Goal: Task Accomplishment & Management: Manage account settings

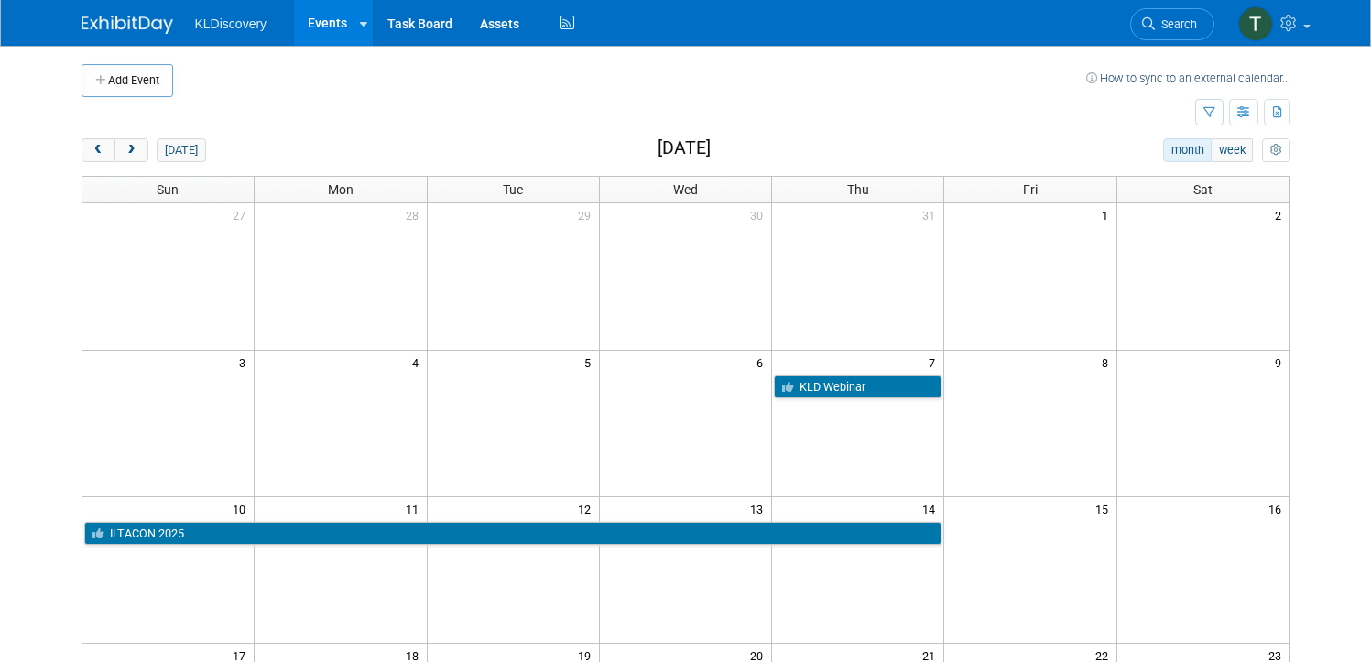
click at [92, 152] on span "prev" at bounding box center [99, 151] width 14 height 12
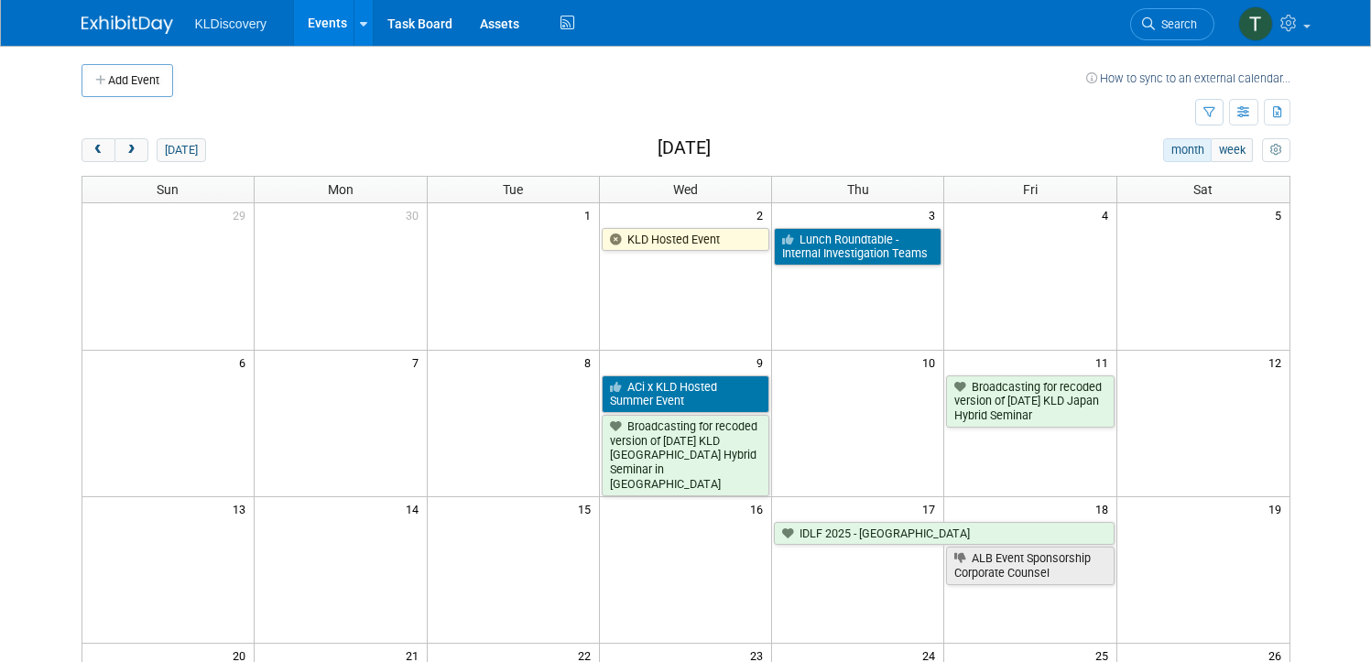
click at [92, 152] on span "prev" at bounding box center [99, 151] width 14 height 12
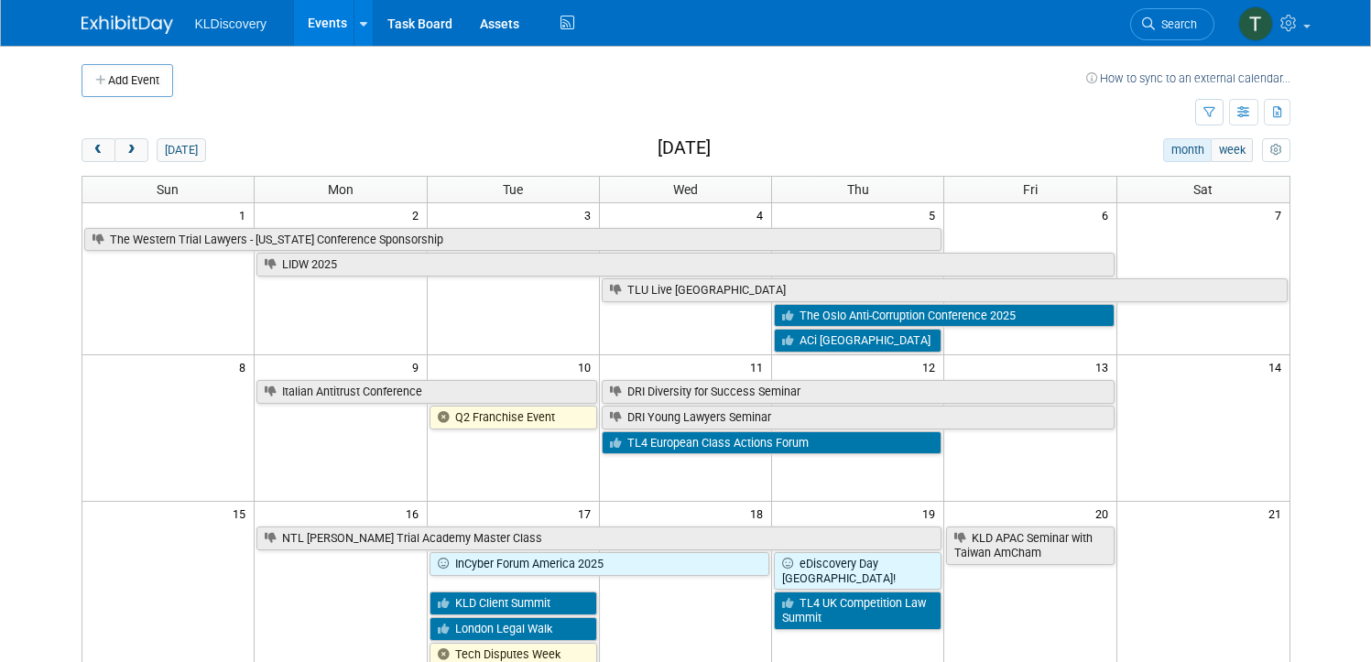
click at [92, 152] on span "prev" at bounding box center [99, 151] width 14 height 12
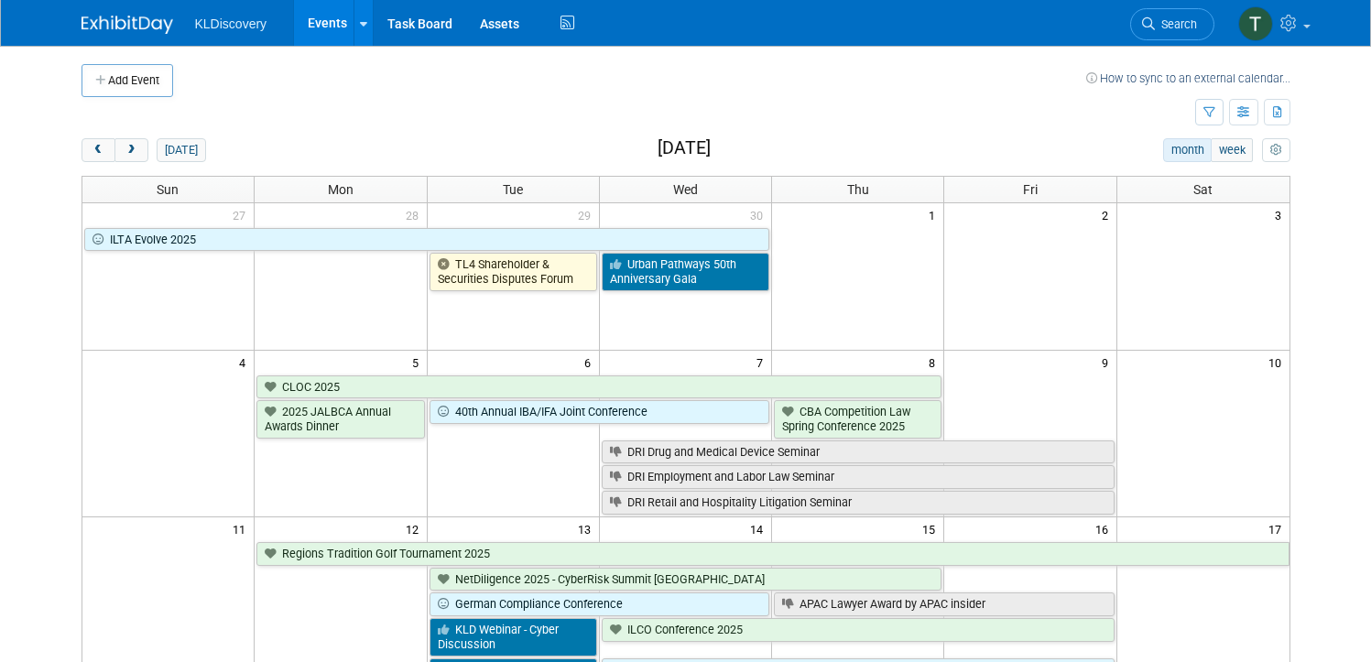
click at [92, 152] on span "prev" at bounding box center [99, 151] width 14 height 12
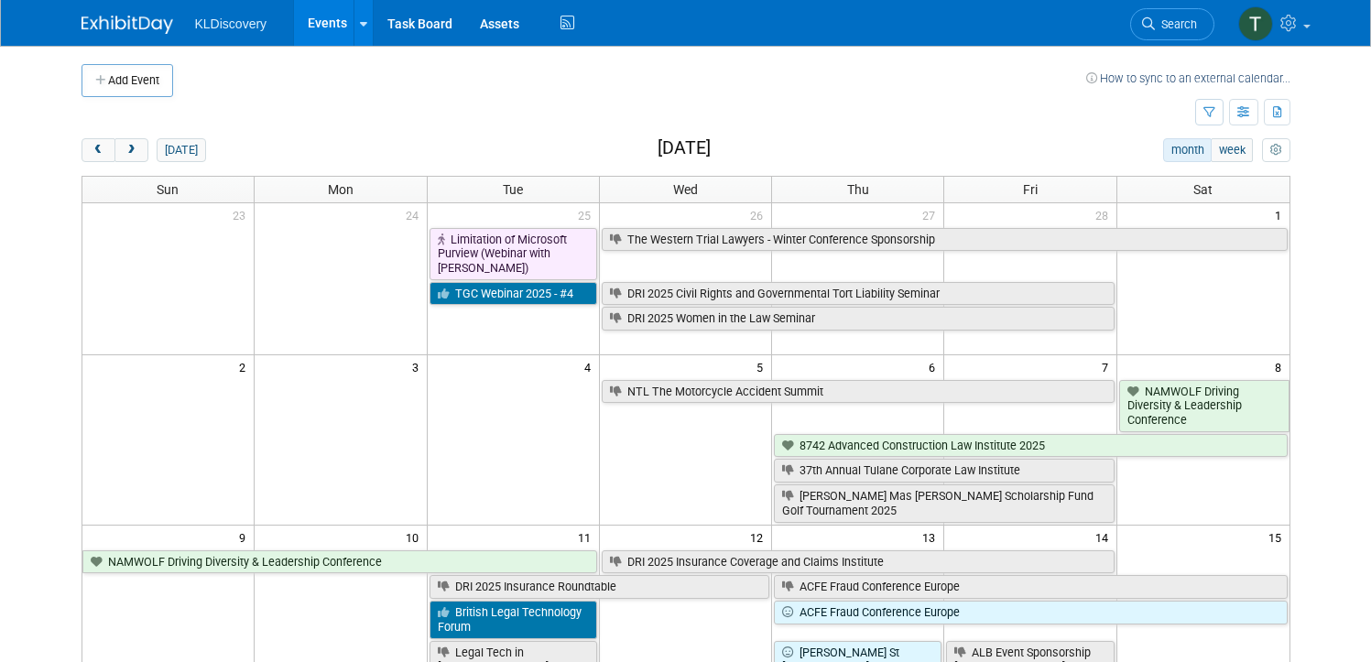
click at [92, 152] on span "prev" at bounding box center [99, 151] width 14 height 12
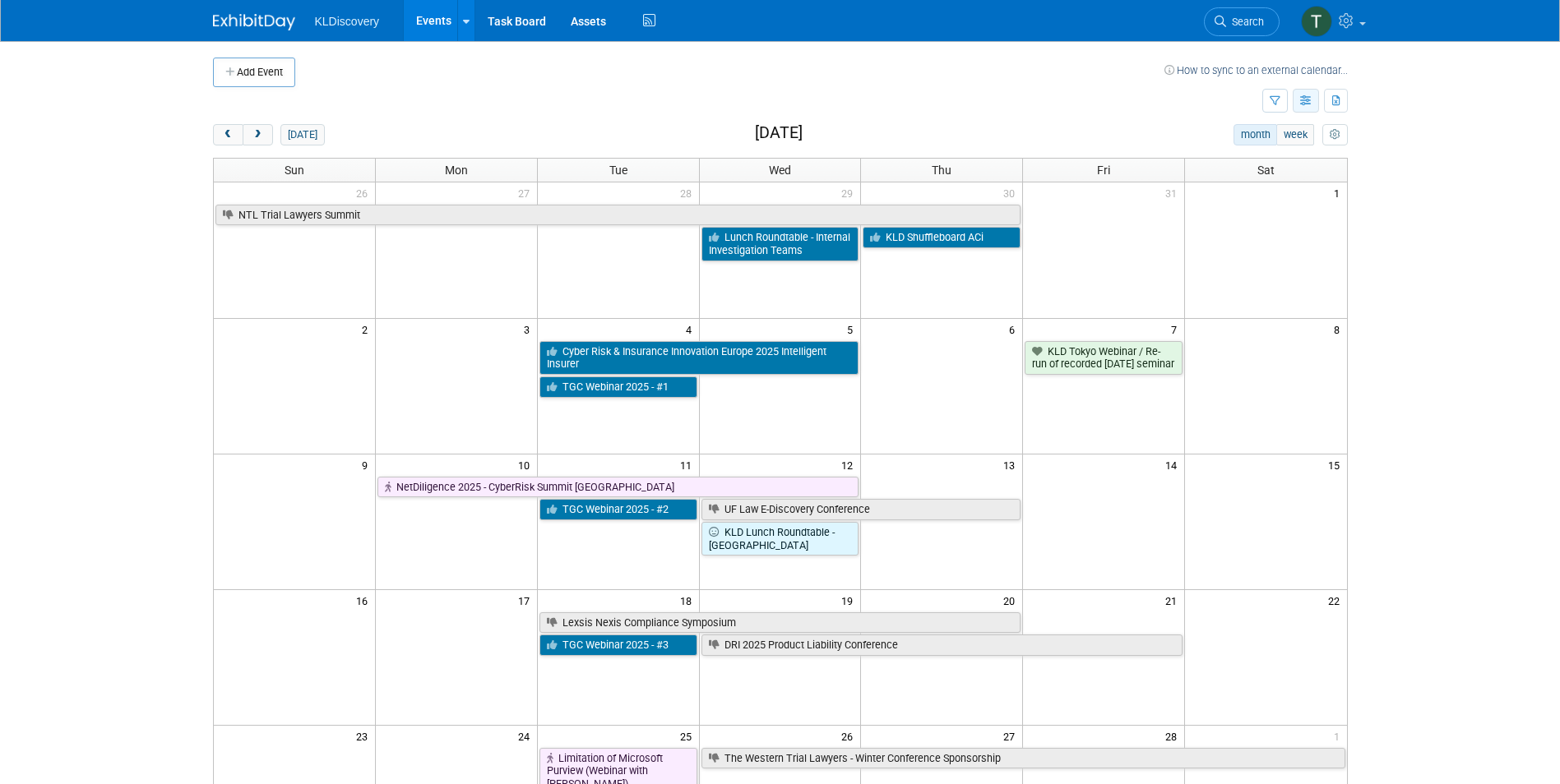
click at [1230, 107] on button "button" at bounding box center [1305, 101] width 26 height 24
click at [1230, 106] on icon "button" at bounding box center [1275, 101] width 11 height 11
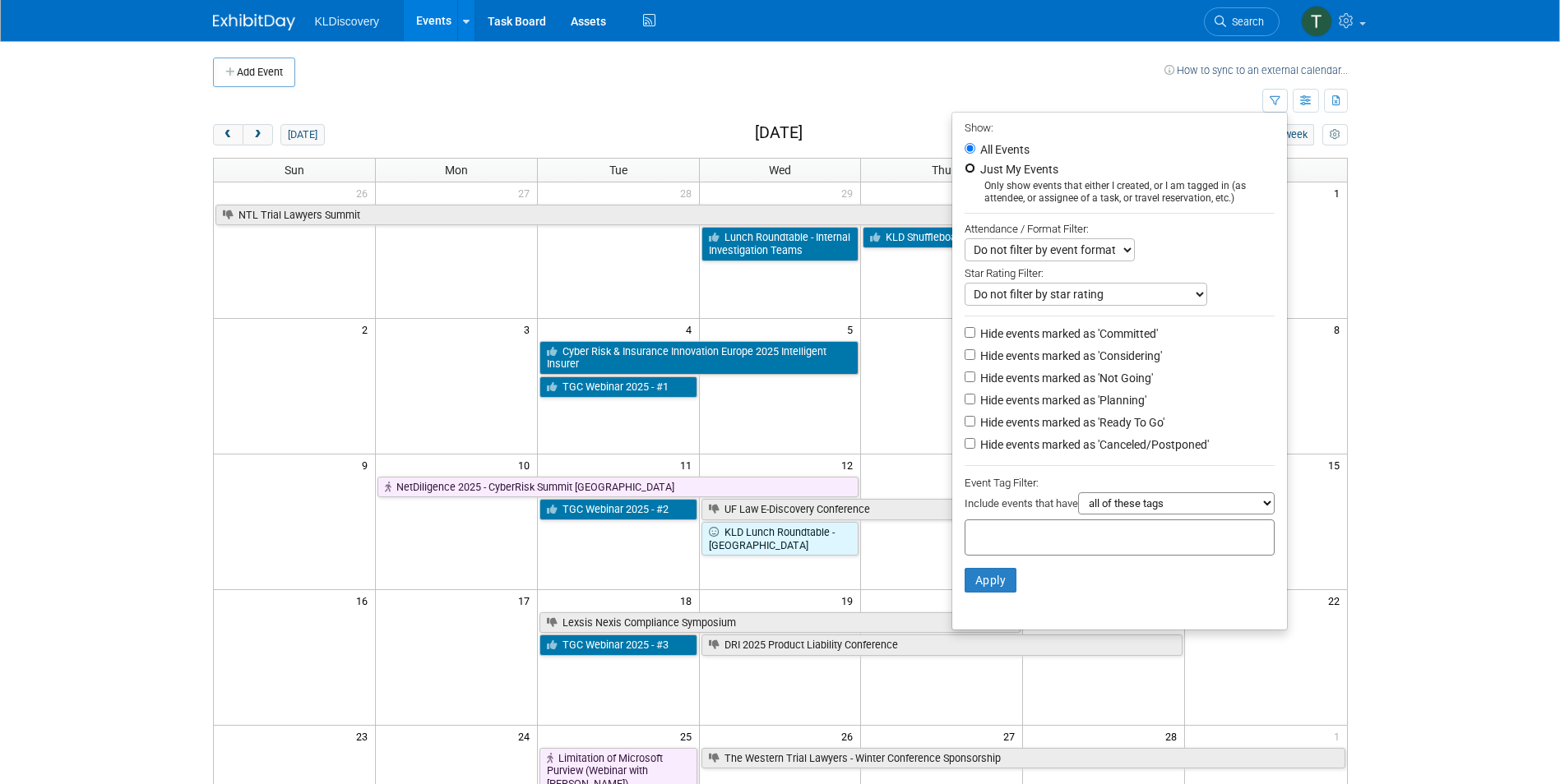
click at [965, 171] on input "Just My Events" at bounding box center [970, 168] width 11 height 11
radio input "true"
click at [979, 589] on button "Apply" at bounding box center [991, 580] width 53 height 24
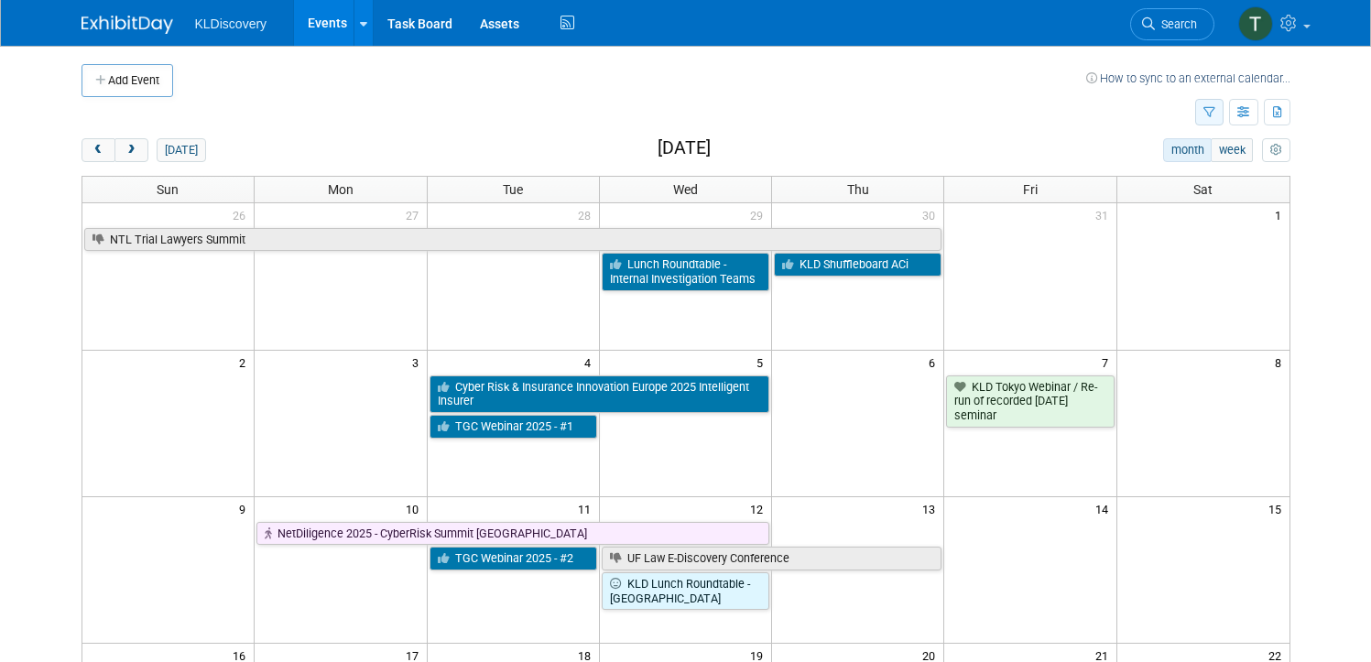
click at [1215, 107] on icon "button" at bounding box center [1209, 113] width 12 height 12
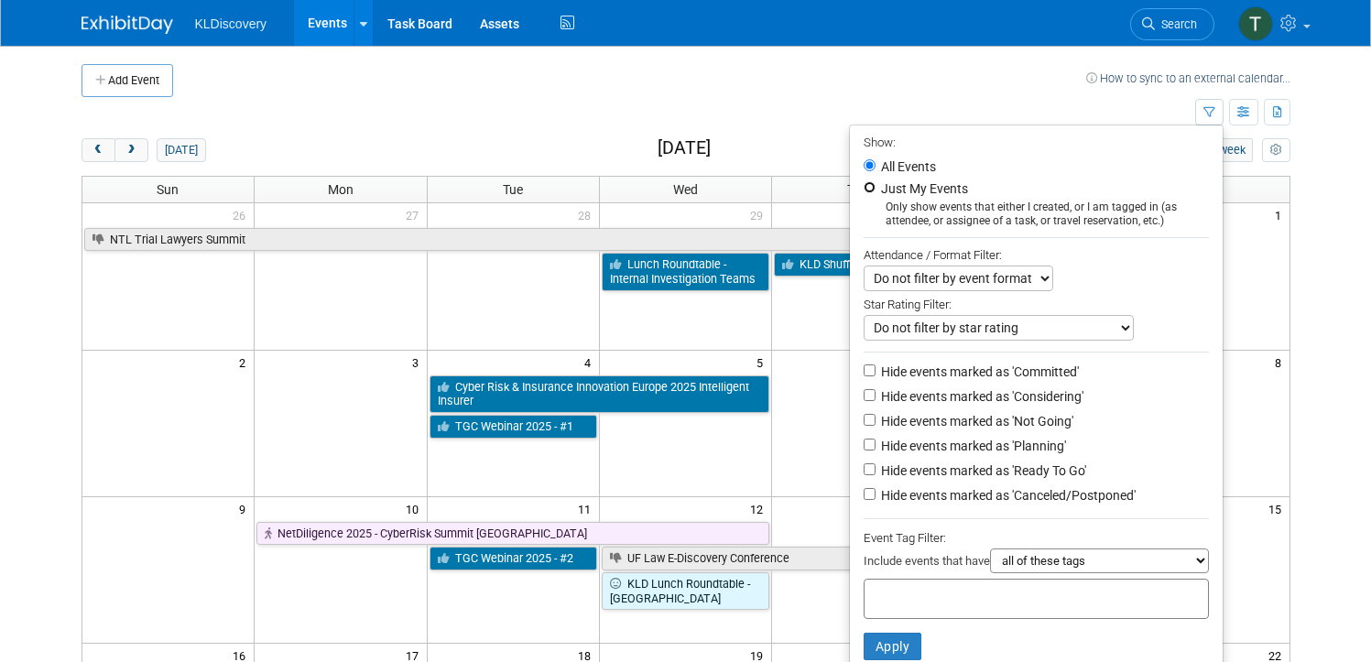
click at [869, 186] on input "Just My Events" at bounding box center [869, 187] width 12 height 12
radio input "true"
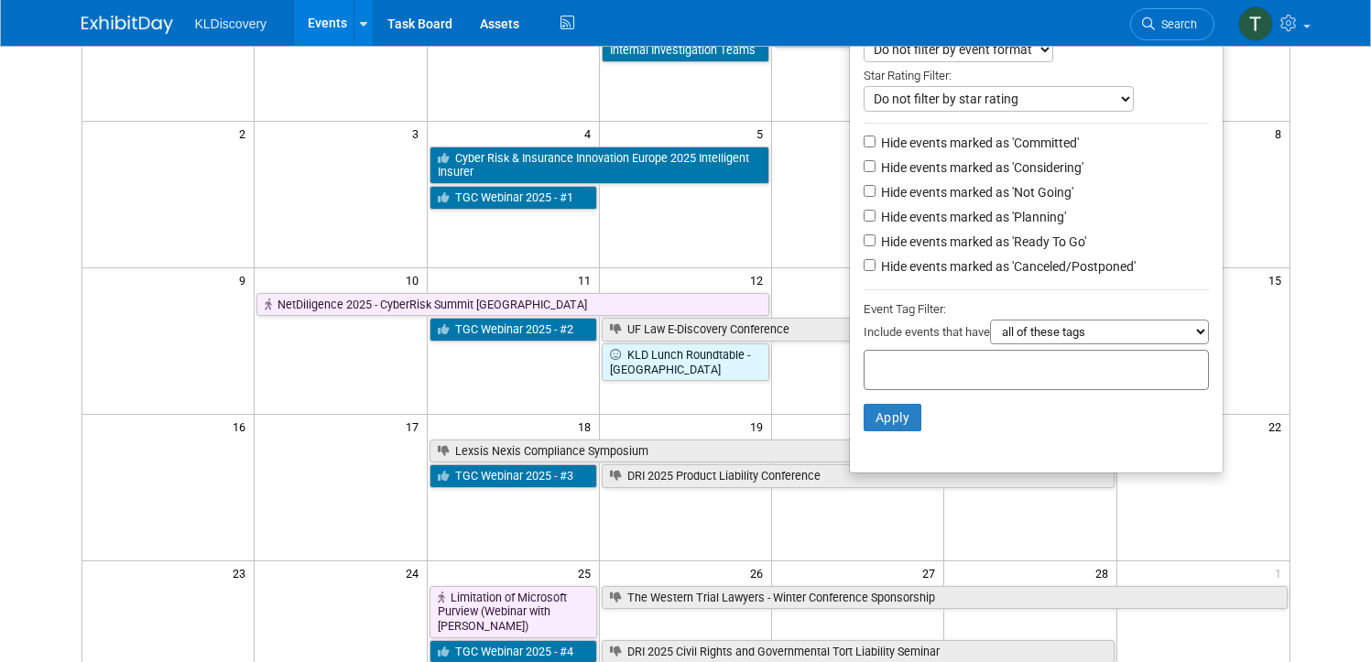
scroll to position [275, 0]
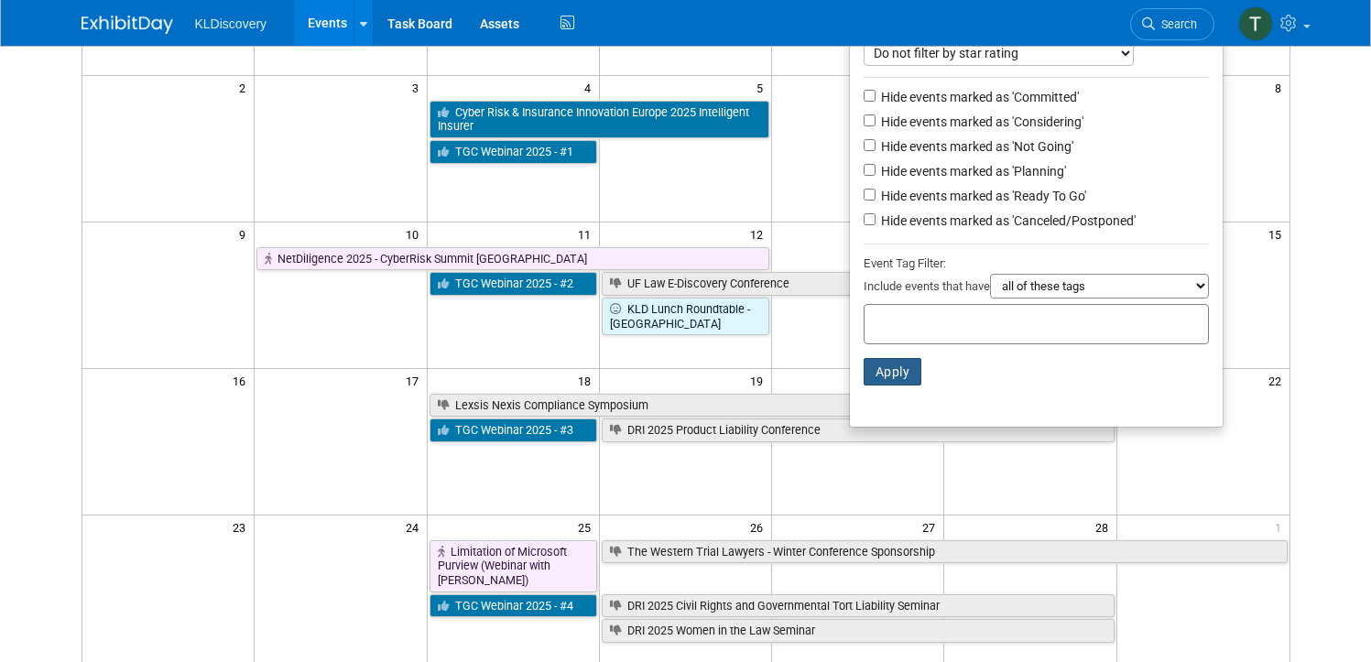
click at [899, 380] on button "Apply" at bounding box center [892, 371] width 59 height 27
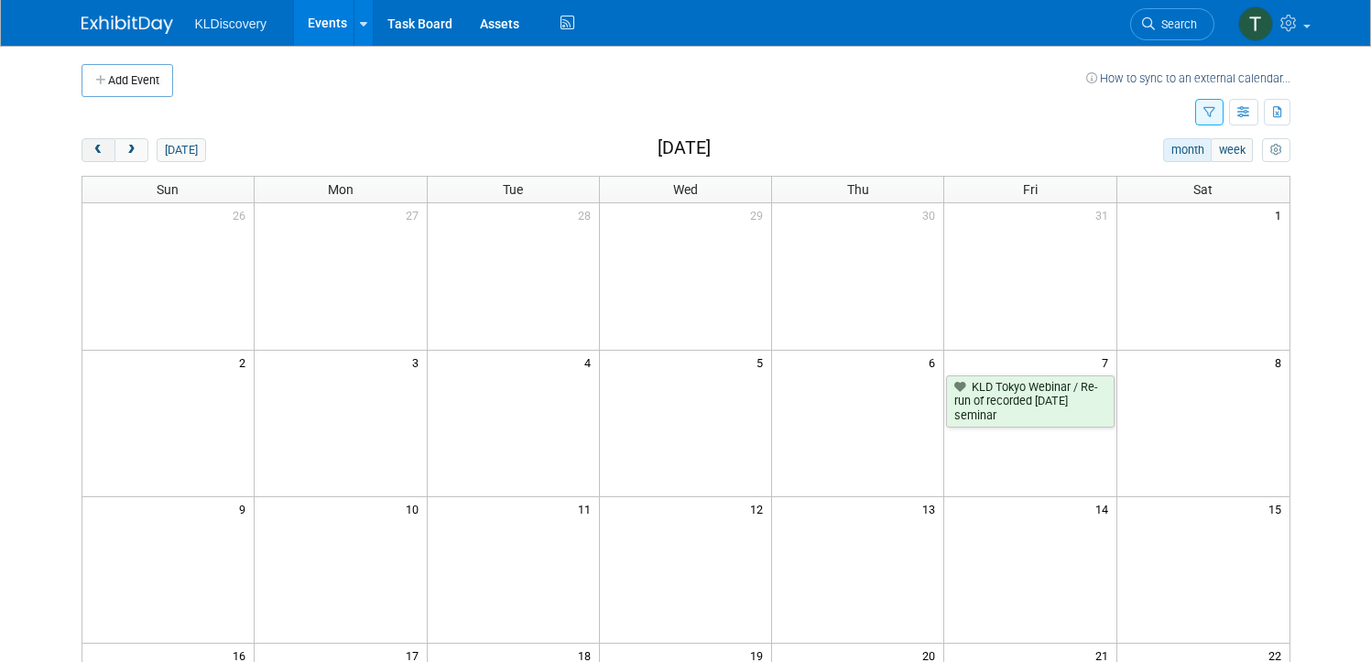
click at [92, 153] on span "prev" at bounding box center [99, 151] width 14 height 12
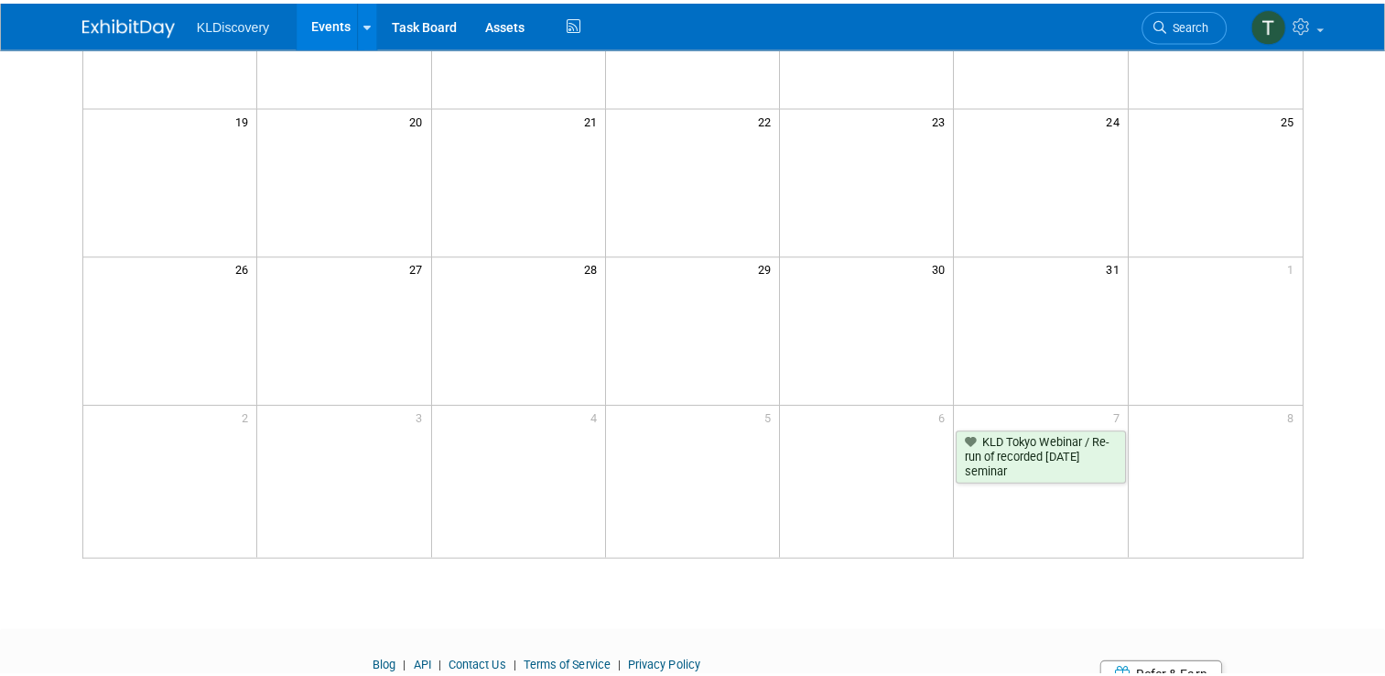
scroll to position [549, 0]
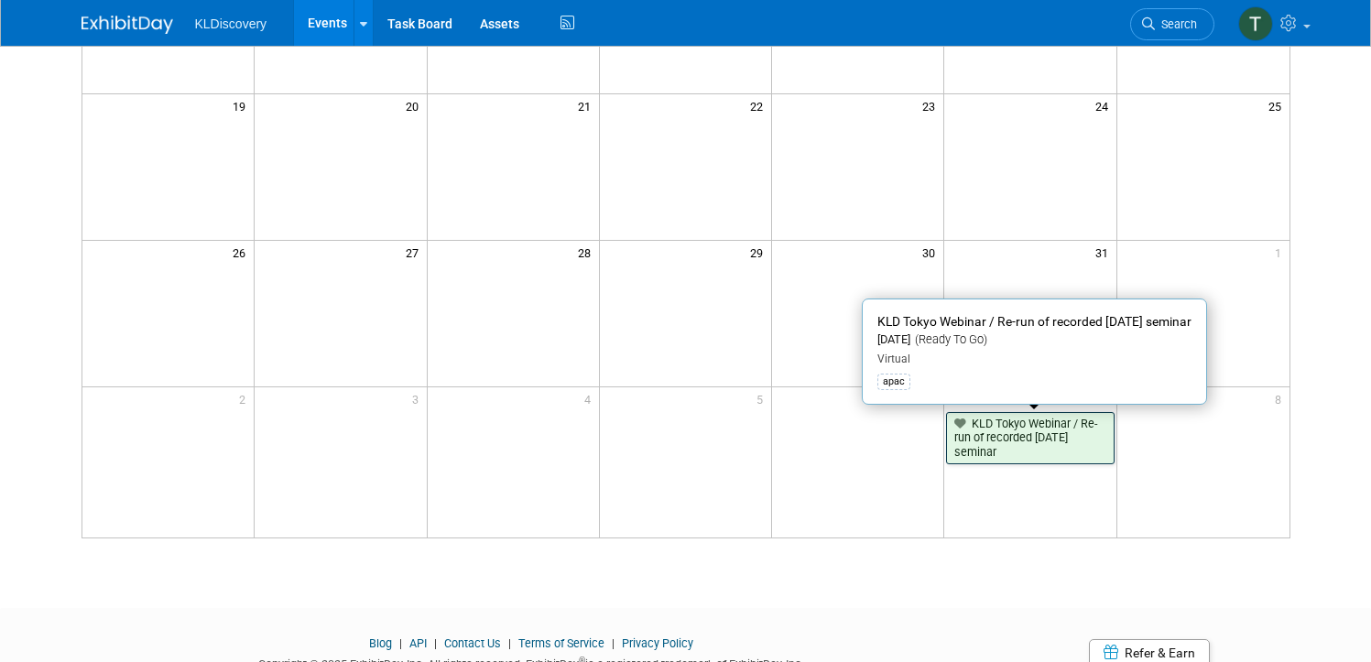
click at [1017, 436] on link "KLD Tokyo Webinar / Re-run of recorded [DATE] seminar" at bounding box center [1030, 438] width 168 height 52
click at [0, 0] on div at bounding box center [0, 0] width 0 height 0
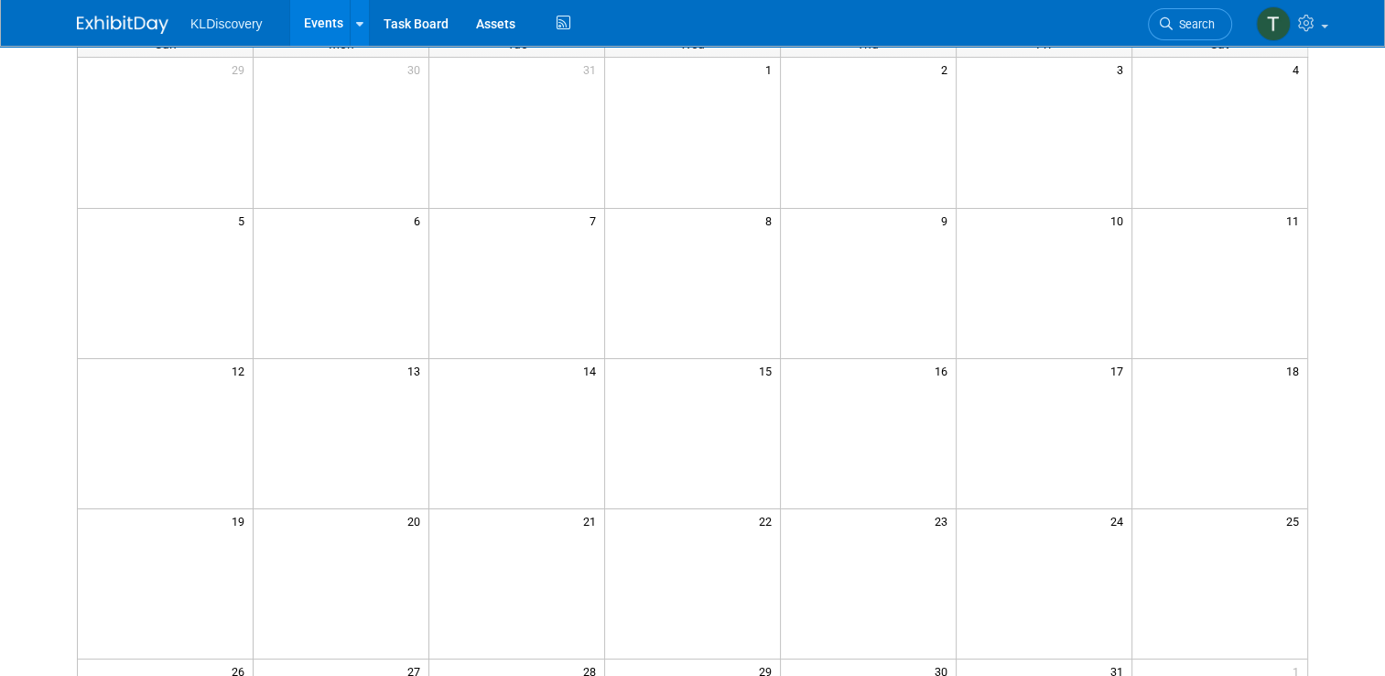
scroll to position [0, 0]
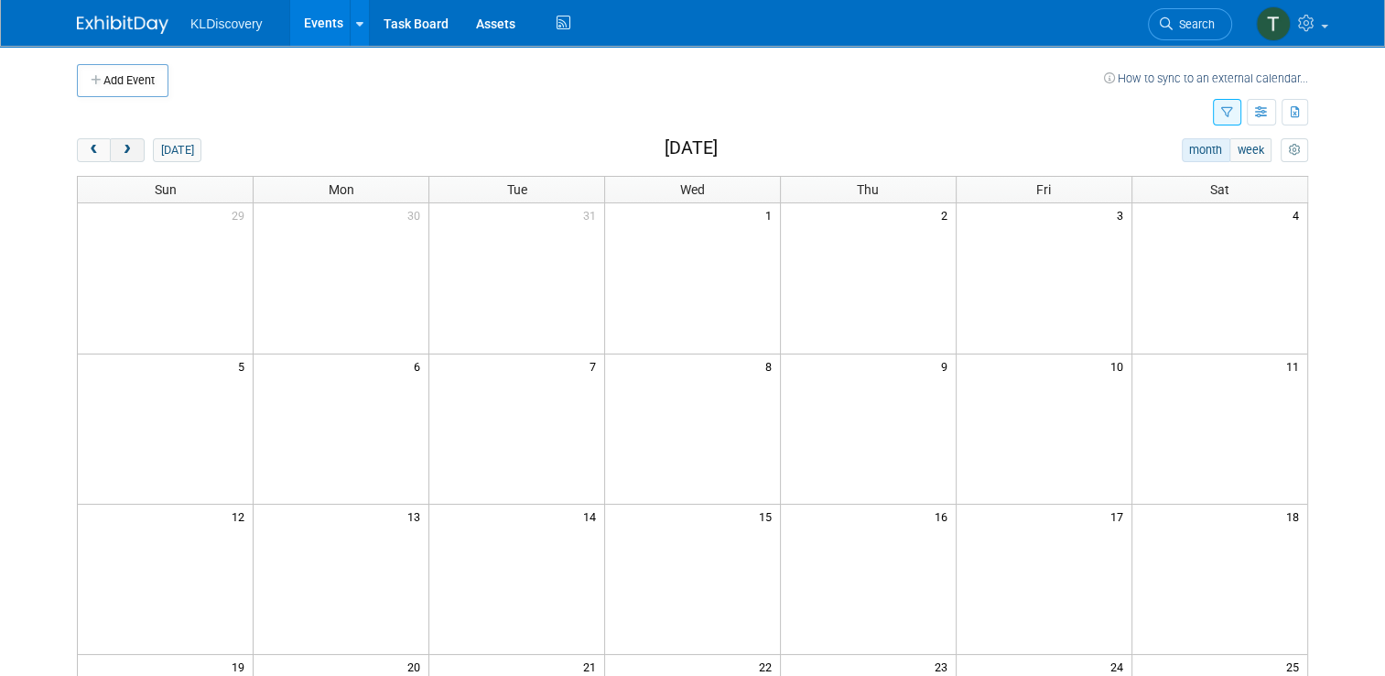
click at [121, 155] on span "next" at bounding box center [127, 151] width 14 height 12
click at [120, 153] on span "next" at bounding box center [127, 151] width 14 height 12
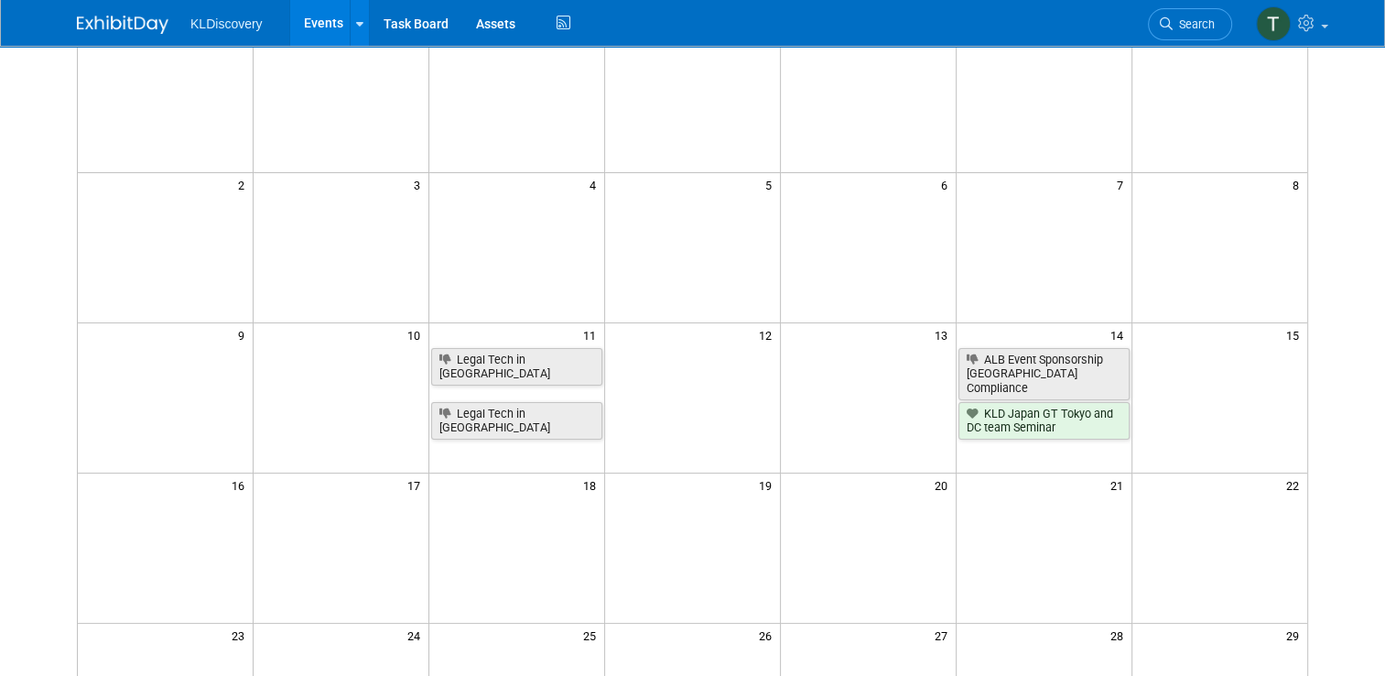
scroll to position [183, 0]
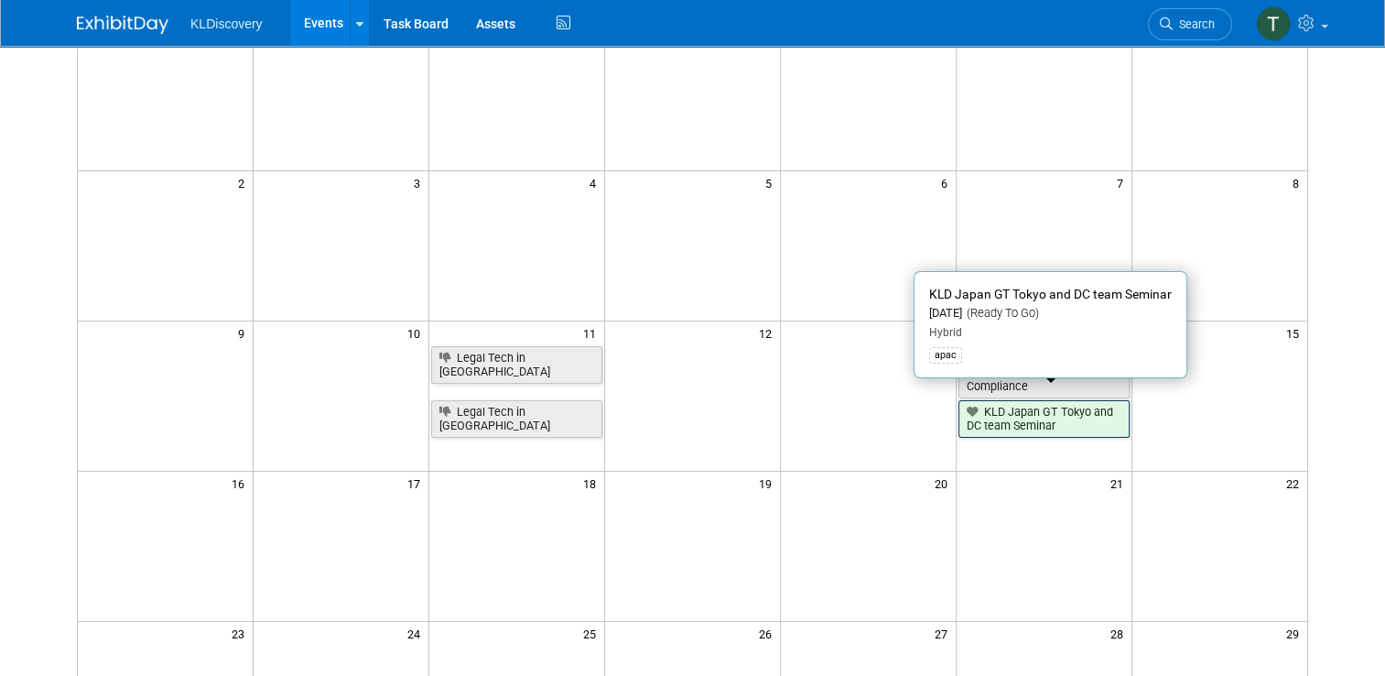
click at [1049, 410] on link "KLD Japan GT Tokyo and DC team Seminar" at bounding box center [1044, 419] width 171 height 38
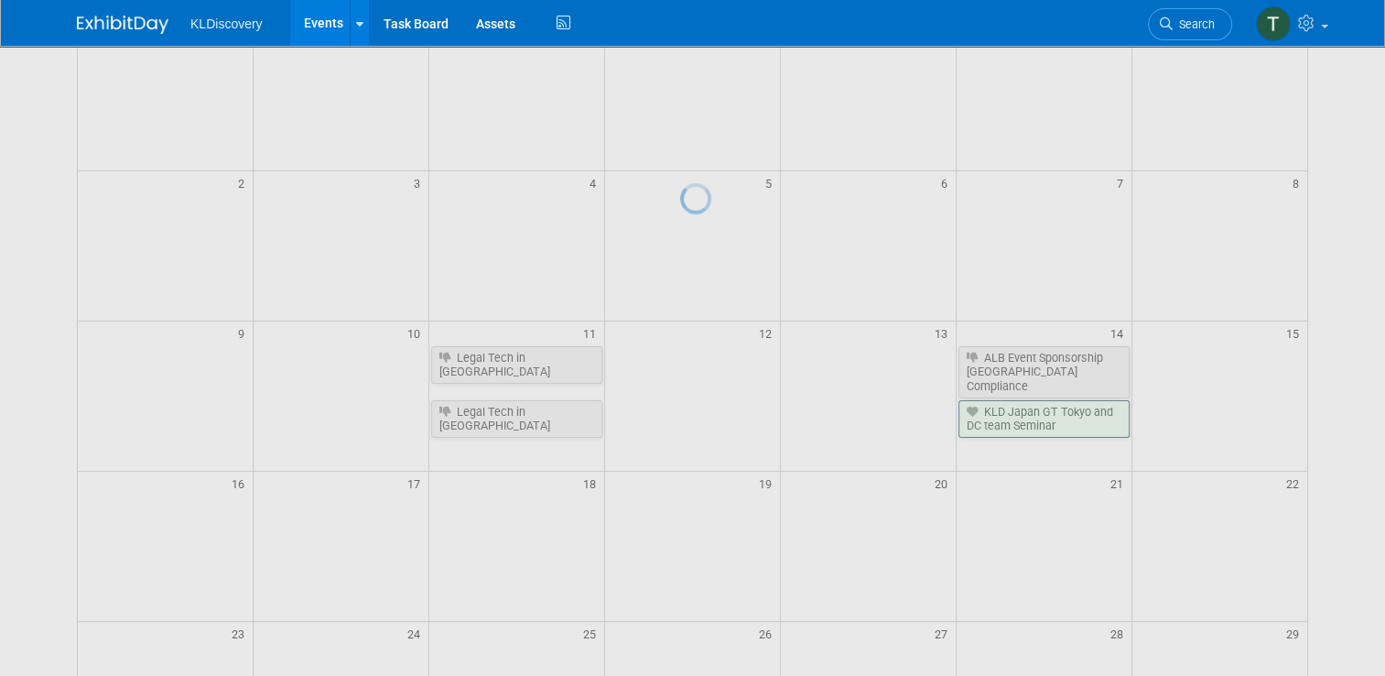
click at [706, 410] on div at bounding box center [693, 338] width 26 height 676
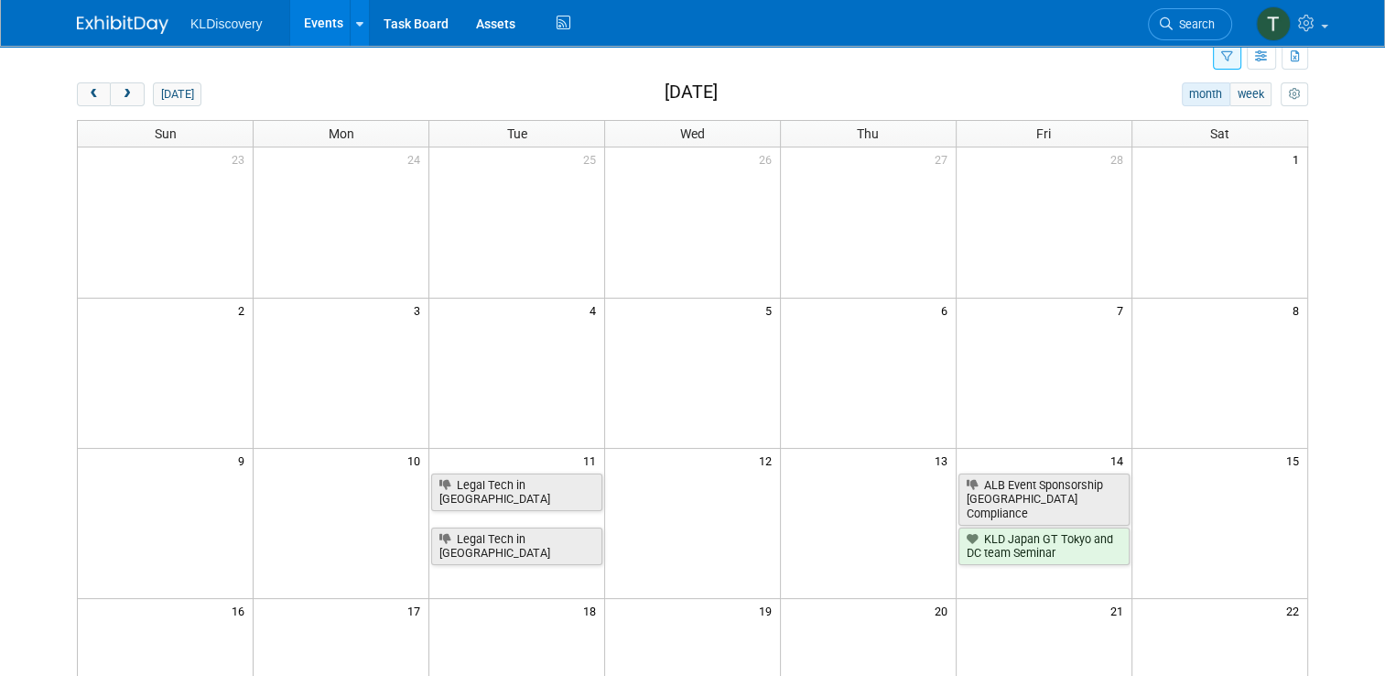
scroll to position [0, 0]
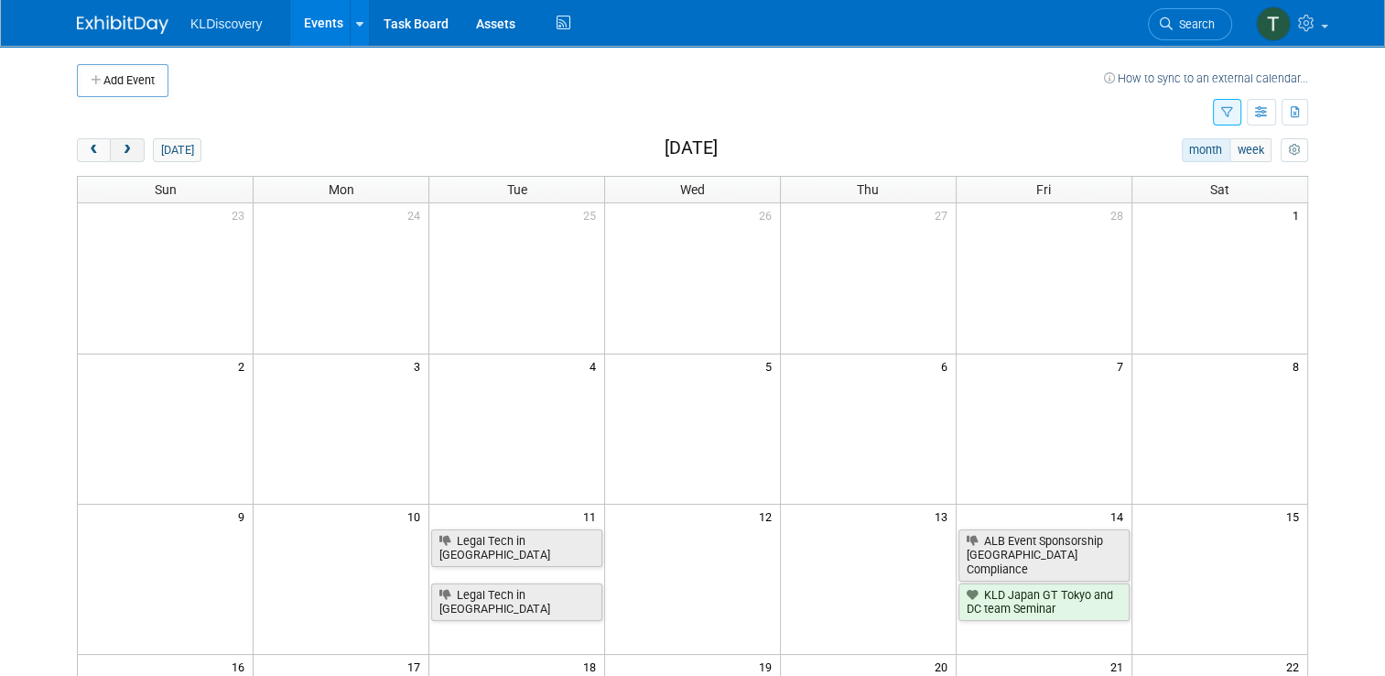
click at [120, 155] on span "next" at bounding box center [127, 151] width 14 height 12
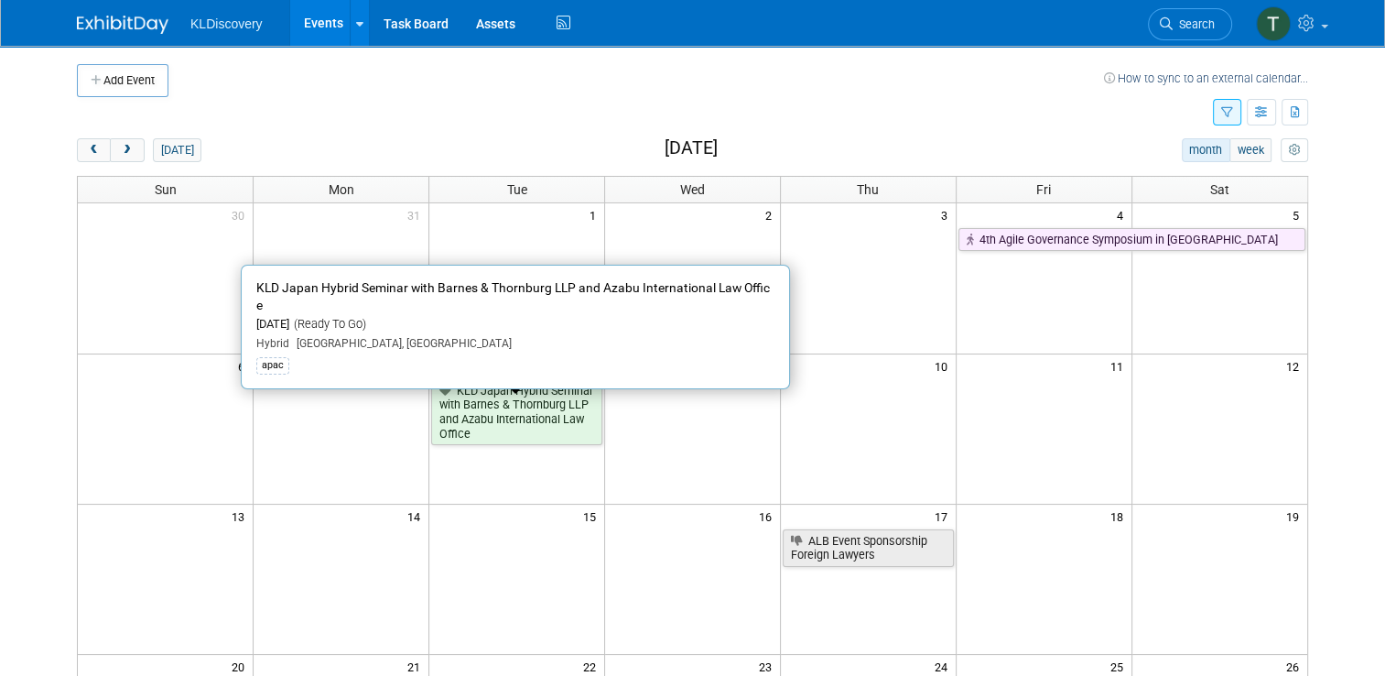
click at [556, 416] on link "KLD Japan Hybrid Seminar with Barnes & Thornburg LLP and Azabu International La…" at bounding box center [516, 412] width 171 height 67
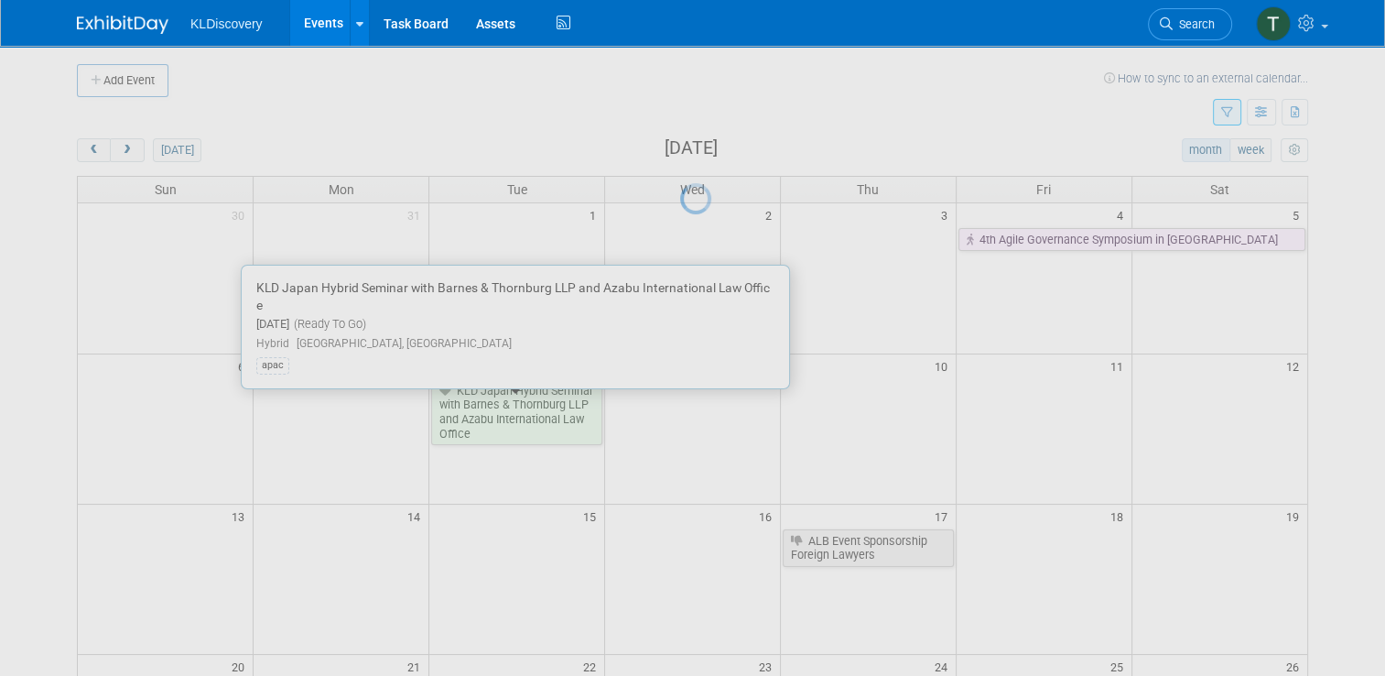
click at [680, 416] on div at bounding box center [693, 338] width 26 height 676
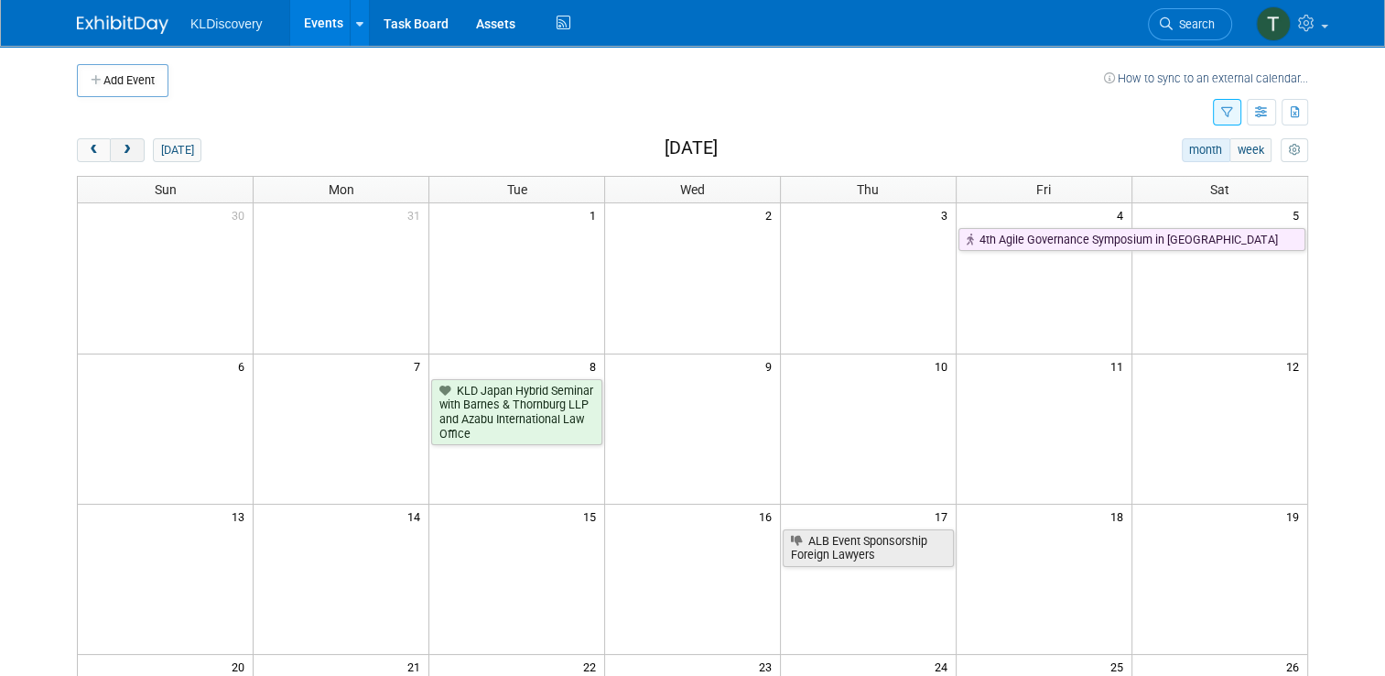
click at [121, 152] on span "next" at bounding box center [127, 151] width 14 height 12
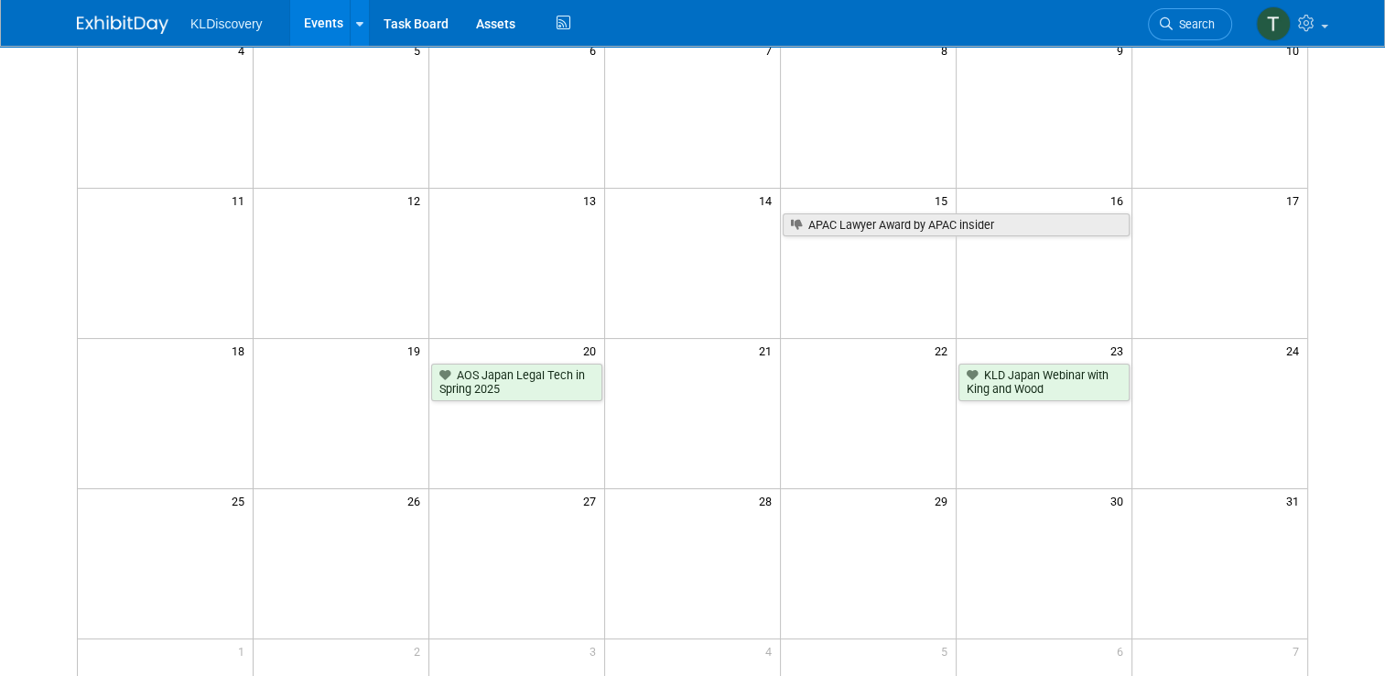
scroll to position [366, 0]
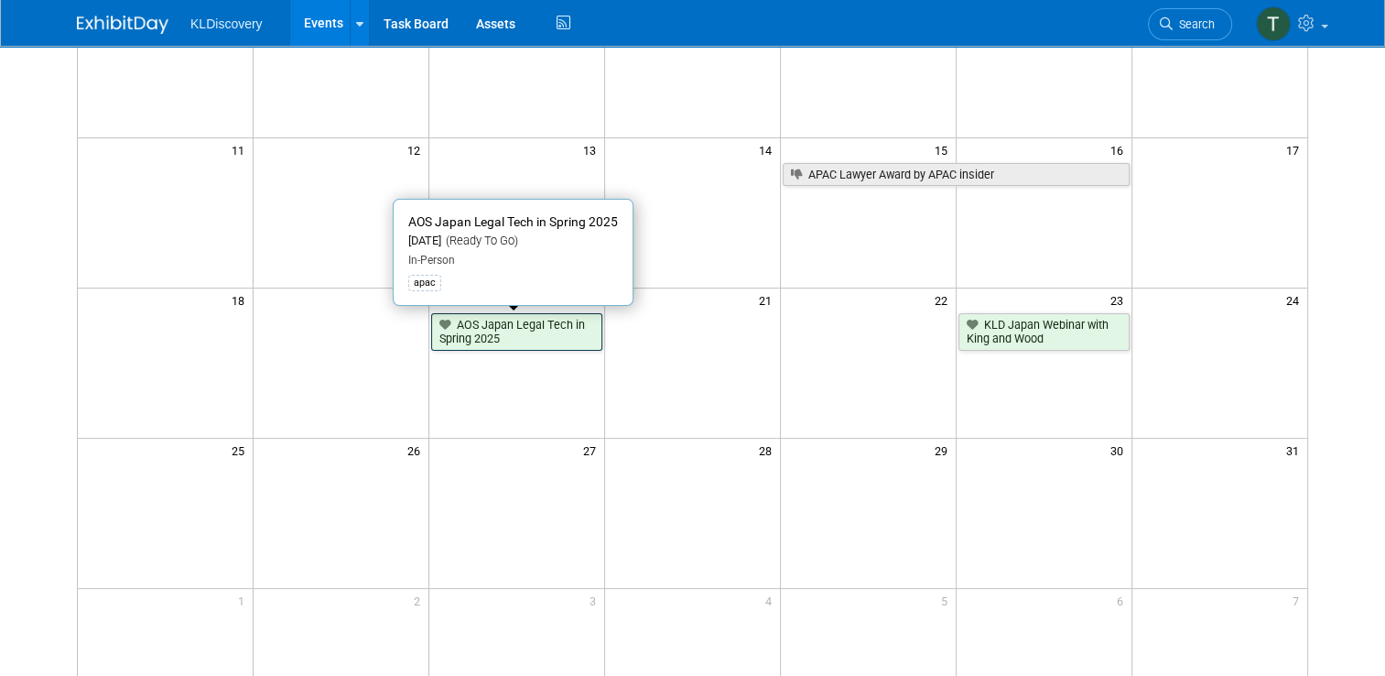
click at [528, 336] on link "AOS Japan Legal Tech in Spring 2025" at bounding box center [516, 332] width 171 height 38
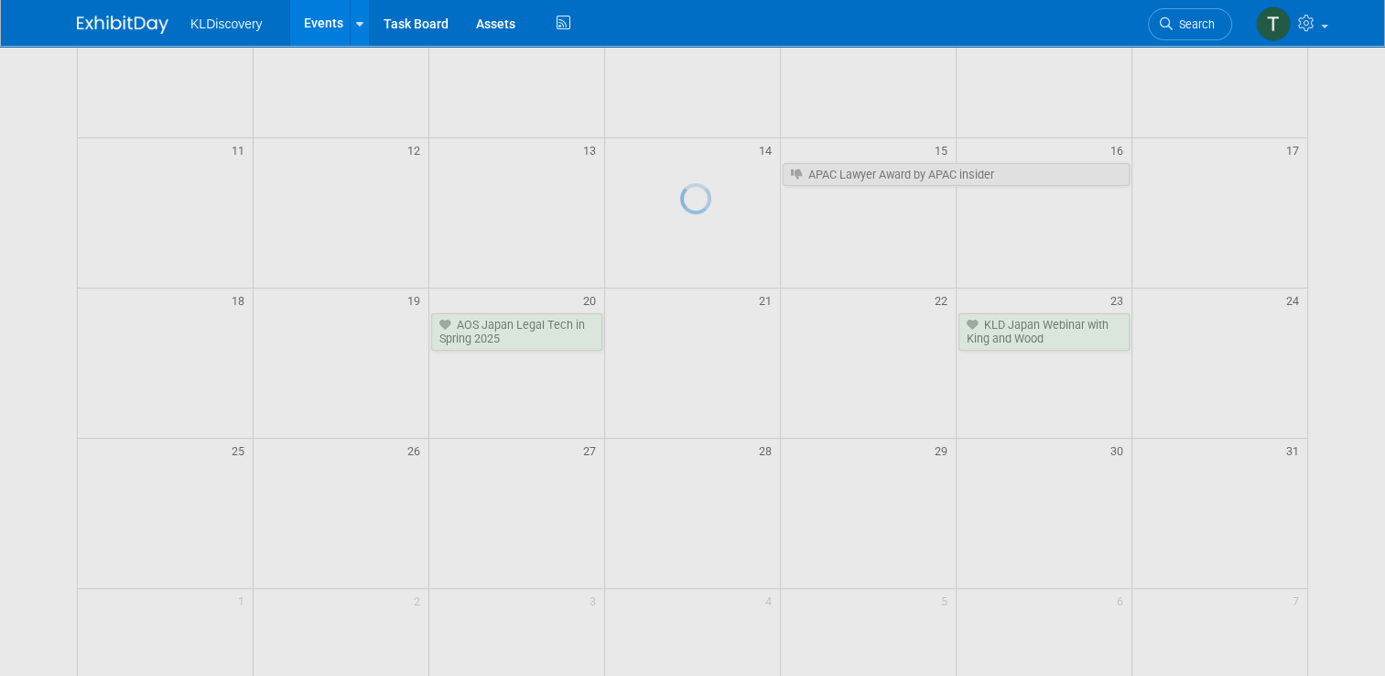
click at [680, 336] on div at bounding box center [693, 338] width 26 height 676
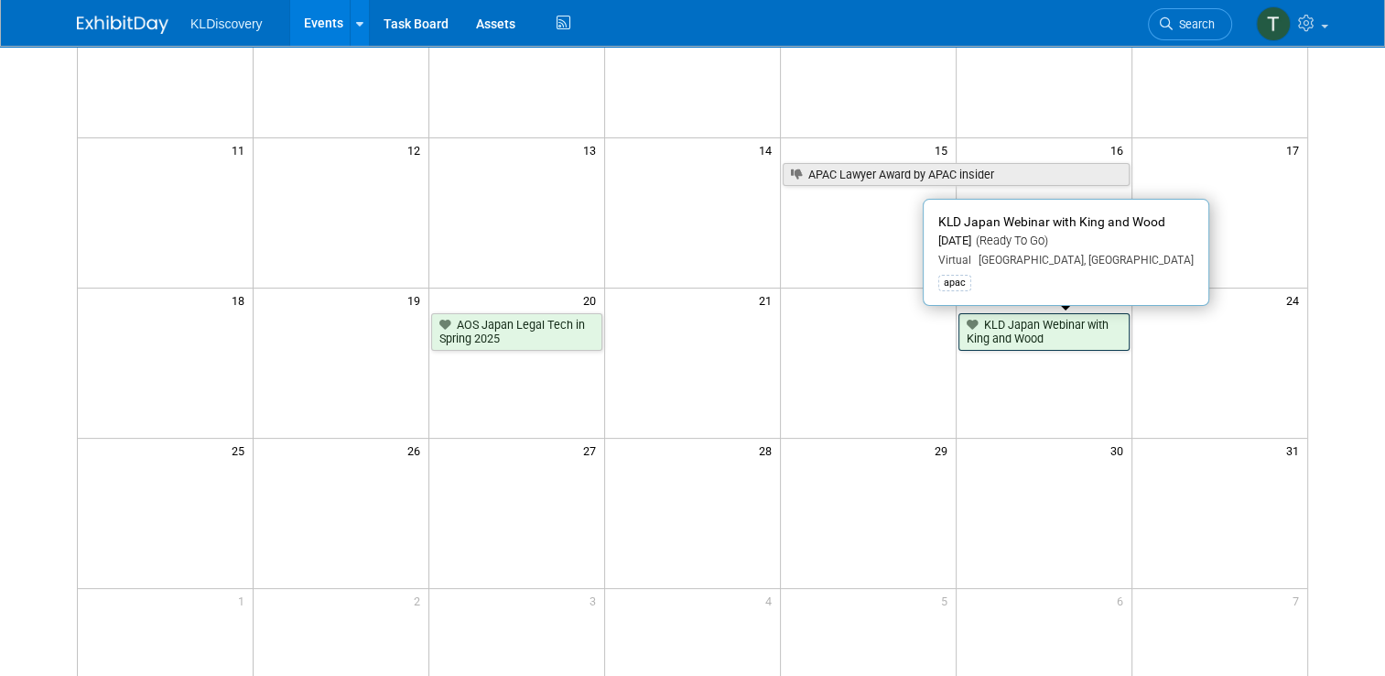
click at [1045, 328] on link "KLD Japan Webinar with King and Wood" at bounding box center [1044, 332] width 171 height 38
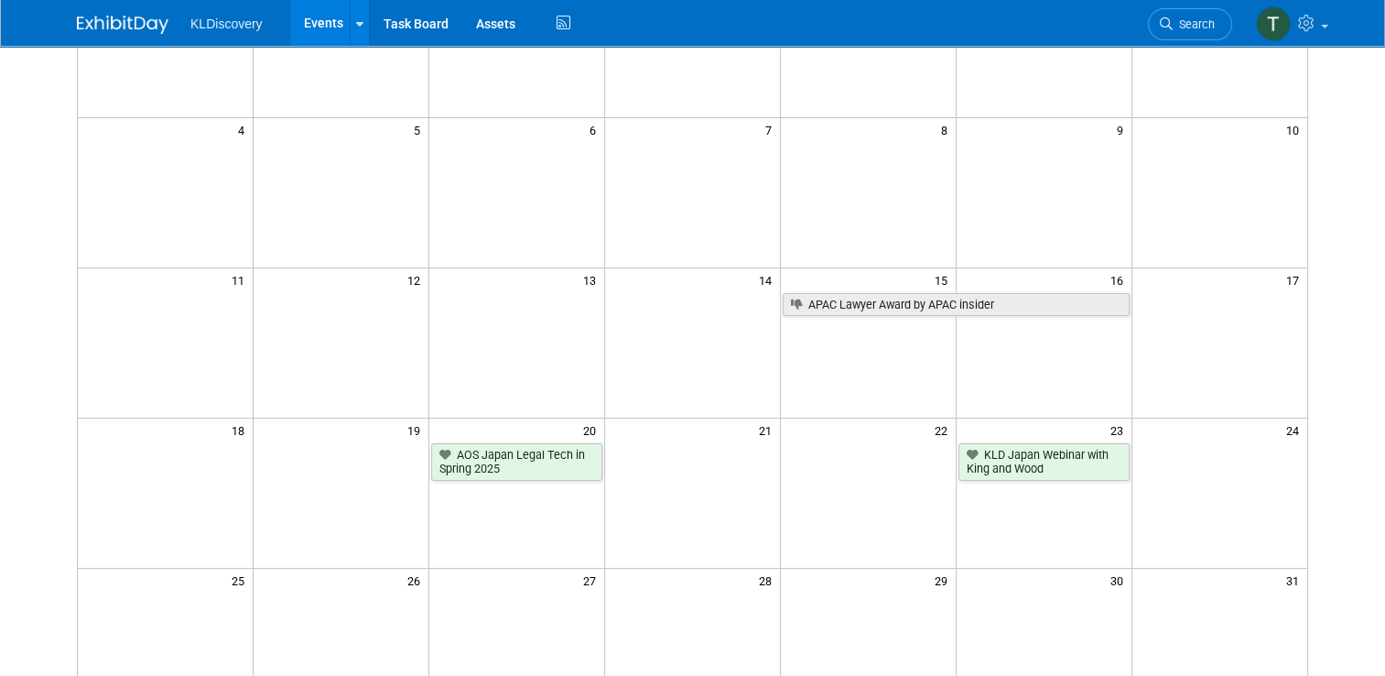
scroll to position [0, 0]
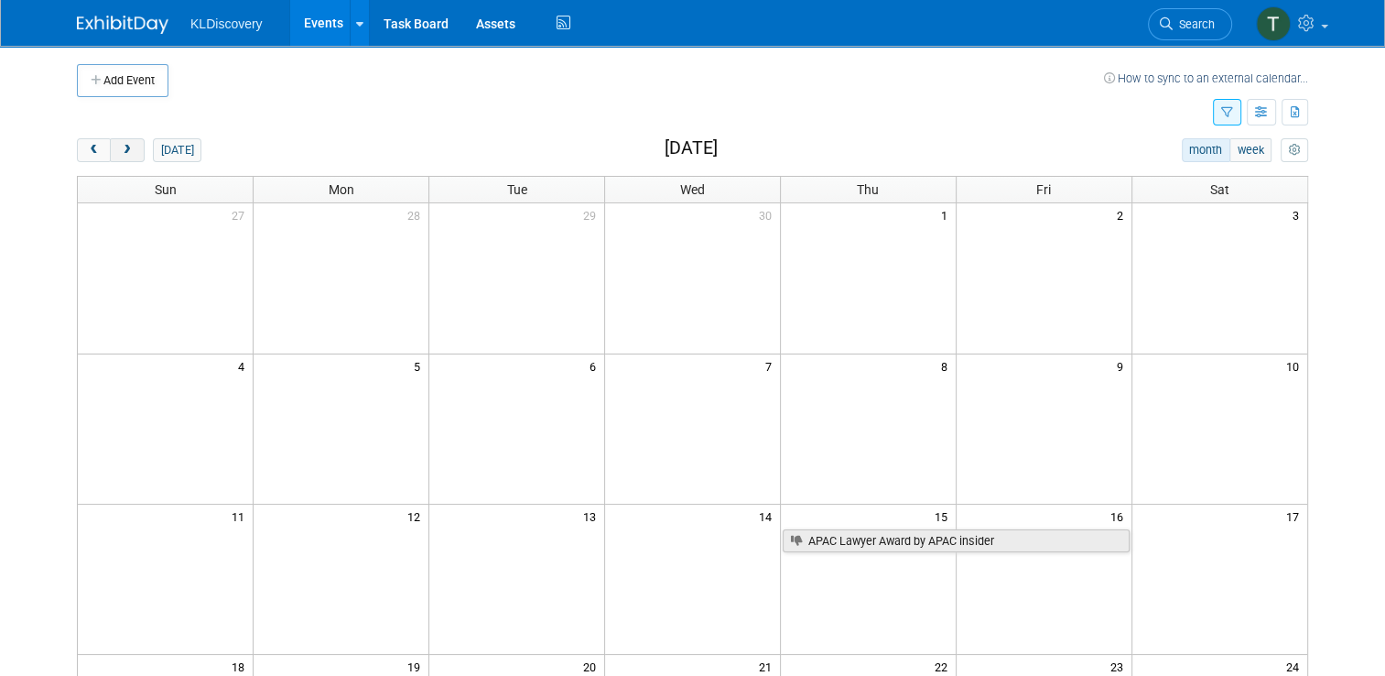
click at [120, 149] on span "next" at bounding box center [127, 151] width 14 height 12
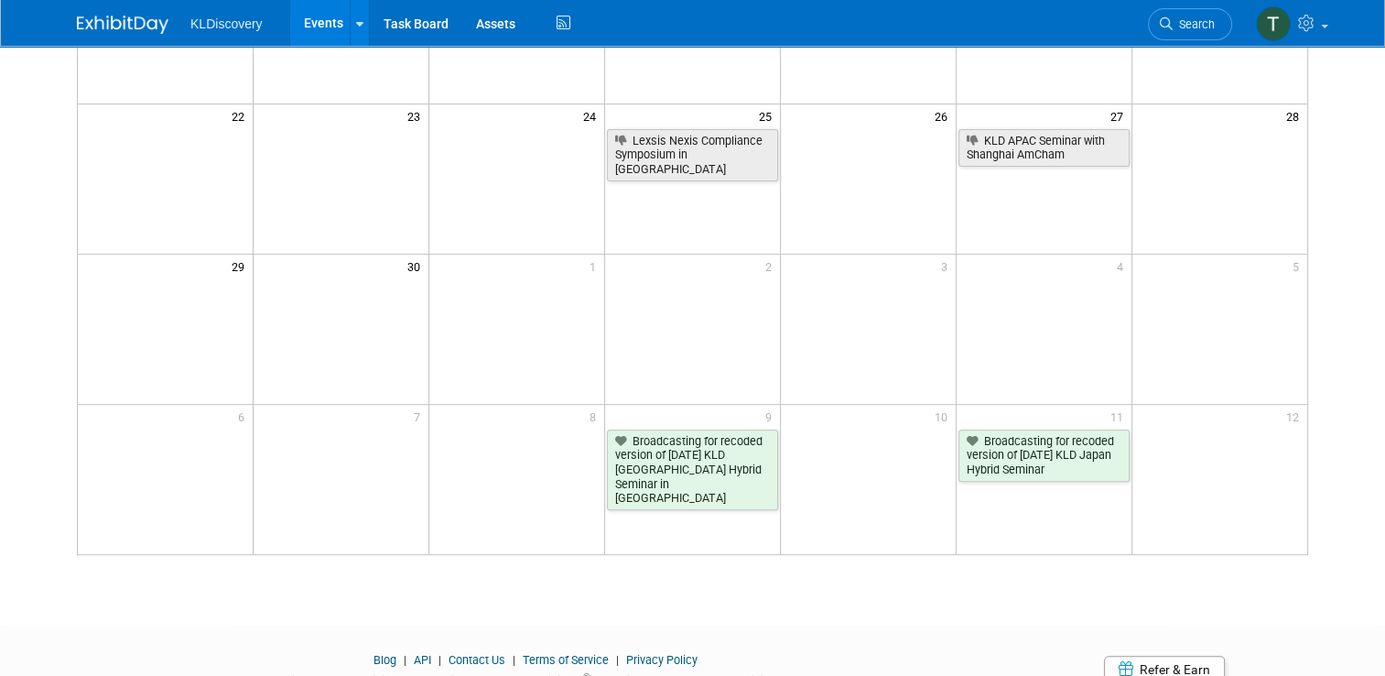
scroll to position [624, 0]
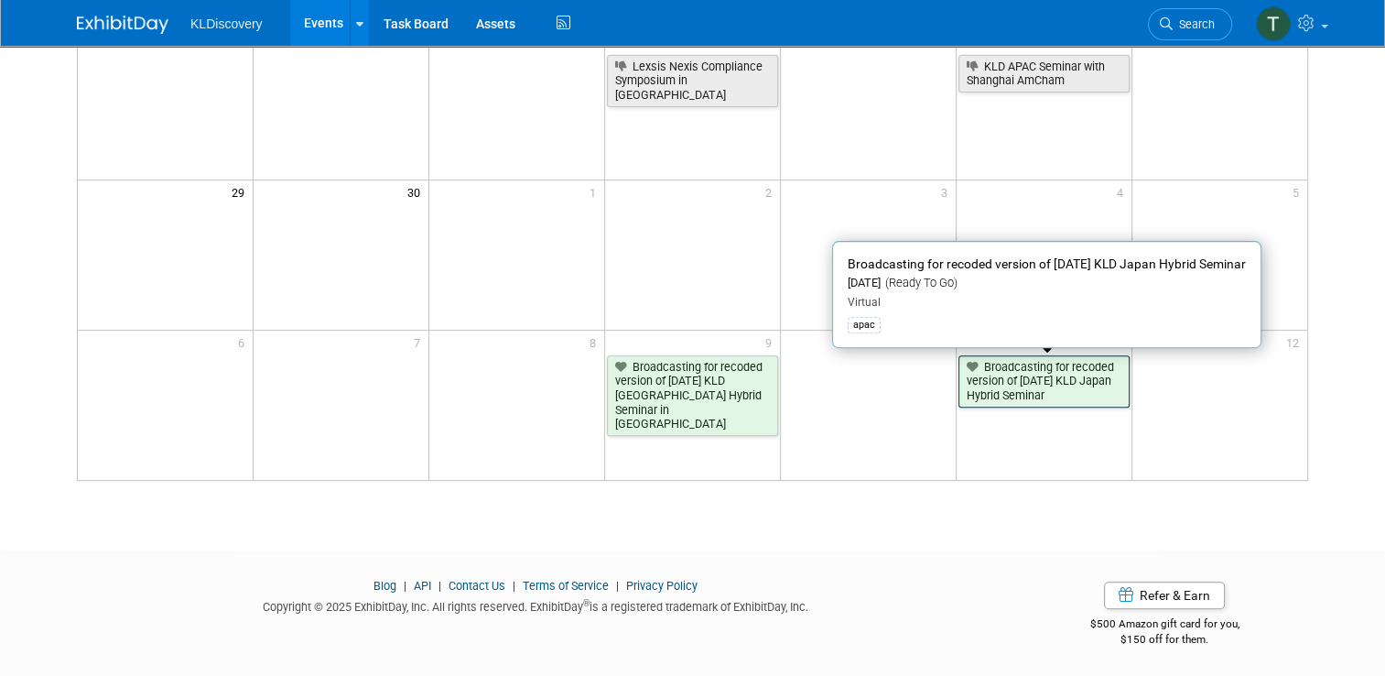
click at [1007, 380] on link "Broadcasting for recoded version of April 8th KLD Japan Hybrid Seminar" at bounding box center [1044, 381] width 171 height 52
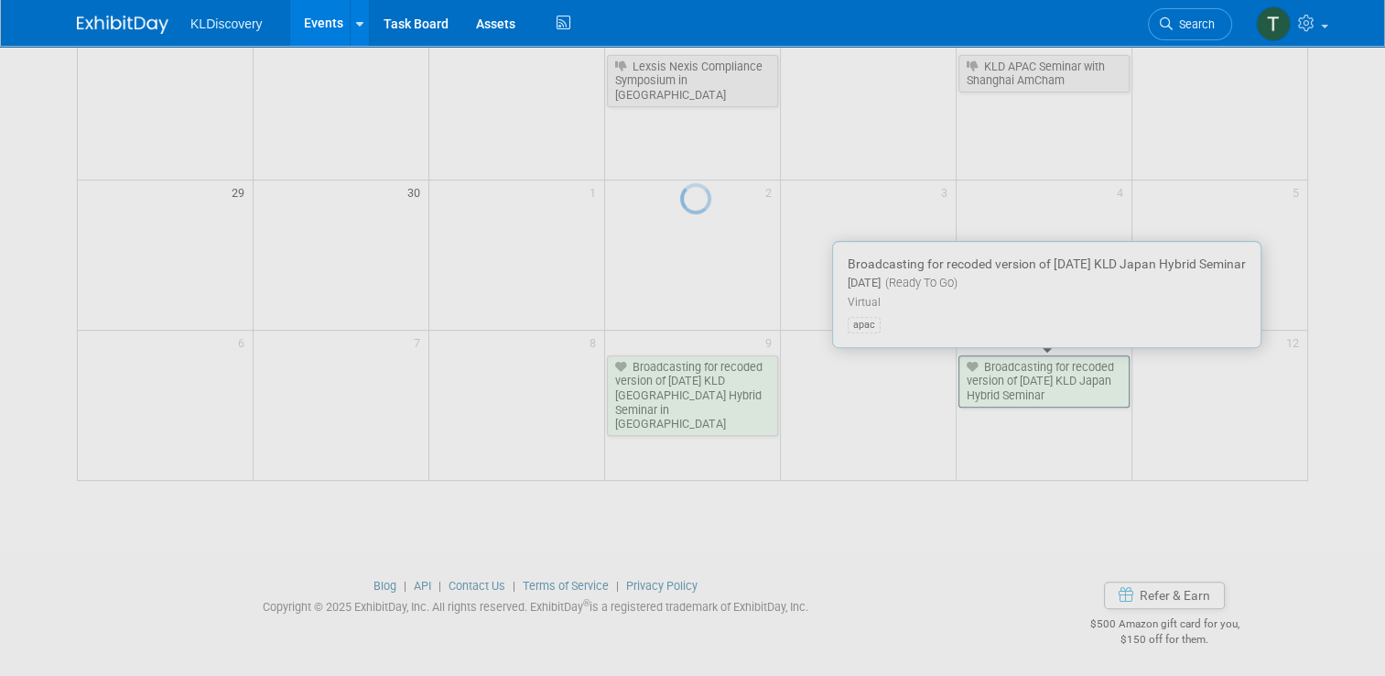
click at [706, 380] on div at bounding box center [693, 338] width 26 height 676
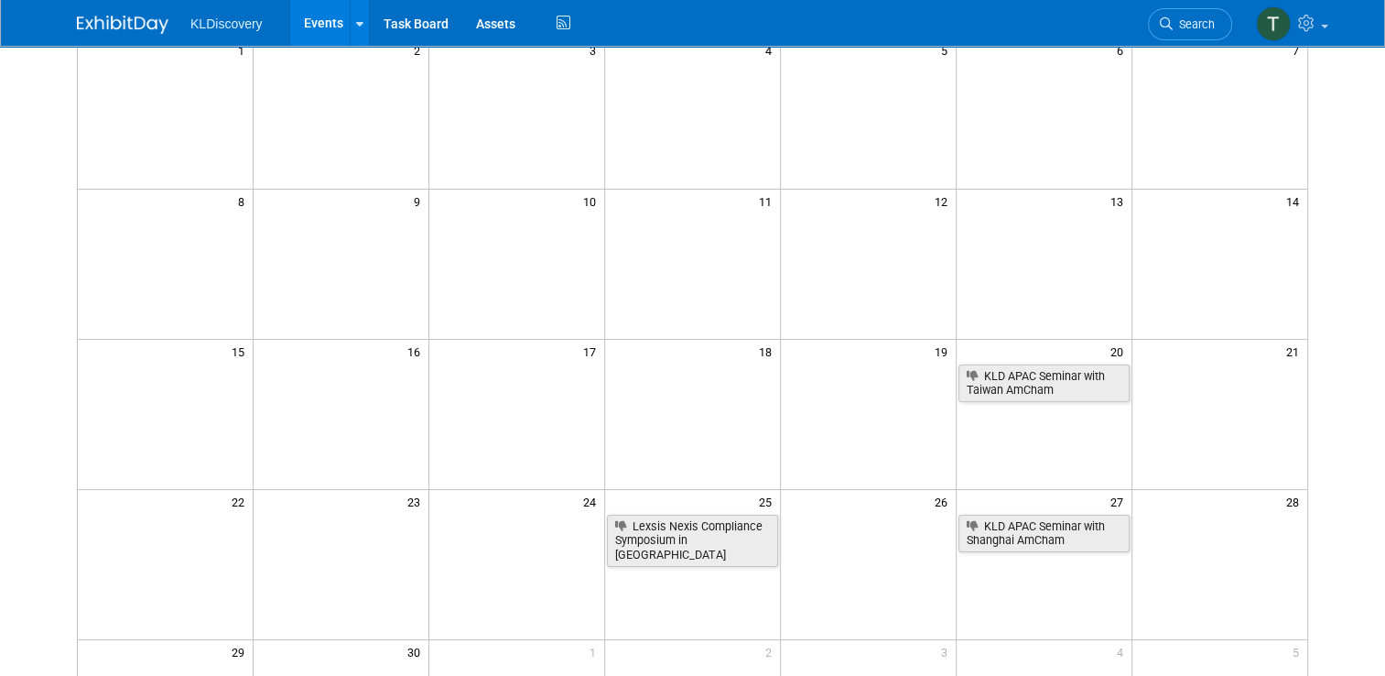
scroll to position [0, 0]
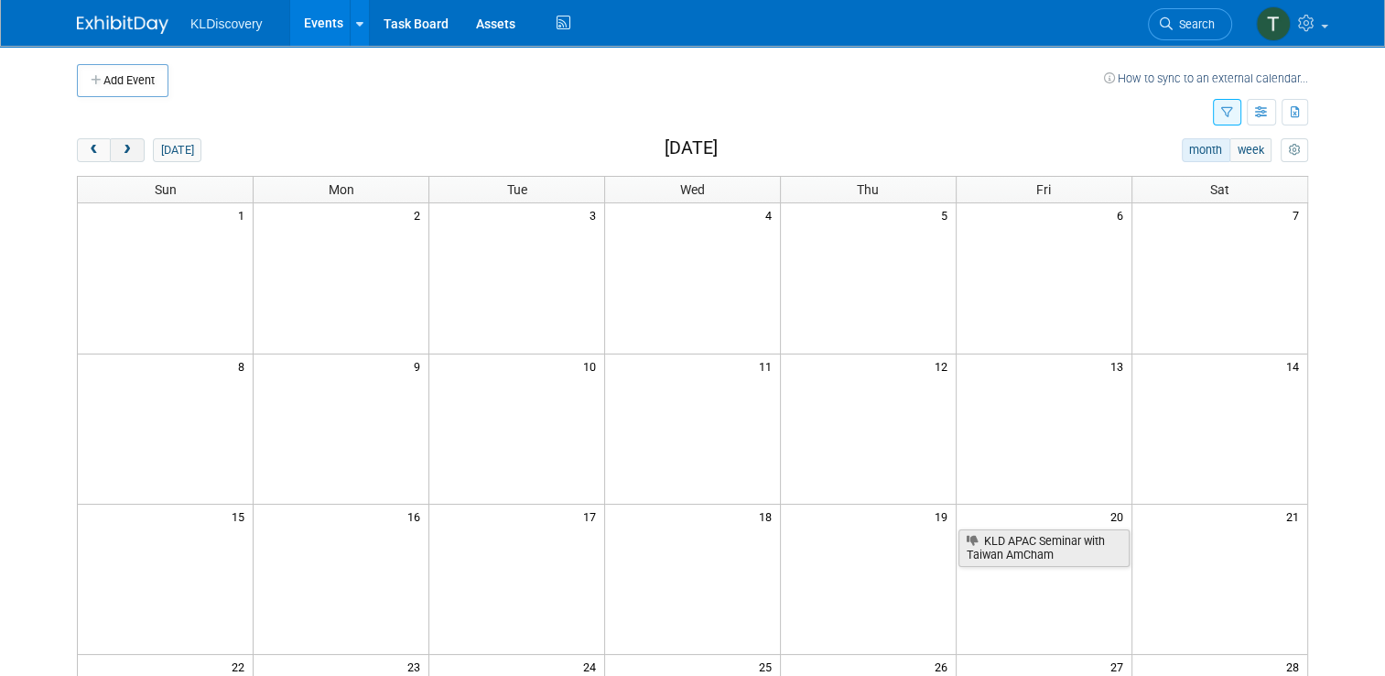
click at [120, 146] on span "next" at bounding box center [127, 151] width 14 height 12
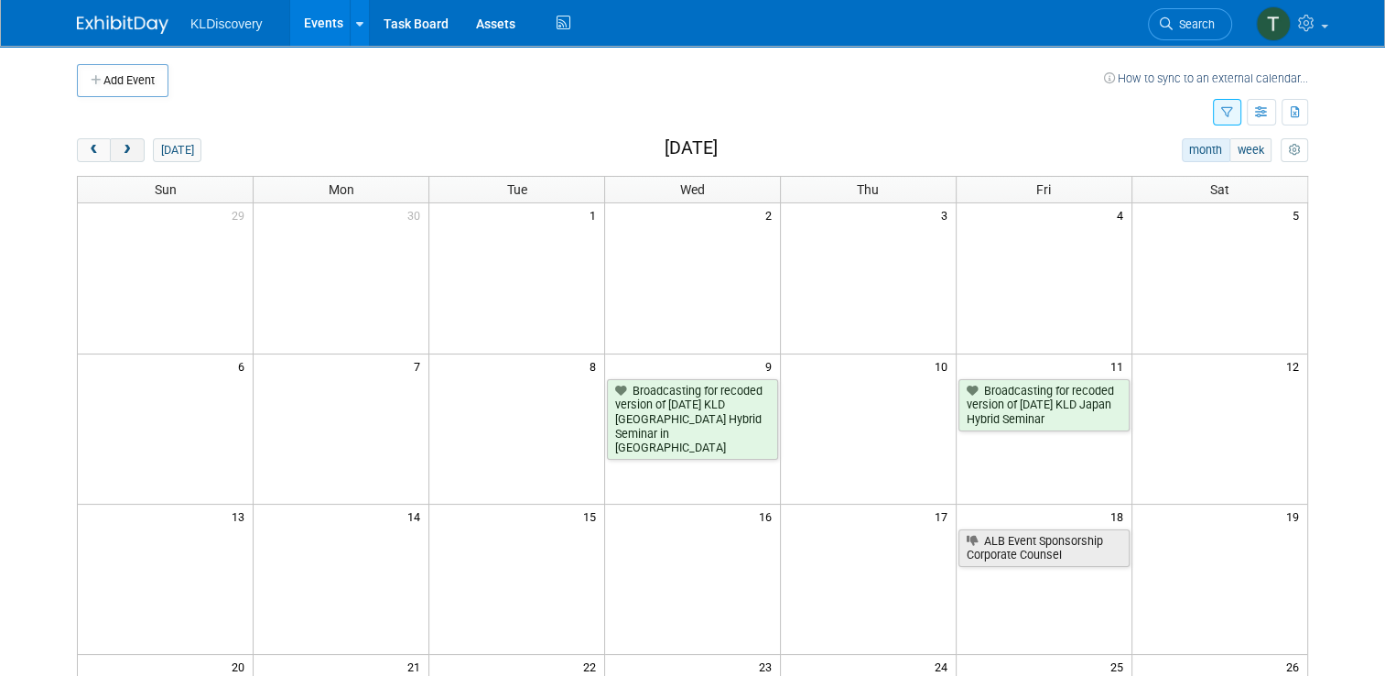
click at [121, 146] on span "next" at bounding box center [127, 151] width 14 height 12
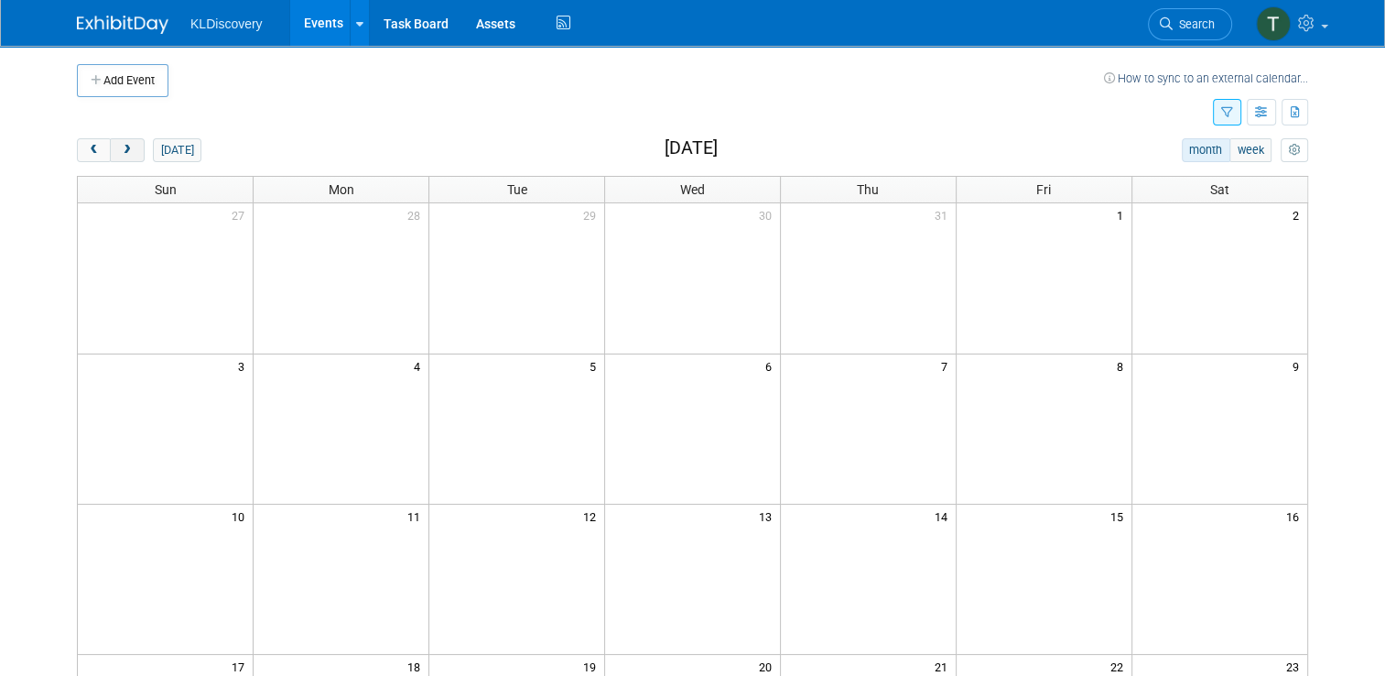
click at [120, 145] on span "next" at bounding box center [127, 151] width 14 height 12
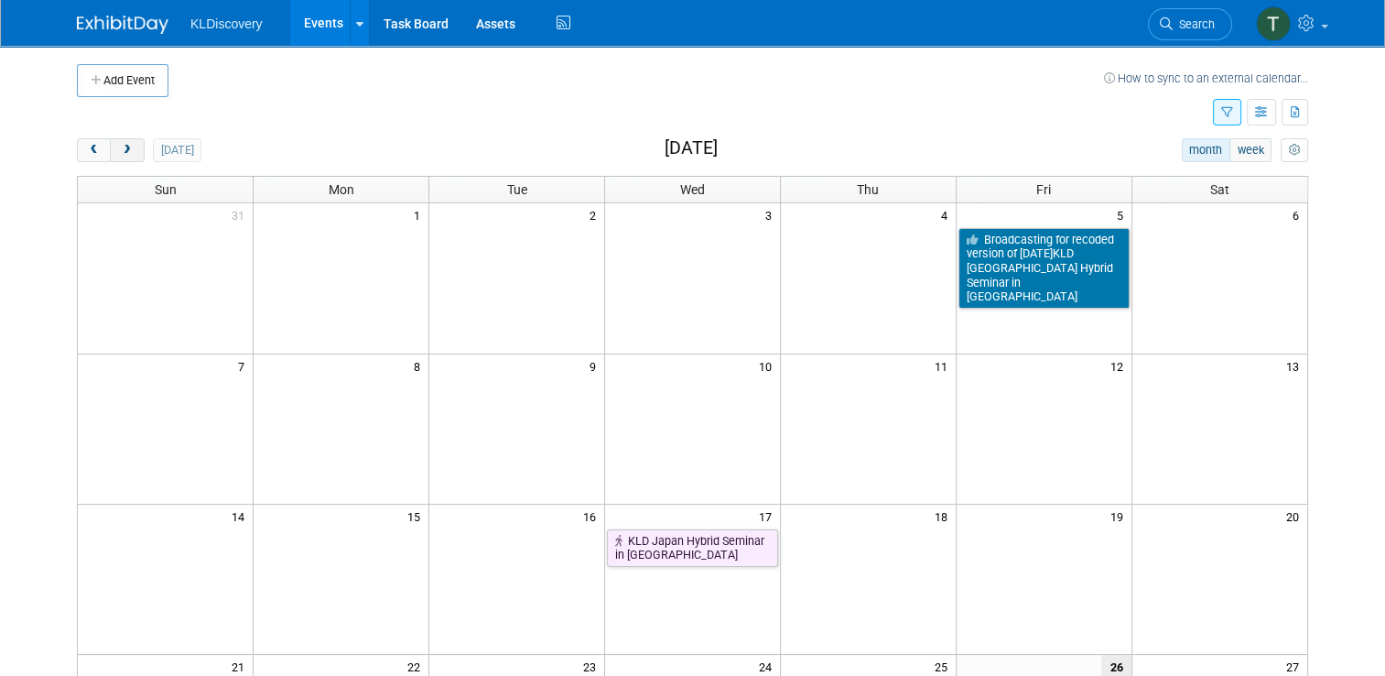
click at [123, 156] on button "next" at bounding box center [127, 150] width 34 height 24
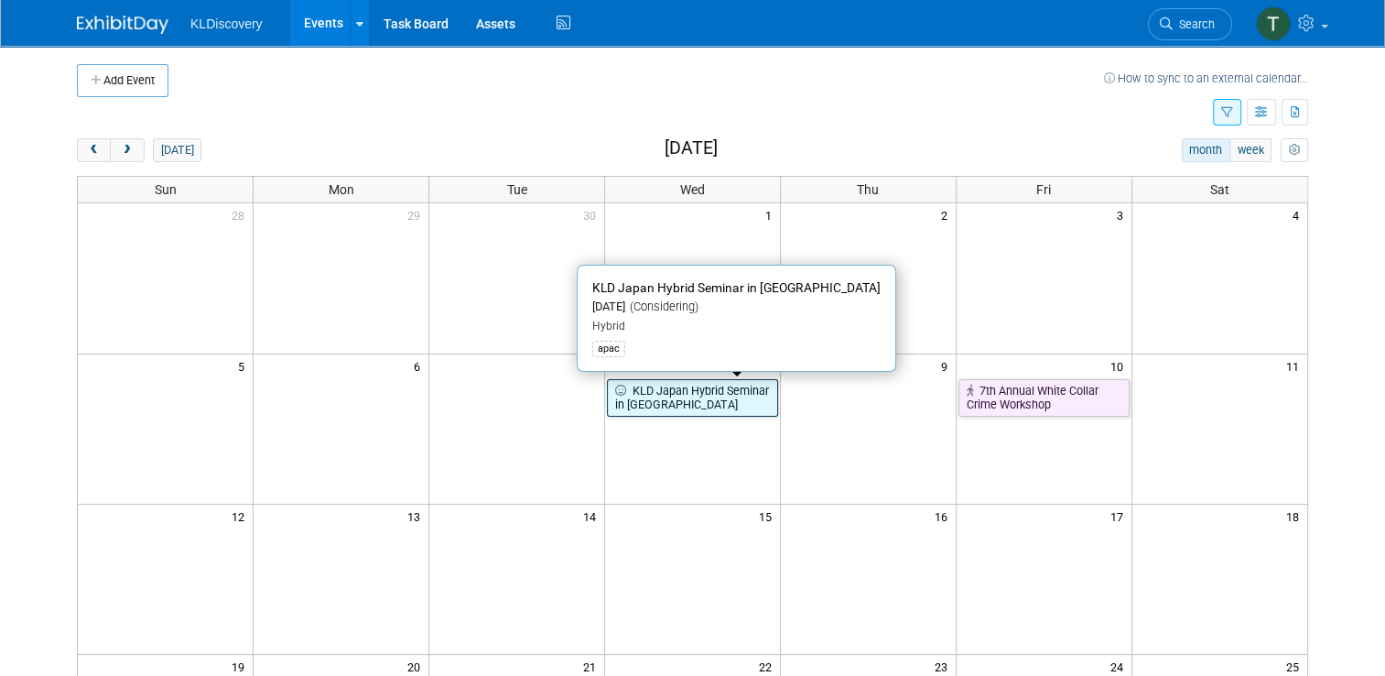
click at [705, 391] on link "KLD Japan Hybrid Seminar in Tokyo" at bounding box center [692, 398] width 171 height 38
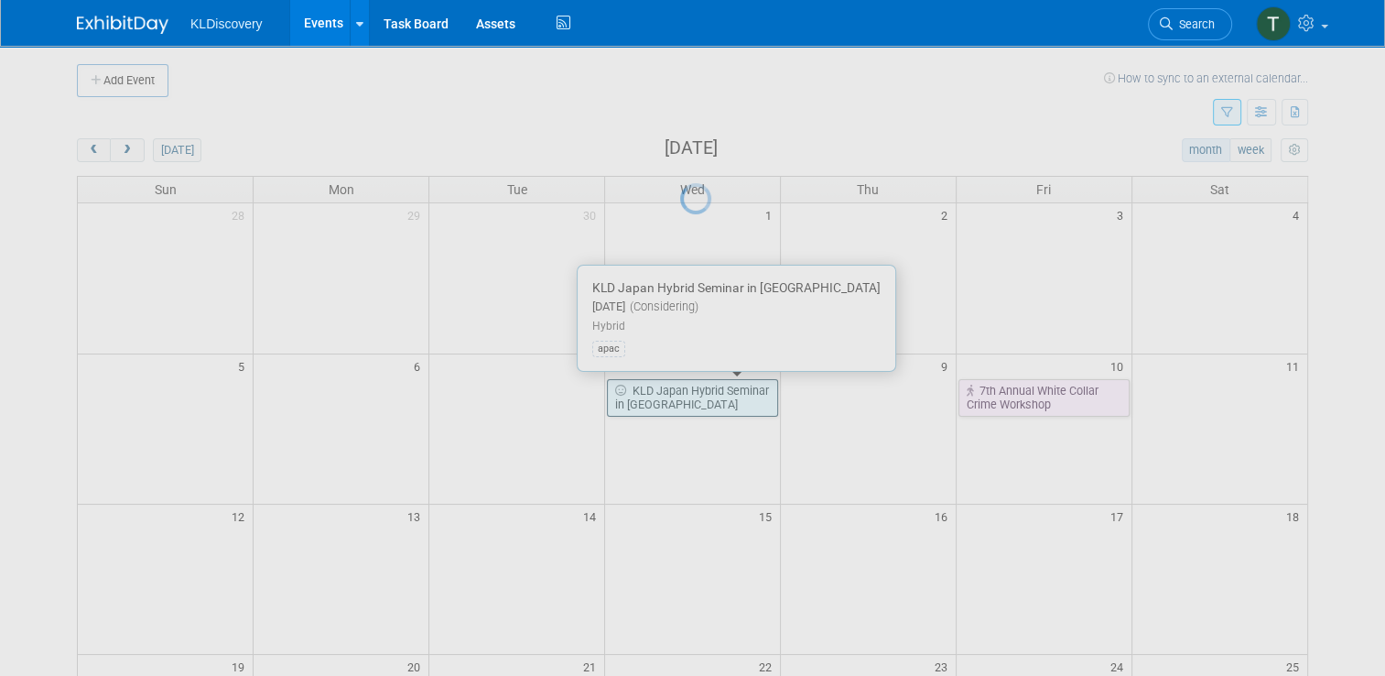
click at [705, 391] on div at bounding box center [693, 338] width 26 height 676
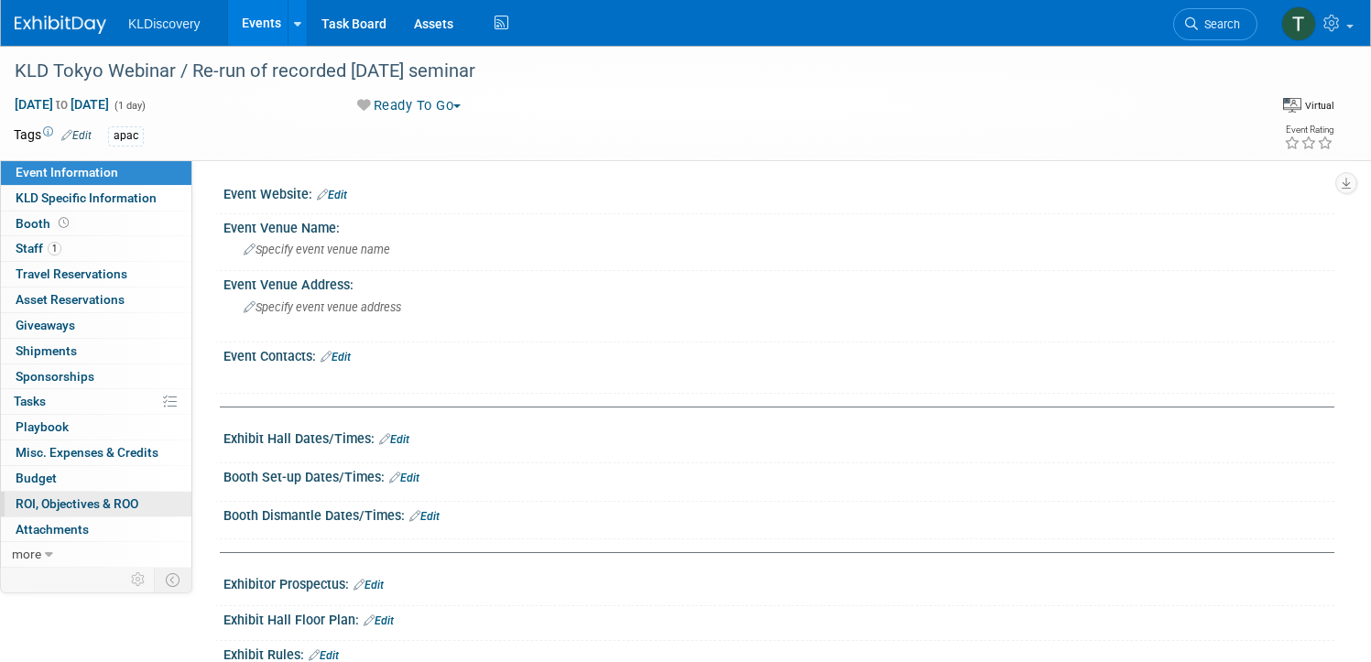
click at [110, 506] on span "ROI, Objectives & ROO 0" at bounding box center [77, 503] width 123 height 15
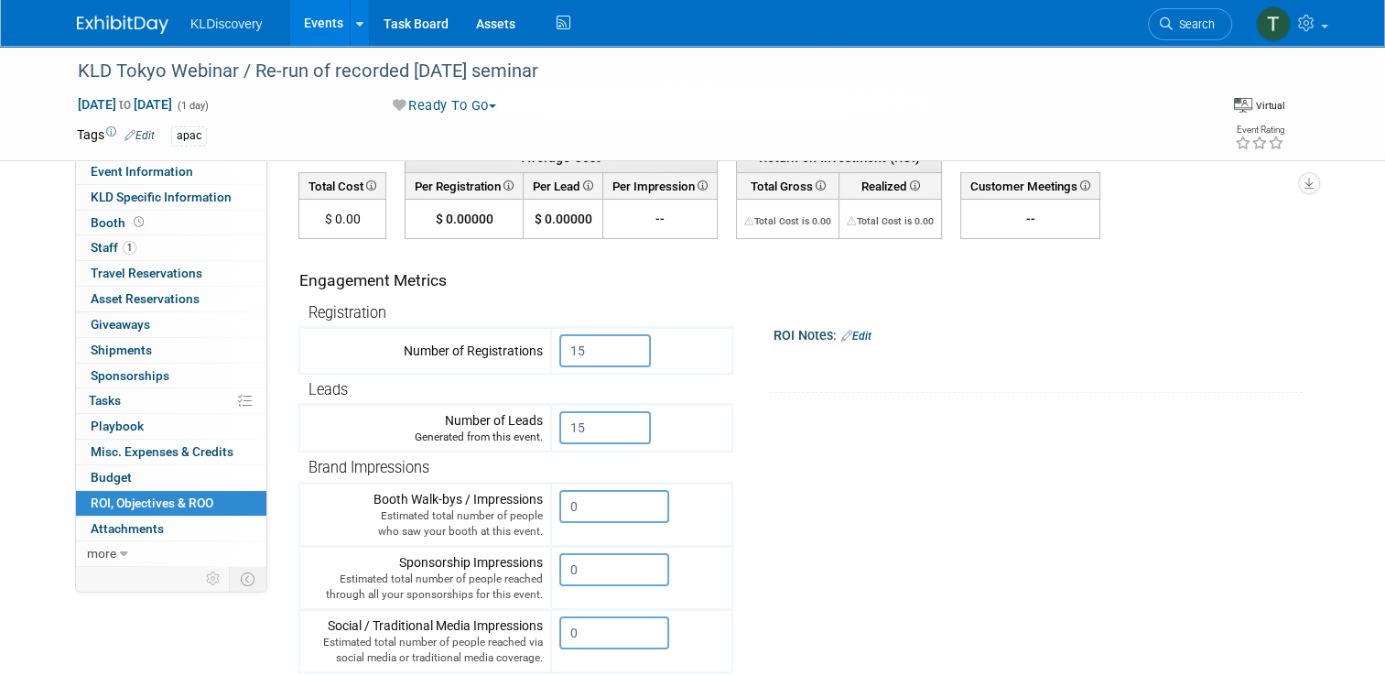
scroll to position [275, 0]
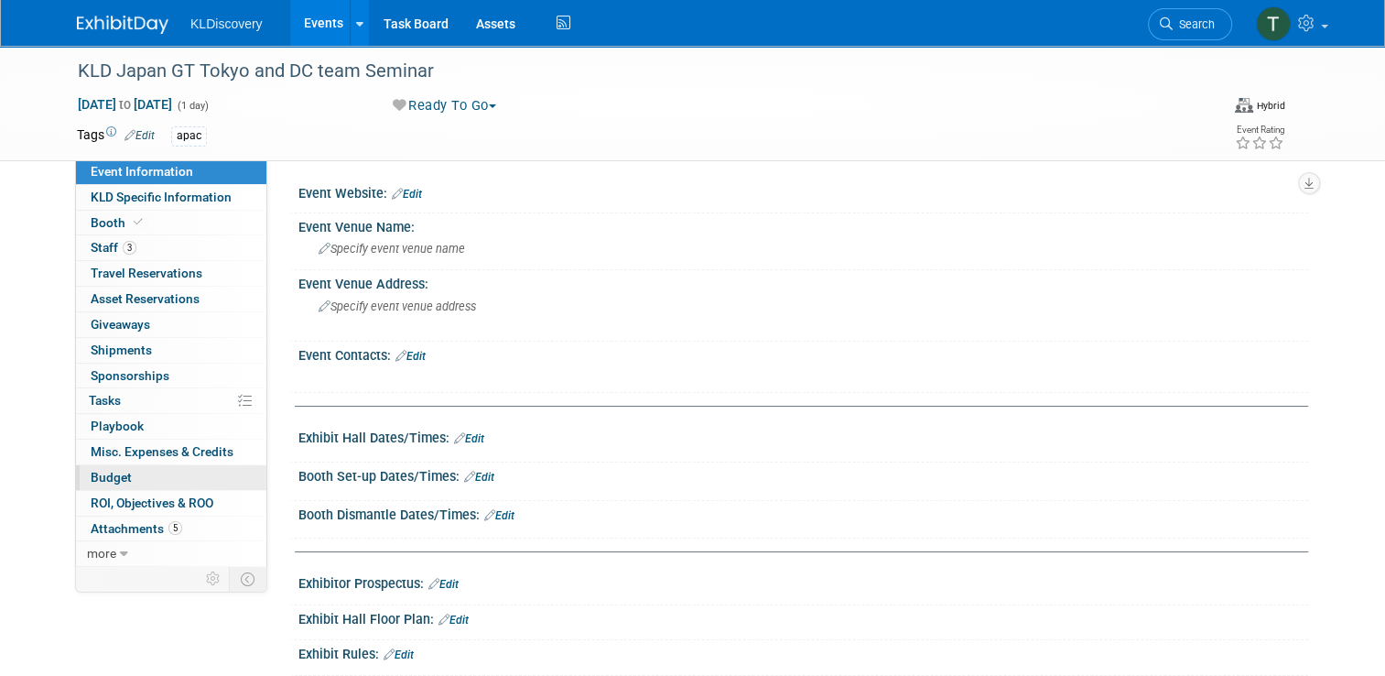
click at [94, 478] on span "Budget" at bounding box center [111, 477] width 41 height 15
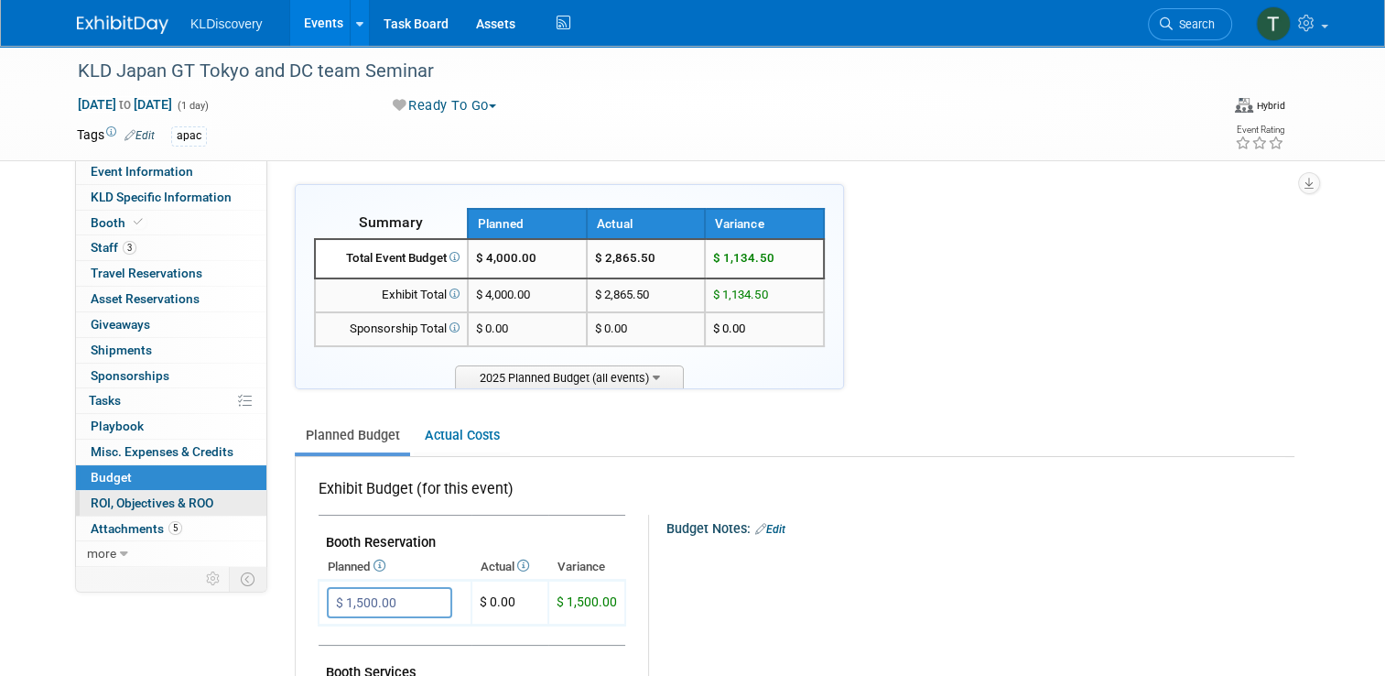
click at [96, 502] on span "ROI, Objectives & ROO 0" at bounding box center [152, 502] width 123 height 15
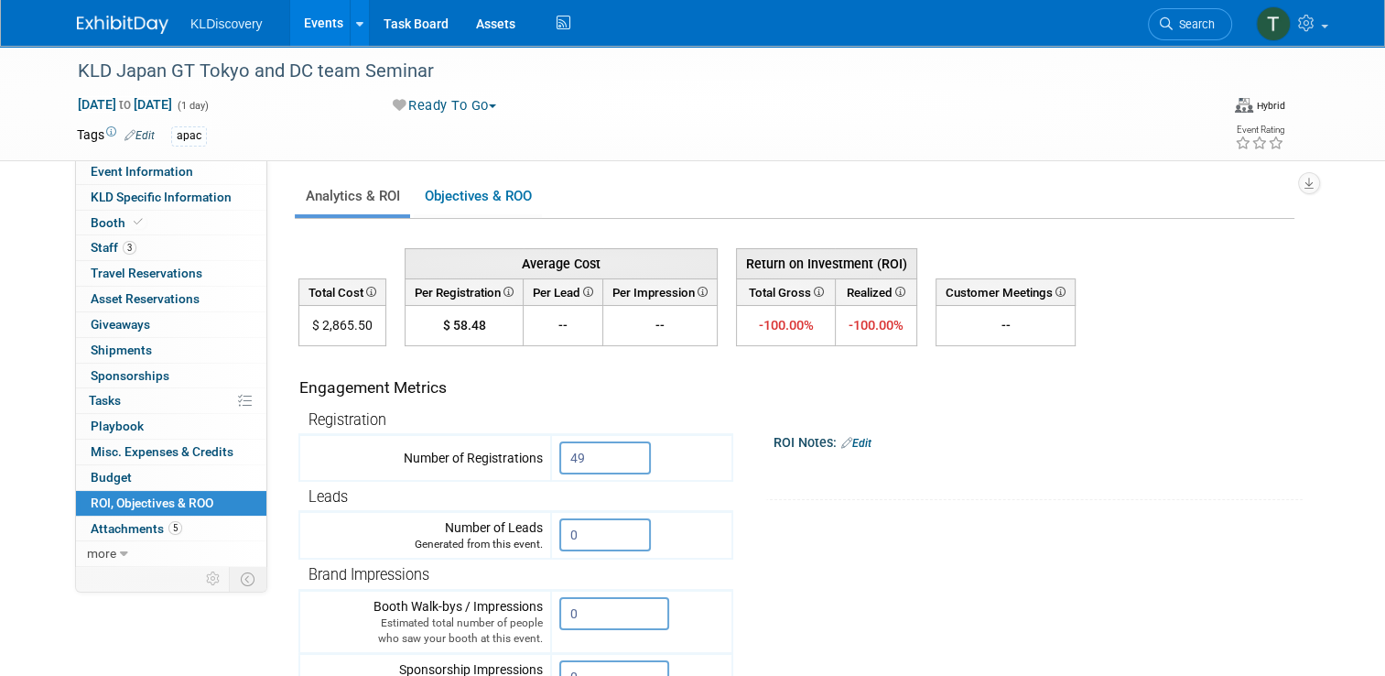
click at [76, 491] on link "0 ROI, Objectives & ROO 0" at bounding box center [171, 503] width 190 height 25
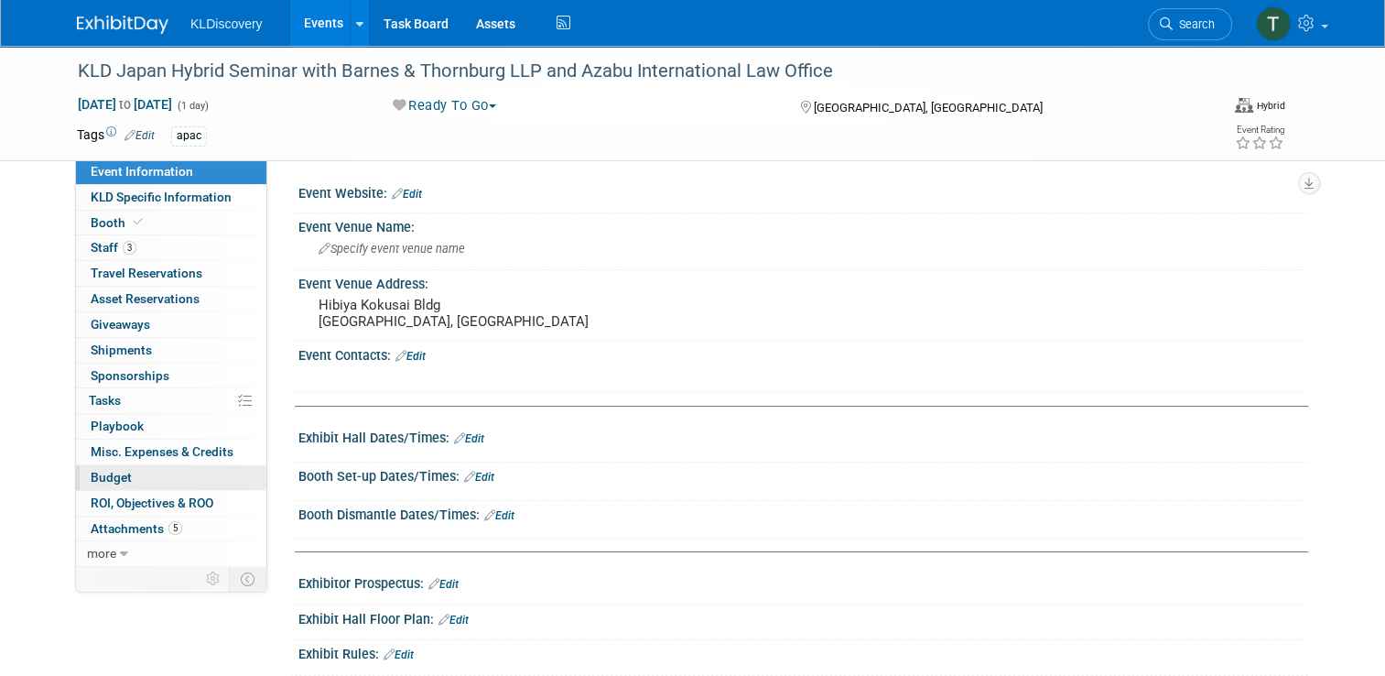
click at [105, 481] on span "Budget" at bounding box center [111, 477] width 41 height 15
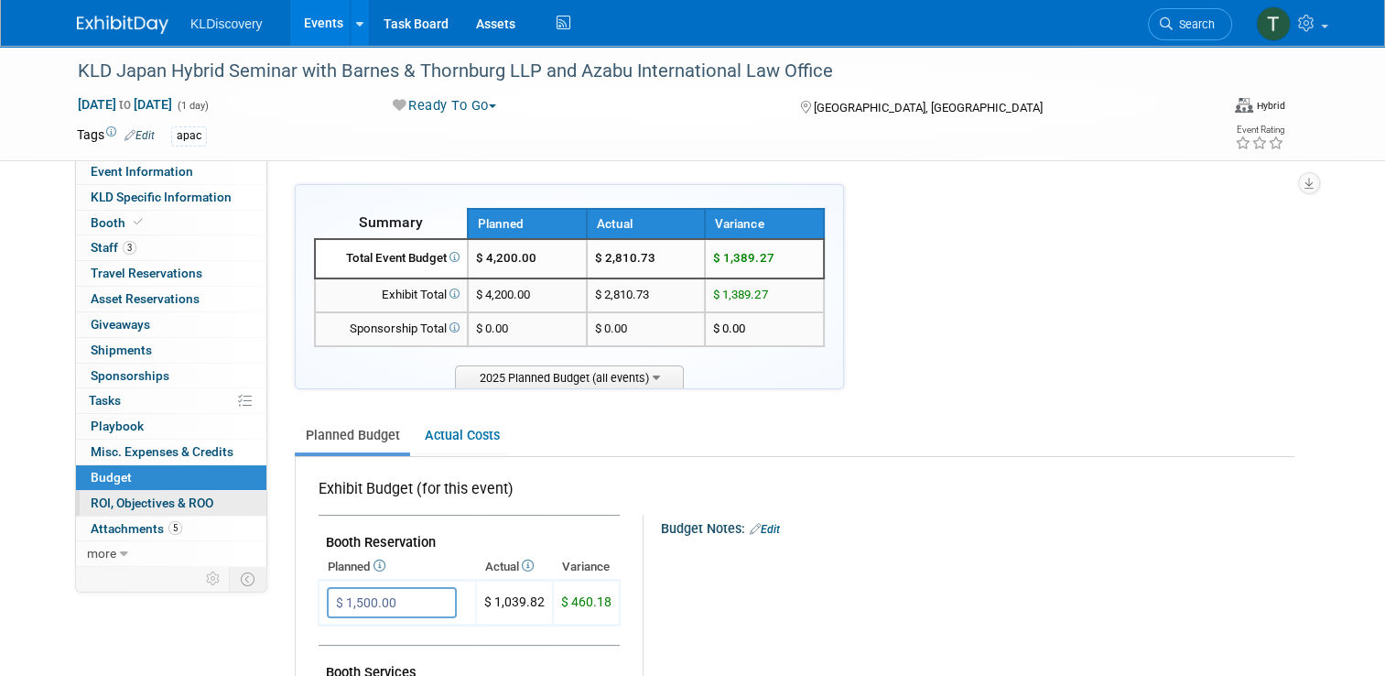
click at [138, 500] on span "ROI, Objectives & ROO 0" at bounding box center [152, 502] width 123 height 15
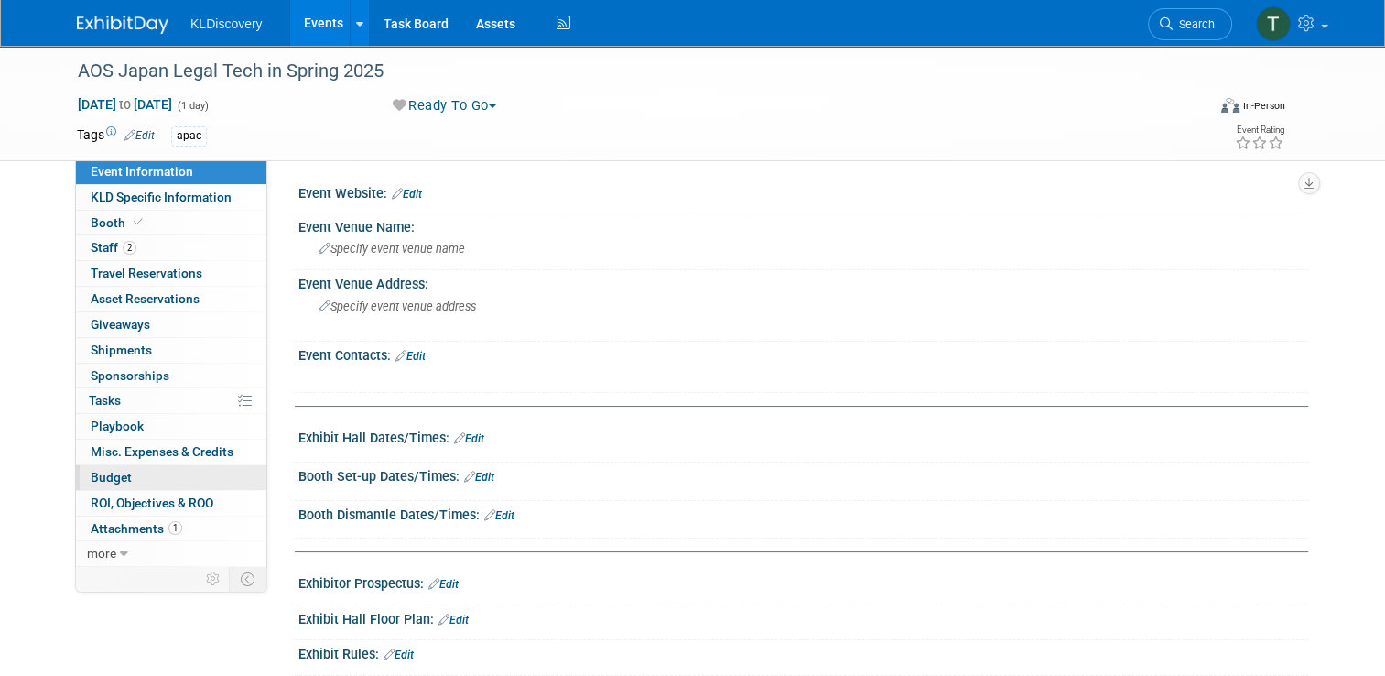
click at [92, 481] on span "Budget" at bounding box center [111, 477] width 41 height 15
click at [91, 482] on span "Budget" at bounding box center [111, 477] width 41 height 15
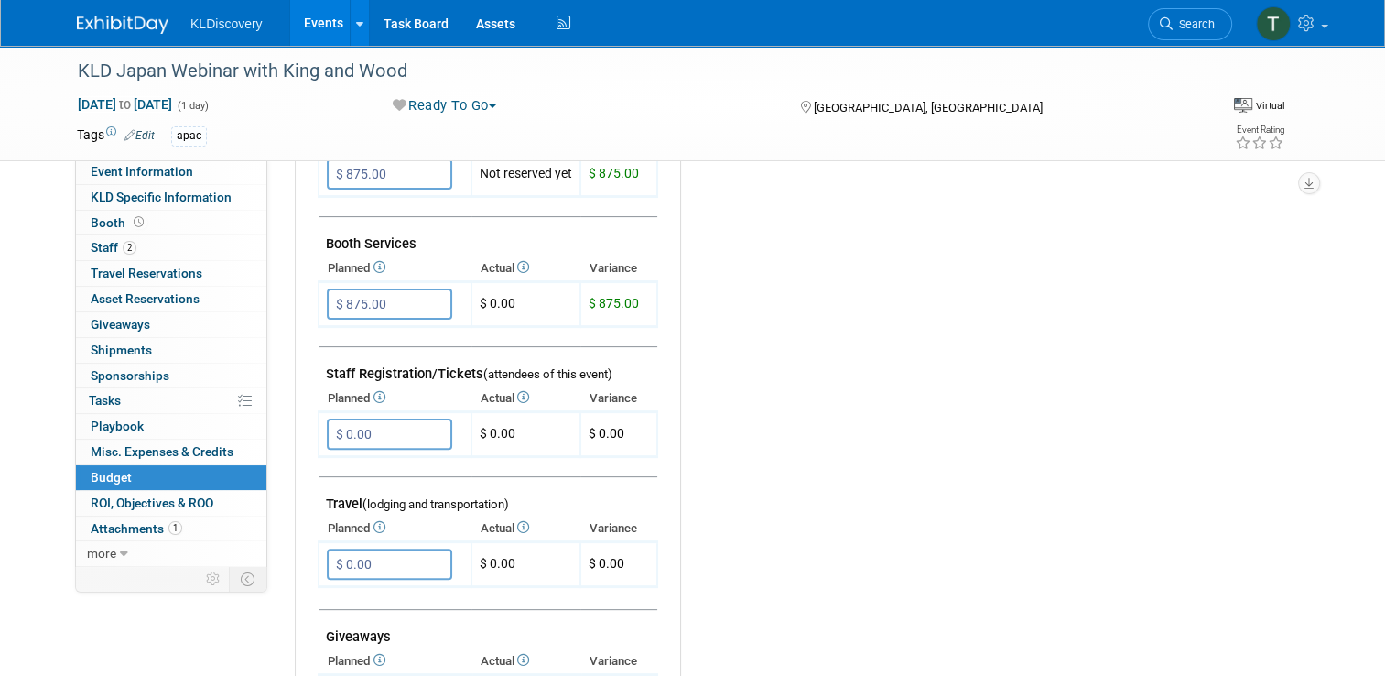
scroll to position [549, 0]
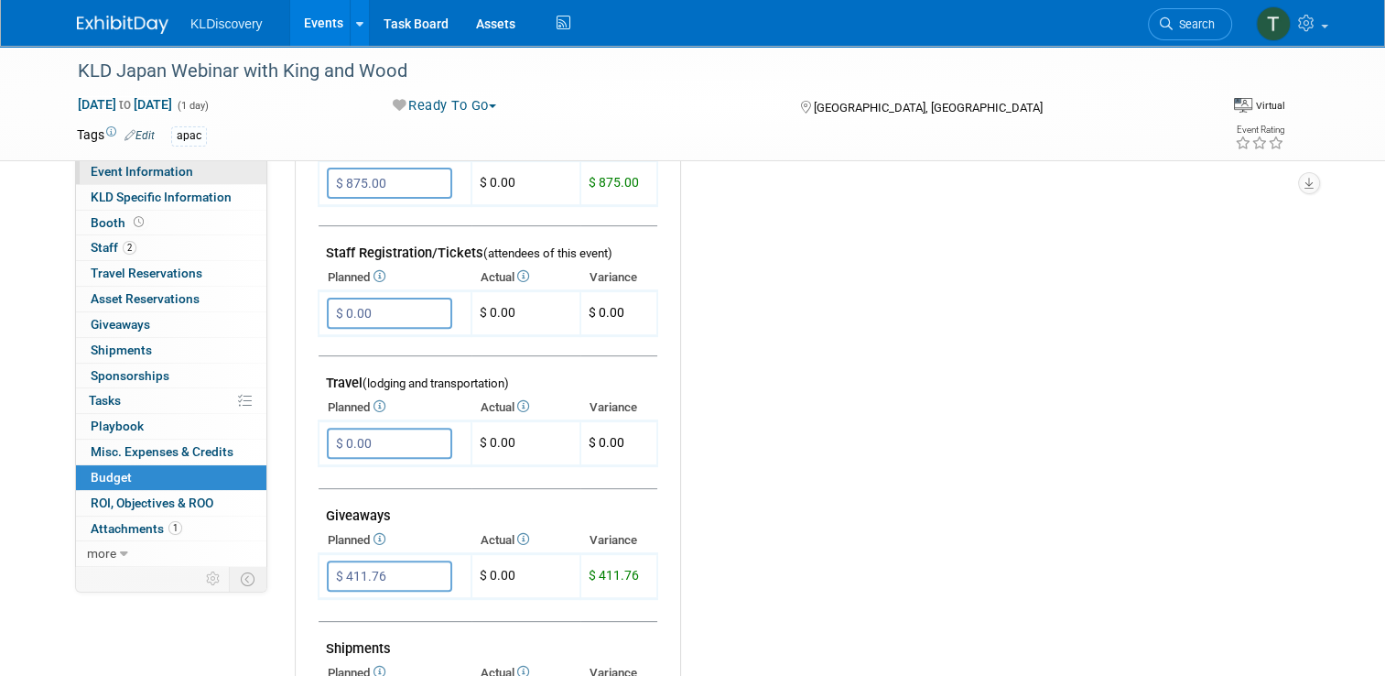
click at [96, 174] on span "Event Information" at bounding box center [142, 171] width 103 height 15
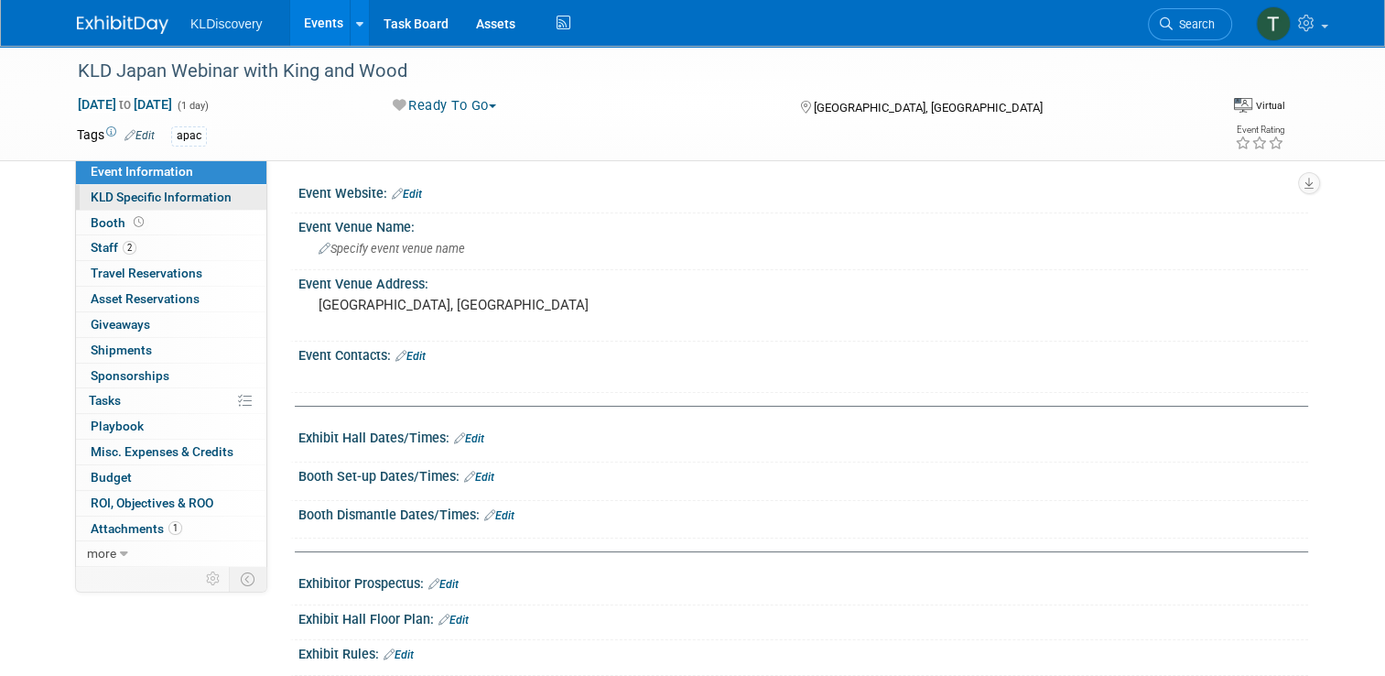
click at [98, 198] on span "KLD Specific Information" at bounding box center [161, 197] width 141 height 15
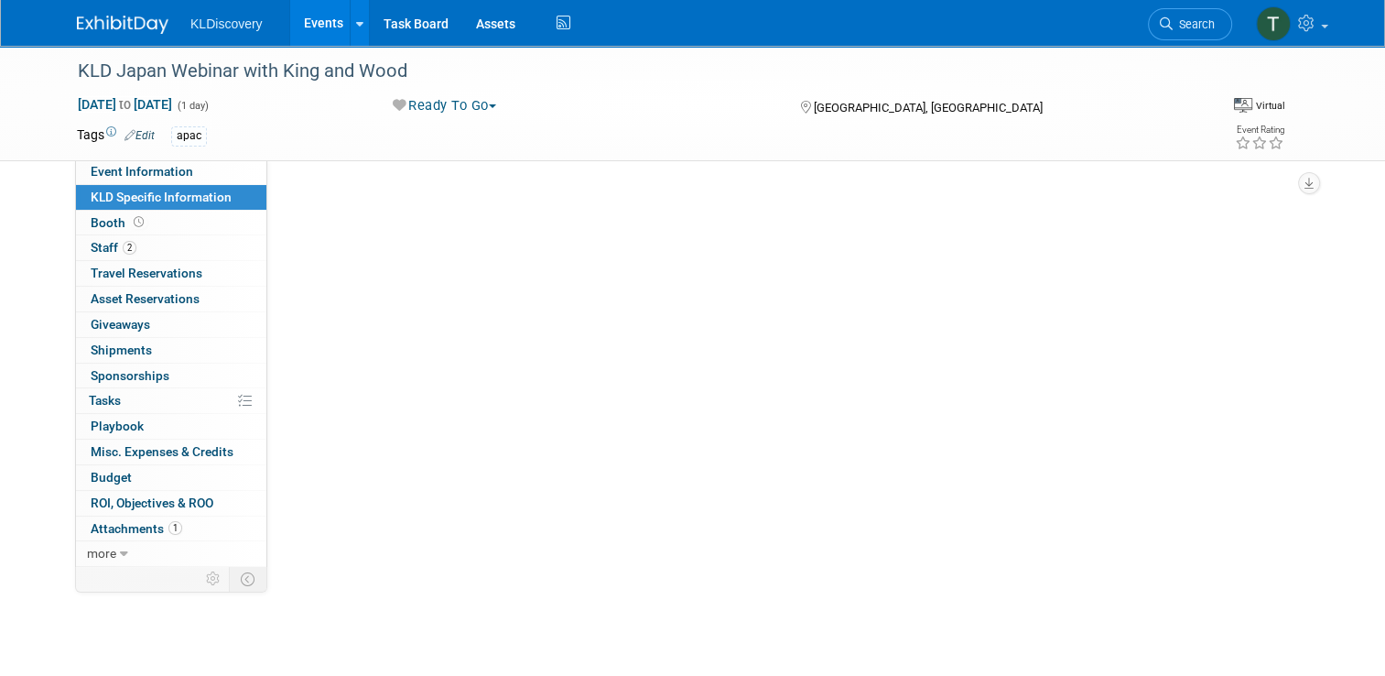
select select "APAC"
select select "[PERSON_NAME]"
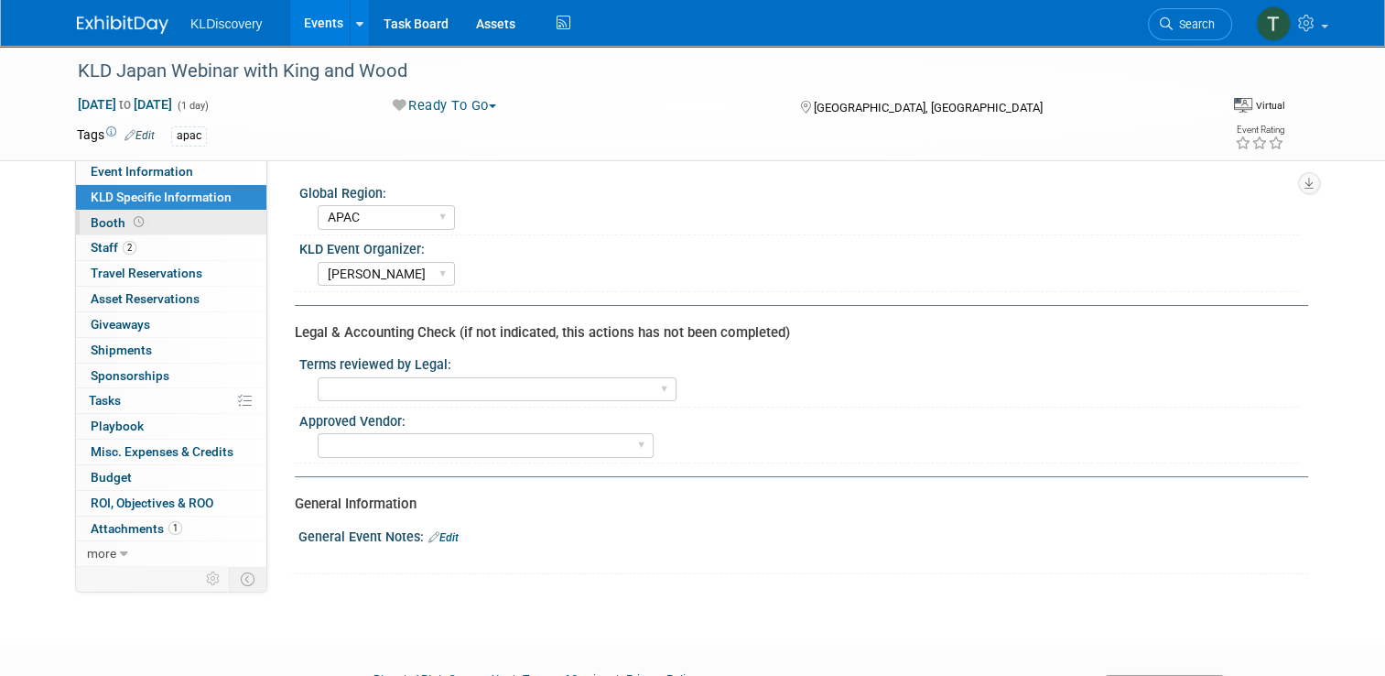
click at [94, 230] on link "Booth" at bounding box center [171, 223] width 190 height 25
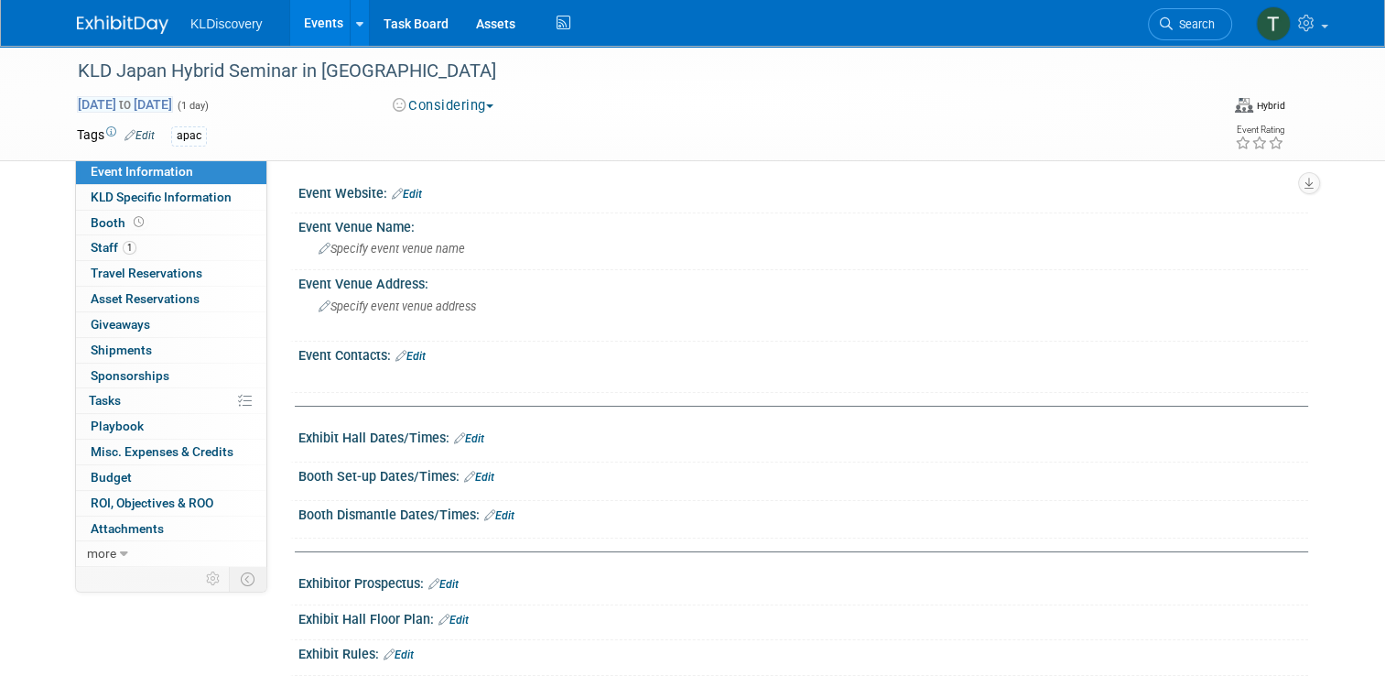
click at [134, 105] on span "to" at bounding box center [124, 104] width 17 height 15
type input "Oct 8, 2025"
select select "9"
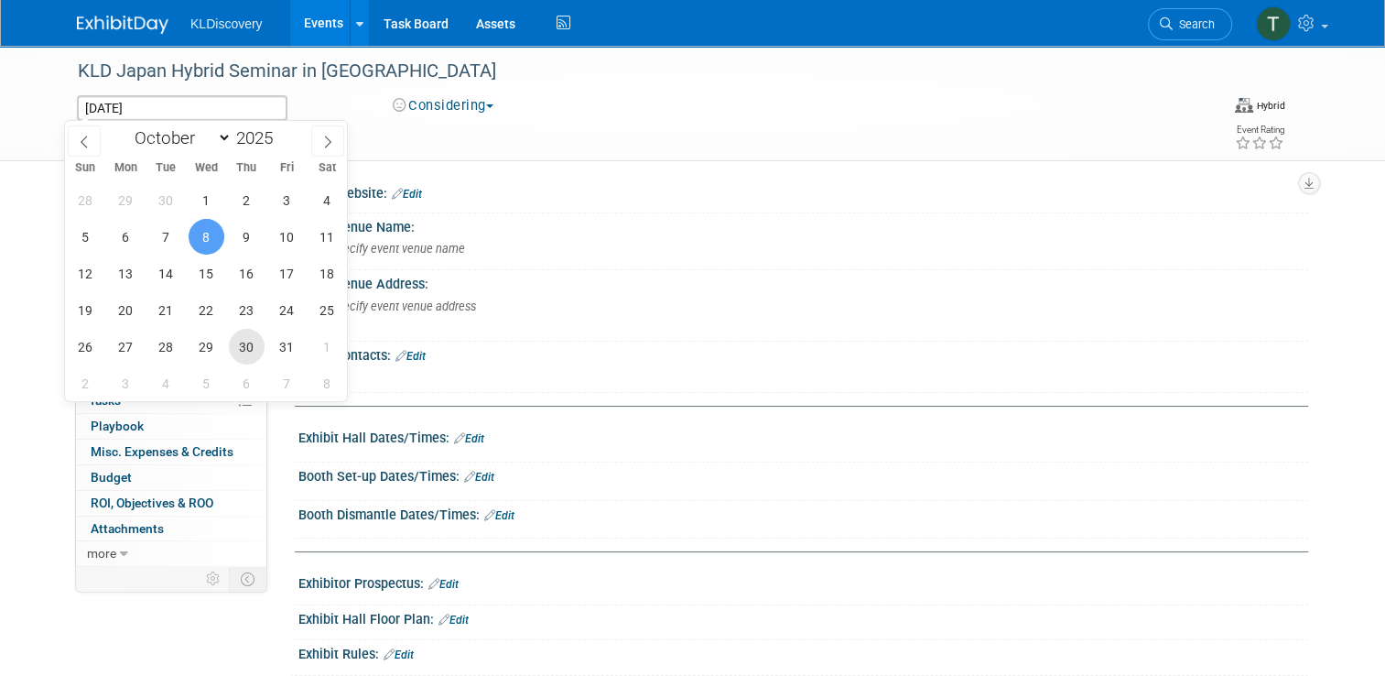
click at [241, 349] on span "30" at bounding box center [247, 347] width 36 height 36
type input "[DATE]"
click at [236, 349] on span "30" at bounding box center [247, 347] width 36 height 36
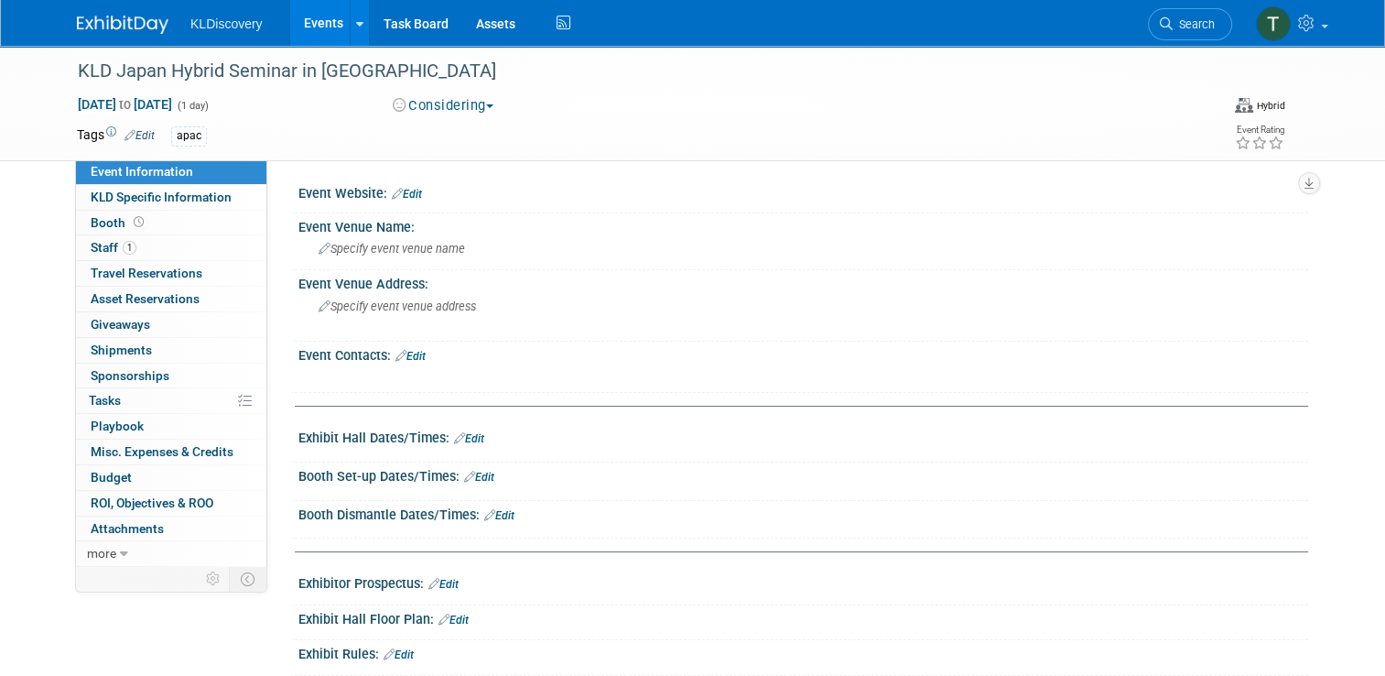
click at [450, 110] on button "Considering" at bounding box center [443, 105] width 114 height 19
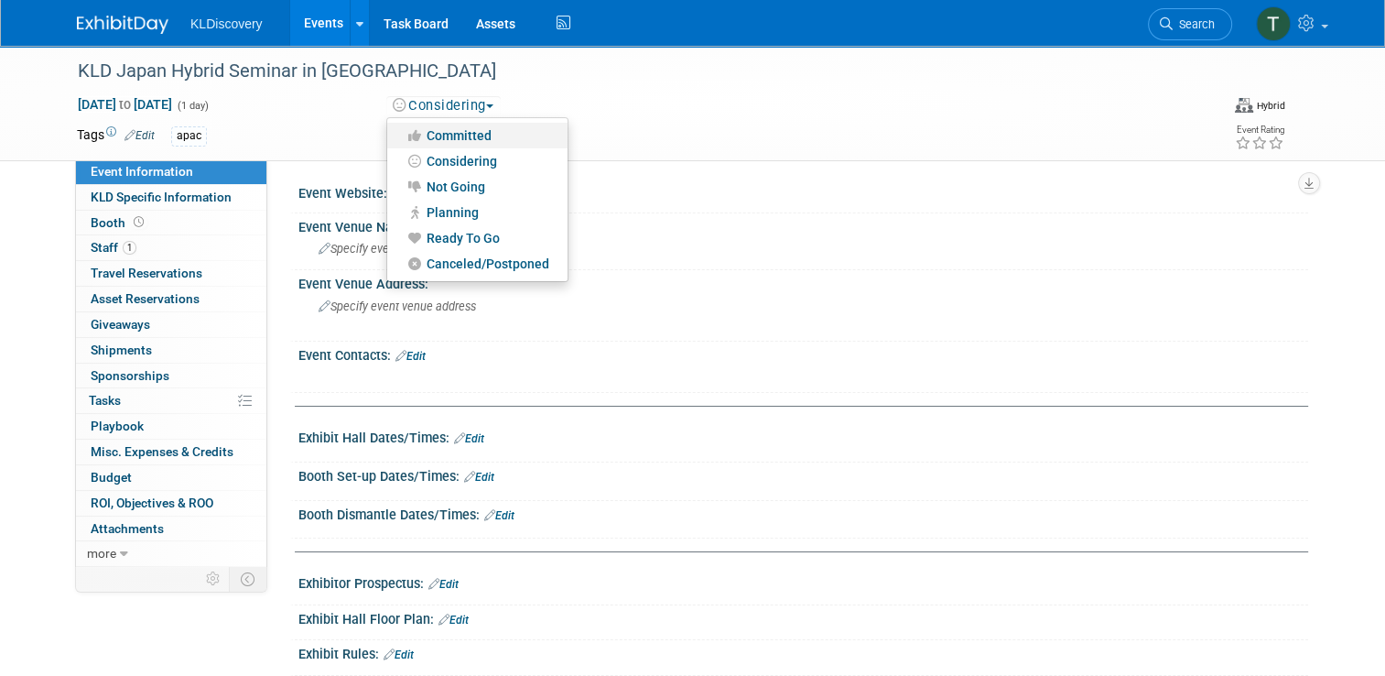
click at [450, 133] on link "Committed" at bounding box center [477, 136] width 180 height 26
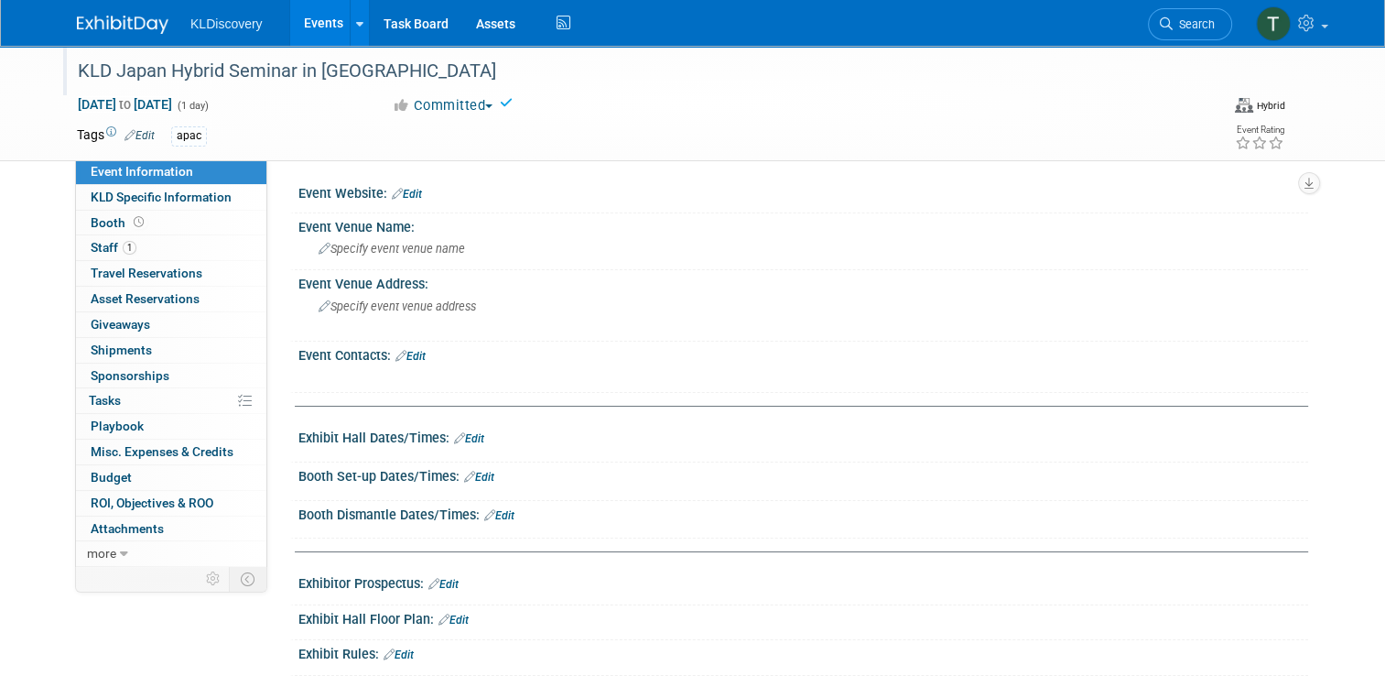
click at [325, 68] on div "KLD Japan Hybrid Seminar in [GEOGRAPHIC_DATA]" at bounding box center [627, 71] width 1112 height 33
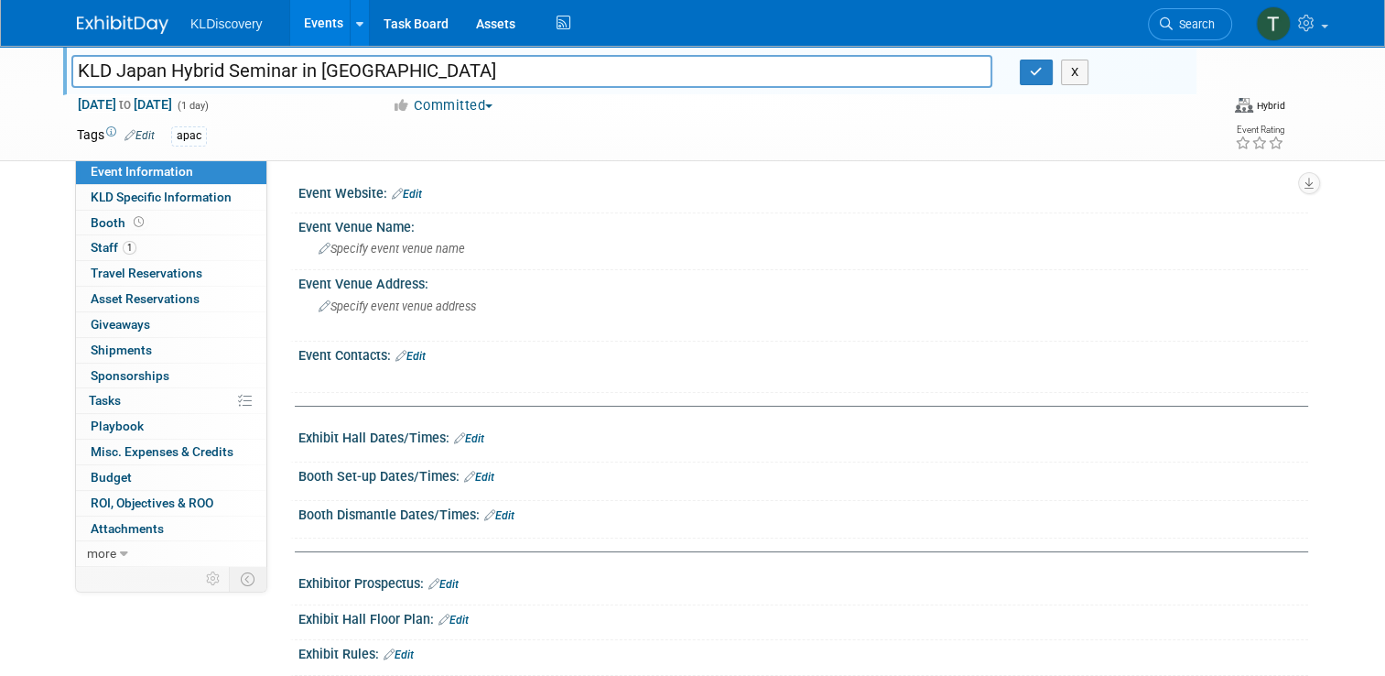
click at [325, 68] on input "KLD Japan Hybrid Seminar in [GEOGRAPHIC_DATA]" at bounding box center [531, 71] width 921 height 32
click at [325, 68] on input "KLD Japan Hybrid Seminar in Tokyo" at bounding box center [531, 71] width 921 height 32
click at [379, 71] on input "KLD Japan Hybrid Seminar in Tokyo" at bounding box center [531, 71] width 921 height 32
type input "KLD Japan Hybrid Seminar in [GEOGRAPHIC_DATA] with [DATE] & Tunn Asia"
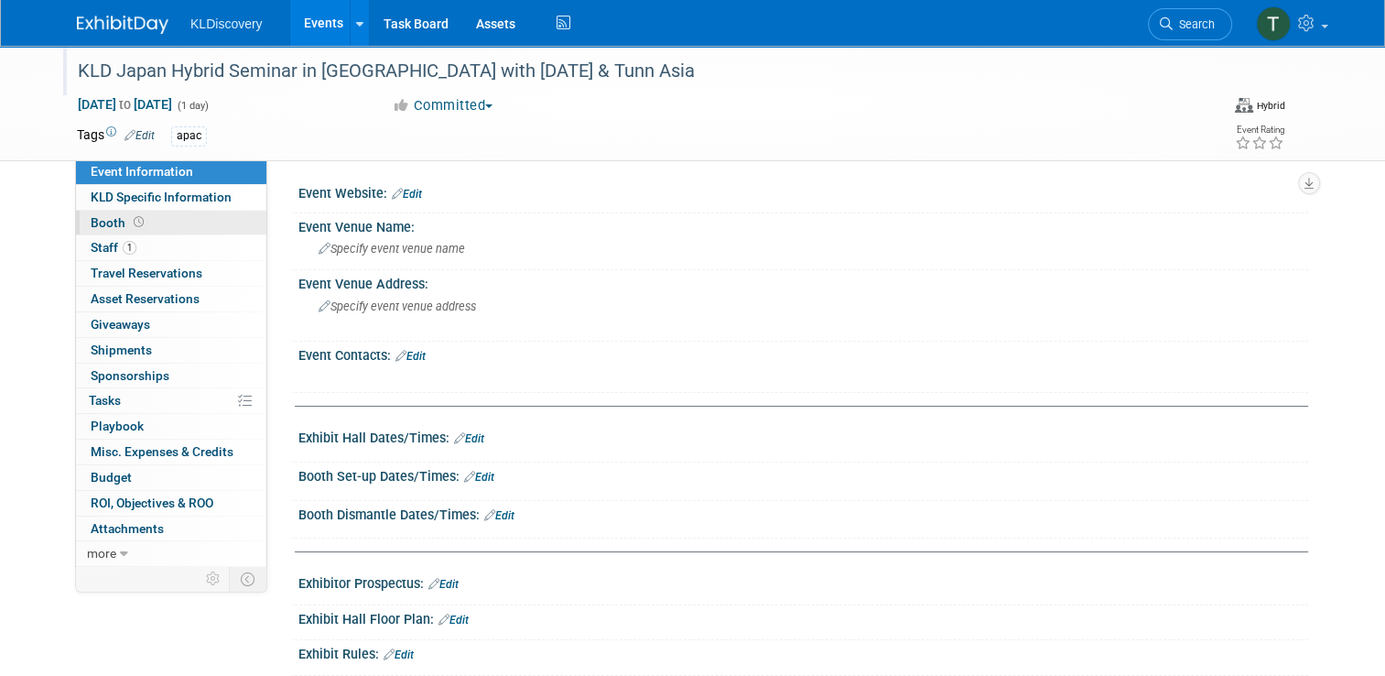
click at [91, 227] on span "Booth" at bounding box center [119, 222] width 57 height 15
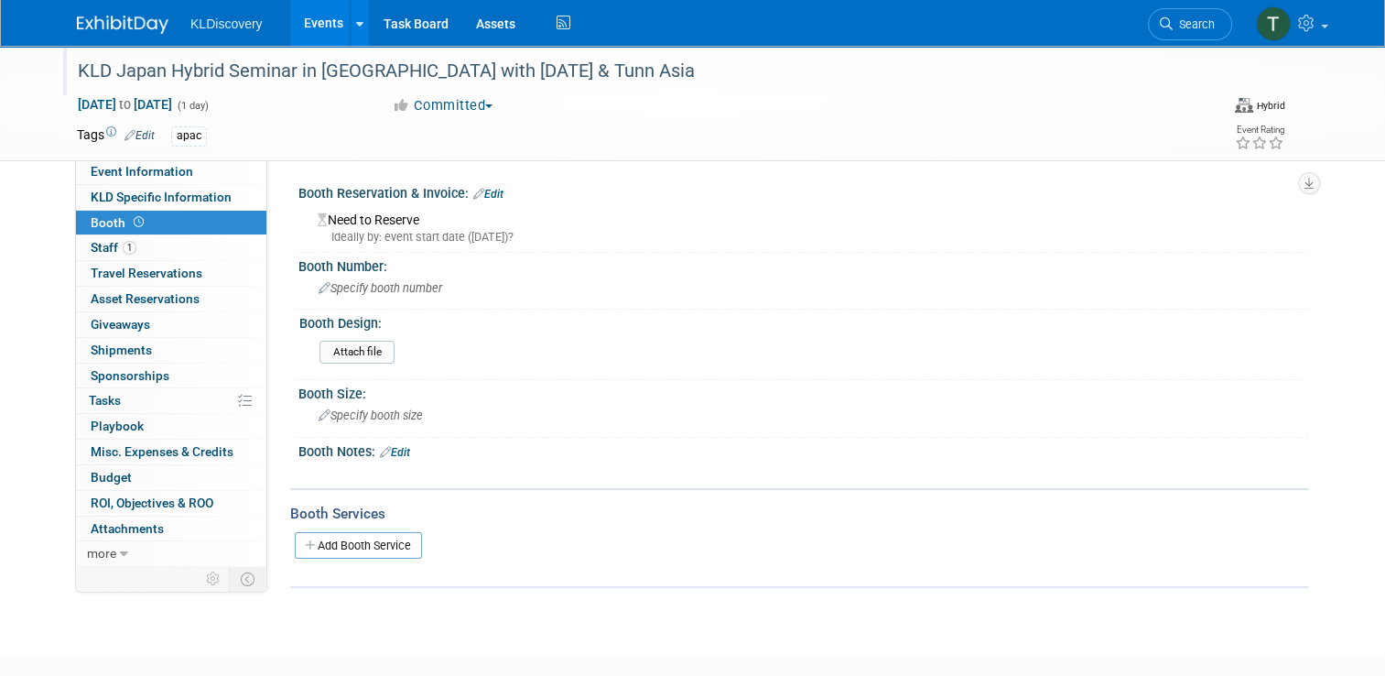
click at [483, 189] on link "Edit" at bounding box center [488, 194] width 30 height 13
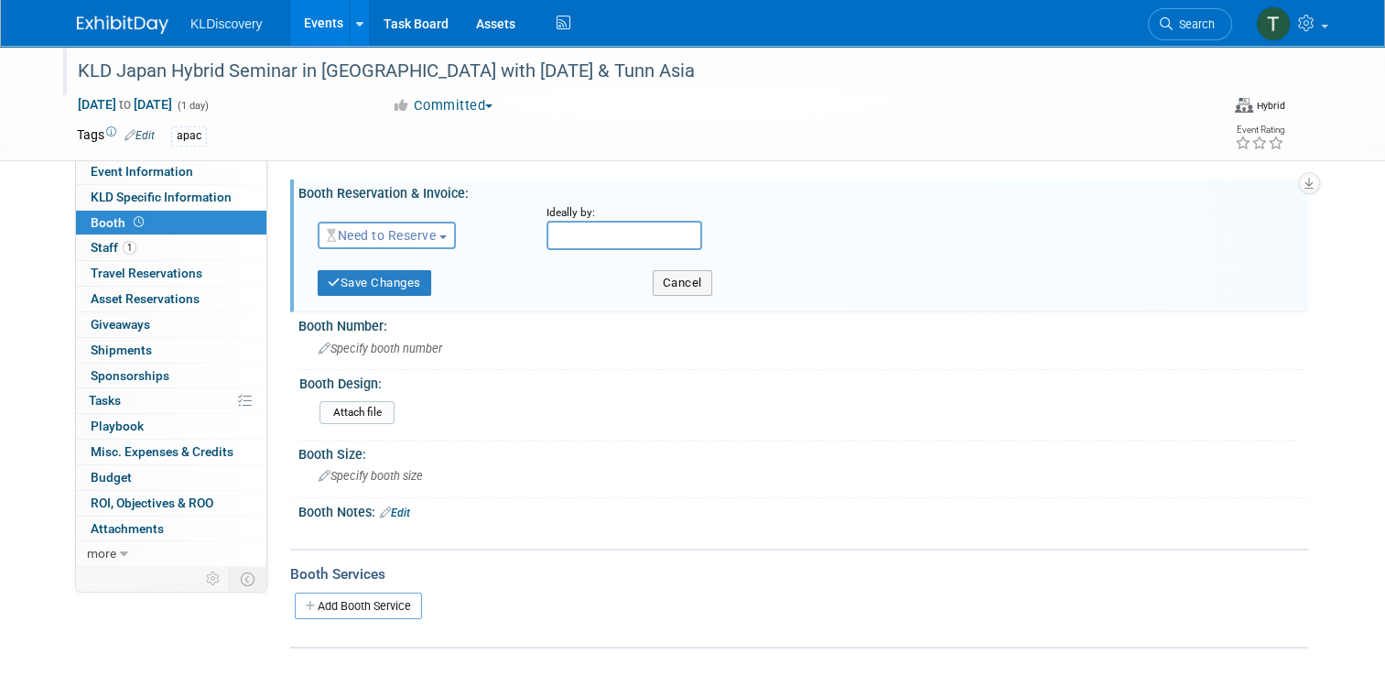
click at [377, 231] on span "Need to Reserve" at bounding box center [381, 235] width 109 height 15
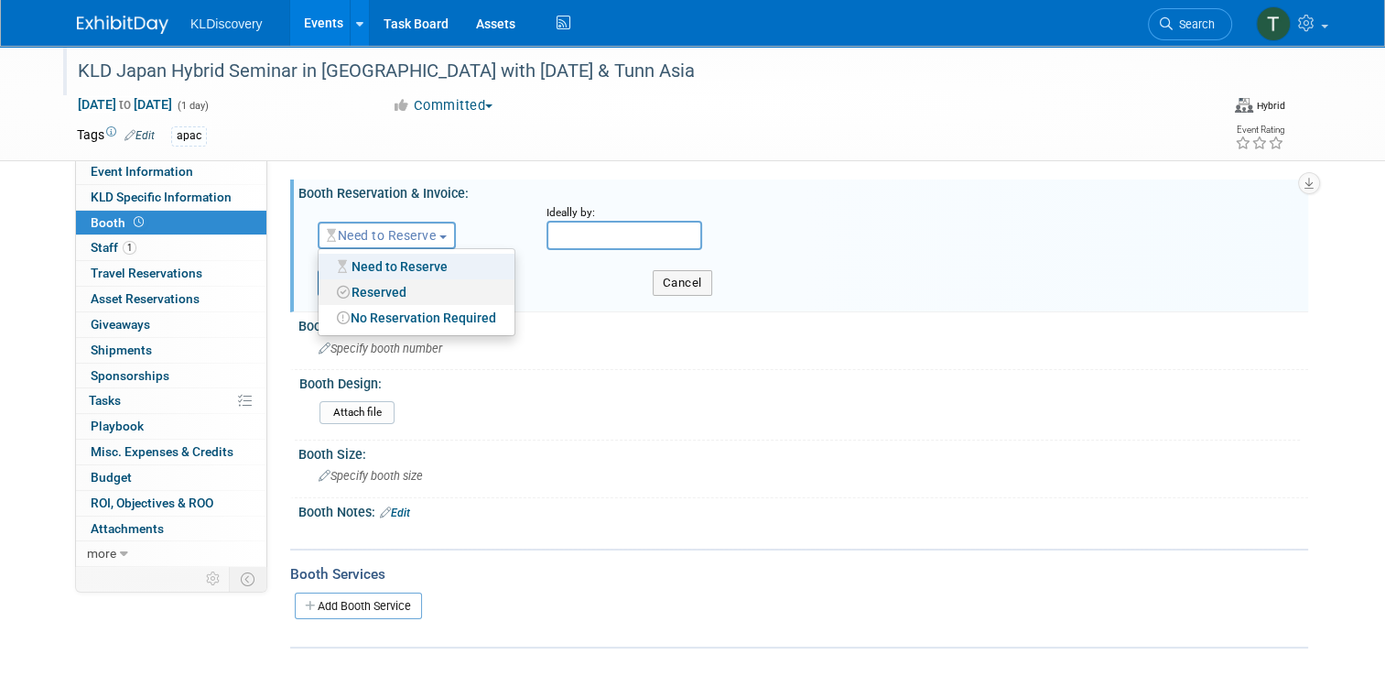
click at [371, 294] on link "Reserved" at bounding box center [417, 292] width 196 height 26
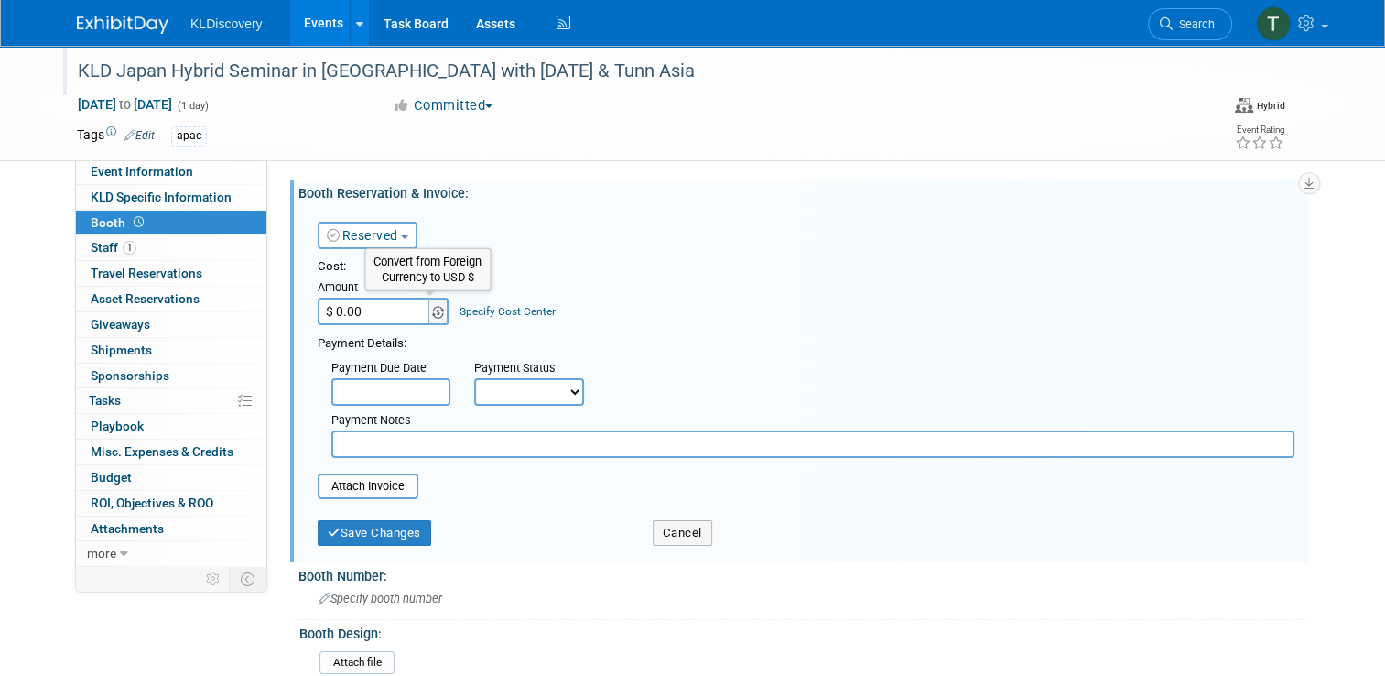
click at [432, 313] on img at bounding box center [438, 312] width 12 height 13
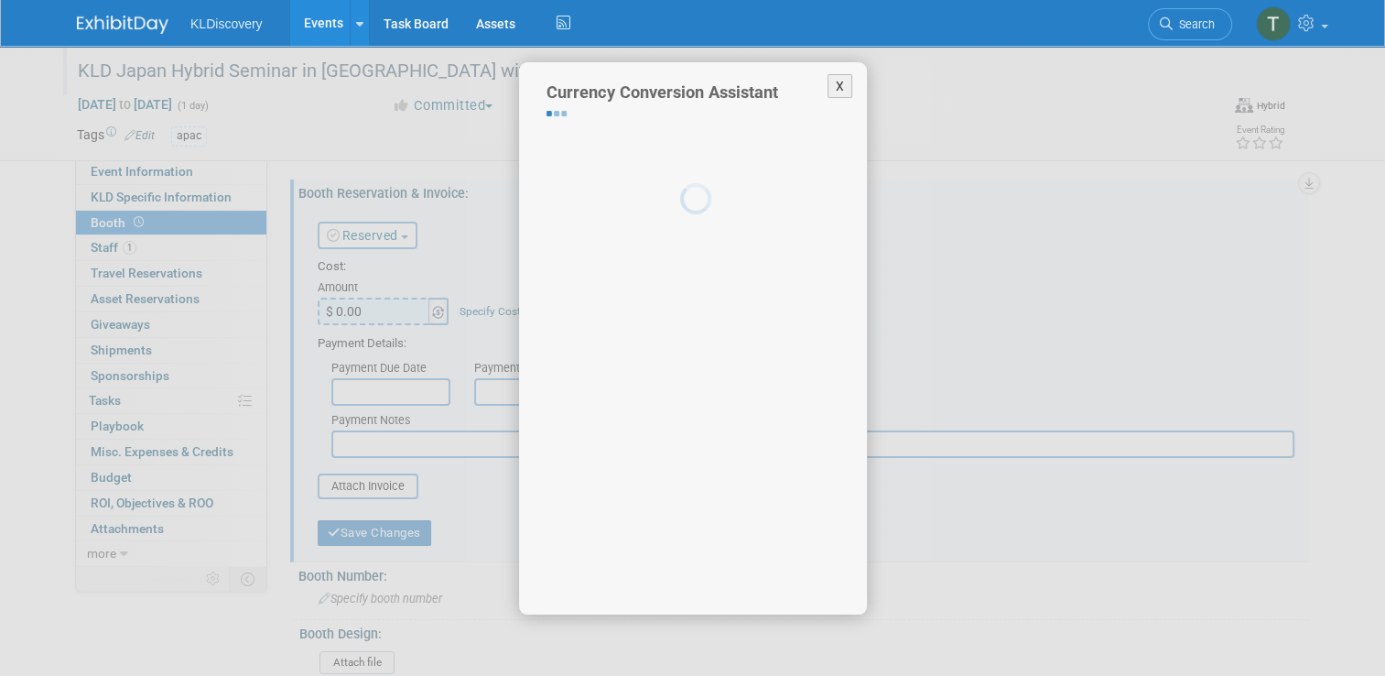
select select "3"
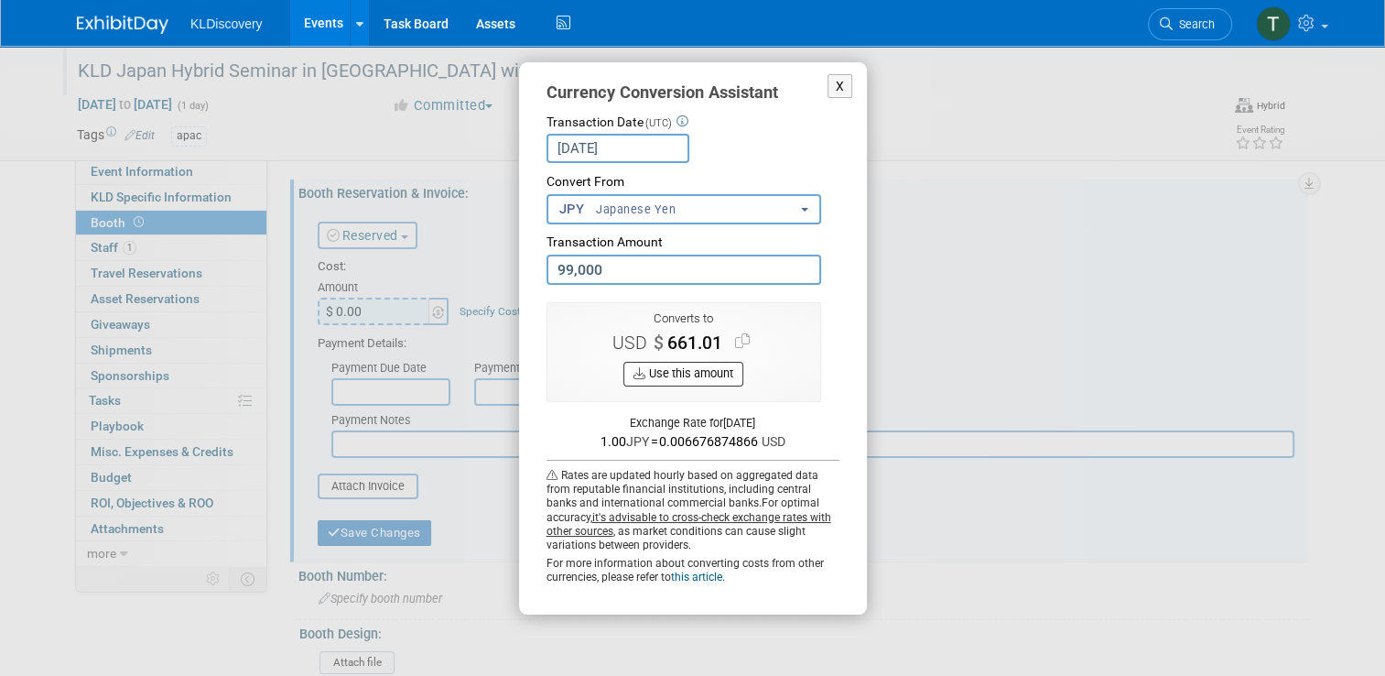
type input "99,000.00"
click at [692, 369] on button "Use this amount" at bounding box center [684, 374] width 120 height 25
type input "$ 661.01"
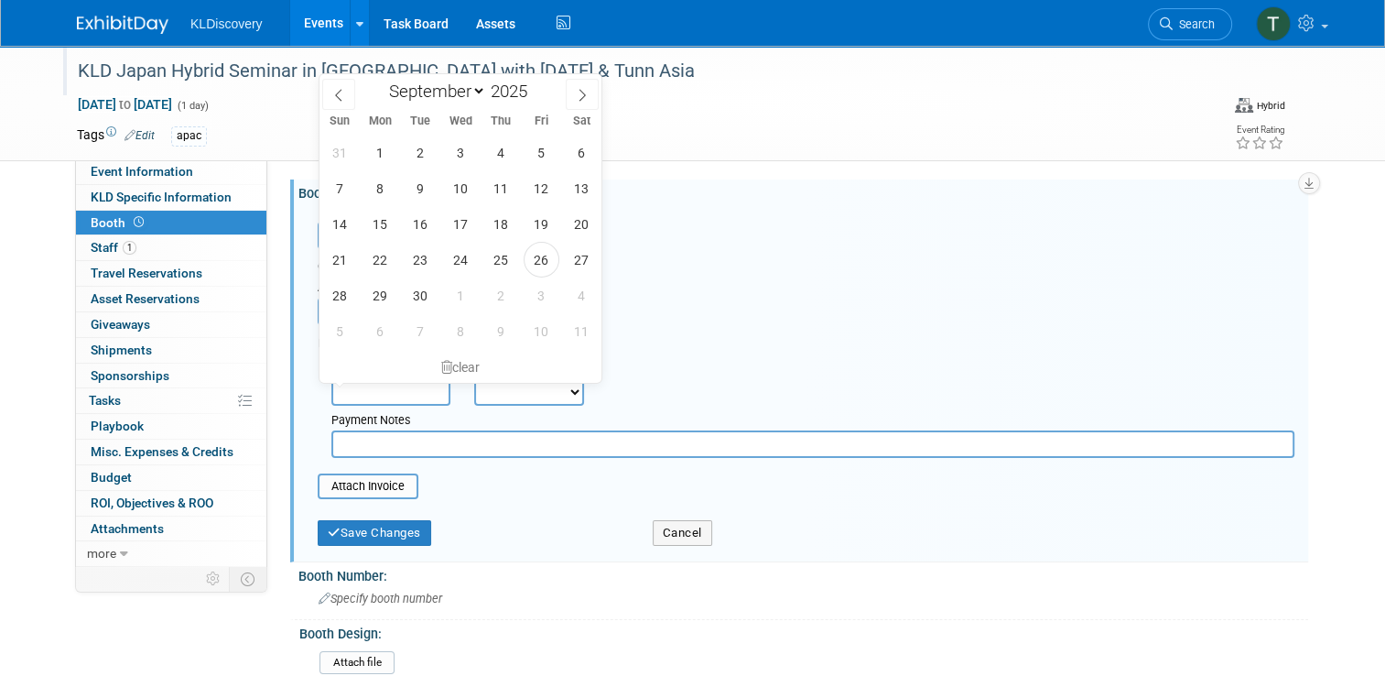
click at [393, 389] on input "text" at bounding box center [390, 391] width 119 height 27
click at [580, 97] on icon at bounding box center [582, 95] width 13 height 13
click at [585, 89] on icon at bounding box center [582, 95] width 13 height 13
select select "10"
click at [533, 296] on span "28" at bounding box center [542, 295] width 36 height 36
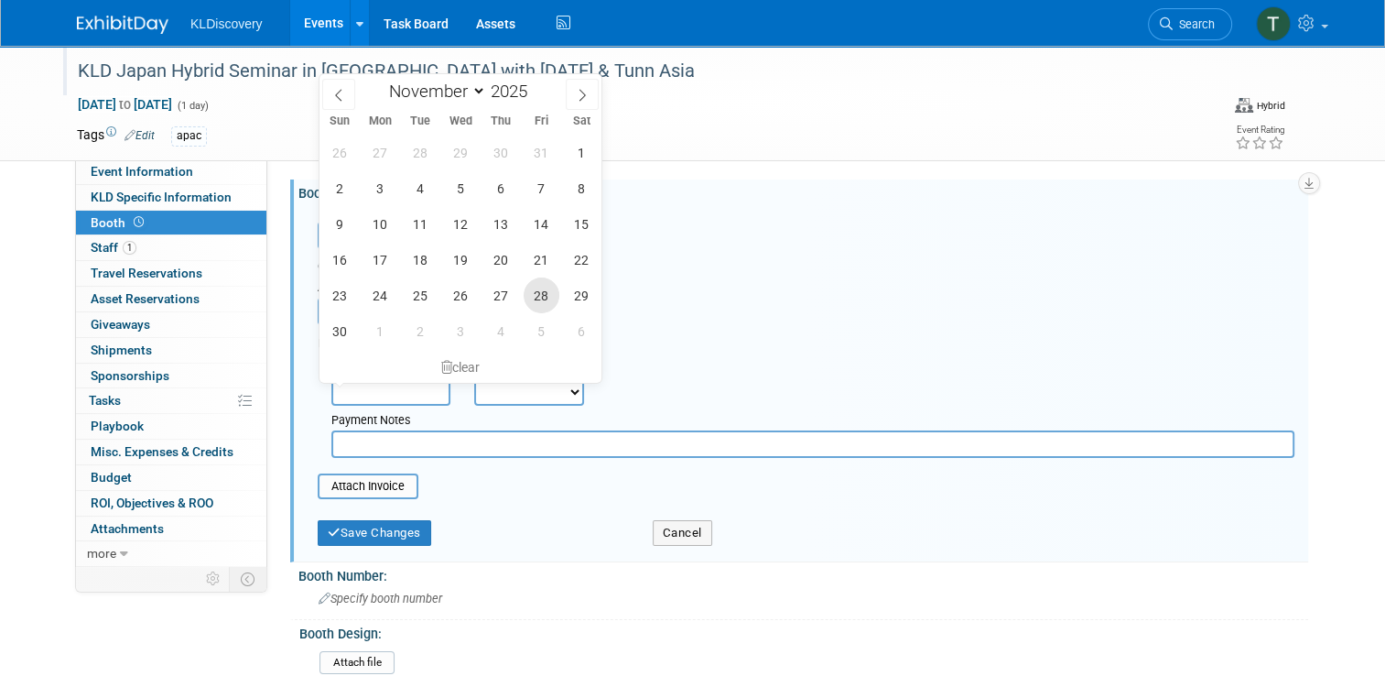
type input "Nov 28, 2025"
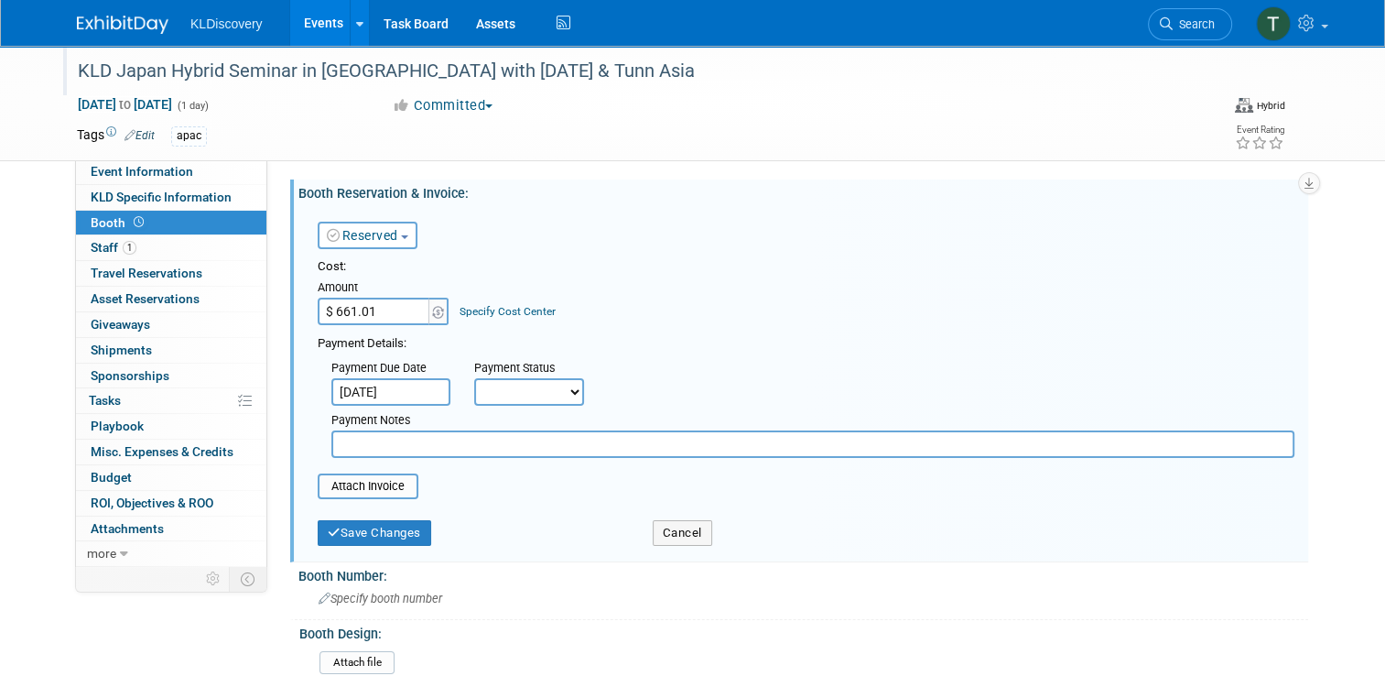
click at [560, 396] on select "Not Paid Yet Partially Paid Paid in Full" at bounding box center [529, 391] width 110 height 27
select select "3"
click at [474, 378] on select "Not Paid Yet Partially Paid Paid in Full" at bounding box center [529, 391] width 110 height 27
click at [352, 486] on input "file" at bounding box center [308, 486] width 218 height 22
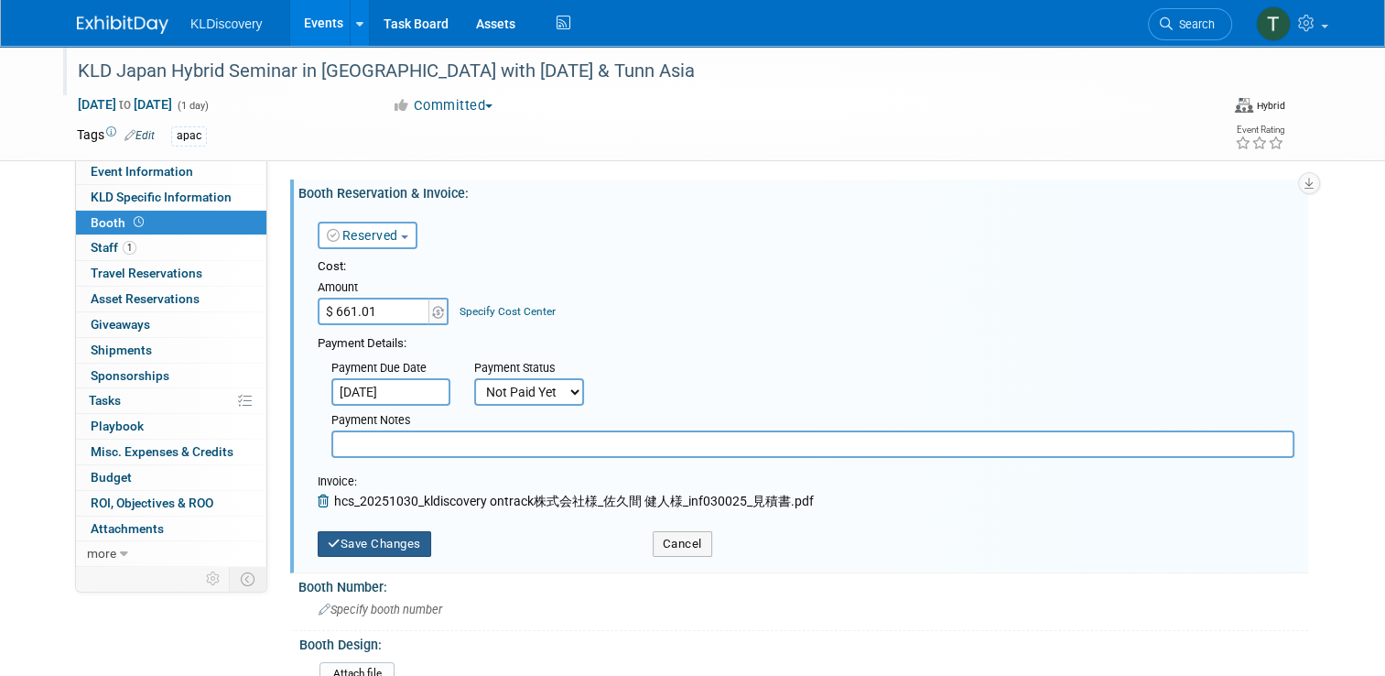
click at [396, 545] on button "Save Changes" at bounding box center [375, 544] width 114 height 26
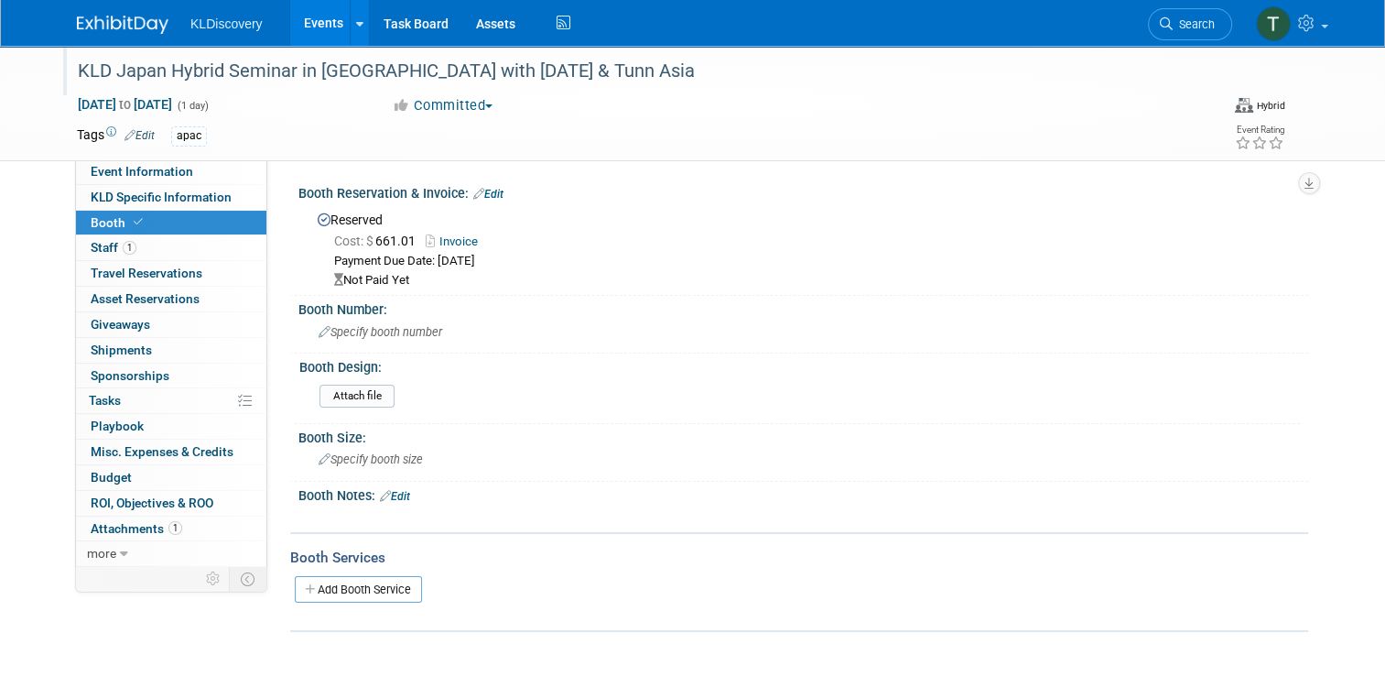
click at [306, 28] on link "Events" at bounding box center [323, 23] width 67 height 46
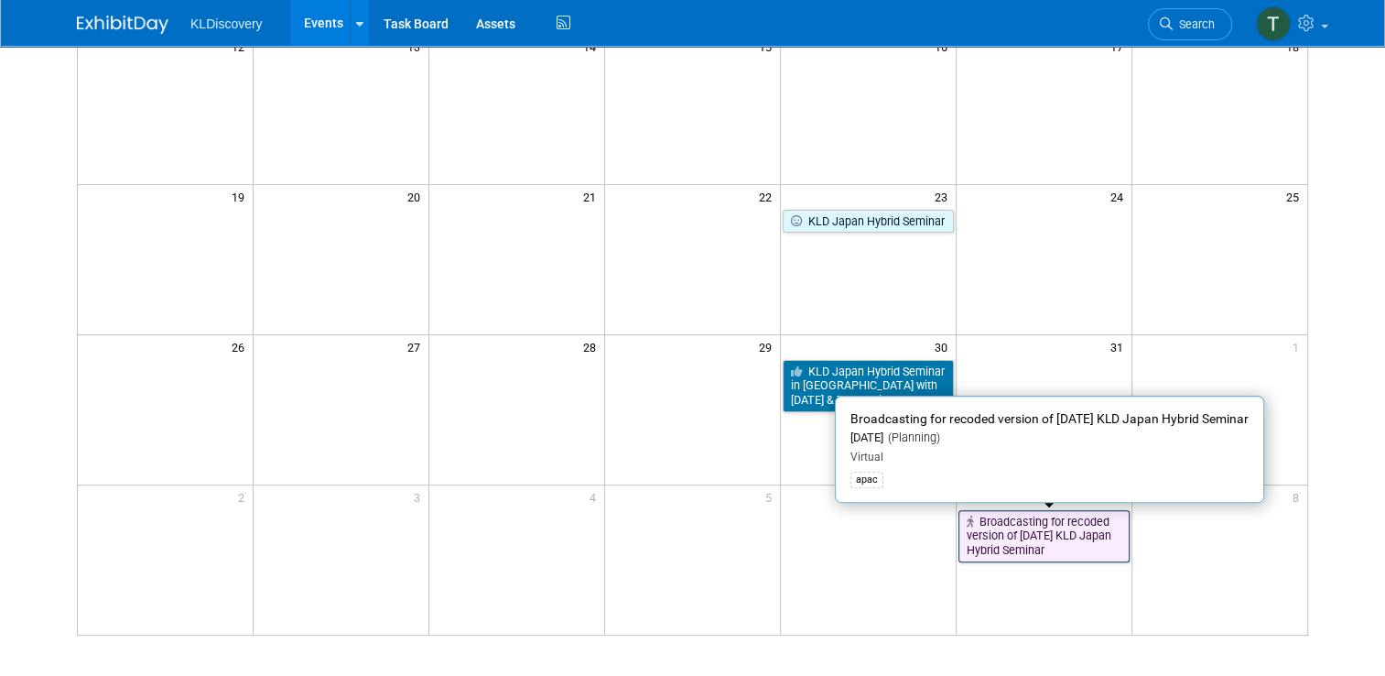
scroll to position [366, 0]
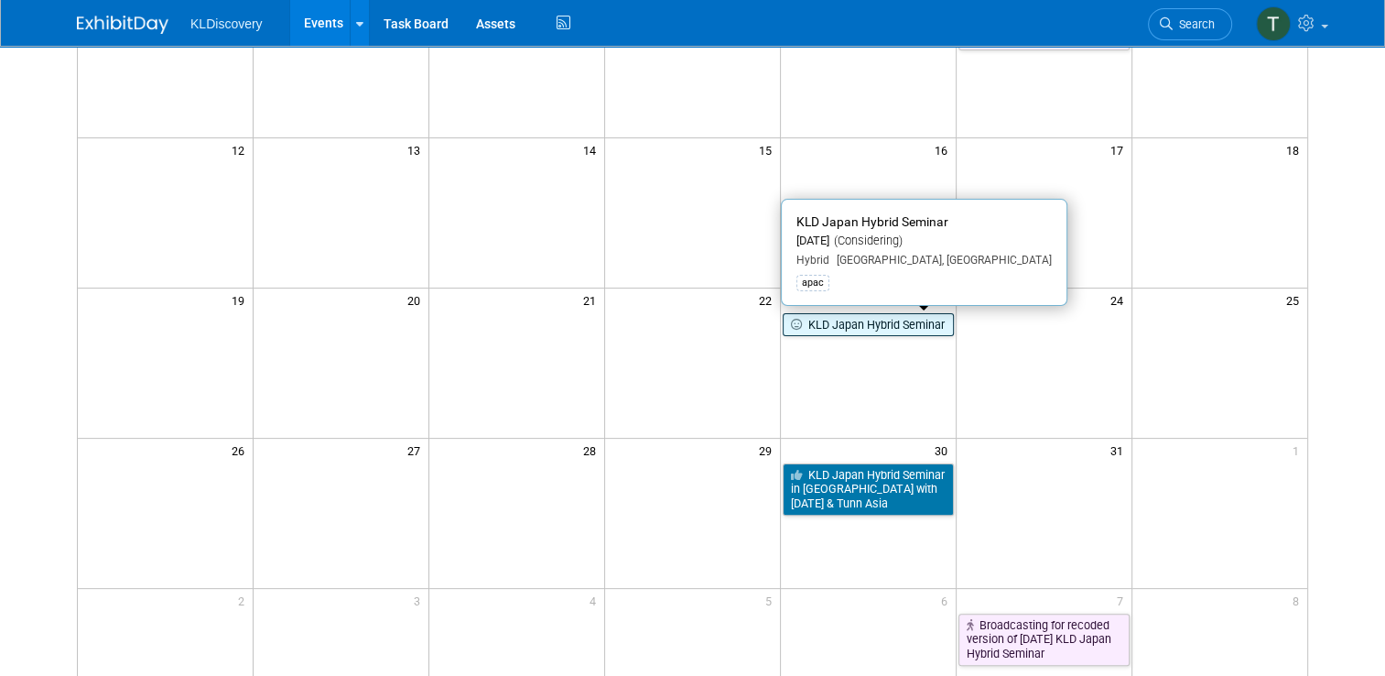
click at [879, 329] on link "KLD Japan Hybrid Seminar" at bounding box center [868, 325] width 171 height 24
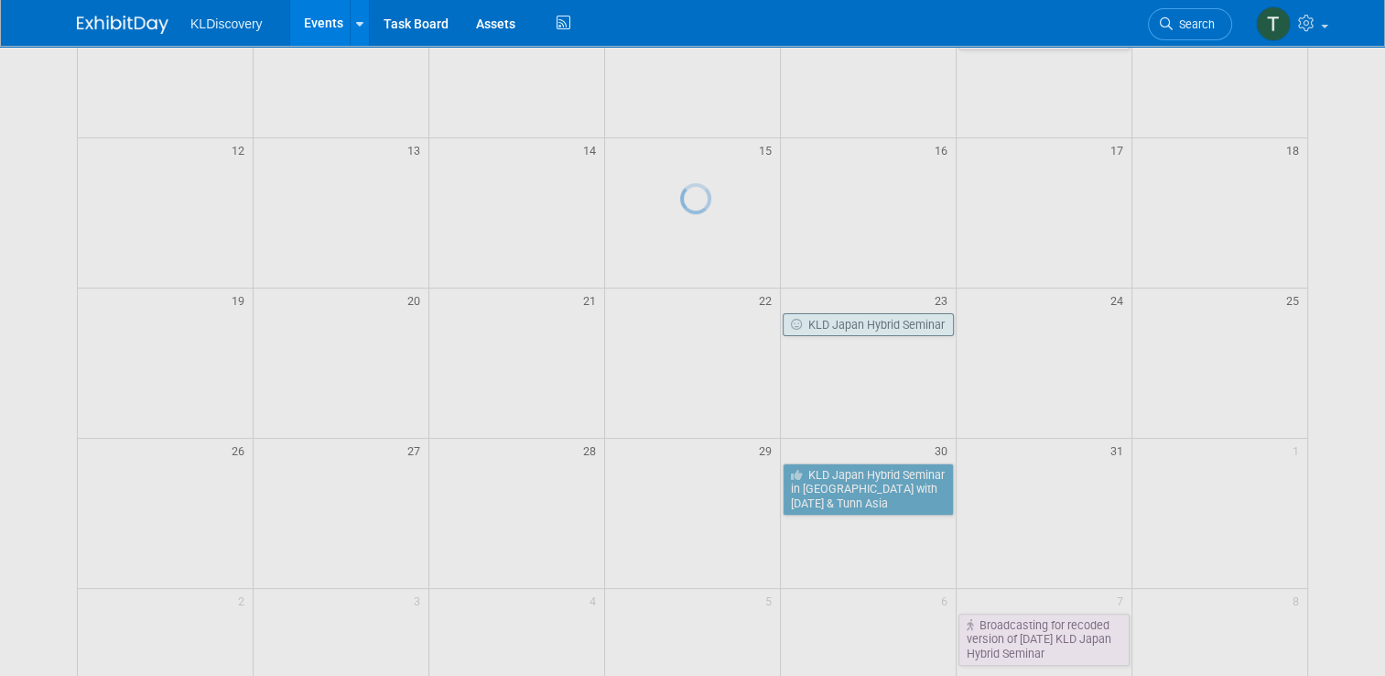
click at [706, 329] on div at bounding box center [693, 338] width 26 height 676
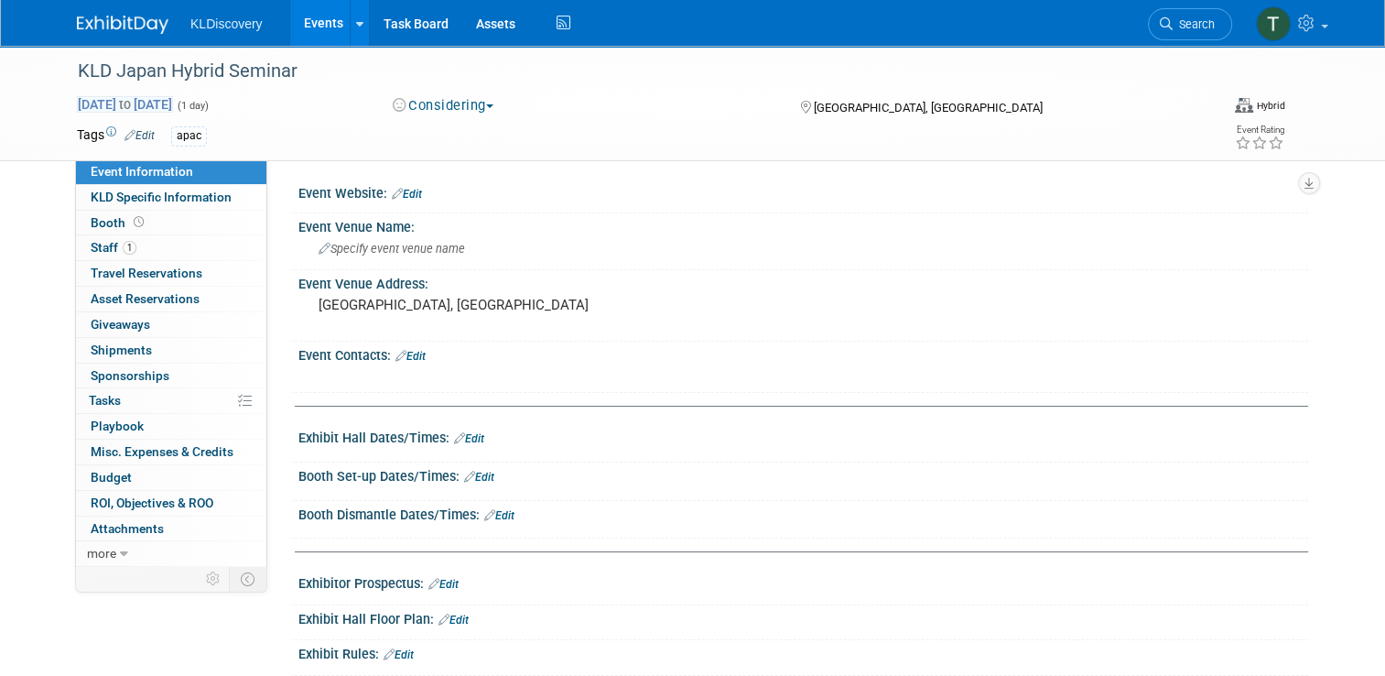
click at [130, 103] on span "Oct 23, 2025 to Oct 23, 2025" at bounding box center [125, 104] width 96 height 16
type input "Oct 23, 2025"
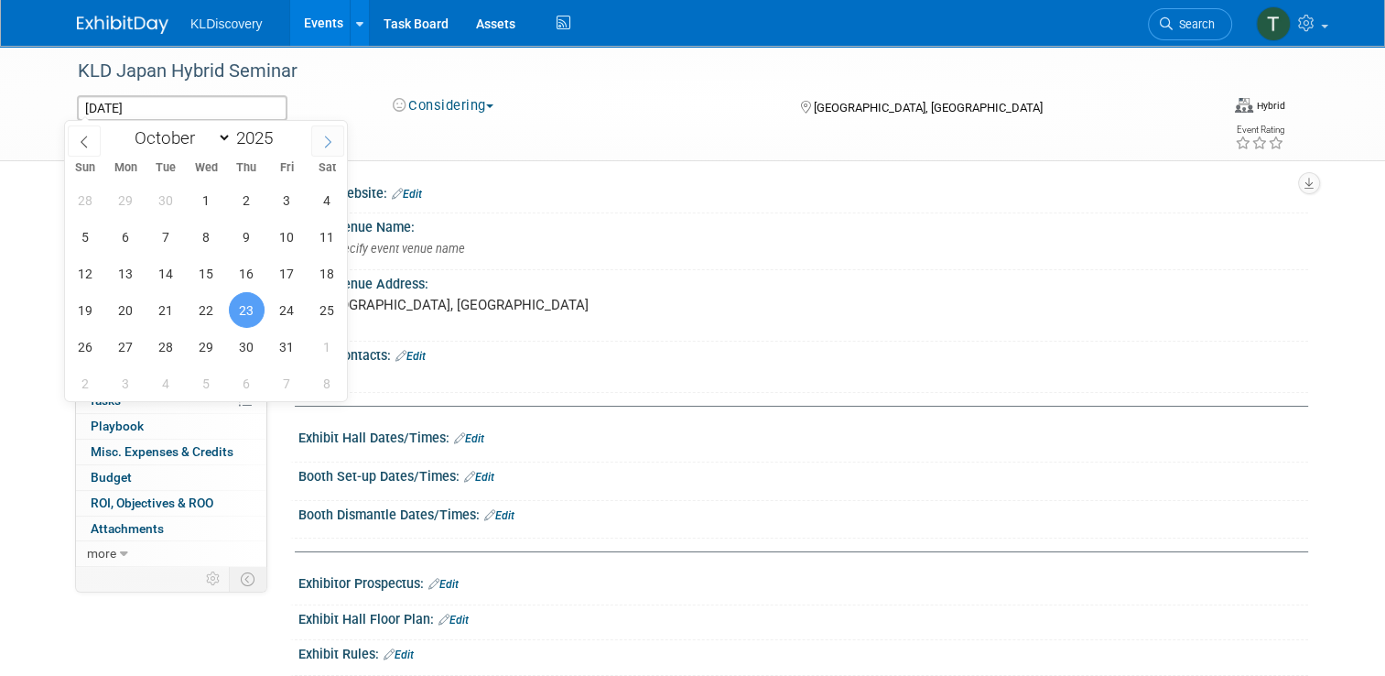
click at [325, 145] on icon at bounding box center [327, 142] width 13 height 13
select select "10"
click at [206, 237] on span "5" at bounding box center [207, 237] width 36 height 36
type input "Nov 5, 2025"
click at [206, 237] on span "5" at bounding box center [207, 237] width 36 height 36
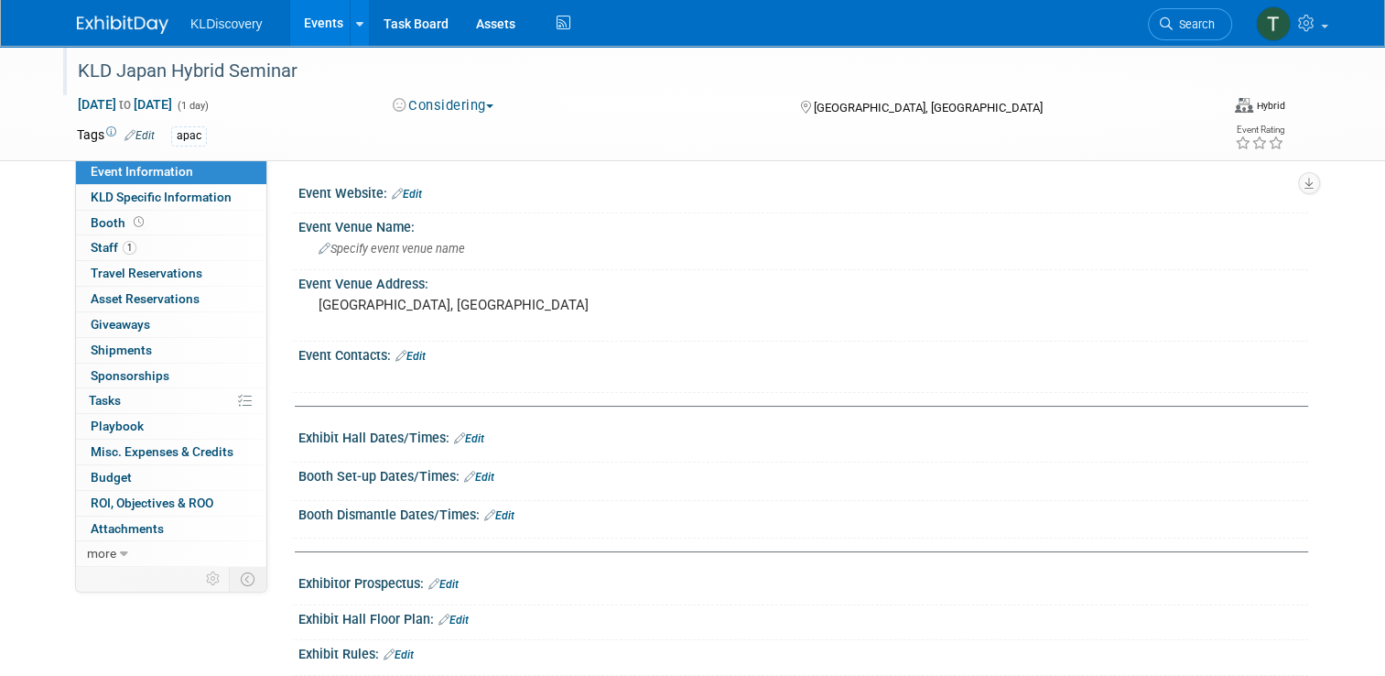
click at [292, 71] on div "KLD Japan Hybrid Seminar" at bounding box center [627, 71] width 1112 height 33
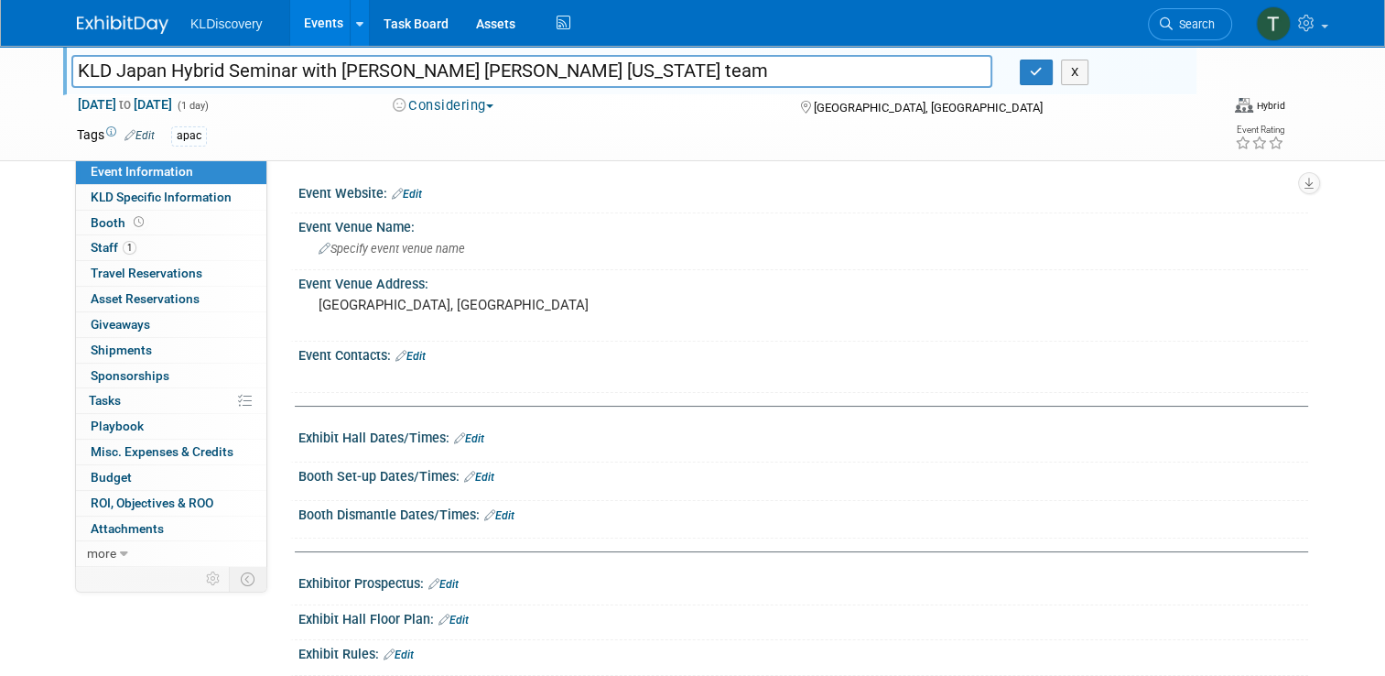
type input "KLD Japan Hybrid Seminar with [PERSON_NAME] [PERSON_NAME] [US_STATE] team"
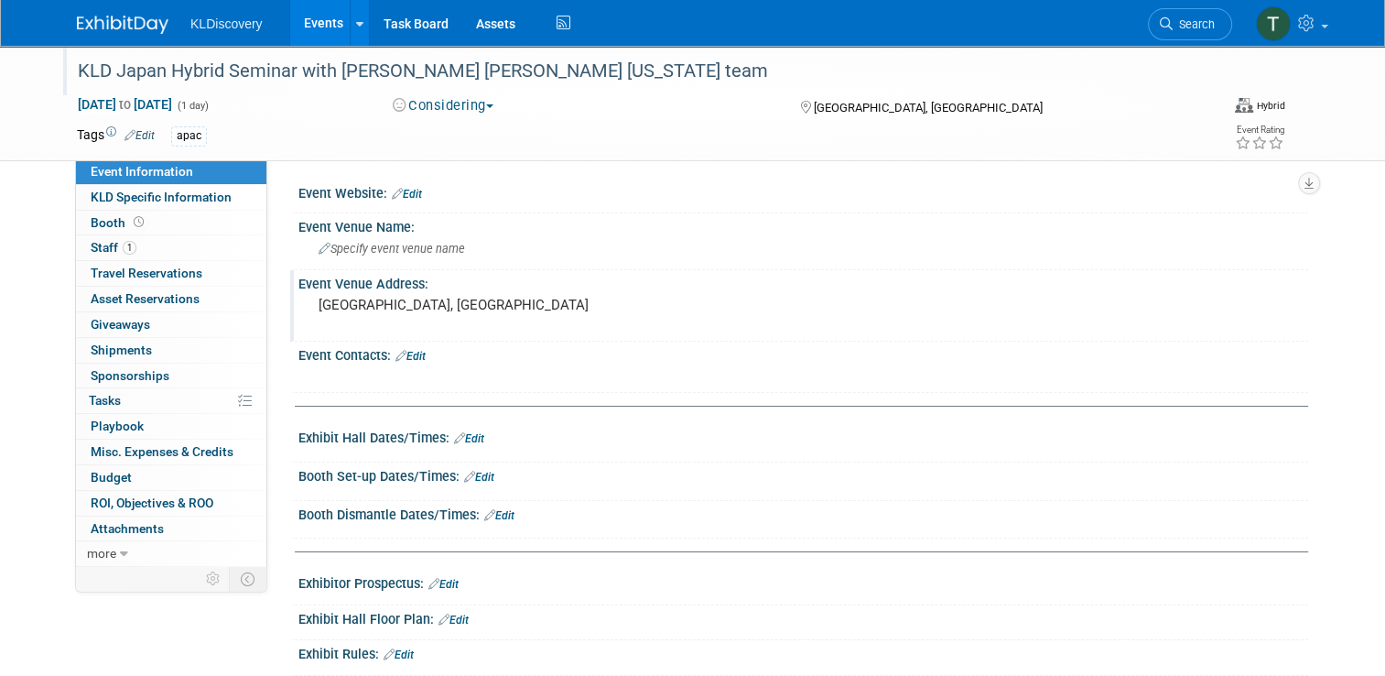
click at [359, 308] on pre "Osaka, Japan" at bounding box center [509, 305] width 381 height 16
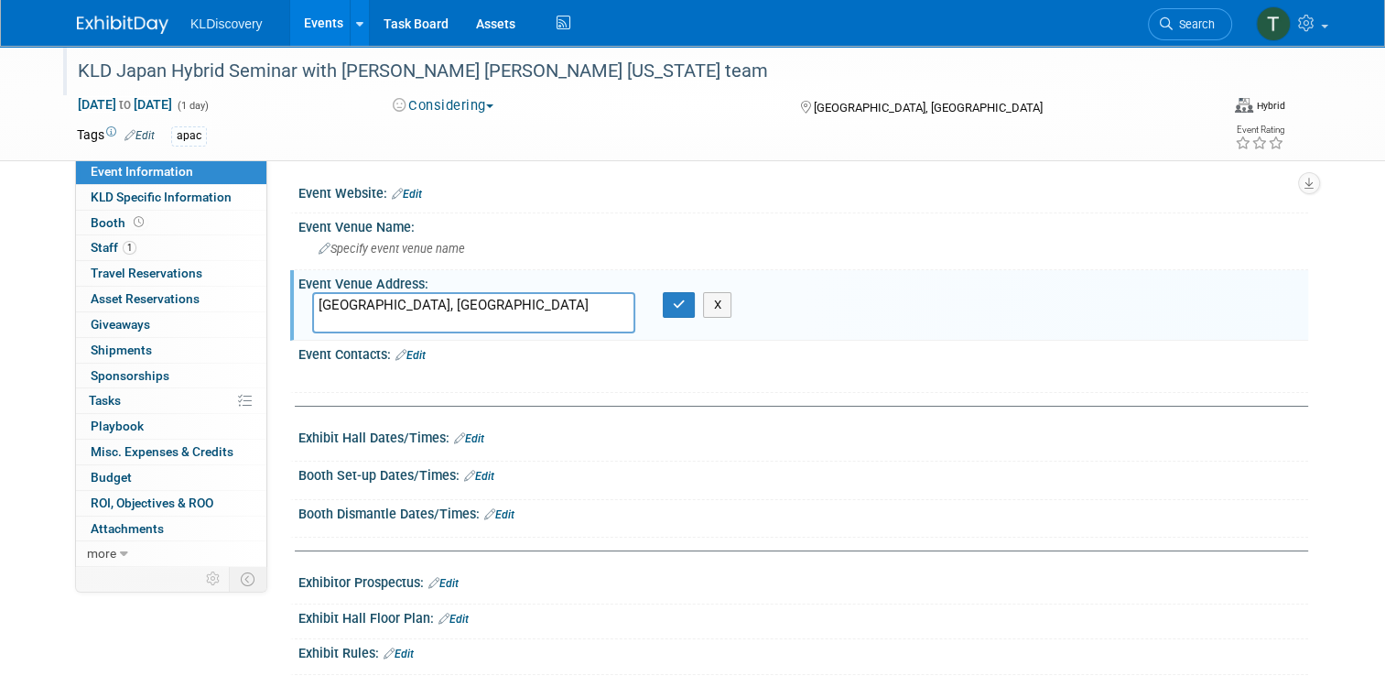
click at [344, 300] on textarea "Osaka, Japan" at bounding box center [473, 312] width 323 height 41
type textarea "[GEOGRAPHIC_DATA], [GEOGRAPHIC_DATA]"
click at [678, 309] on button "button" at bounding box center [679, 305] width 33 height 26
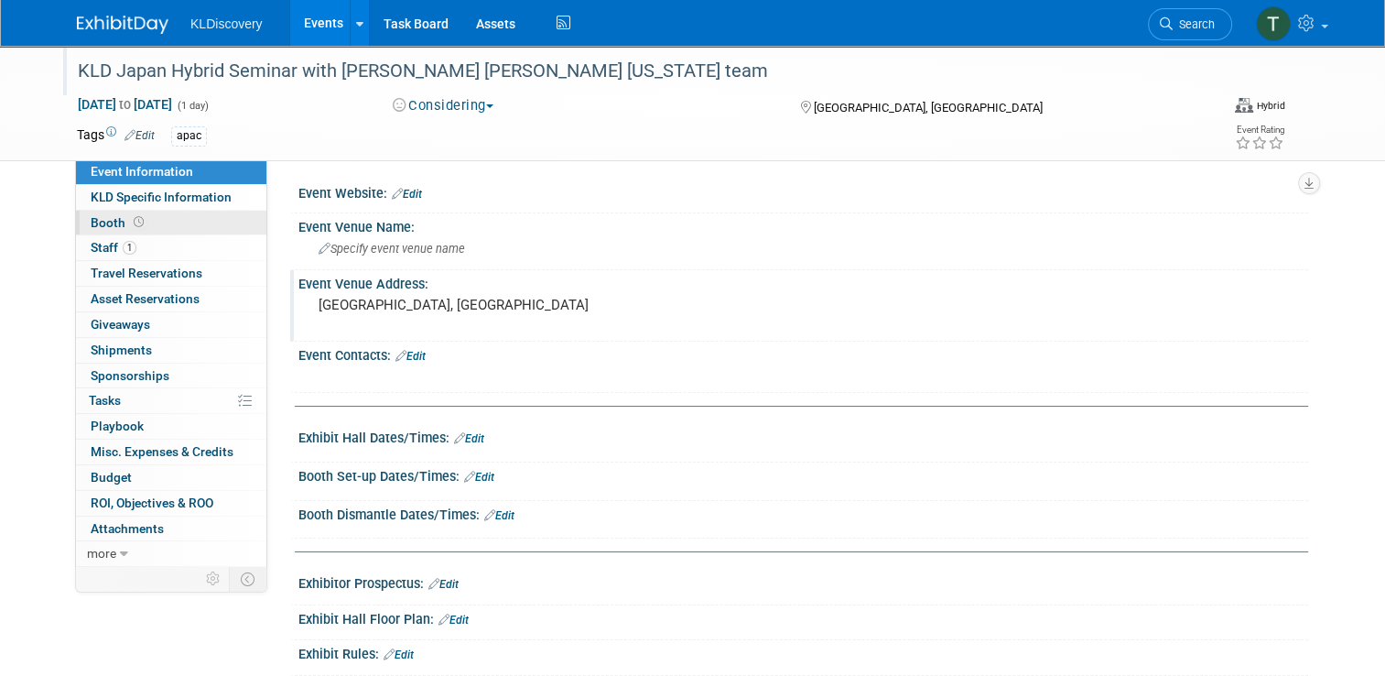
click at [107, 222] on span "Booth" at bounding box center [119, 222] width 57 height 15
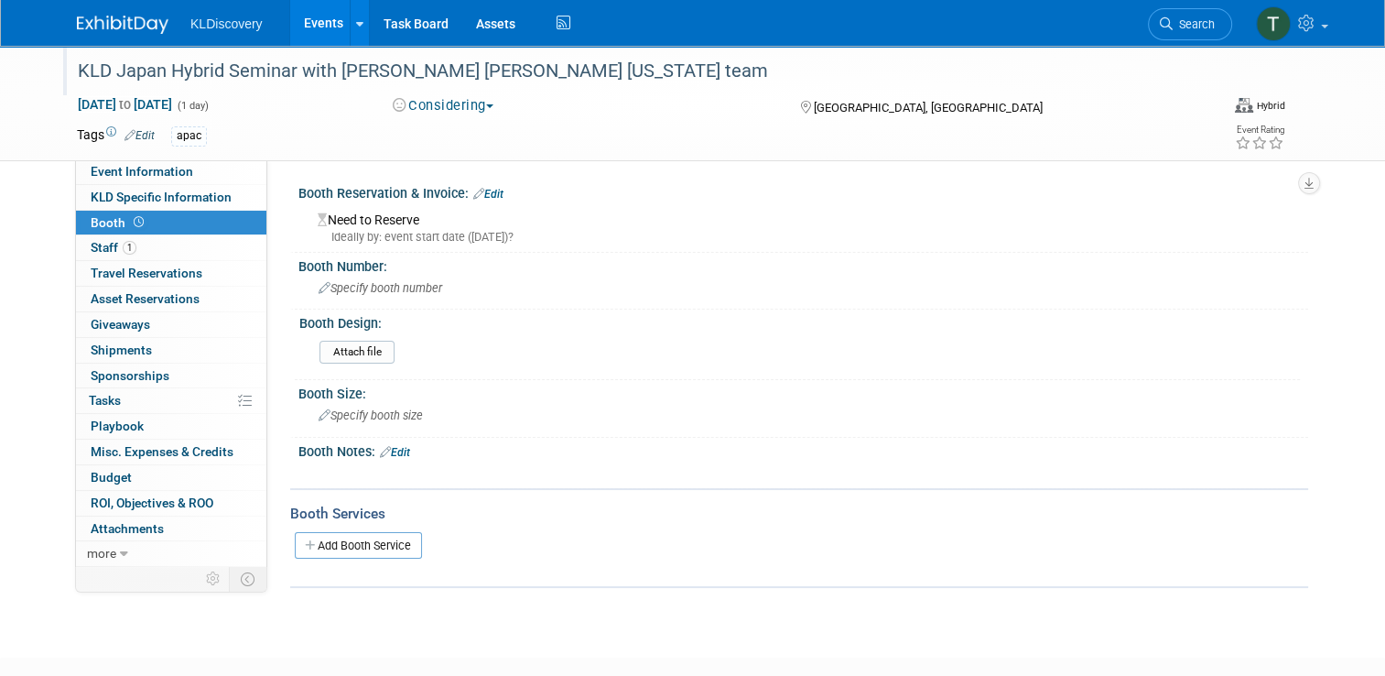
click at [361, 221] on div "Need to Reserve Ideally by: event start date (Wed. Nov 5, 2025)?" at bounding box center [803, 225] width 982 height 39
click at [475, 194] on link "Edit" at bounding box center [488, 194] width 30 height 13
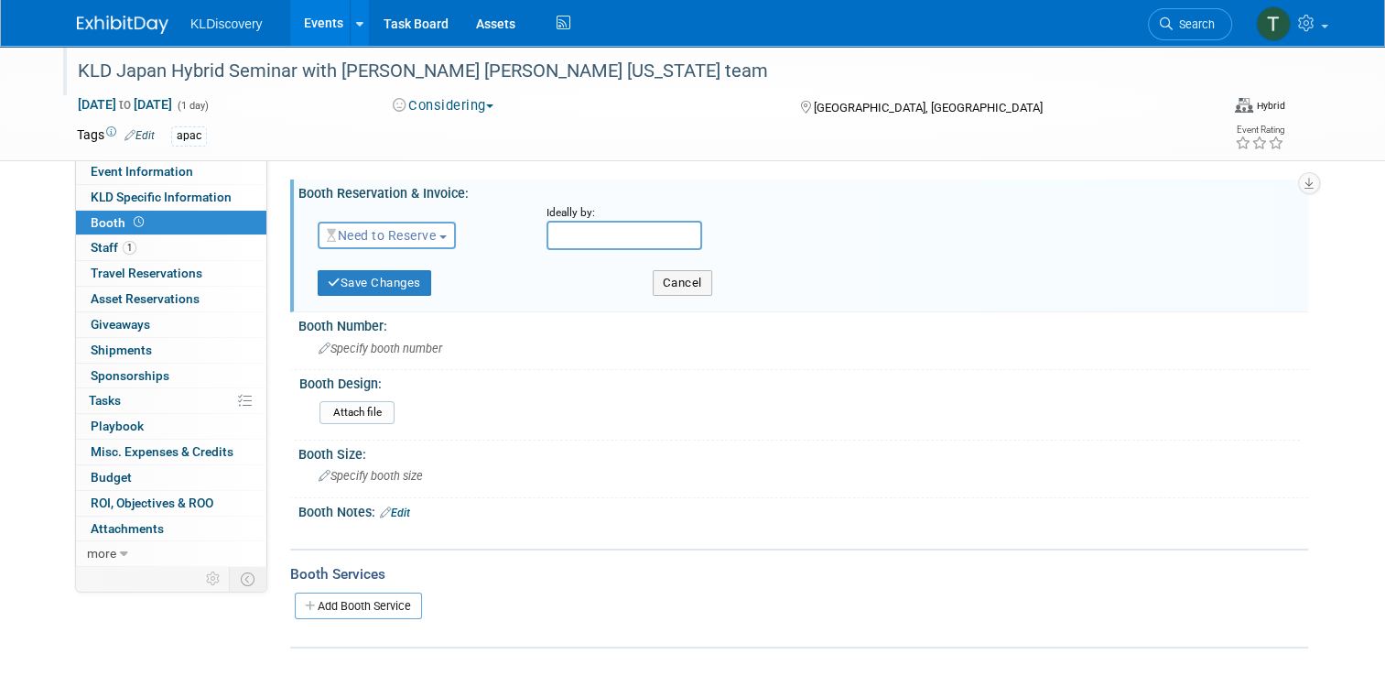
click at [428, 235] on span "Need to Reserve" at bounding box center [381, 235] width 109 height 15
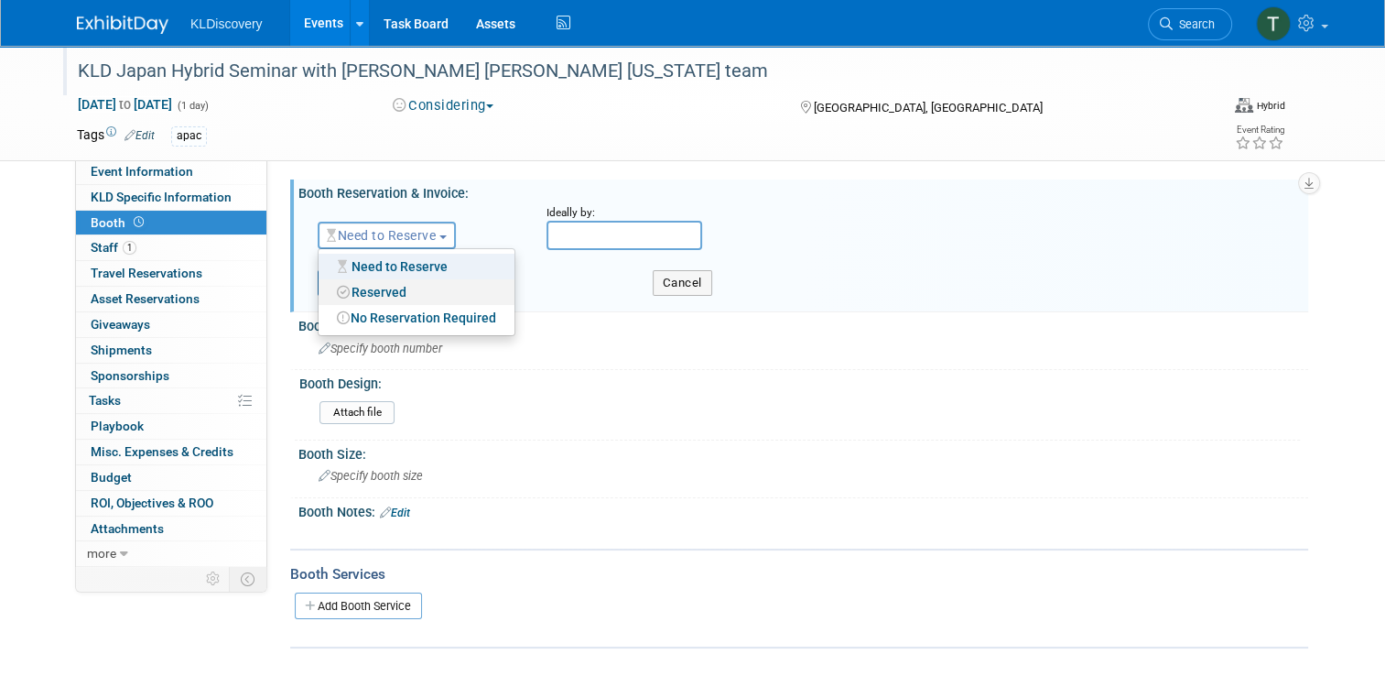
click at [428, 294] on link "Reserved" at bounding box center [417, 292] width 196 height 26
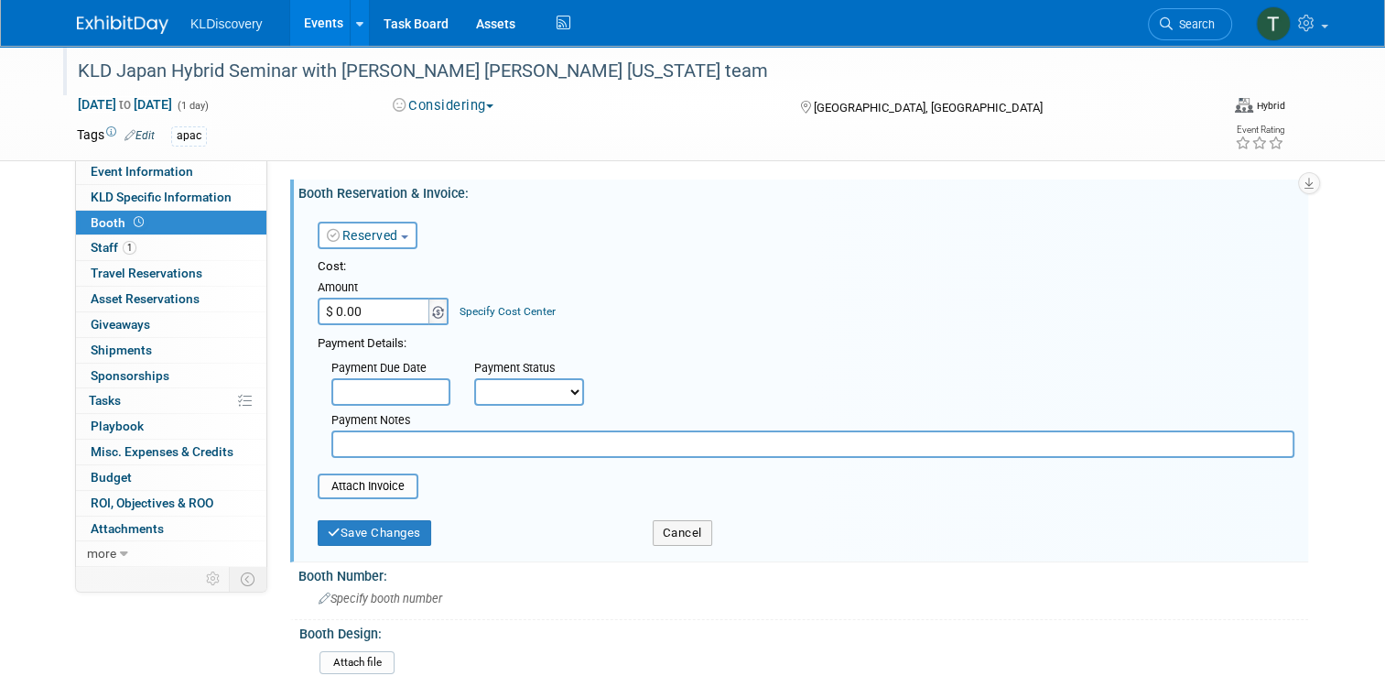
click at [432, 311] on img at bounding box center [438, 312] width 12 height 13
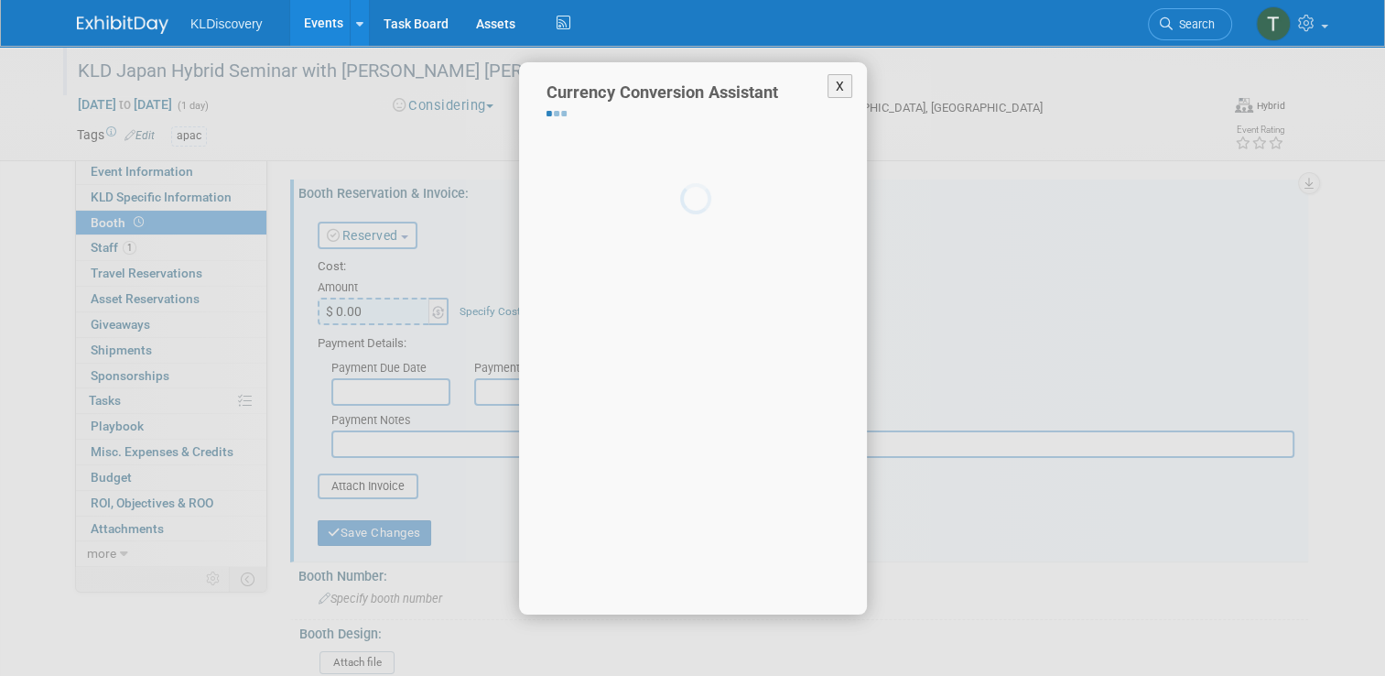
select select "3"
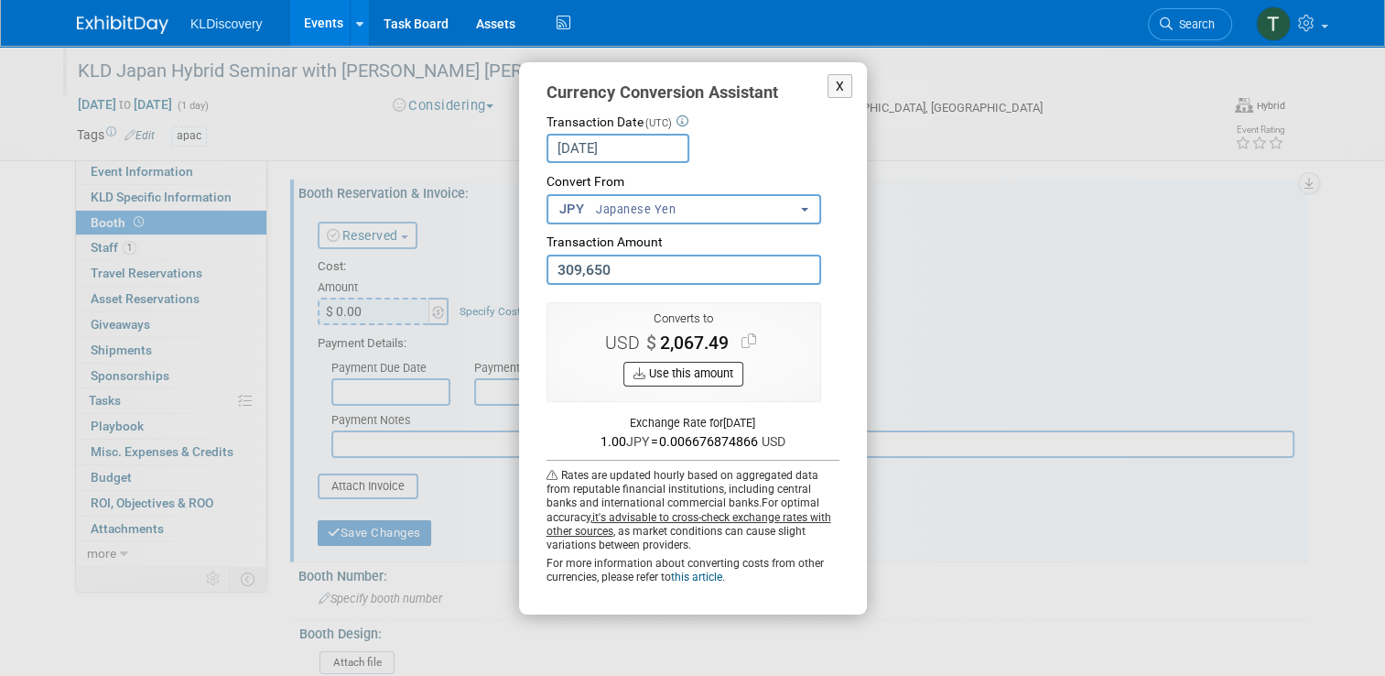
type input "309,650.00"
click at [678, 374] on button "Use this amount" at bounding box center [684, 374] width 120 height 25
type input "$ 2,067.49"
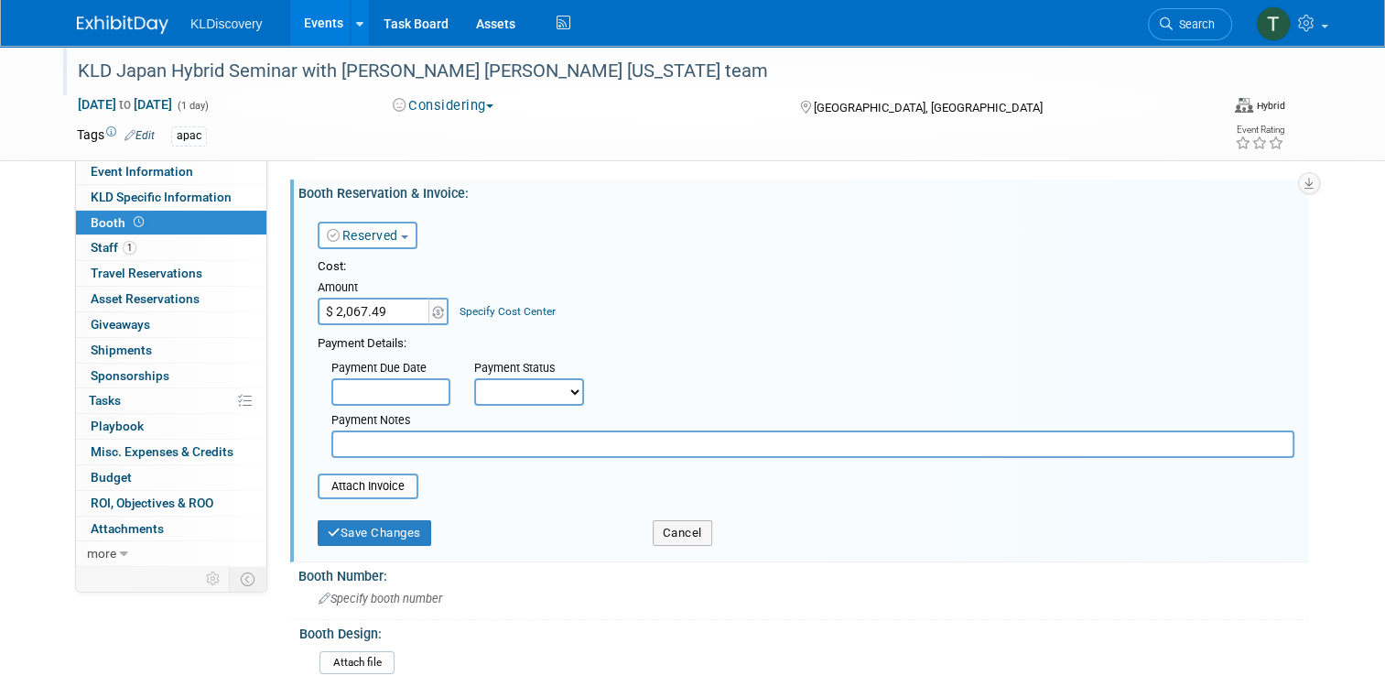
click at [503, 306] on link "Specify Cost Center" at bounding box center [508, 311] width 96 height 13
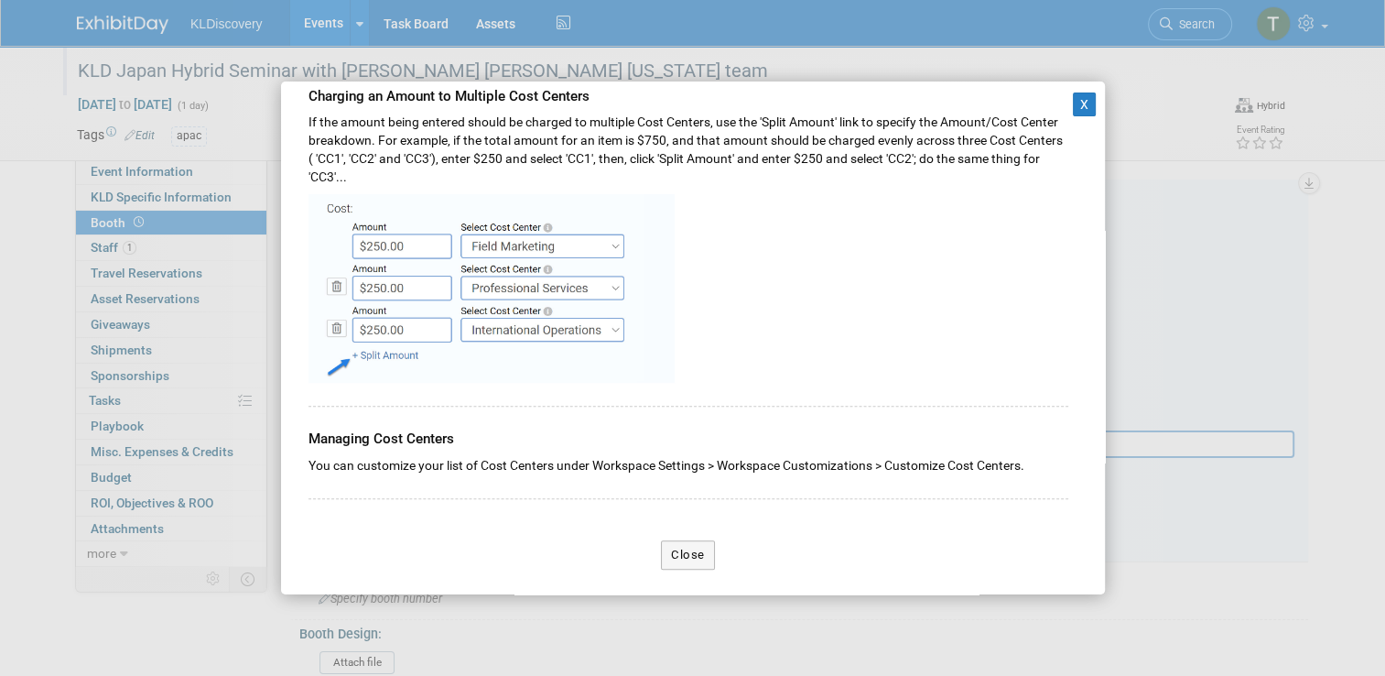
scroll to position [92, 0]
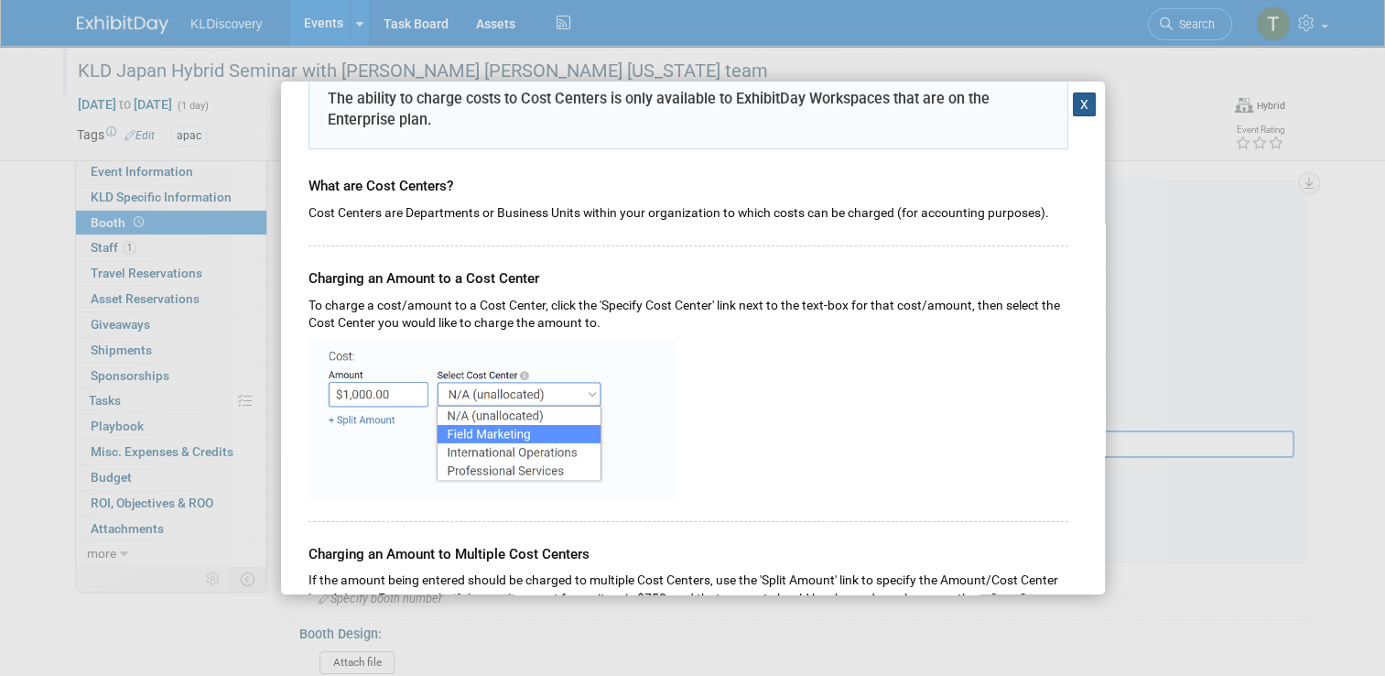
click at [1073, 106] on button "X" at bounding box center [1085, 104] width 24 height 24
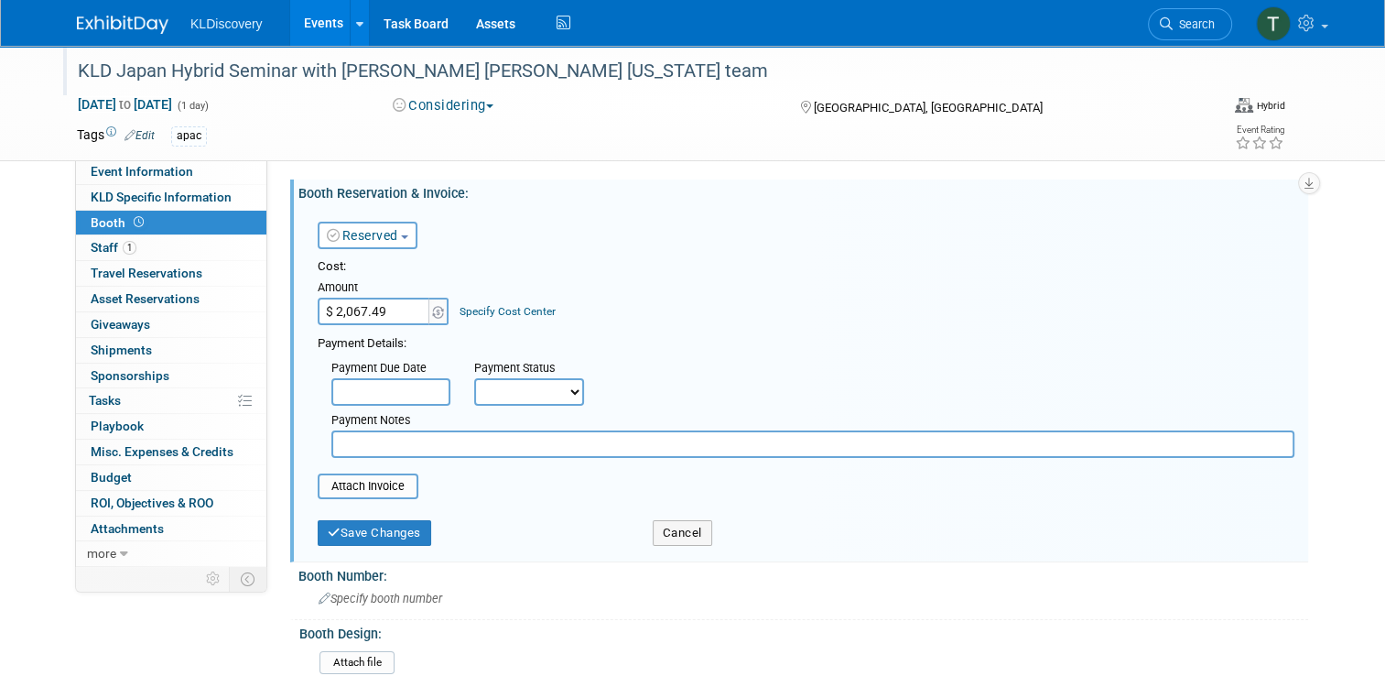
click at [387, 391] on input "text" at bounding box center [390, 391] width 119 height 27
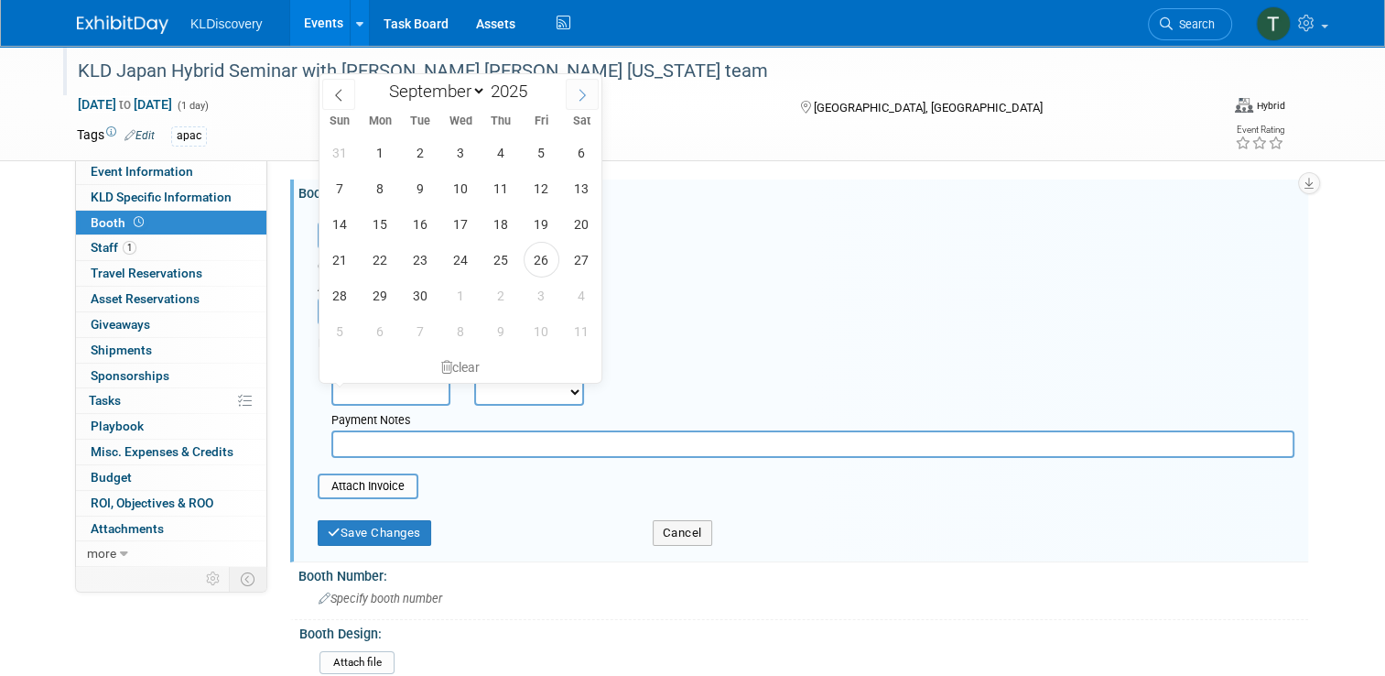
click at [578, 94] on icon at bounding box center [582, 95] width 13 height 13
select select "10"
click at [532, 225] on span "14" at bounding box center [542, 224] width 36 height 36
type input "Nov 14, 2025"
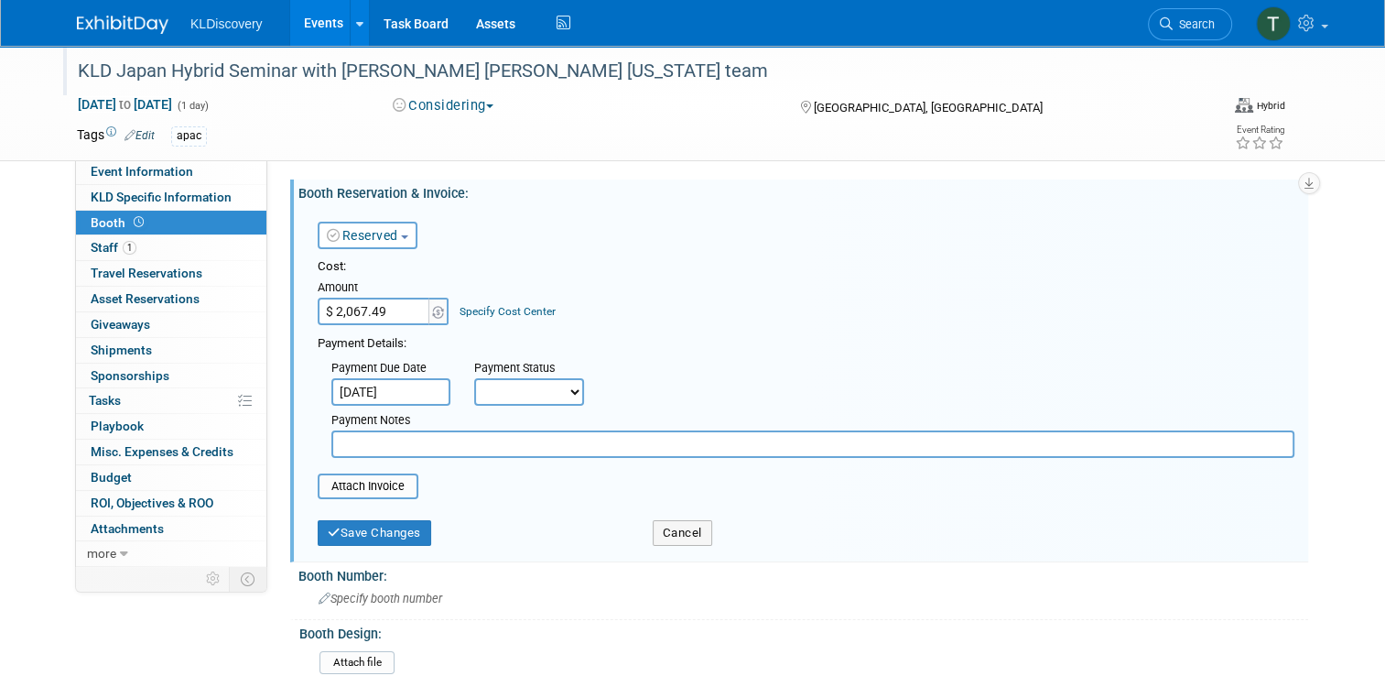
click at [567, 392] on select "Not Paid Yet Partially Paid Paid in Full" at bounding box center [529, 391] width 110 height 27
select select "3"
click at [474, 378] on select "Not Paid Yet Partially Paid Paid in Full" at bounding box center [529, 391] width 110 height 27
click at [378, 441] on input "text" at bounding box center [812, 443] width 963 height 27
type input "This is for Simultaneous Translator fee"
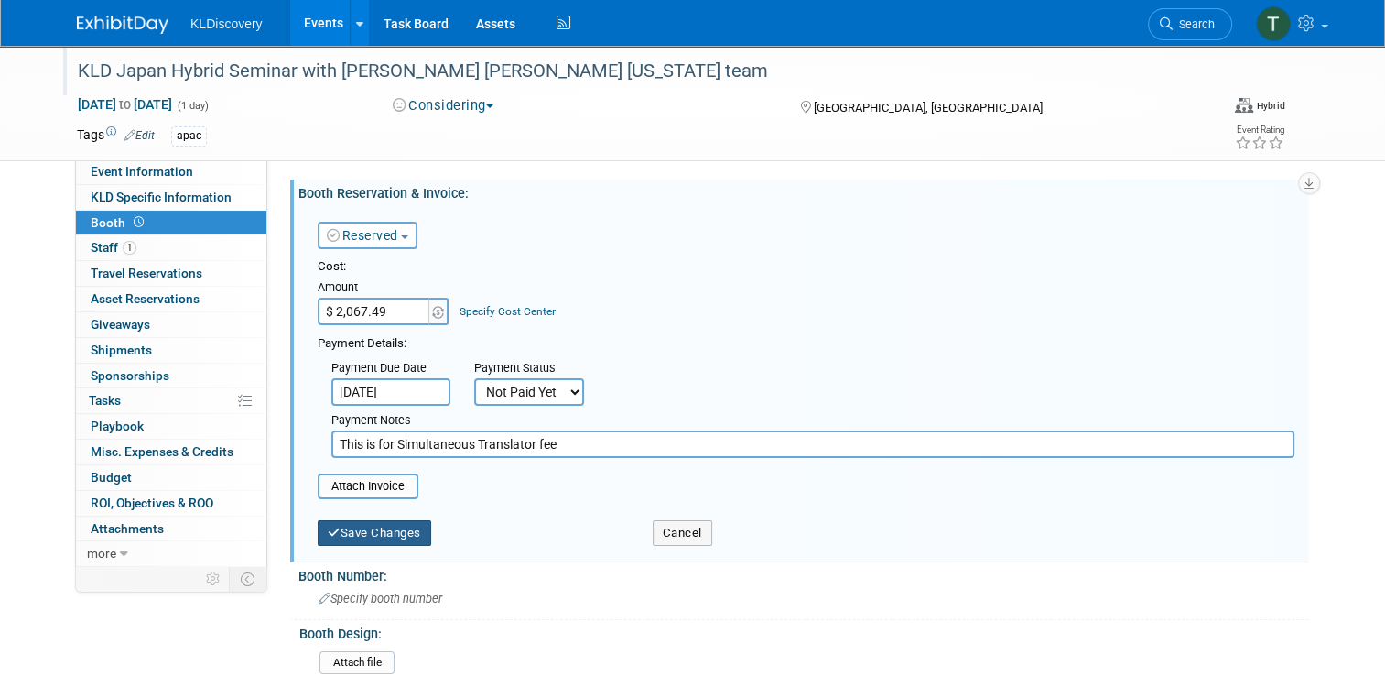
click at [344, 533] on button "Save Changes" at bounding box center [375, 533] width 114 height 26
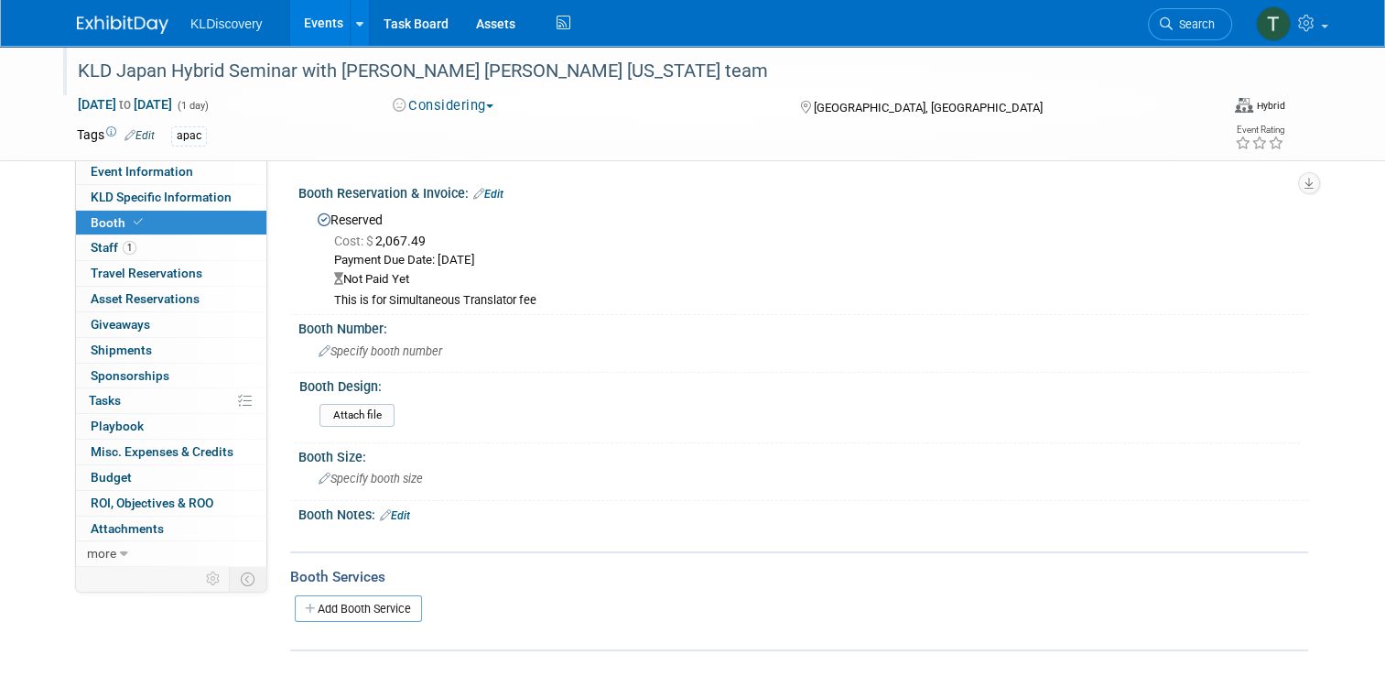
click at [487, 191] on link "Edit" at bounding box center [488, 194] width 30 height 13
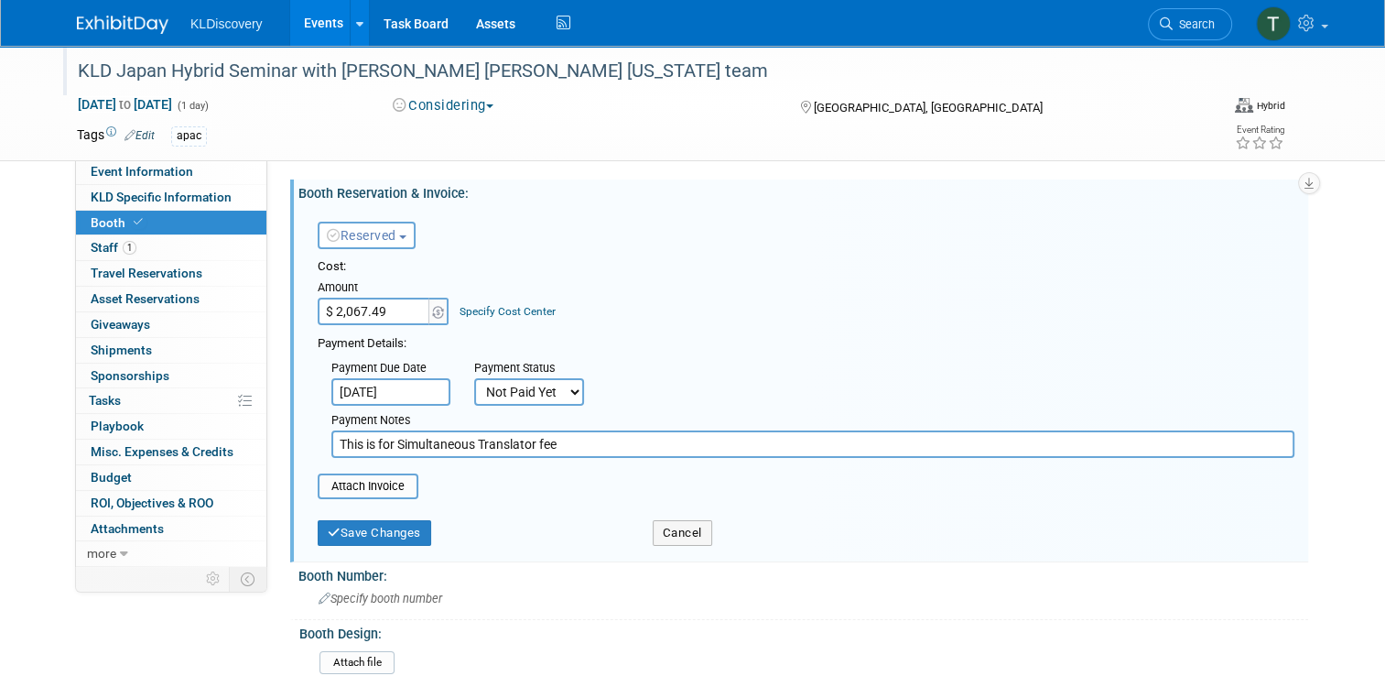
click at [462, 309] on link "Specify Cost Center" at bounding box center [508, 311] width 96 height 13
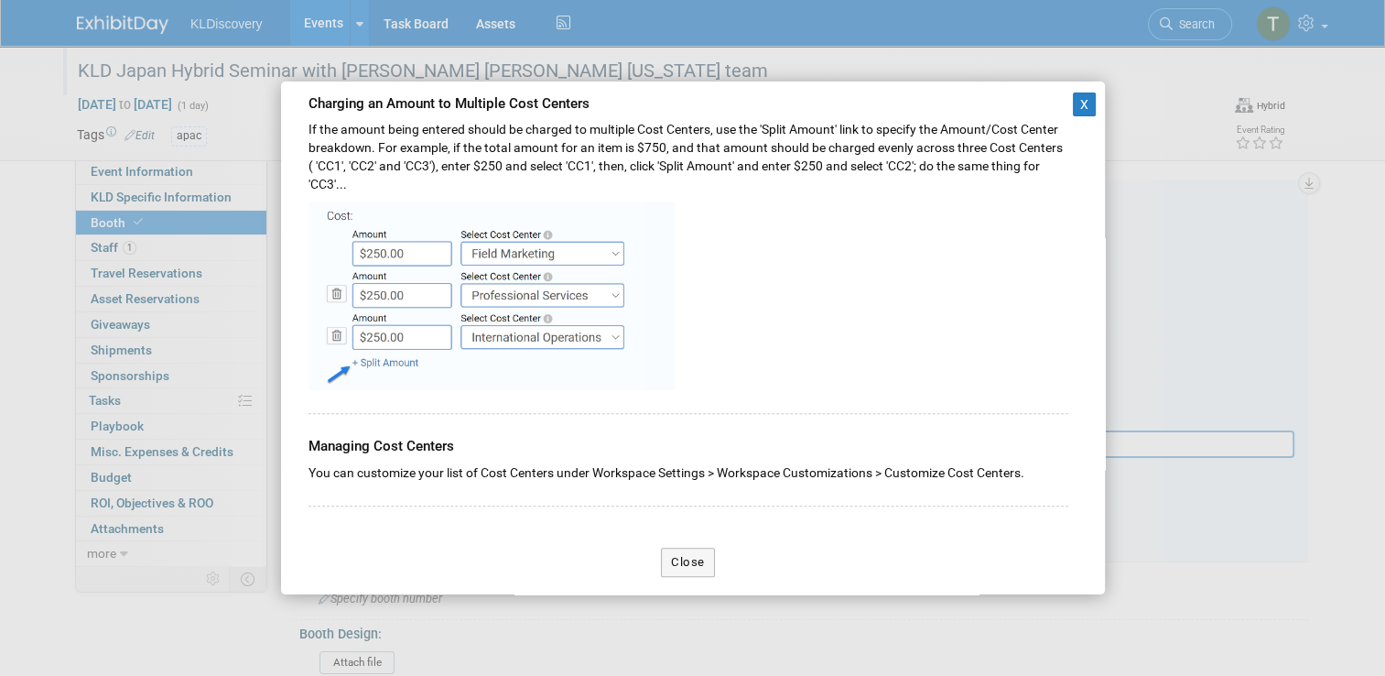
scroll to position [549, 0]
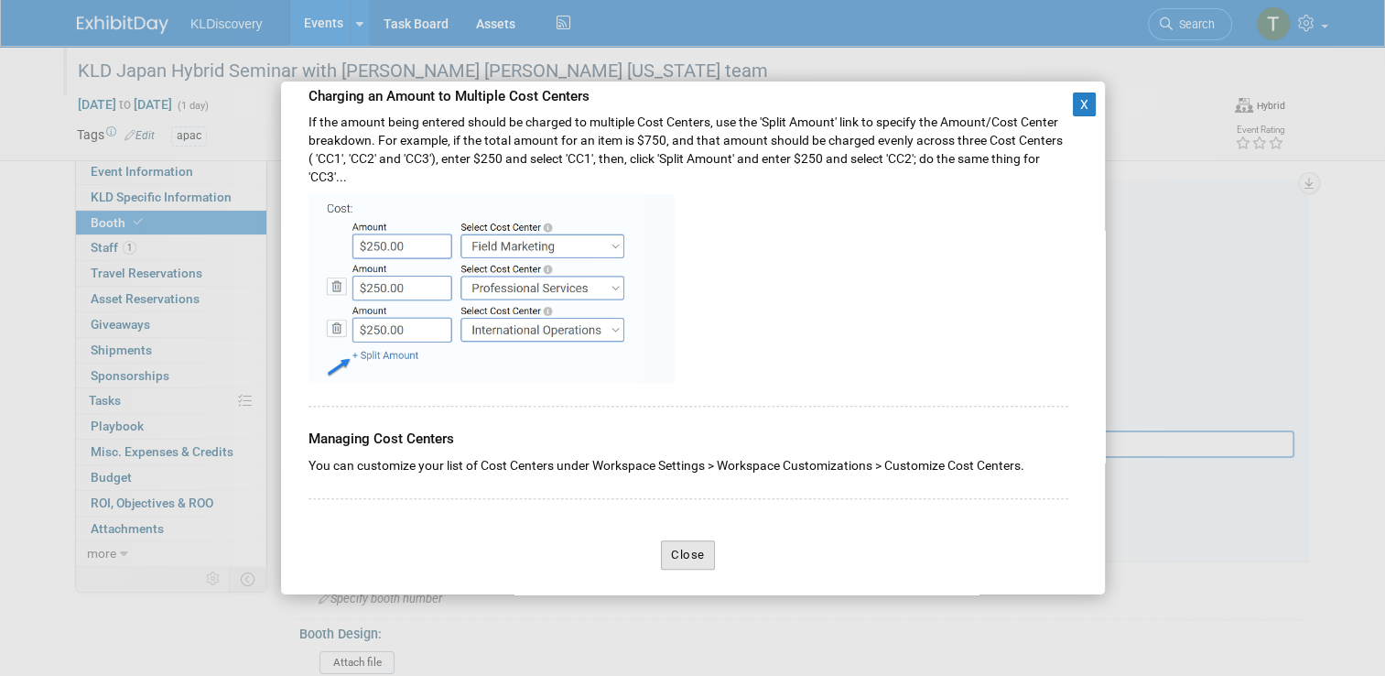
click at [689, 554] on button "Close" at bounding box center [688, 554] width 54 height 29
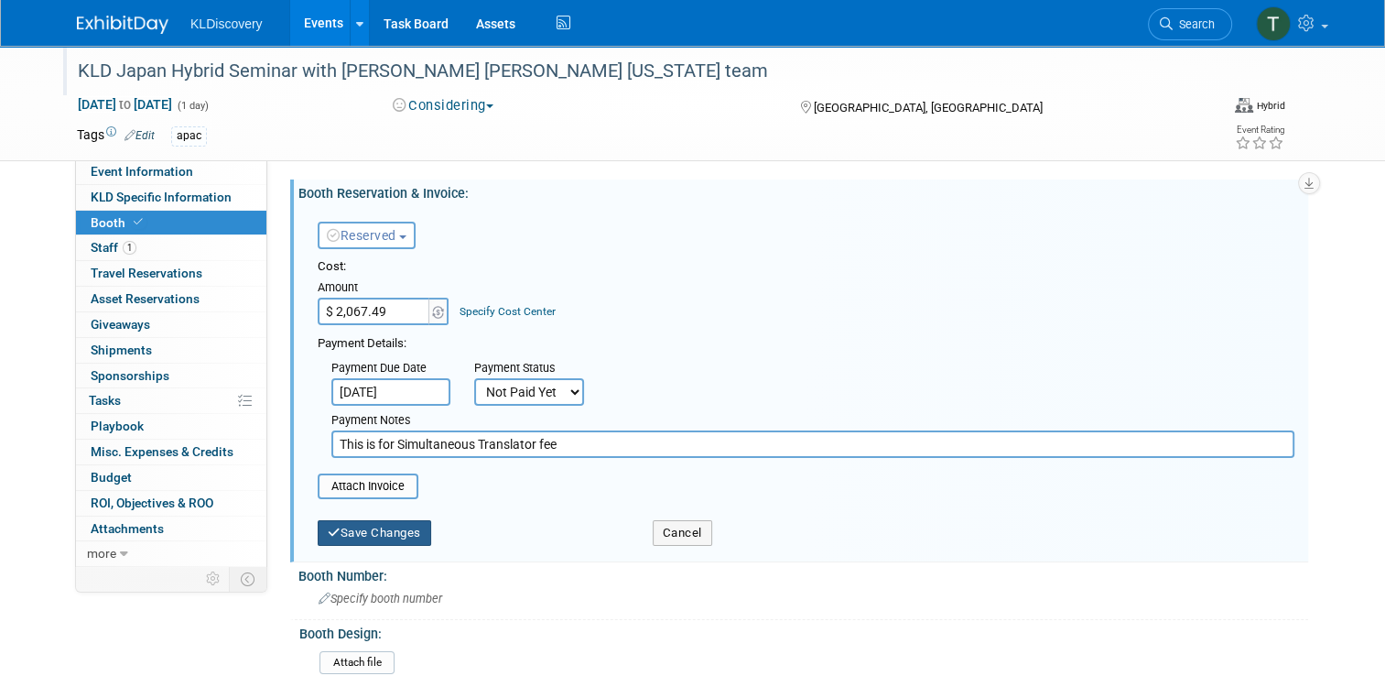
click at [385, 530] on button "Save Changes" at bounding box center [375, 533] width 114 height 26
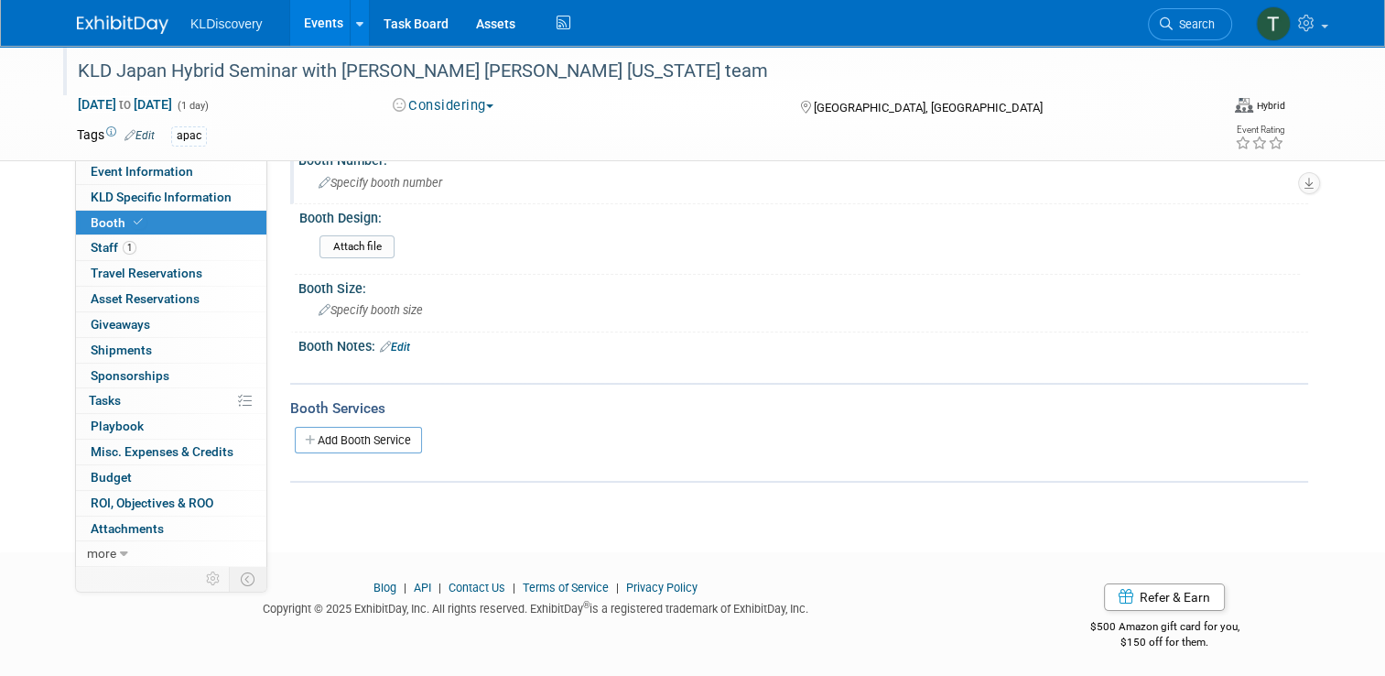
scroll to position [0, 0]
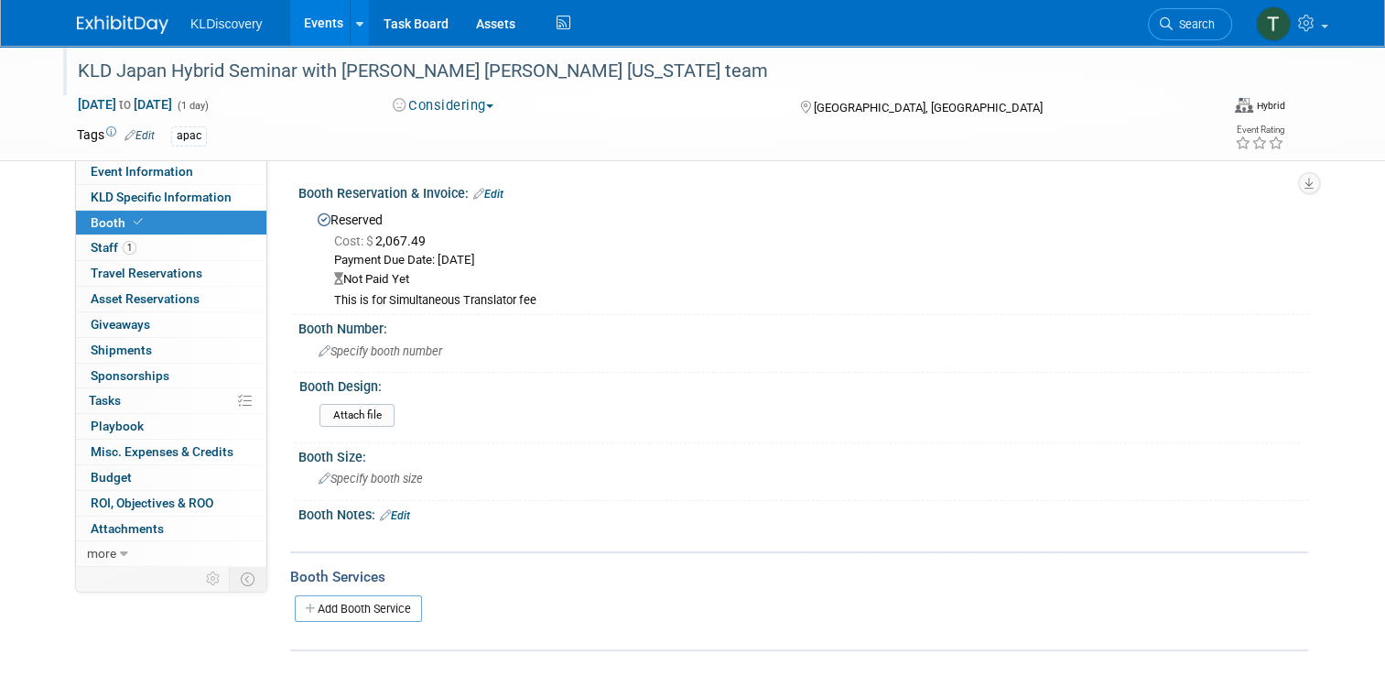
click at [126, 375] on span "Sponsorships 0" at bounding box center [130, 375] width 79 height 15
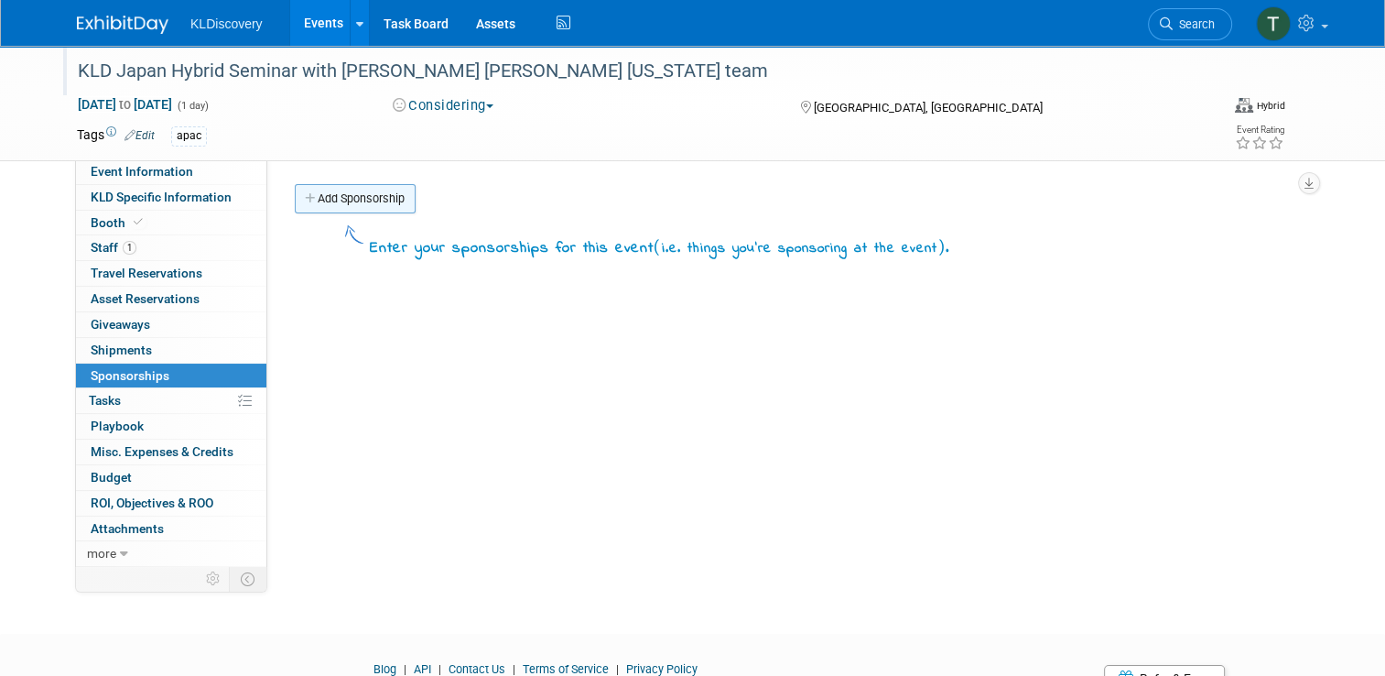
click at [351, 200] on link "Add Sponsorship" at bounding box center [355, 198] width 121 height 29
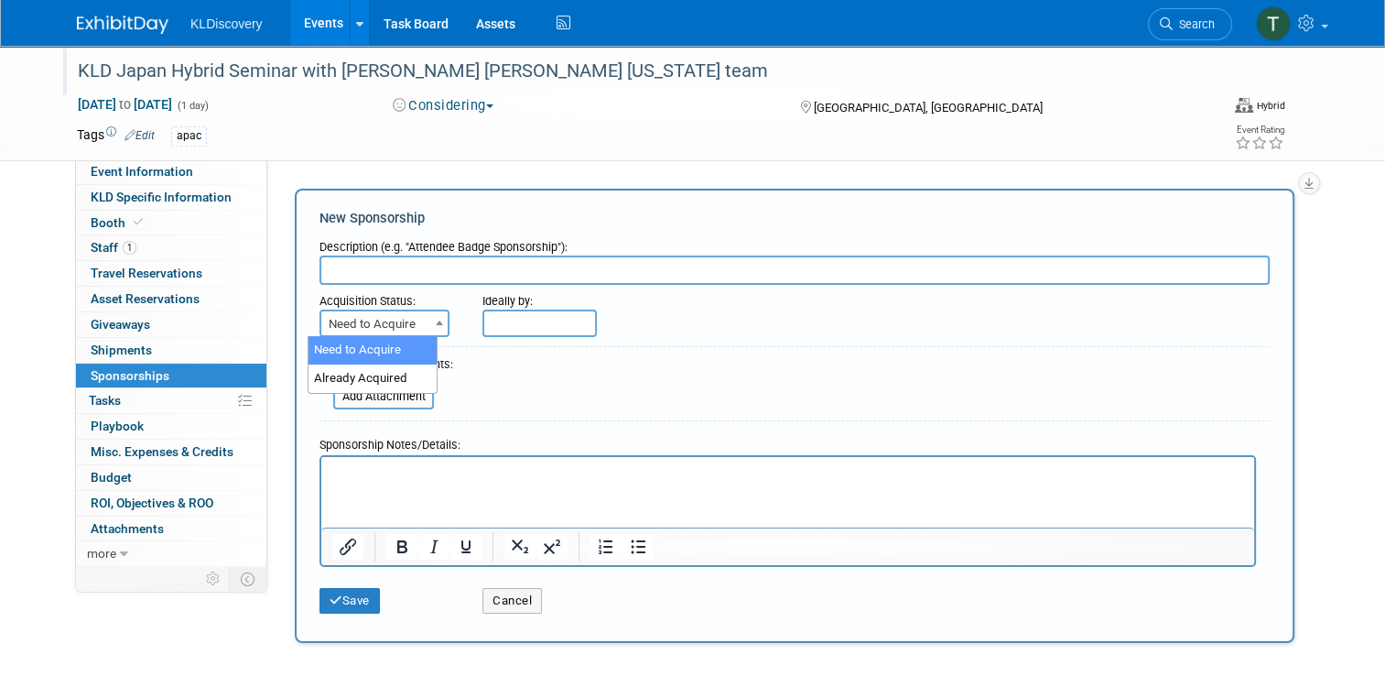
click at [430, 321] on span at bounding box center [439, 322] width 18 height 24
select select "2"
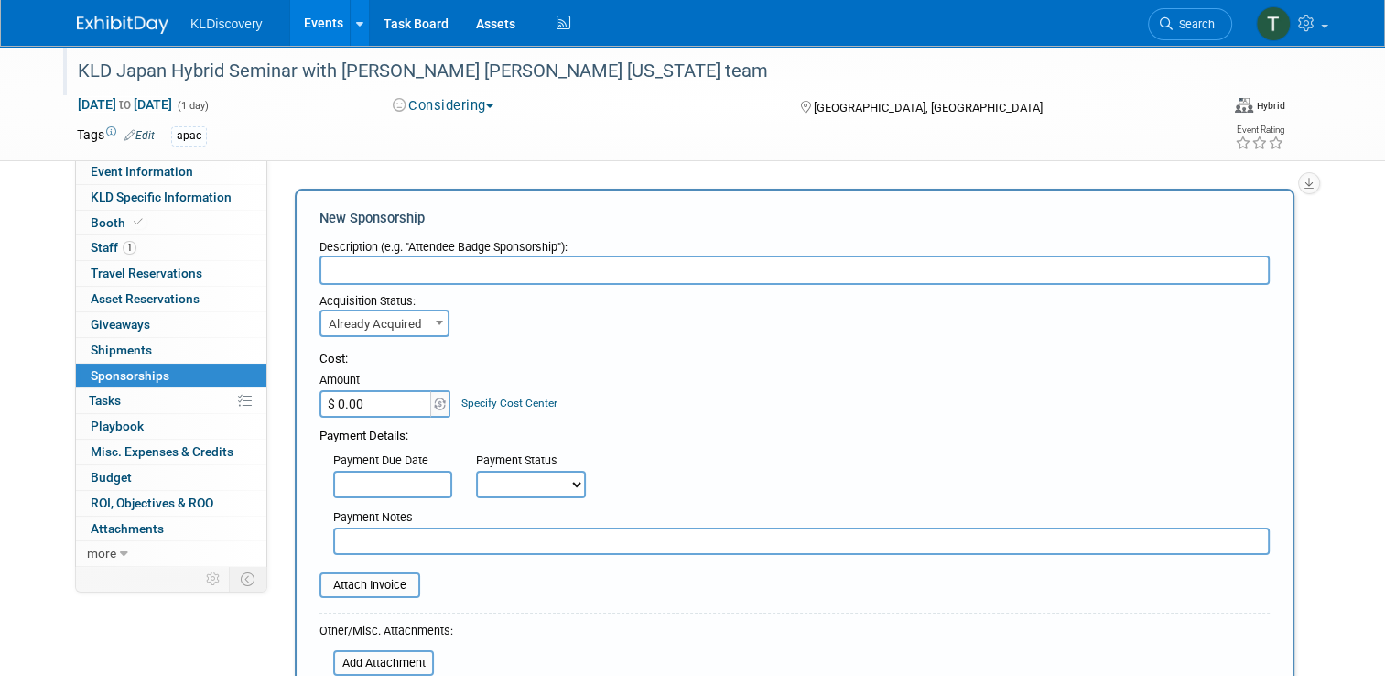
click at [337, 269] on input "text" at bounding box center [795, 269] width 950 height 29
type input "Catering for the event"
click at [430, 411] on span at bounding box center [440, 403] width 20 height 27
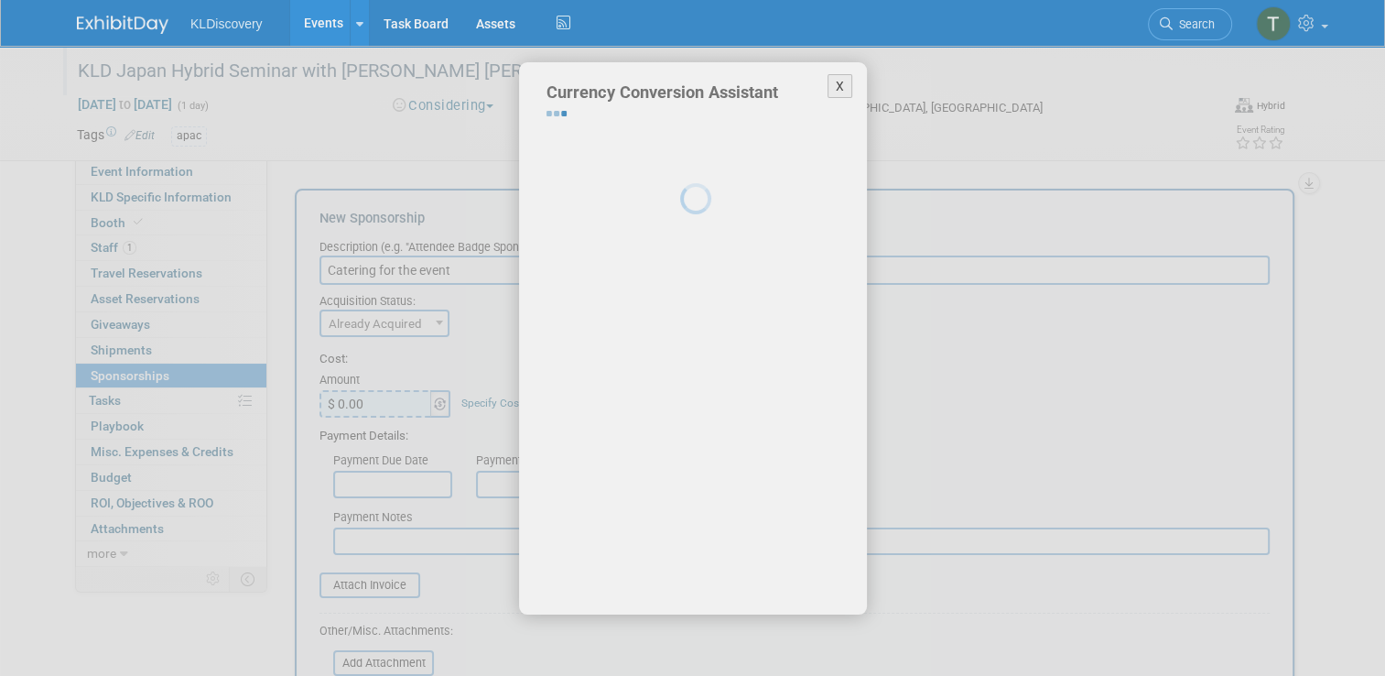
select select "3"
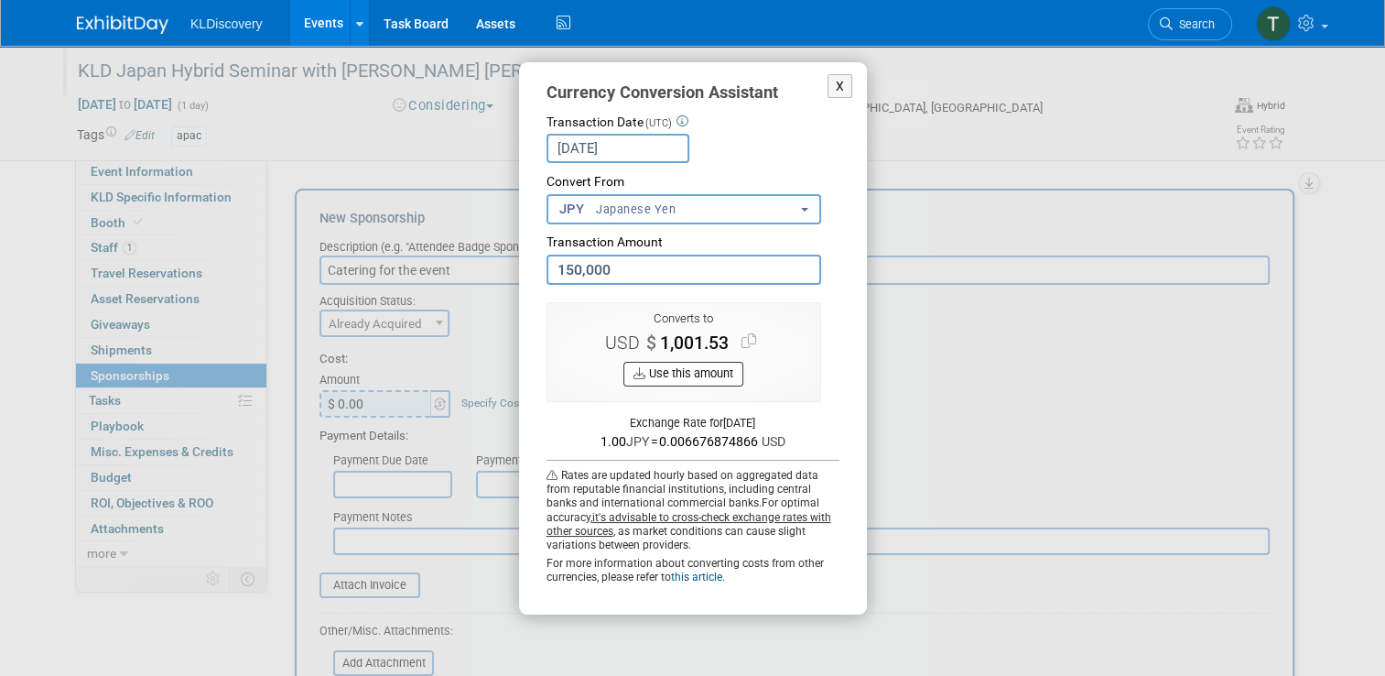
type input "150,000.00"
click at [659, 371] on button "Use this amount" at bounding box center [684, 374] width 120 height 25
type input "$ 1,001.53"
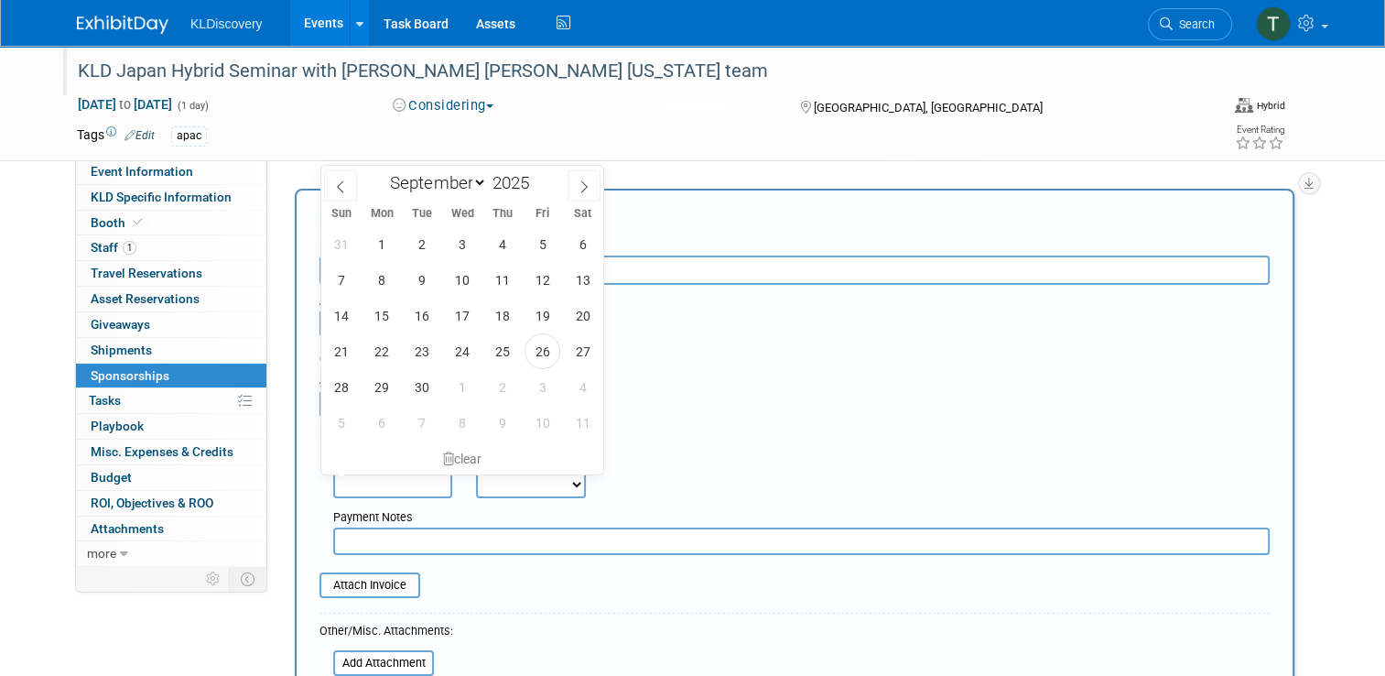
click at [355, 485] on input "text" at bounding box center [392, 484] width 119 height 27
click at [578, 188] on icon at bounding box center [584, 186] width 13 height 13
select select "10"
click at [468, 383] on span "26" at bounding box center [462, 387] width 36 height 36
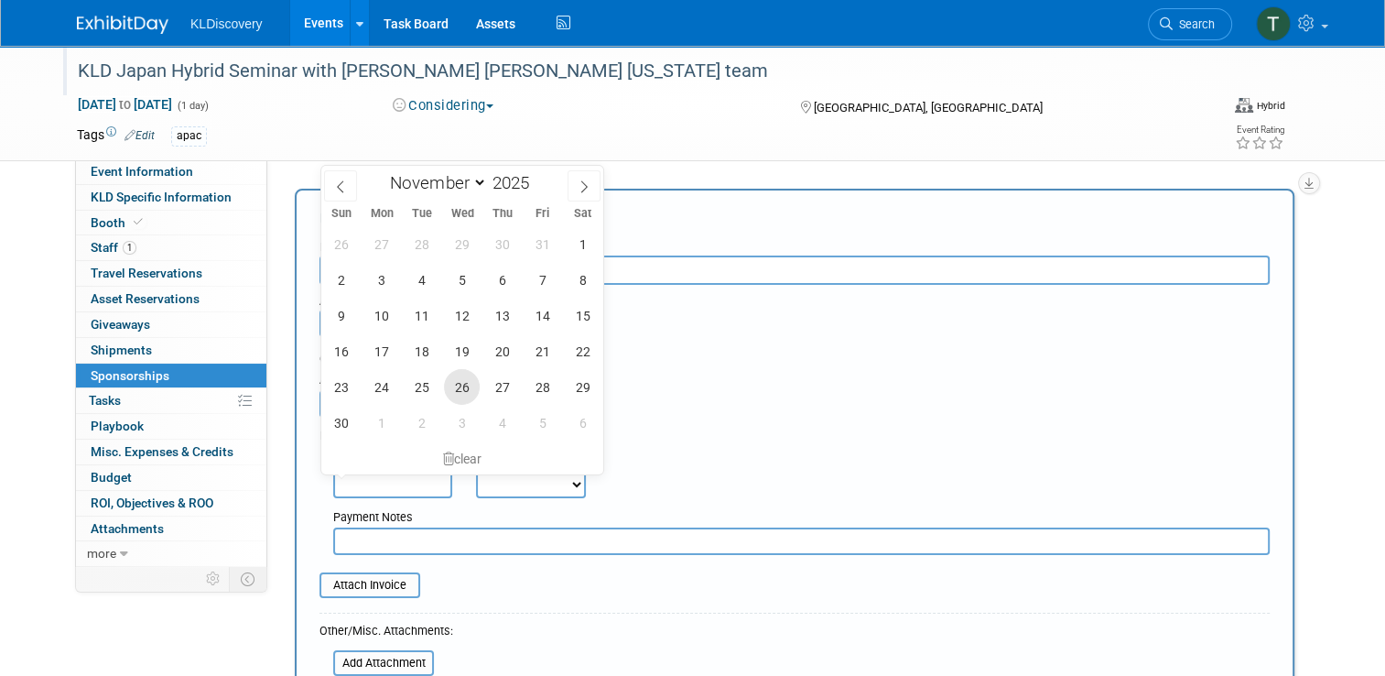
type input "Nov 26, 2025"
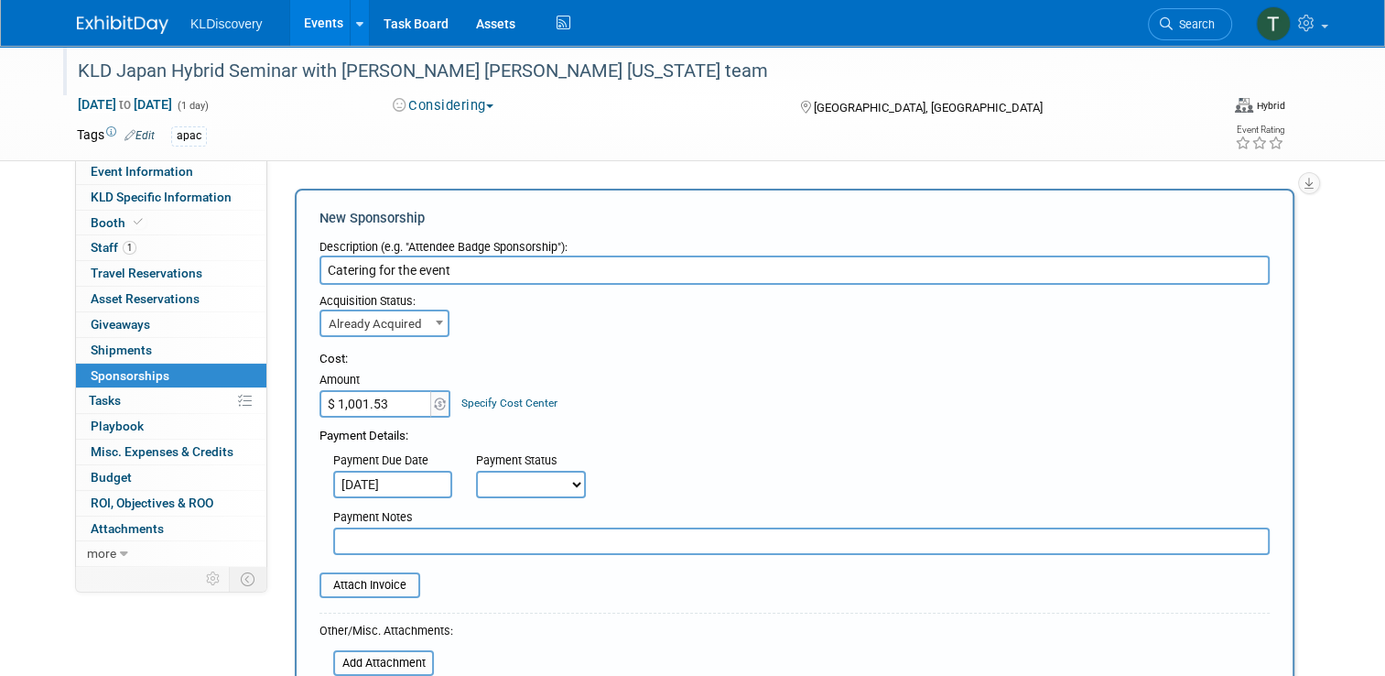
click at [548, 483] on select "Not Paid Yet Partially Paid Paid in Full" at bounding box center [531, 484] width 110 height 27
select select "3"
click at [476, 471] on select "Not Paid Yet Partially Paid Paid in Full" at bounding box center [531, 484] width 110 height 27
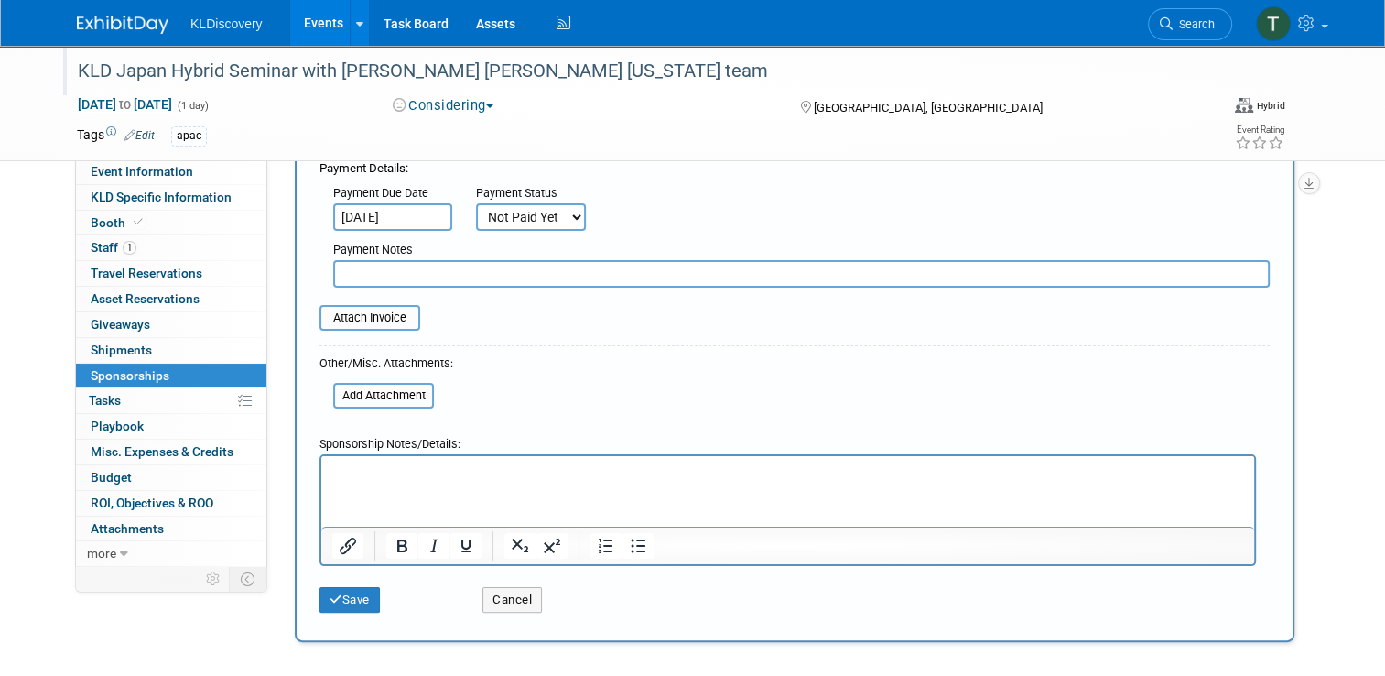
scroll to position [366, 0]
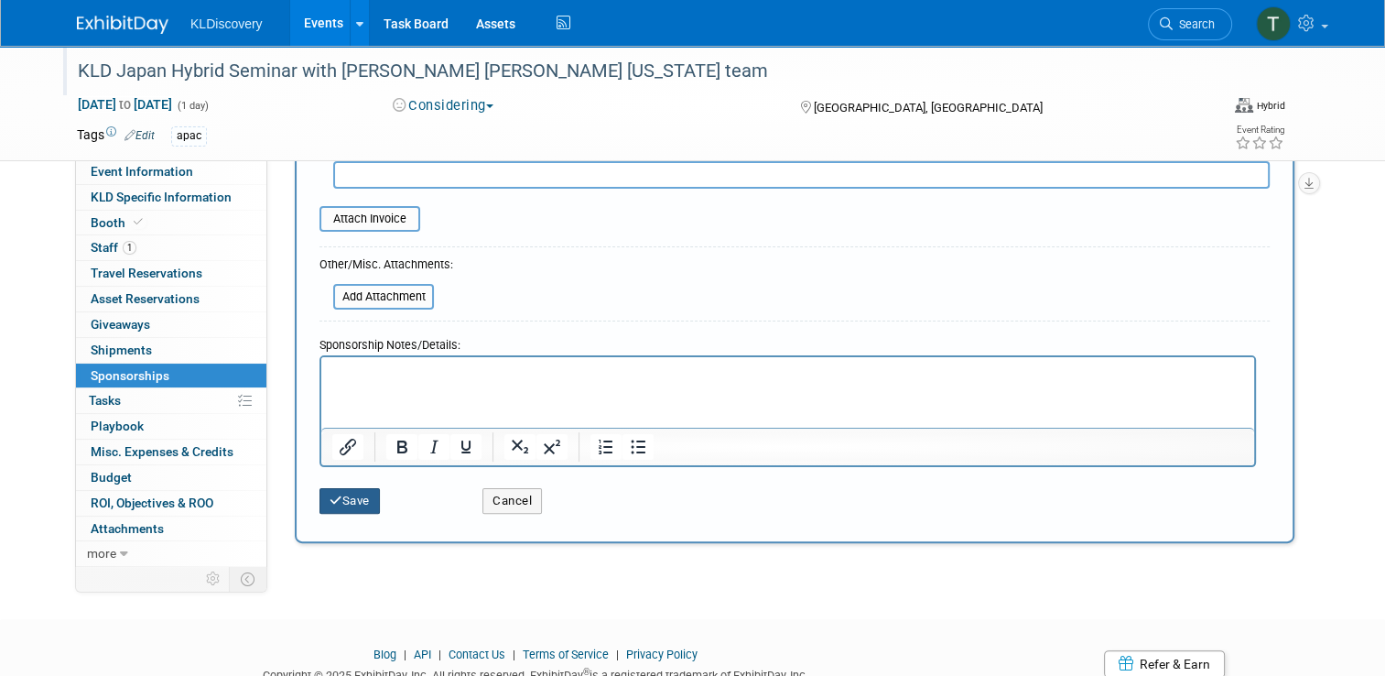
click at [358, 496] on button "Save" at bounding box center [350, 501] width 60 height 26
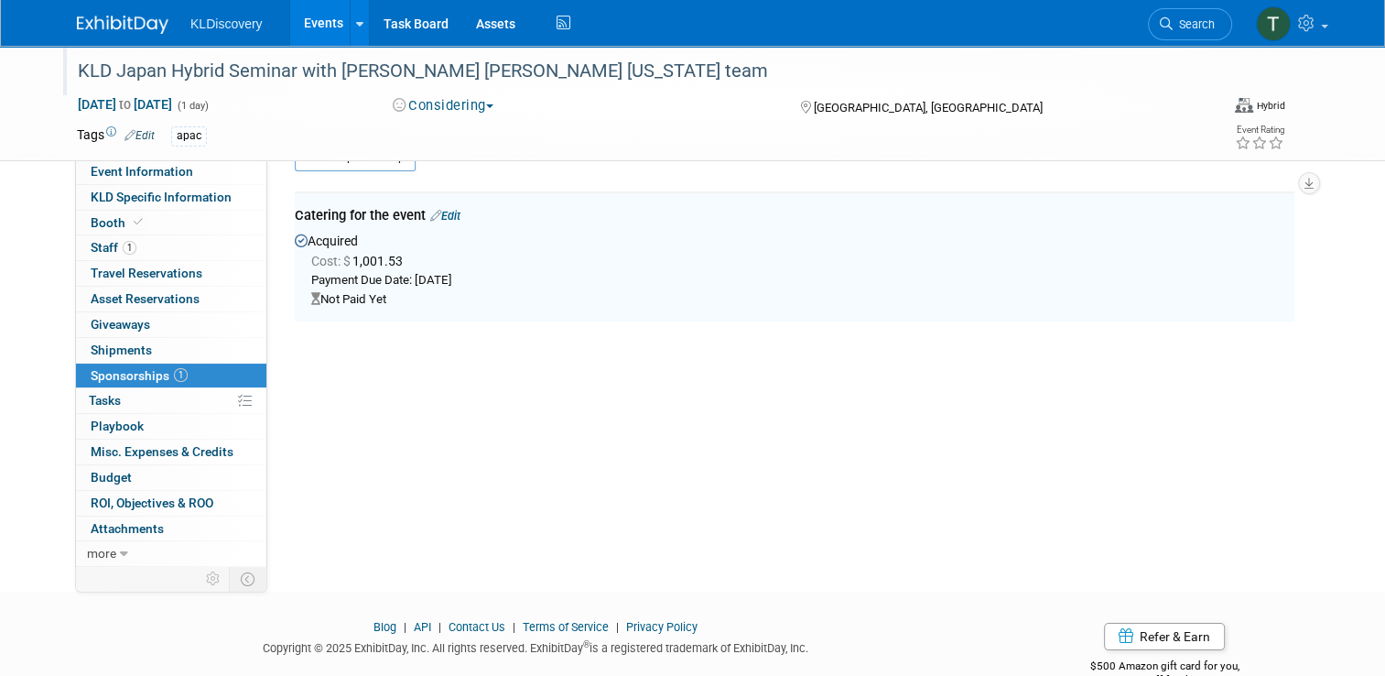
scroll to position [37, 0]
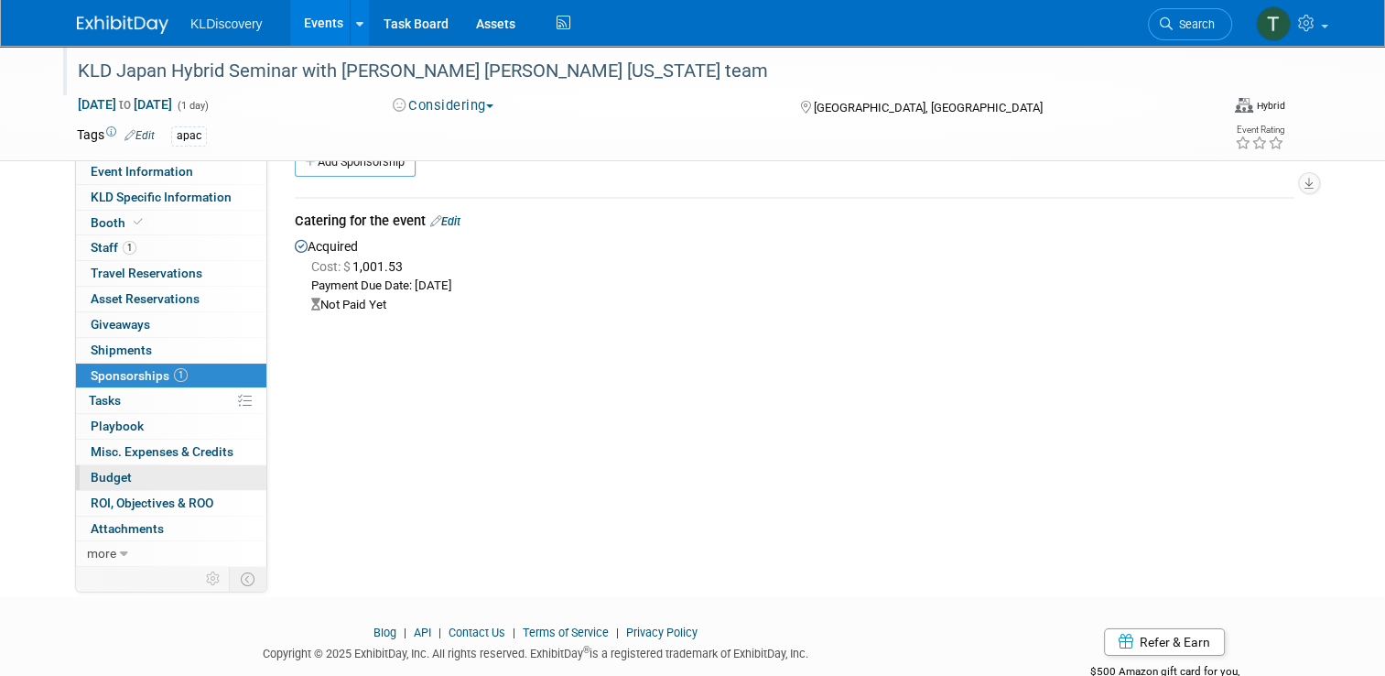
click at [91, 482] on span "Budget" at bounding box center [111, 477] width 41 height 15
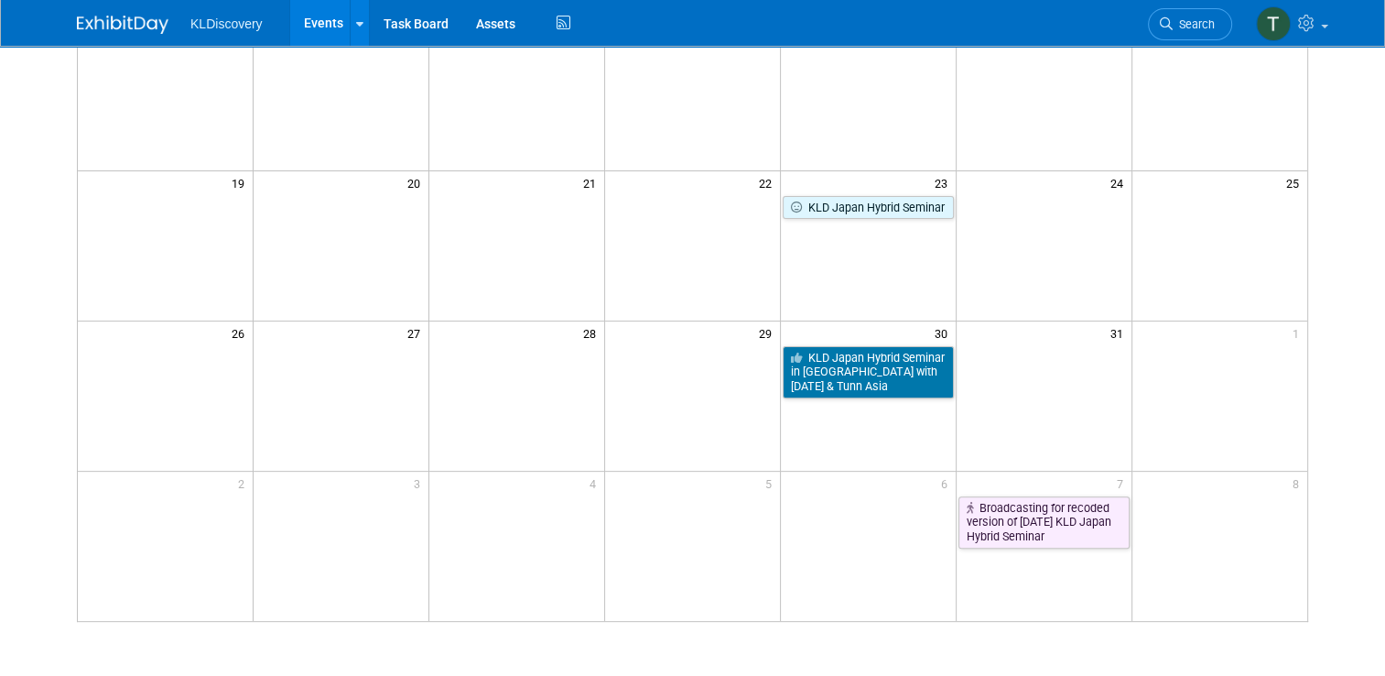
scroll to position [549, 0]
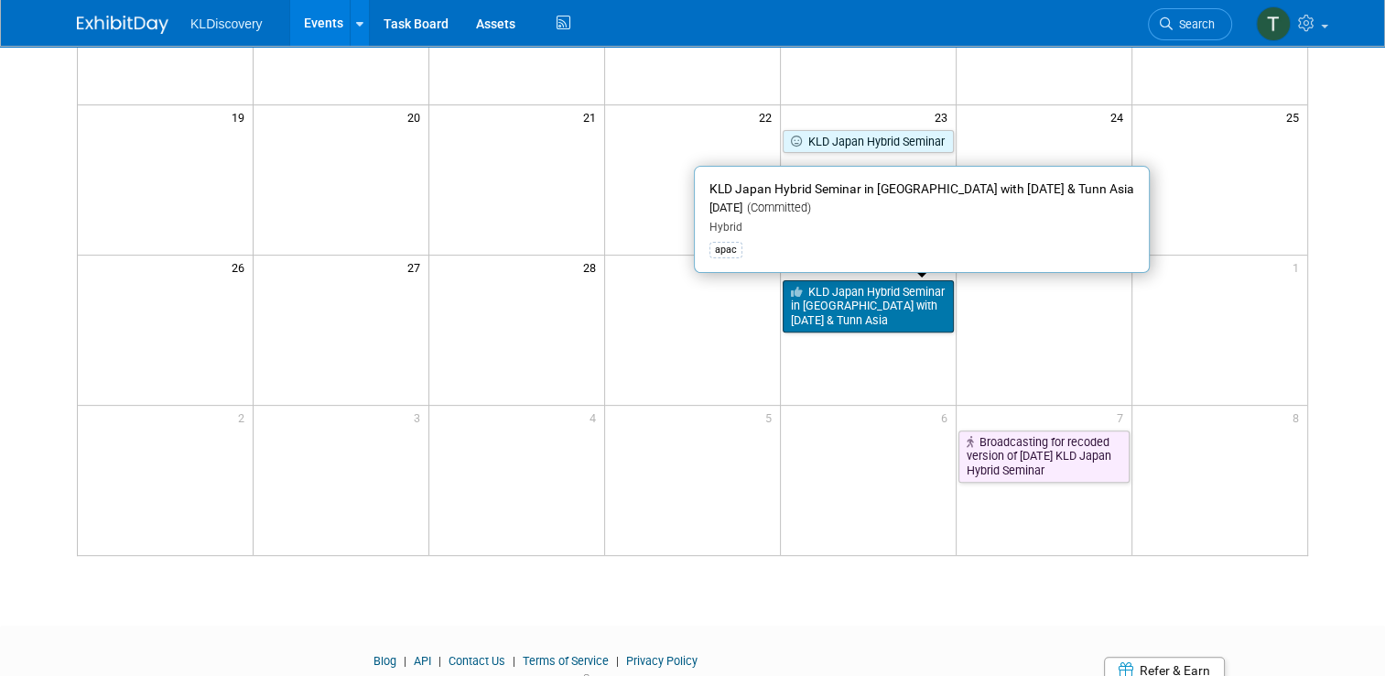
click at [897, 306] on link "KLD Japan Hybrid Seminar in [GEOGRAPHIC_DATA] with [DATE] & Tunn Asia" at bounding box center [868, 306] width 171 height 52
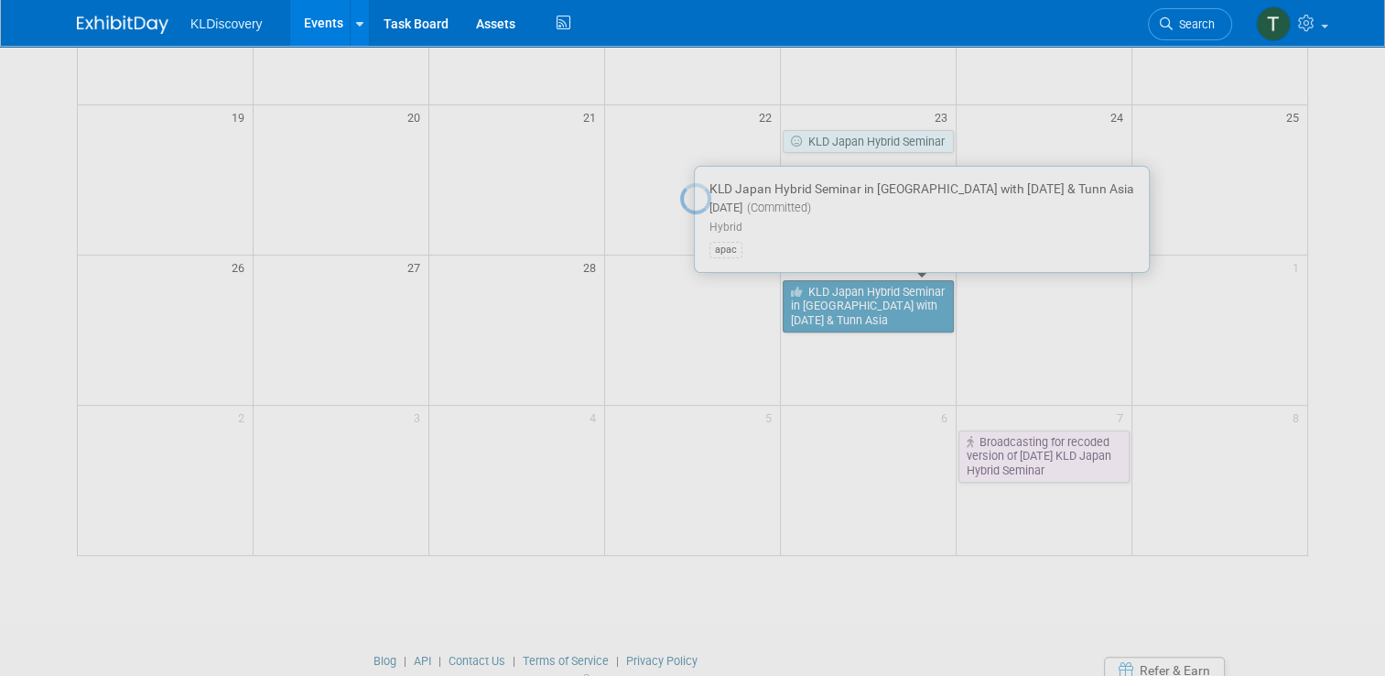
click at [706, 306] on div at bounding box center [693, 338] width 26 height 676
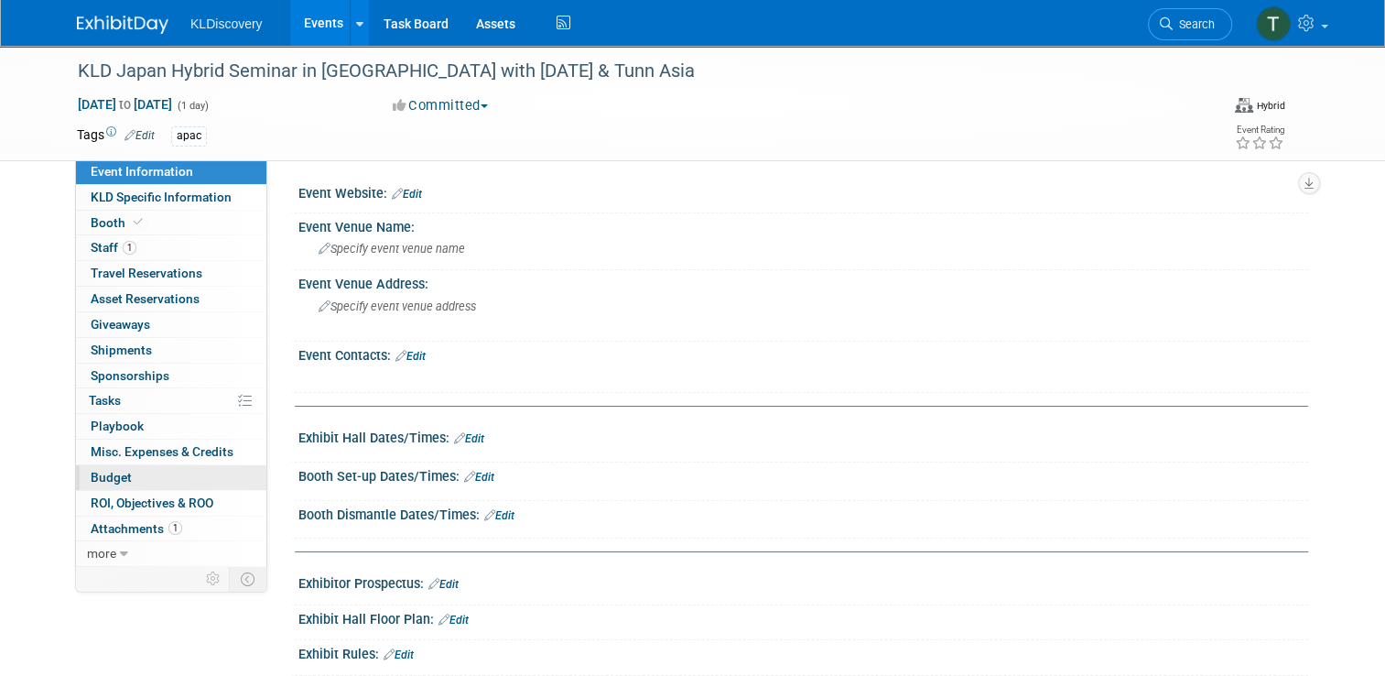
click at [105, 483] on link "Budget" at bounding box center [171, 477] width 190 height 25
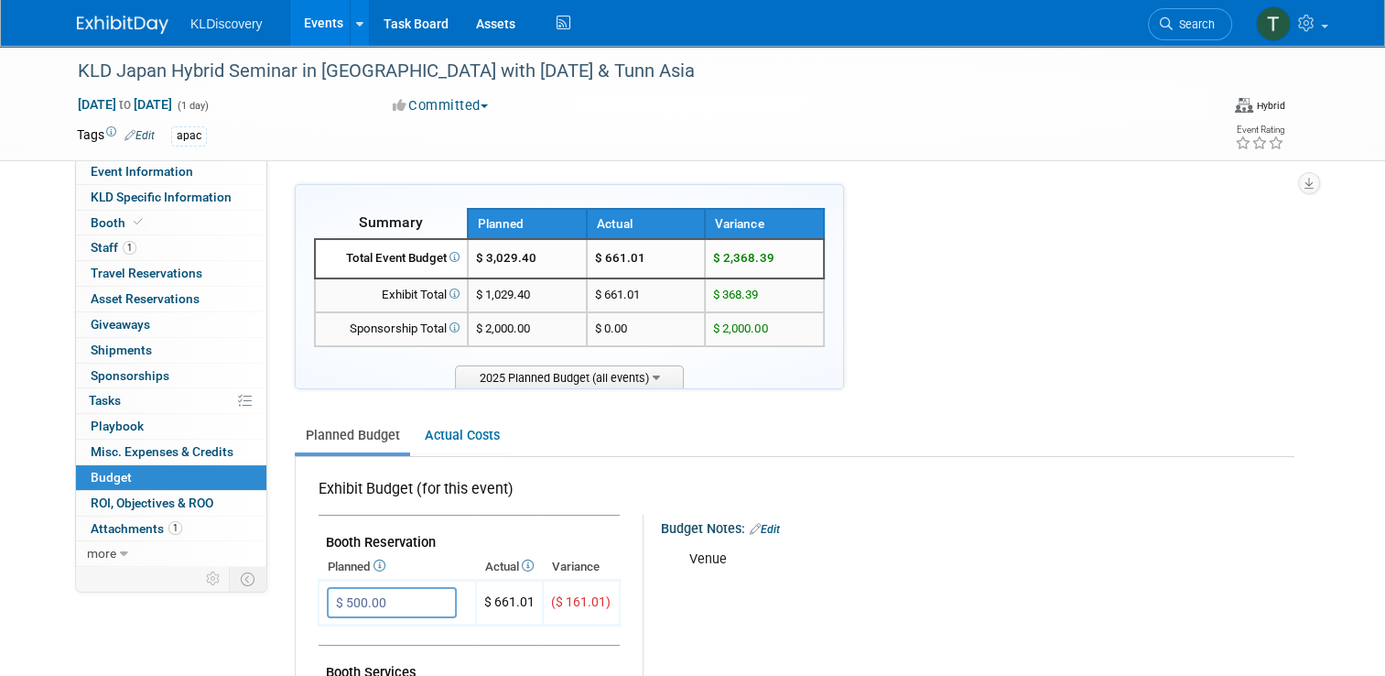
click at [311, 33] on link "Events" at bounding box center [323, 23] width 67 height 46
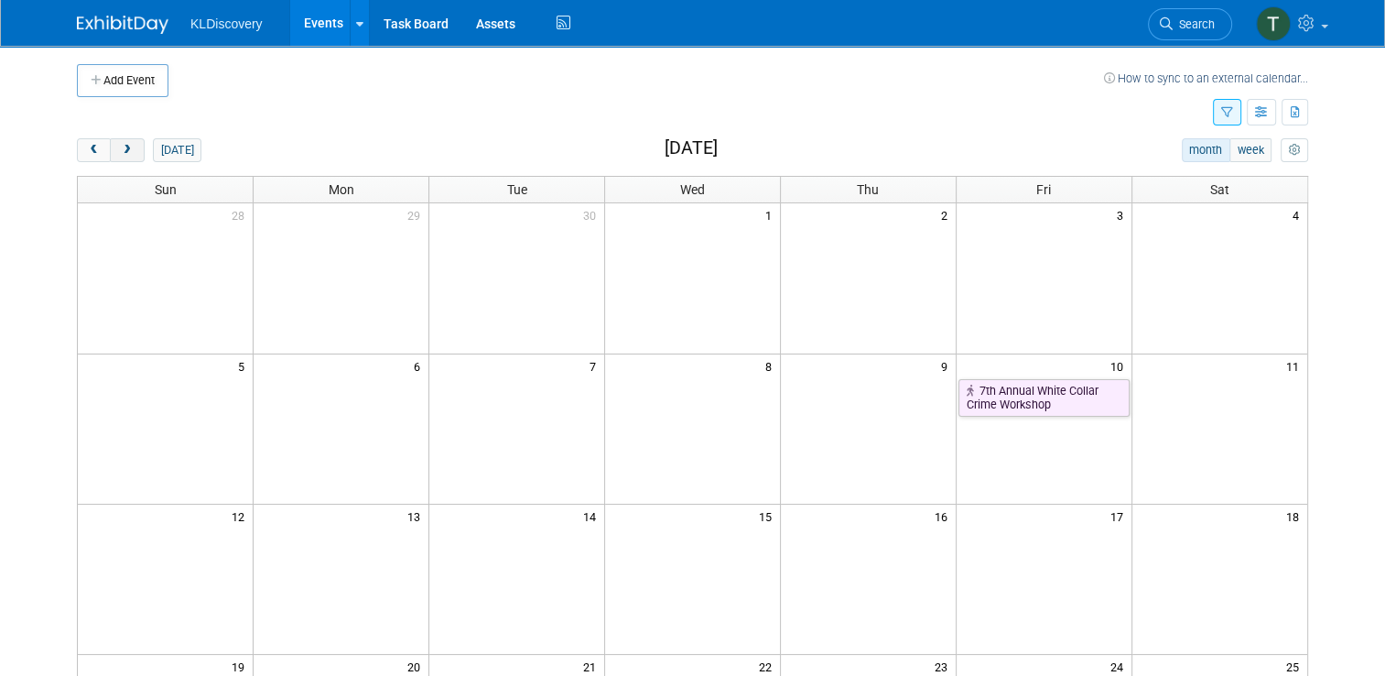
click at [120, 149] on span "next" at bounding box center [127, 151] width 14 height 12
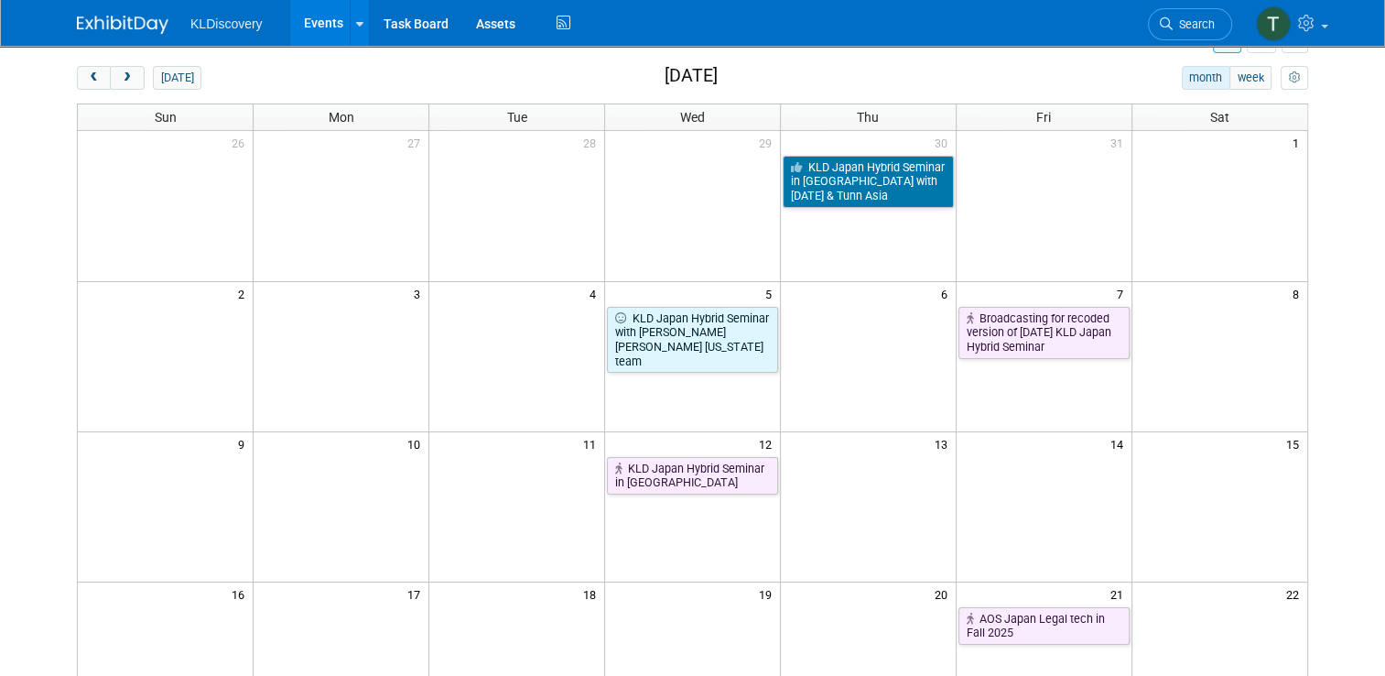
scroll to position [183, 0]
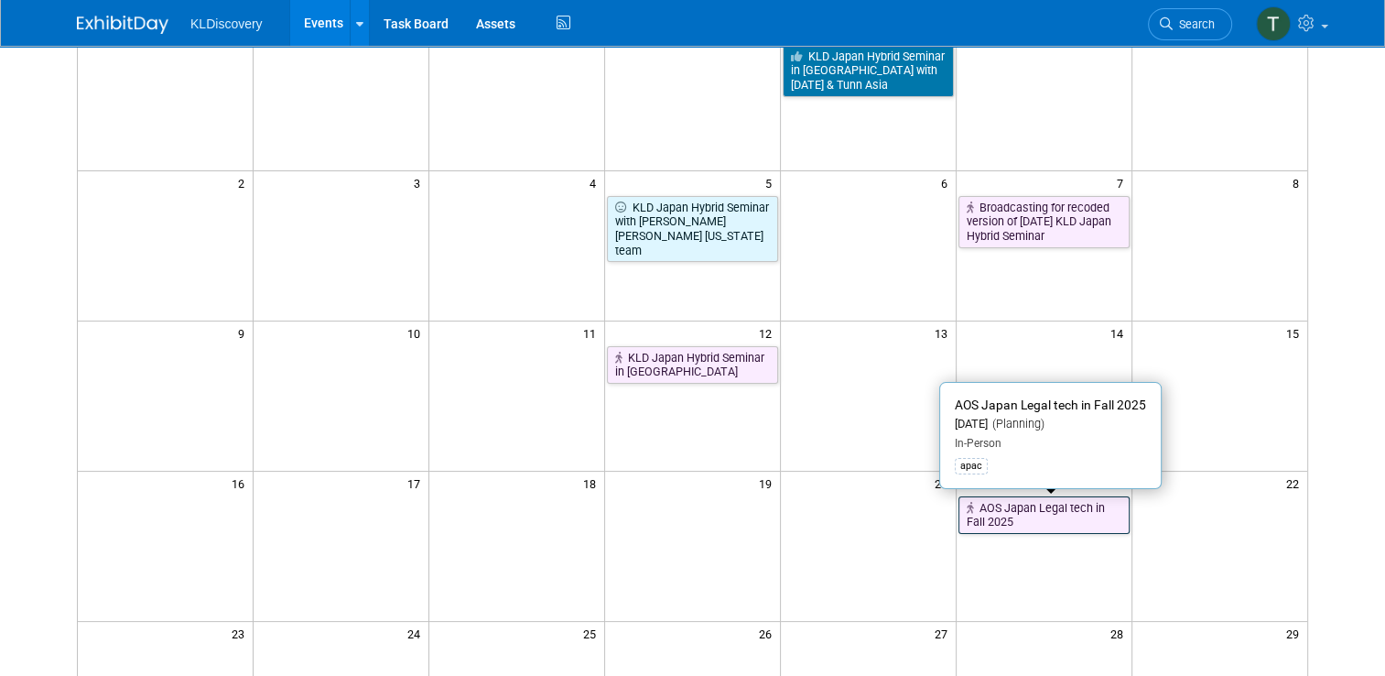
click at [1071, 515] on link "AOS Japan Legal tech in Fall 2025" at bounding box center [1044, 515] width 171 height 38
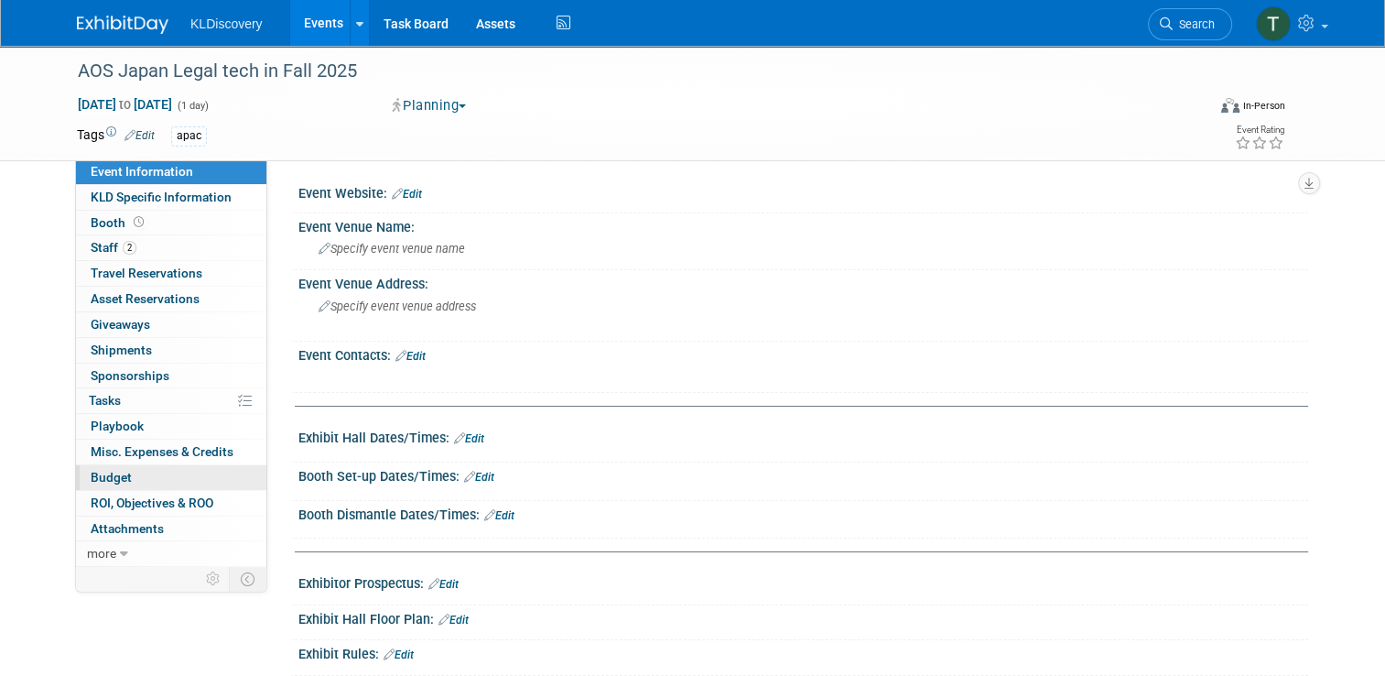
click at [103, 478] on span "Budget" at bounding box center [111, 477] width 41 height 15
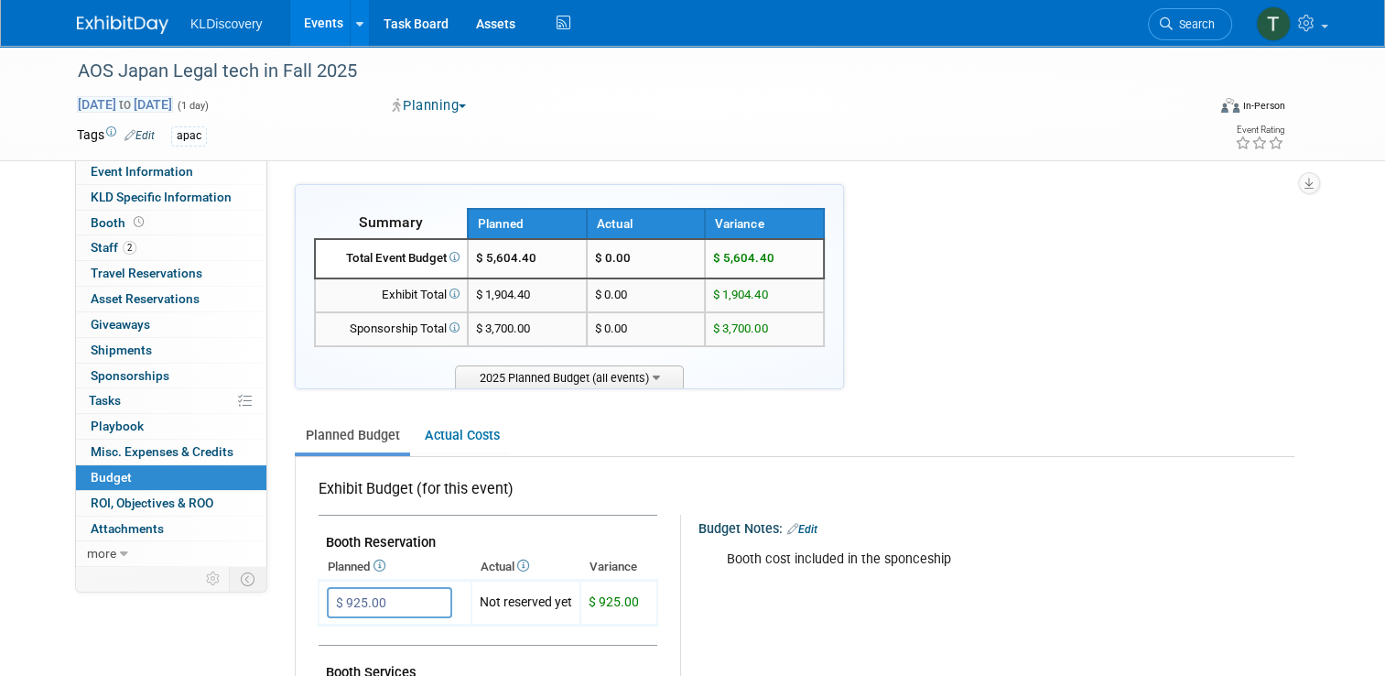
click at [134, 99] on span "[DATE] to [DATE]" at bounding box center [125, 104] width 96 height 16
type input "[DATE]"
select select "10"
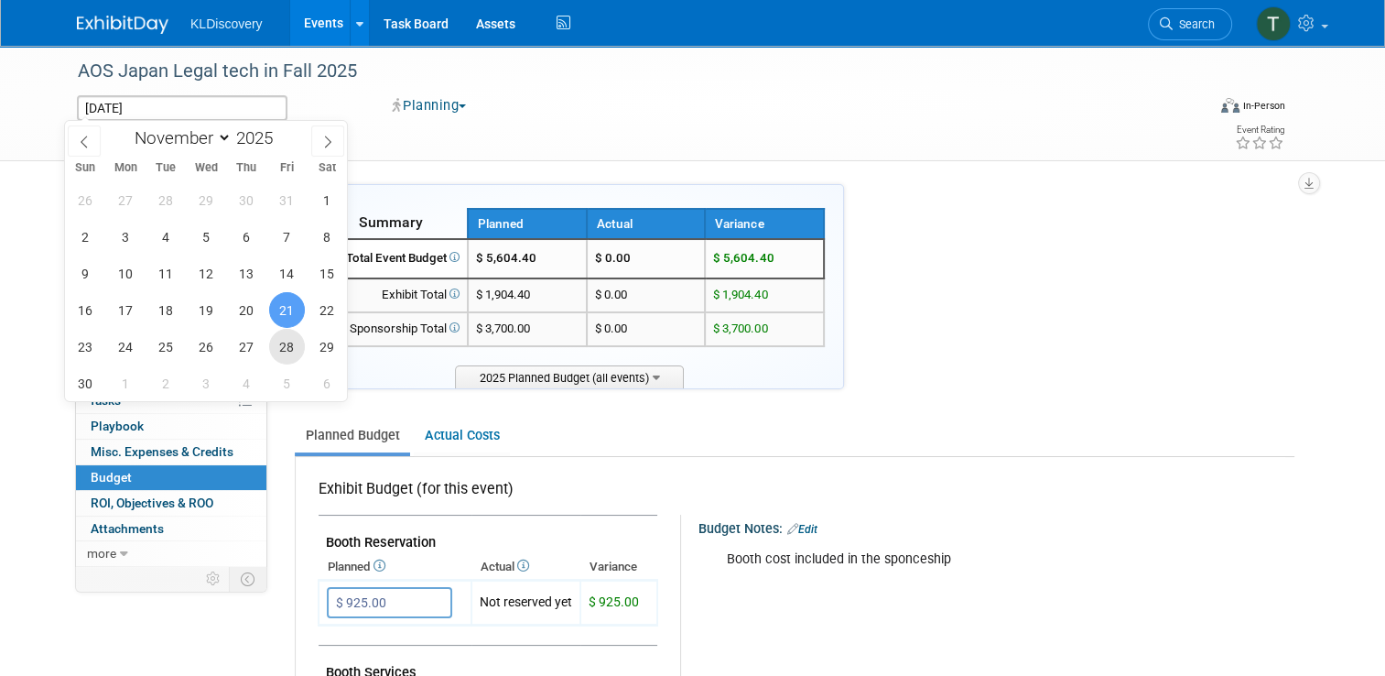
click at [280, 342] on span "28" at bounding box center [287, 347] width 36 height 36
type input "Nov 28, 2025"
click at [286, 342] on span "28" at bounding box center [287, 347] width 36 height 36
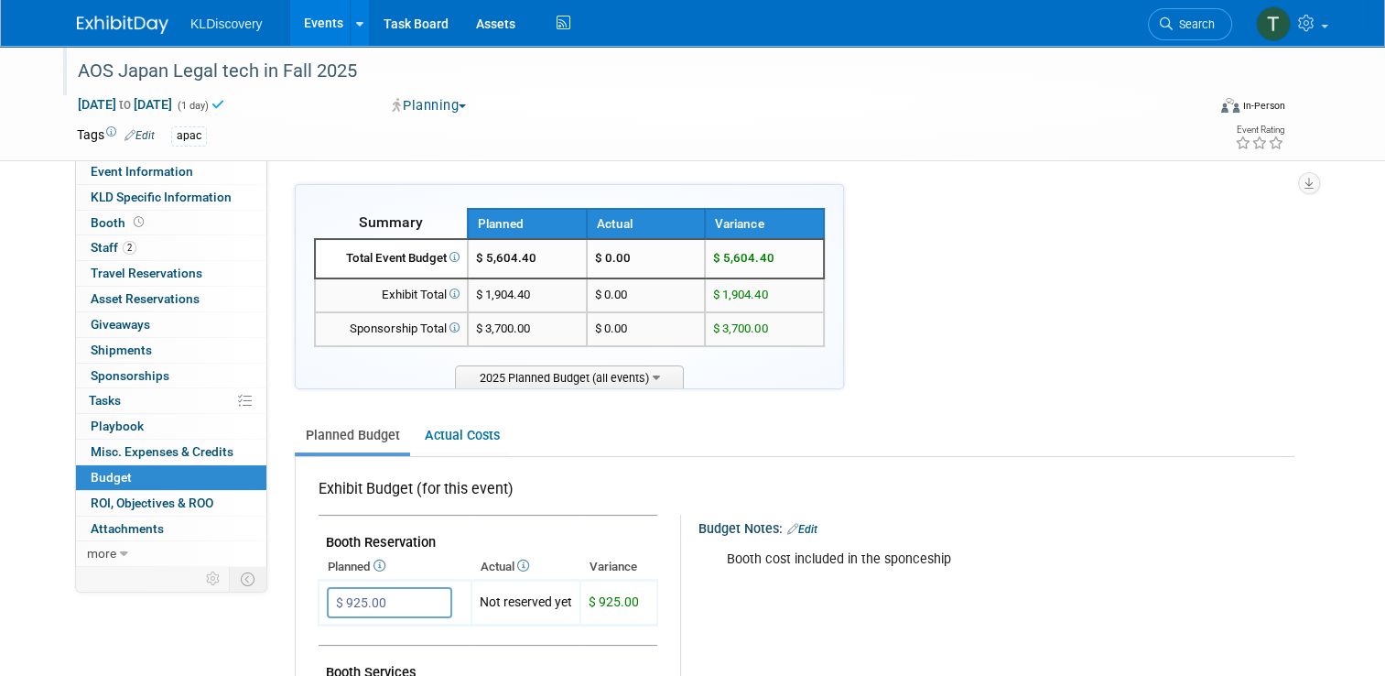
click at [206, 66] on div "AOS Japan Legal tech in Fall 2025" at bounding box center [627, 71] width 1112 height 33
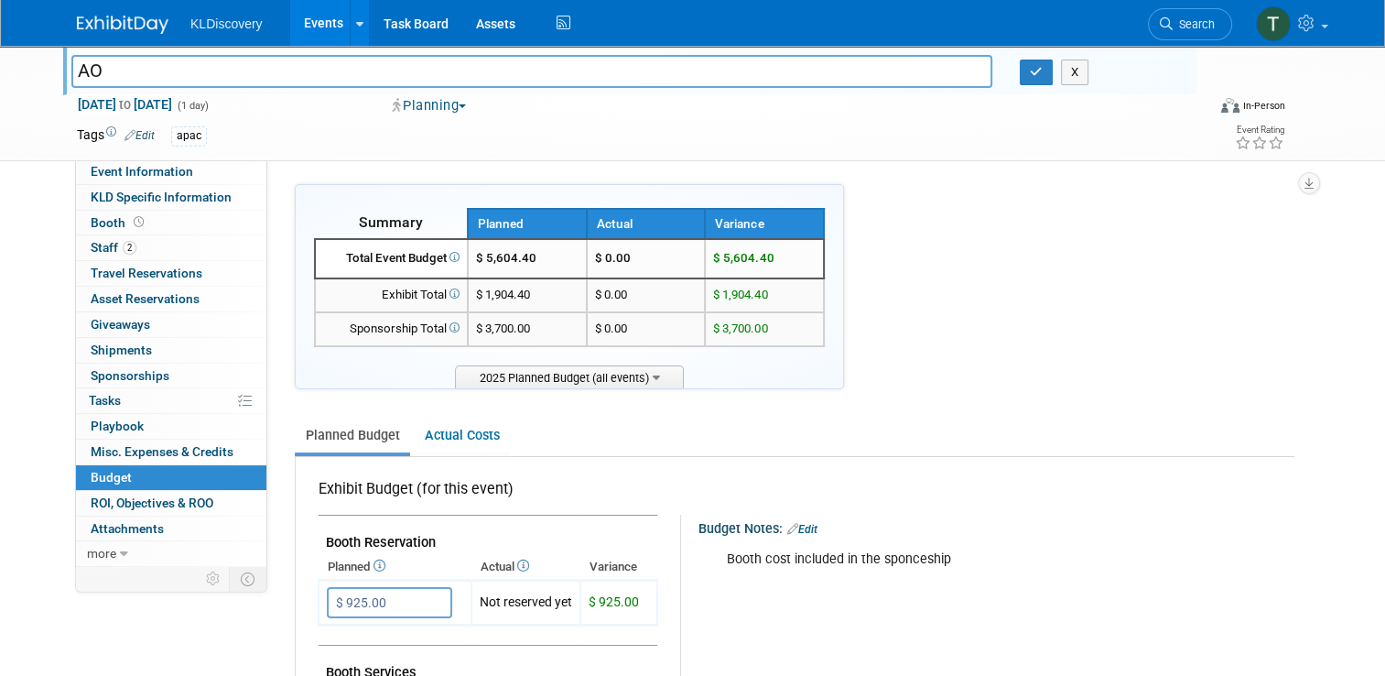
type input "A"
type input "KLD Japan Seminar with [PERSON_NAME] & Asahi"
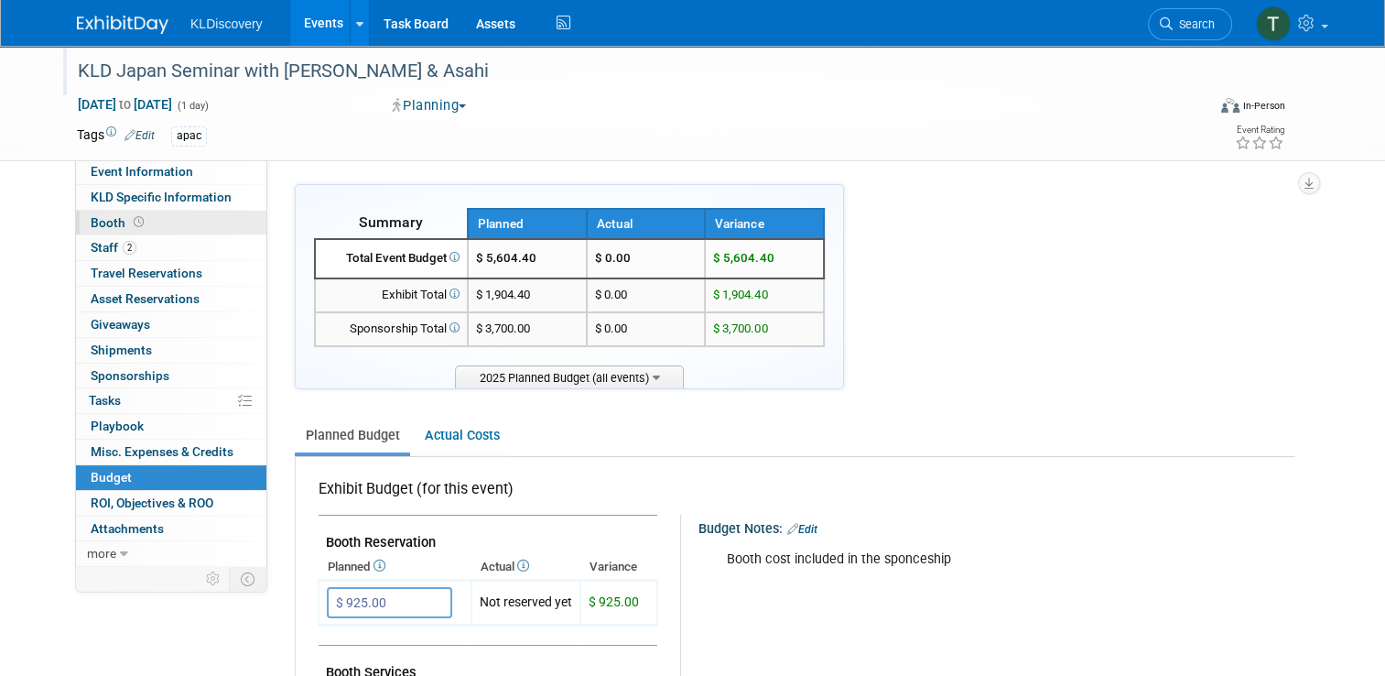
click at [103, 230] on link "Booth" at bounding box center [171, 223] width 190 height 25
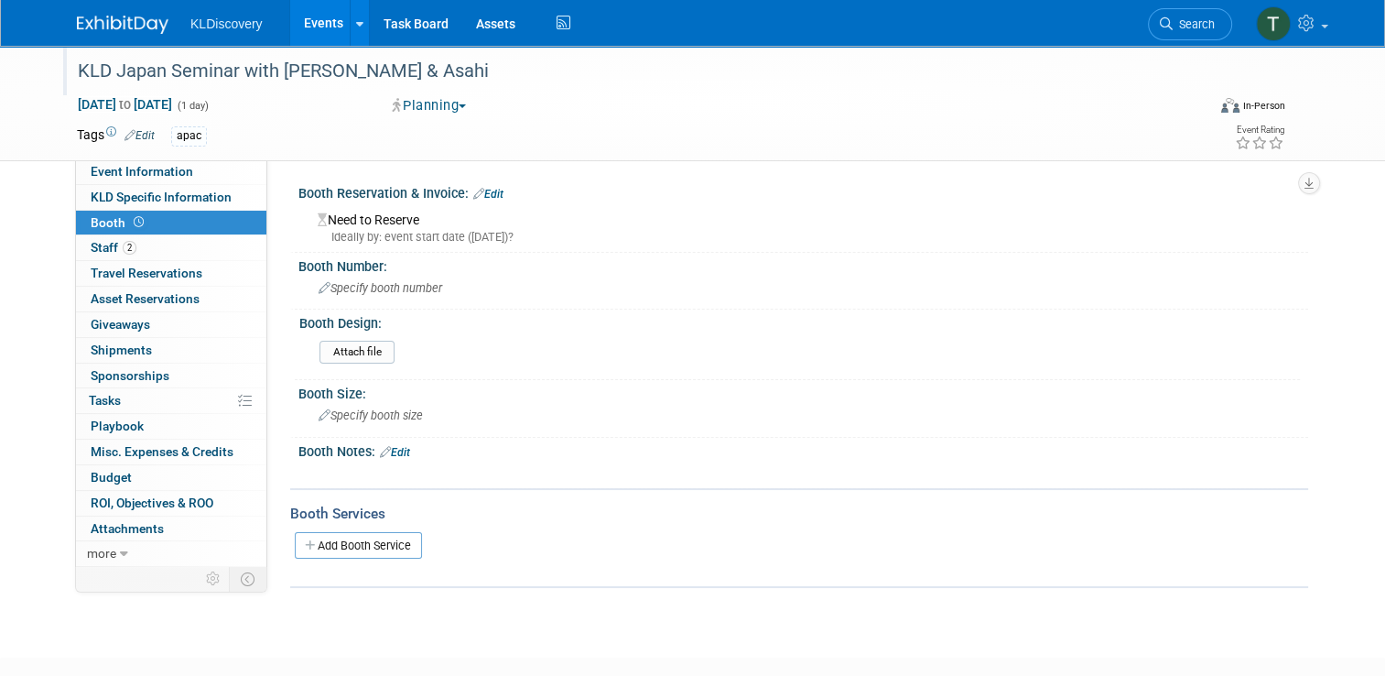
click at [479, 194] on link "Edit" at bounding box center [488, 194] width 30 height 13
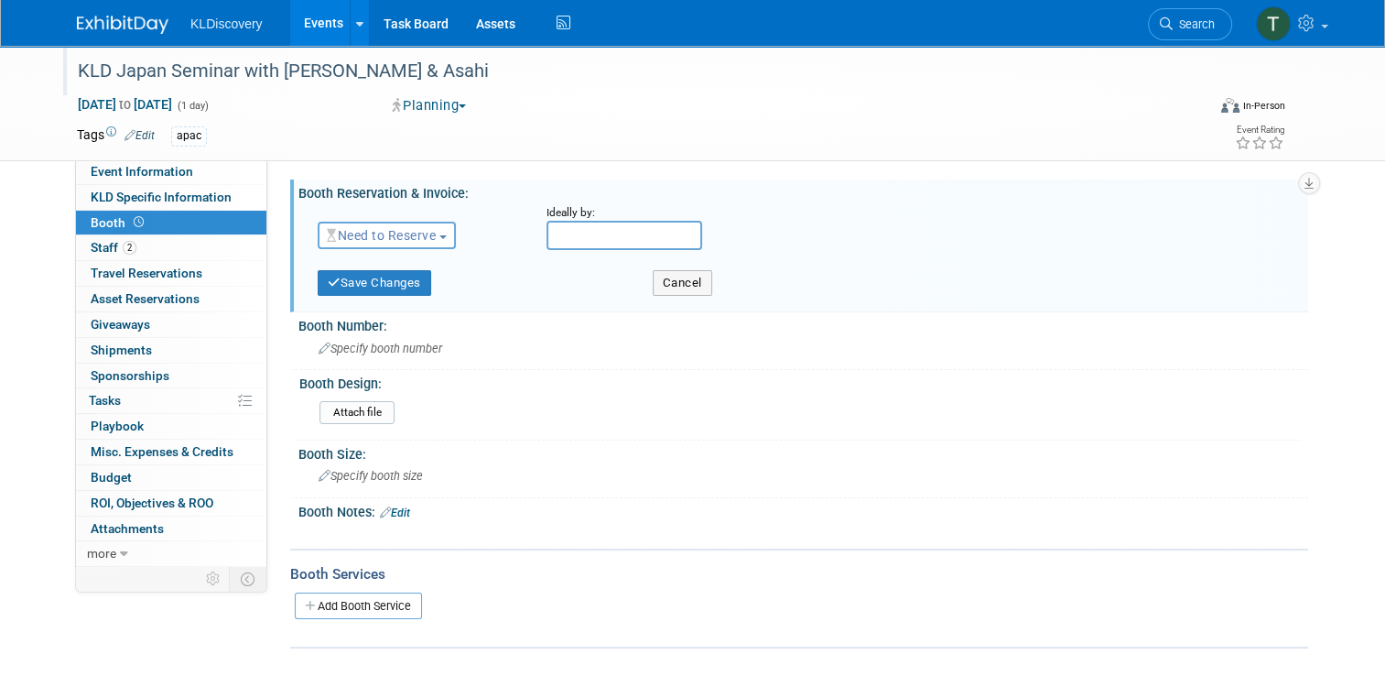
click at [439, 235] on span "button" at bounding box center [442, 237] width 7 height 4
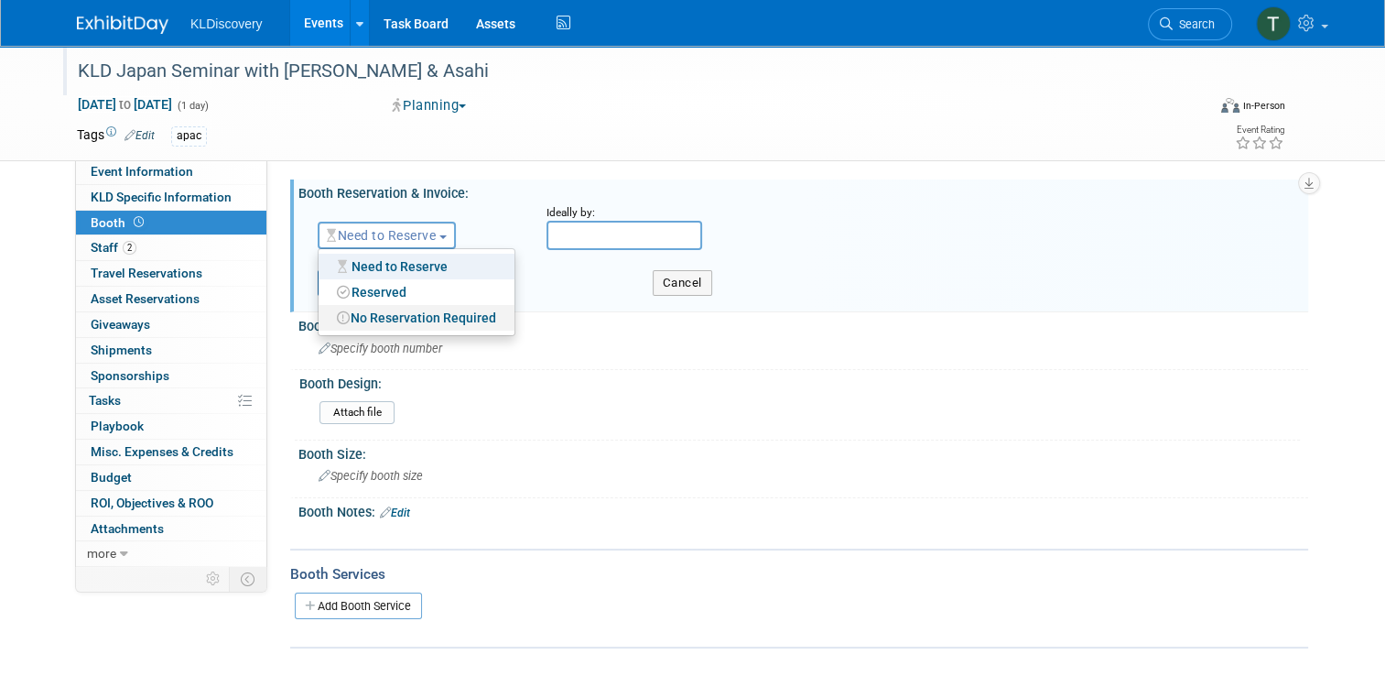
click at [388, 305] on link "No Reservation Required" at bounding box center [417, 318] width 196 height 26
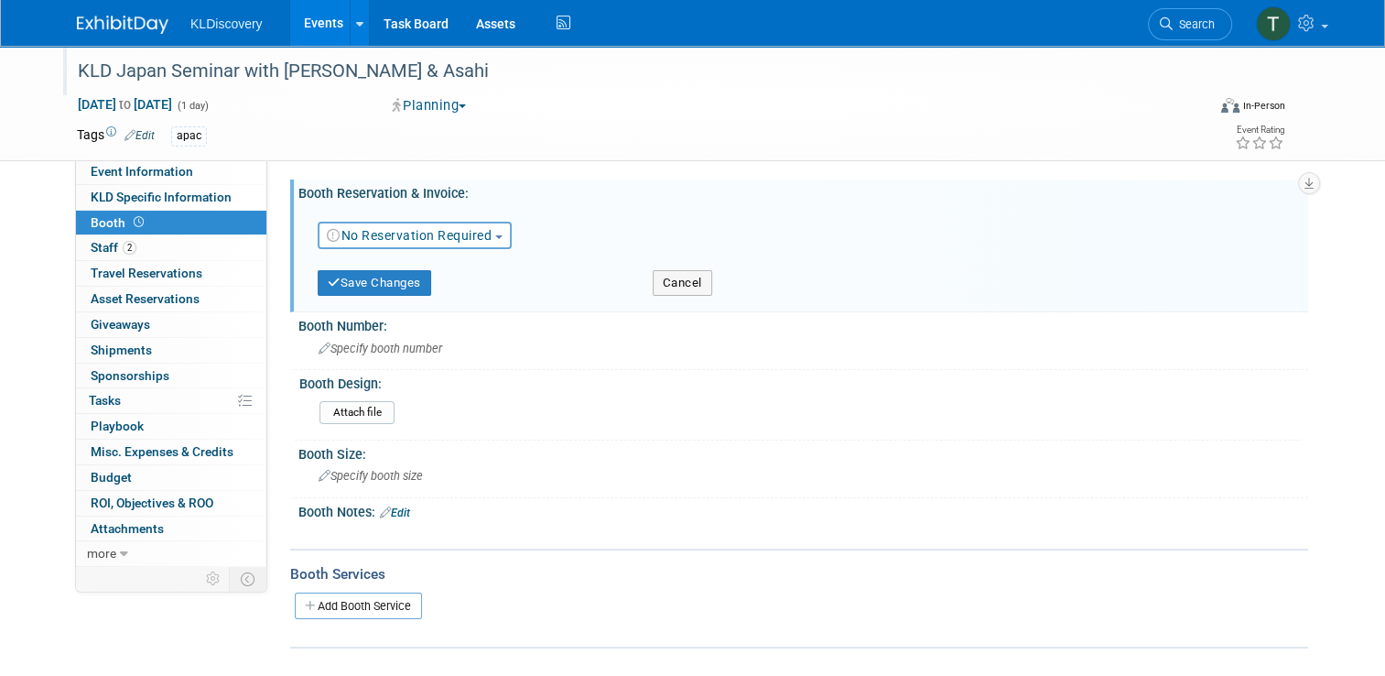
click at [428, 238] on link "No Reservation Required" at bounding box center [409, 235] width 165 height 15
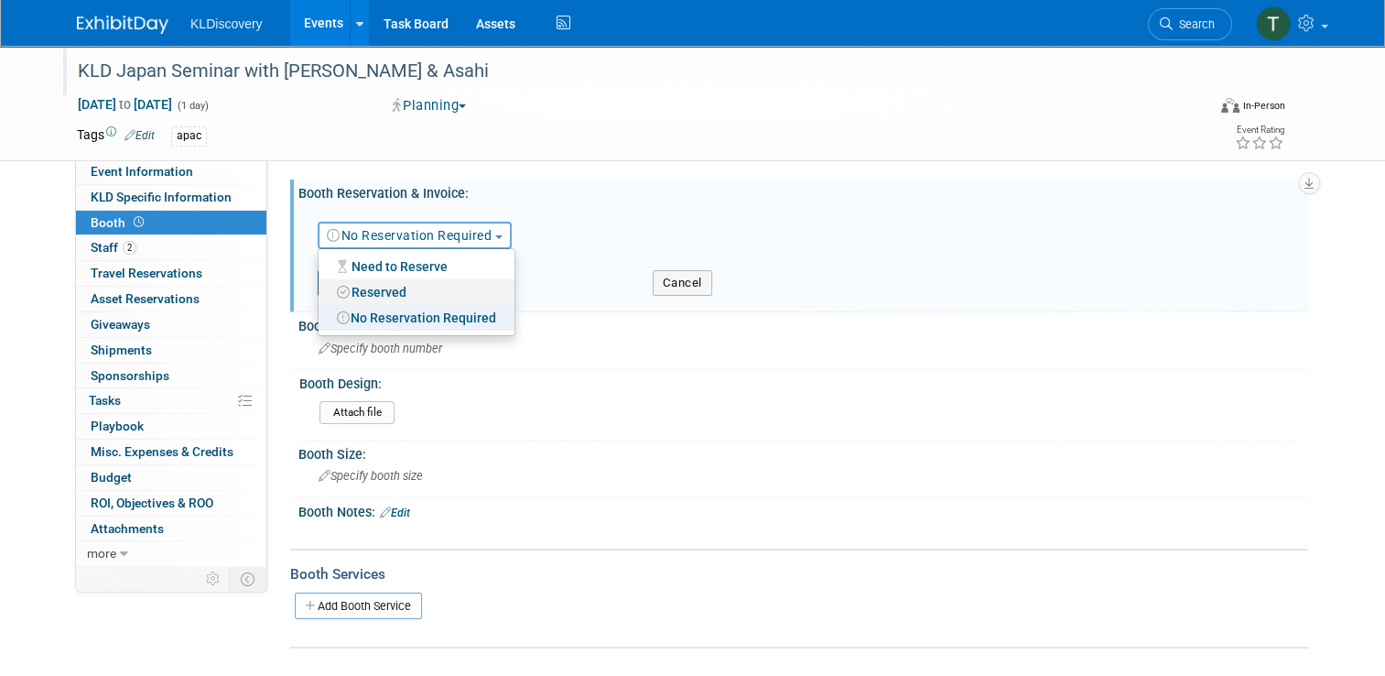
click at [377, 293] on link "Reserved" at bounding box center [417, 292] width 196 height 26
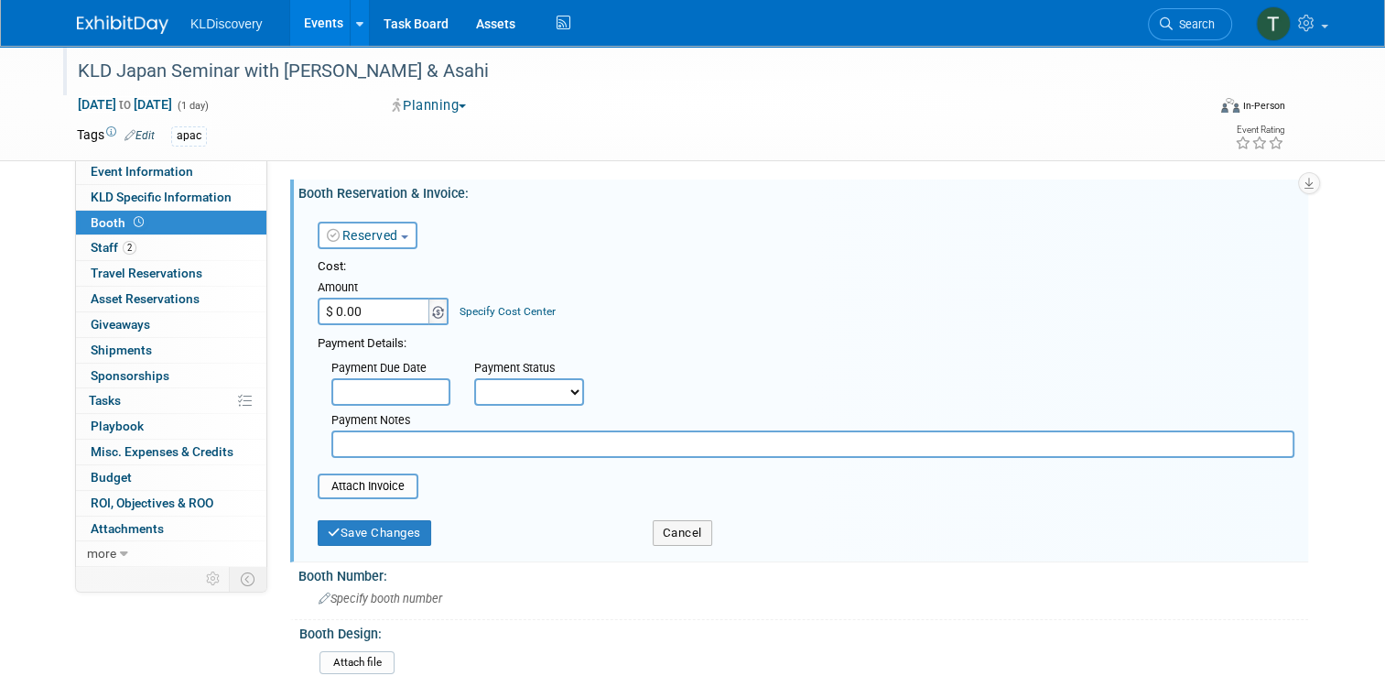
click at [432, 315] on img at bounding box center [438, 312] width 12 height 13
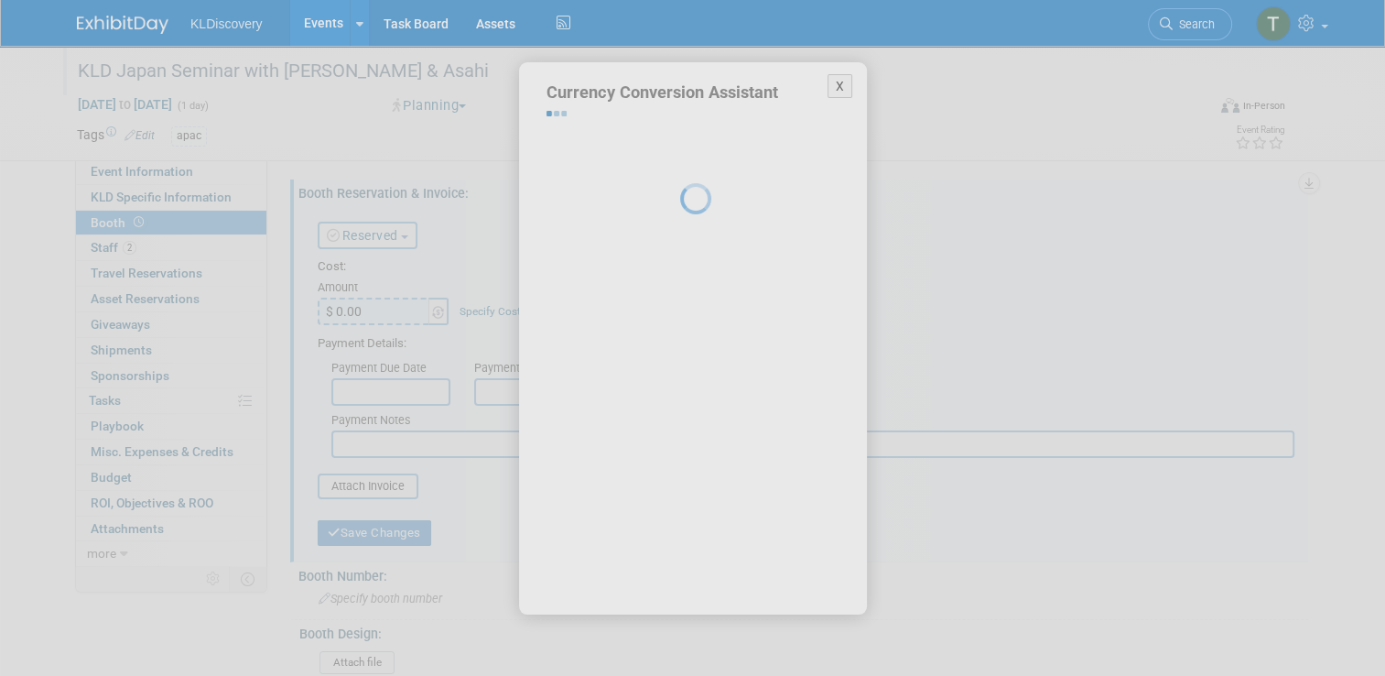
select select "3"
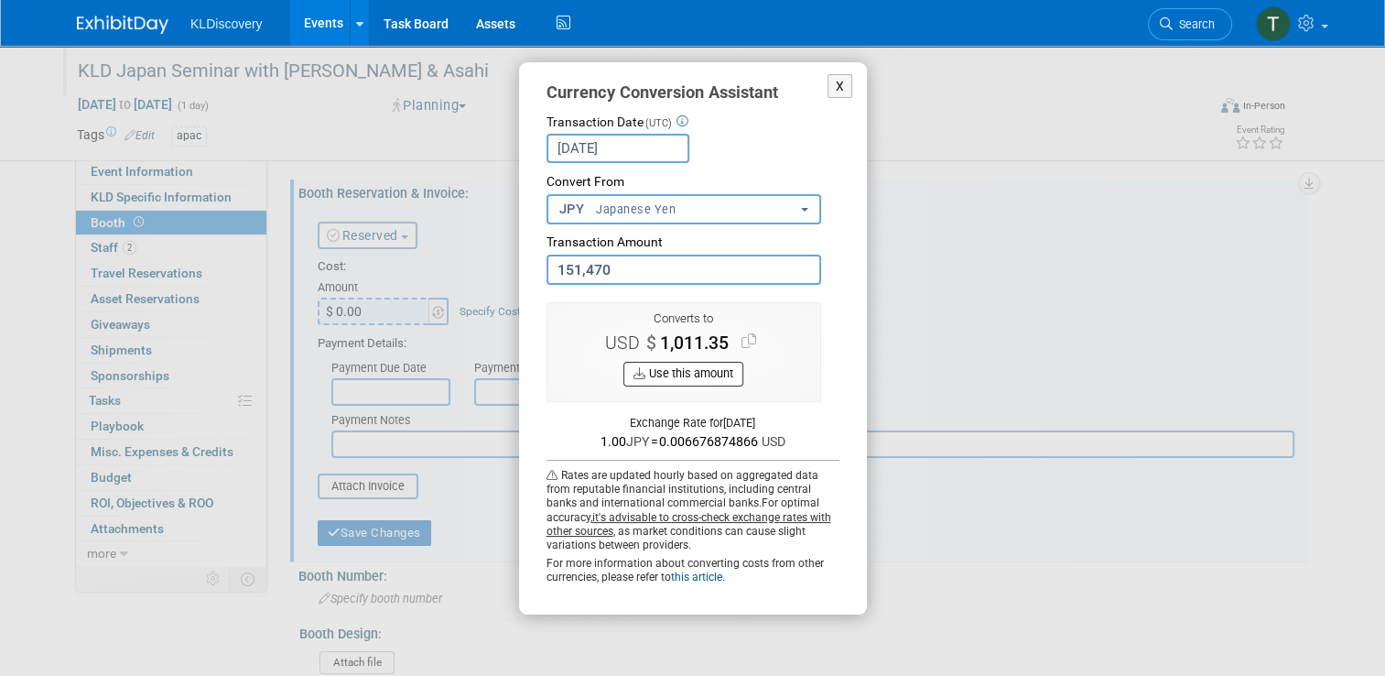
type input "151,470.00"
click at [684, 377] on button "Use this amount" at bounding box center [684, 374] width 120 height 25
type input "$ 1,011.35"
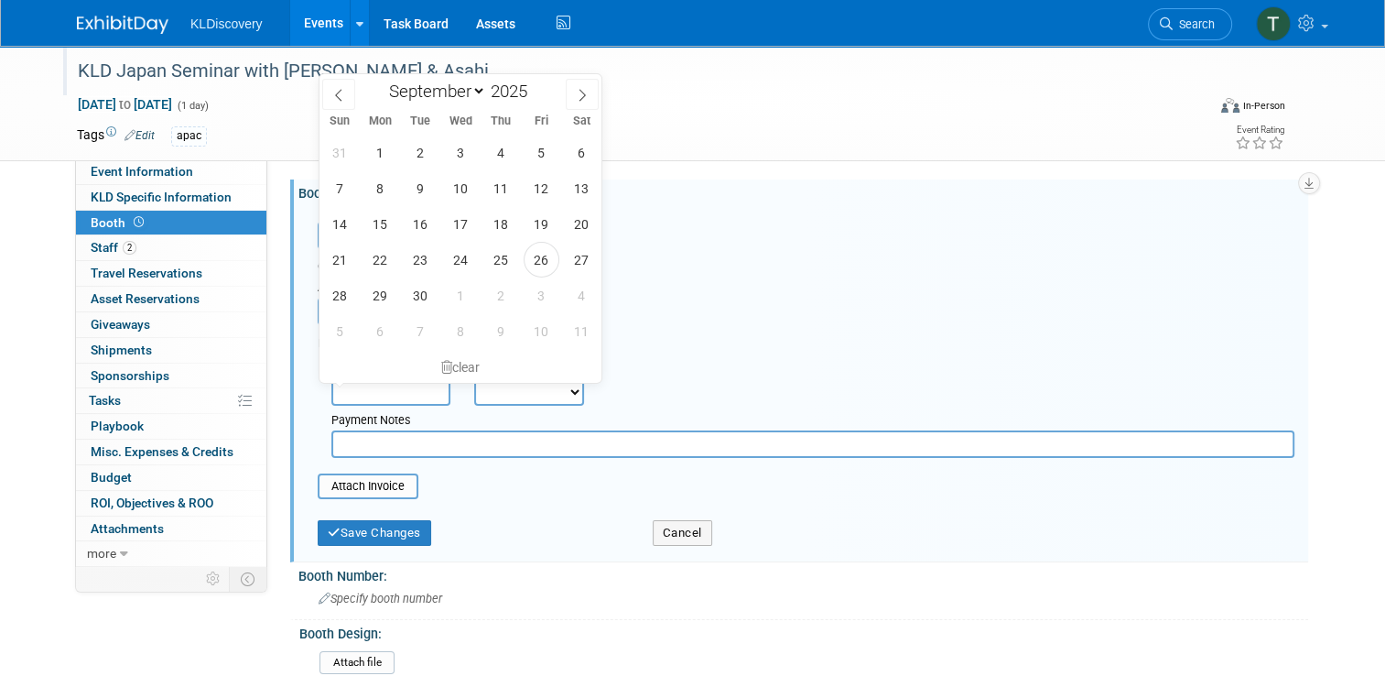
click at [396, 390] on input "text" at bounding box center [390, 391] width 119 height 27
click at [583, 98] on icon at bounding box center [582, 95] width 13 height 13
select select "9"
click at [464, 258] on span "22" at bounding box center [461, 260] width 36 height 36
type input "Oct 22, 2025"
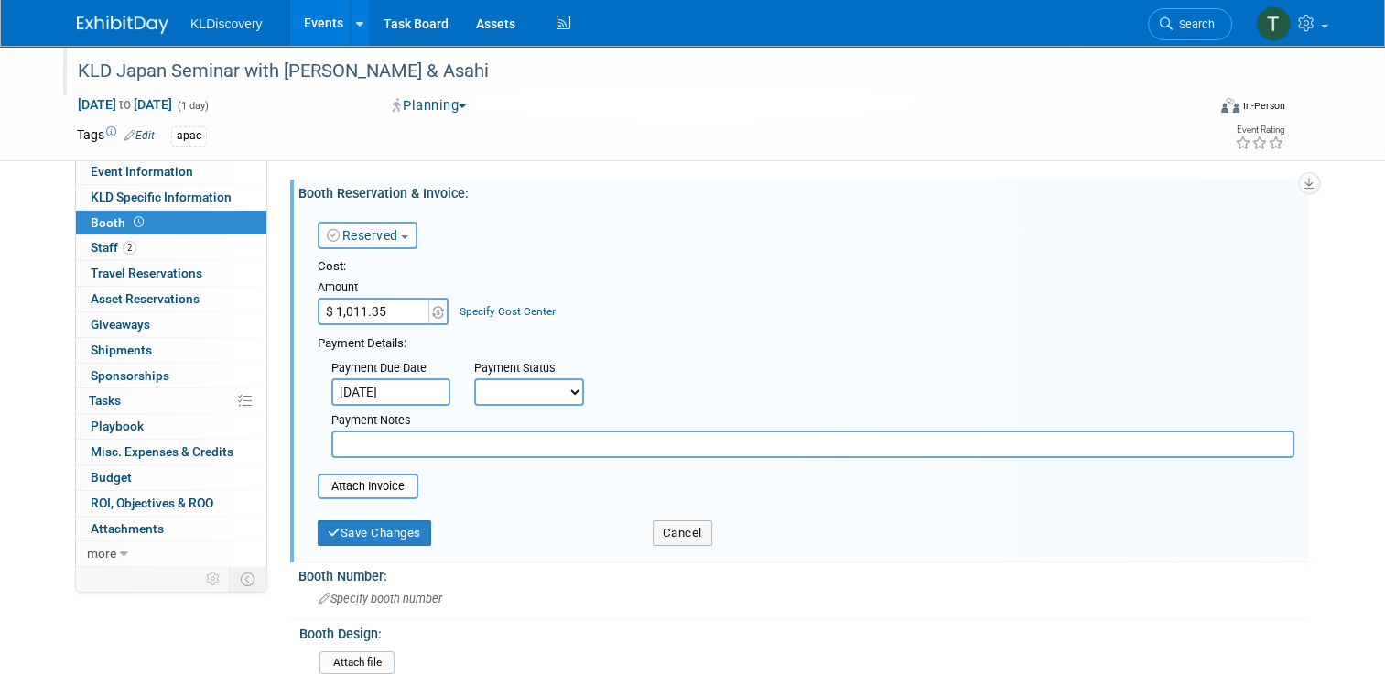
click at [561, 384] on select "Not Paid Yet Partially Paid Paid in Full" at bounding box center [529, 391] width 110 height 27
select select "3"
click at [474, 378] on select "Not Paid Yet Partially Paid Paid in Full" at bounding box center [529, 391] width 110 height 27
click at [495, 439] on input "text" at bounding box center [812, 443] width 963 height 27
type input "Venue Cost"
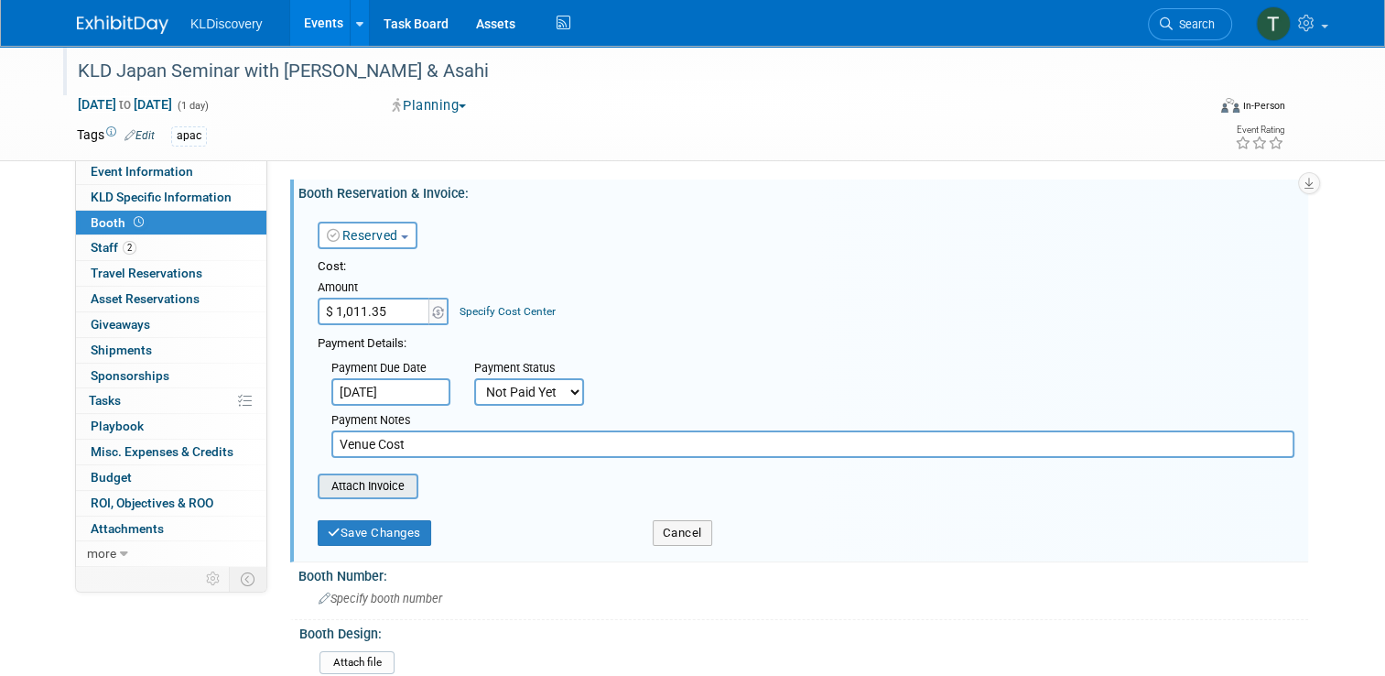
click at [385, 485] on input "file" at bounding box center [308, 486] width 218 height 22
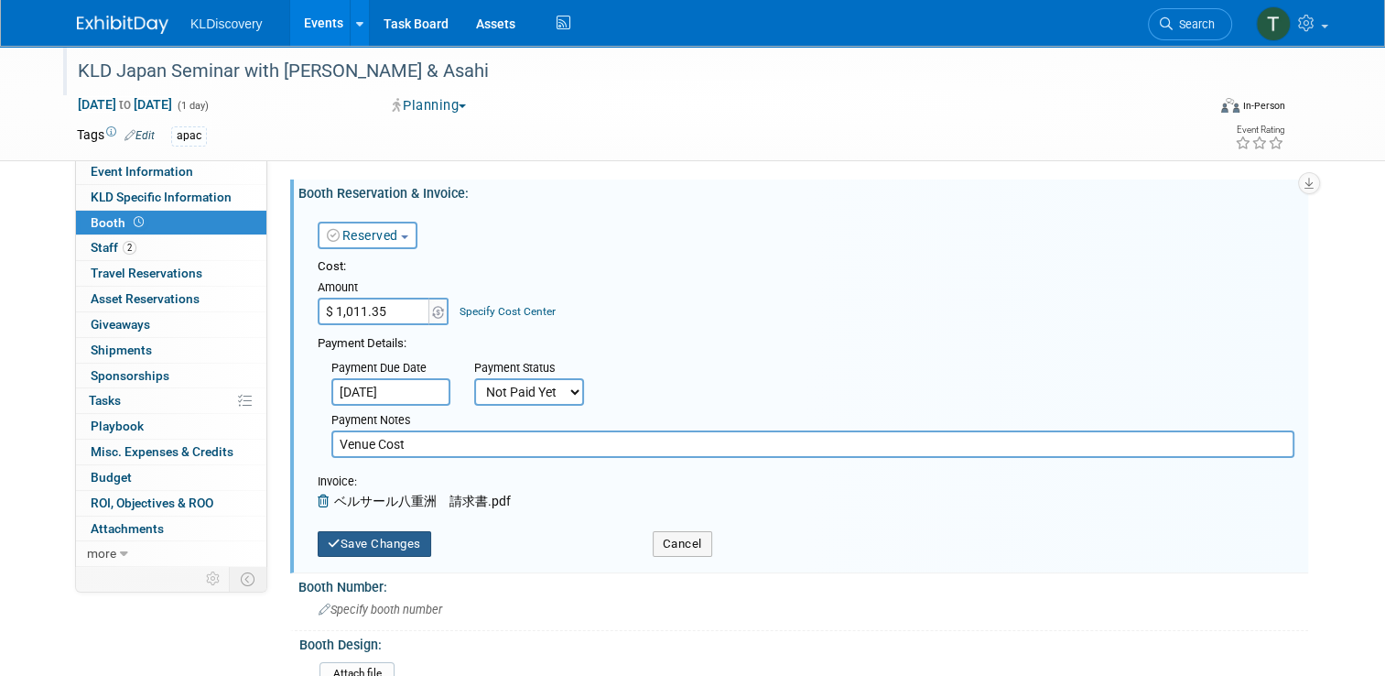
click at [392, 537] on button "Save Changes" at bounding box center [375, 544] width 114 height 26
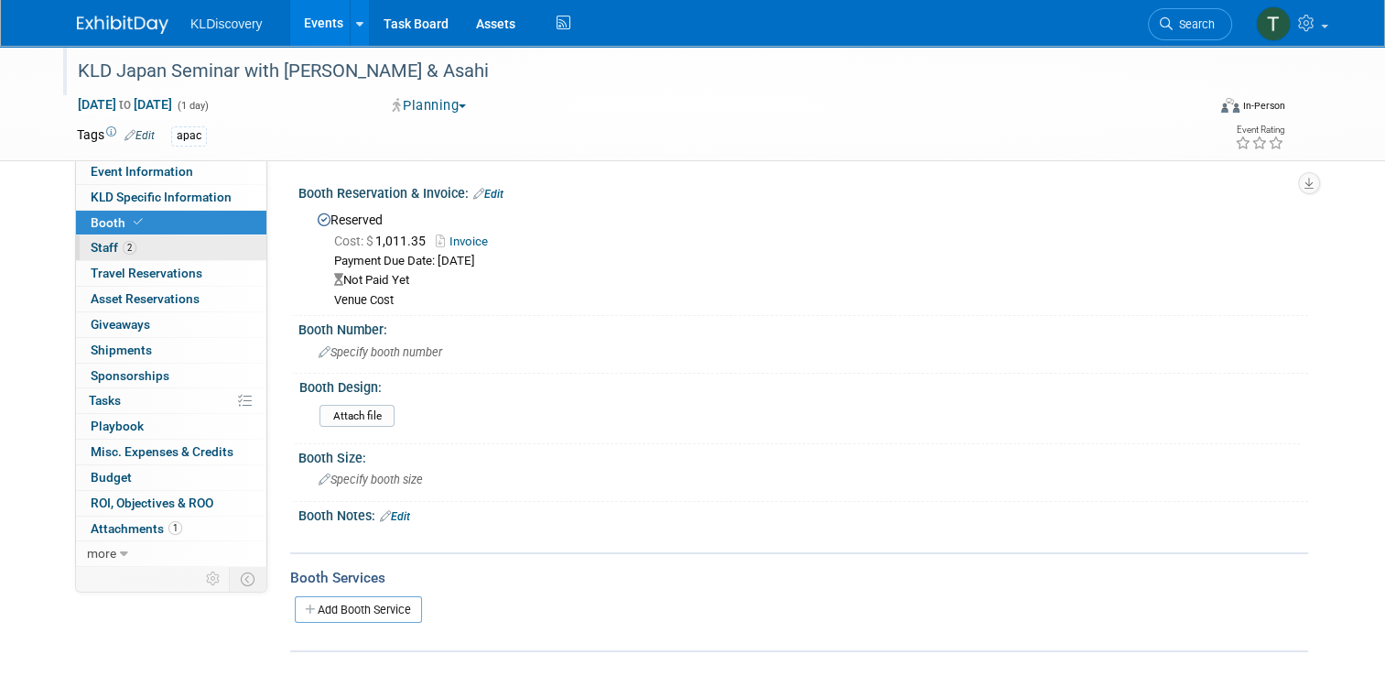
click at [92, 248] on span "Staff 2" at bounding box center [114, 247] width 46 height 15
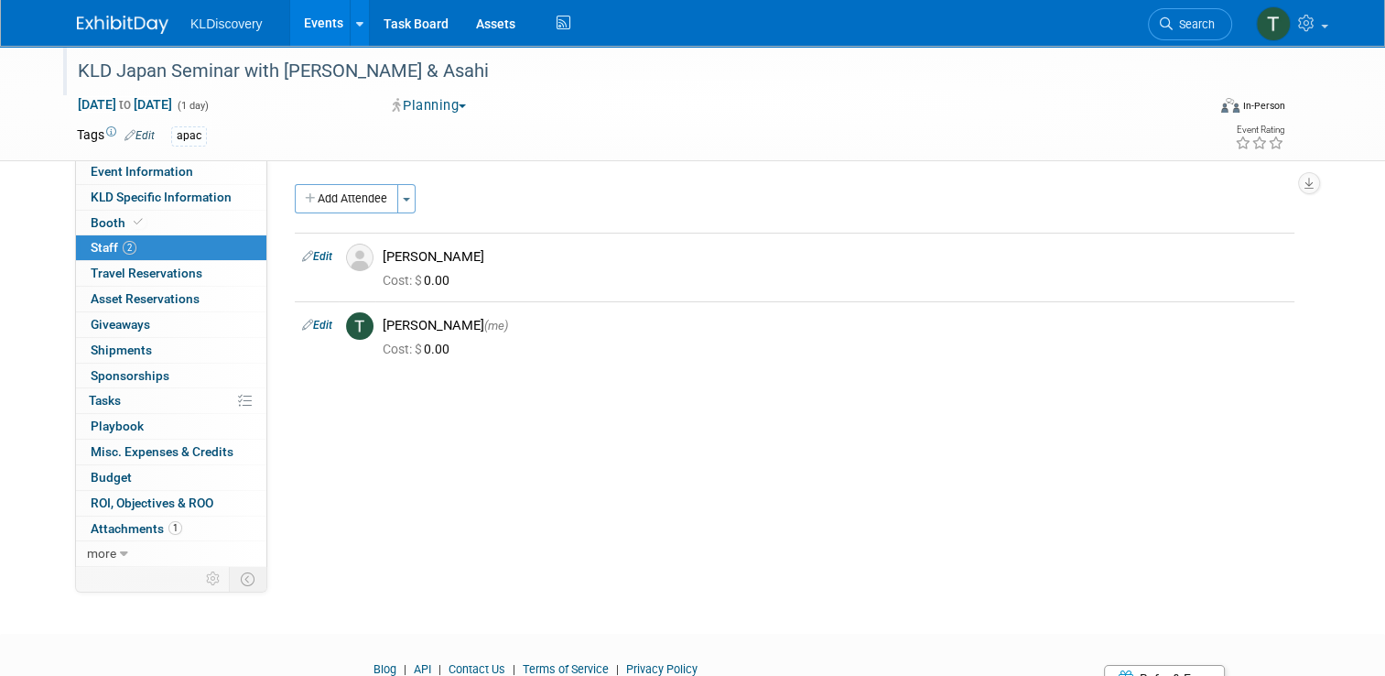
click at [307, 256] on link "Edit" at bounding box center [317, 256] width 30 height 13
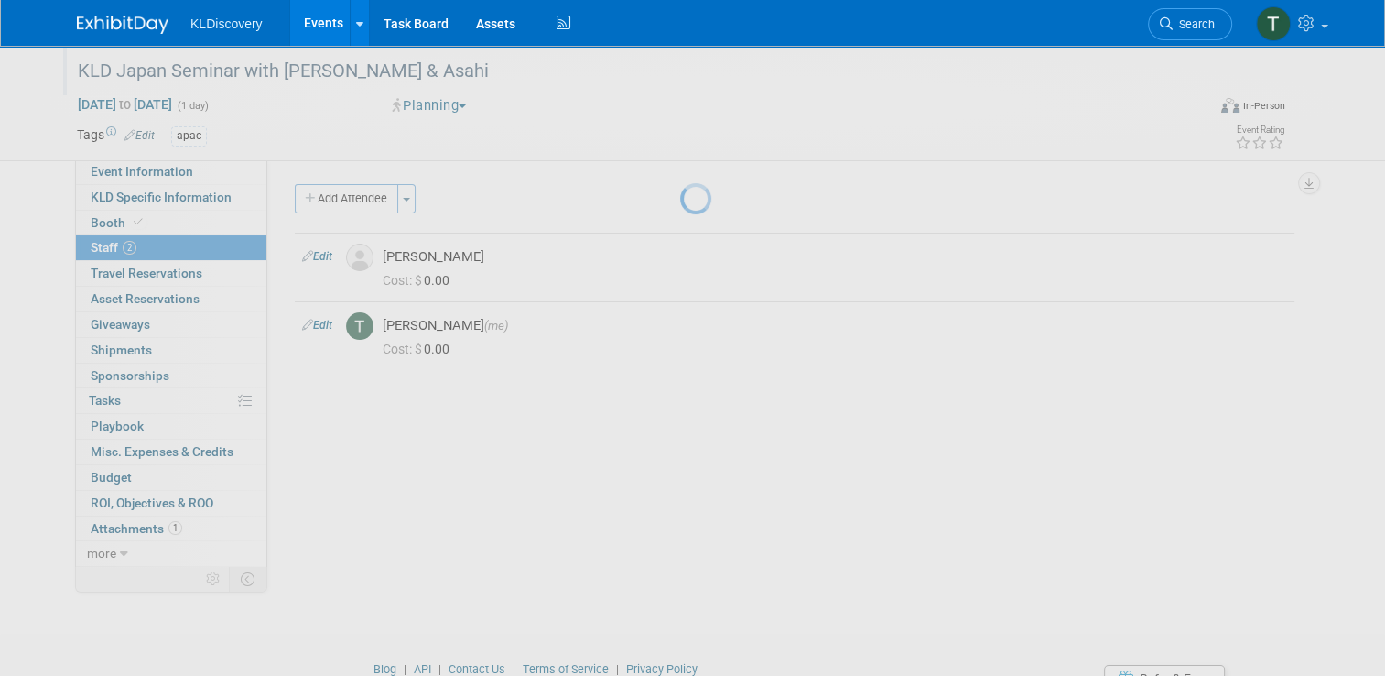
select select "b12fa0ca-e382-492d-bfdf-0716c5e1a511"
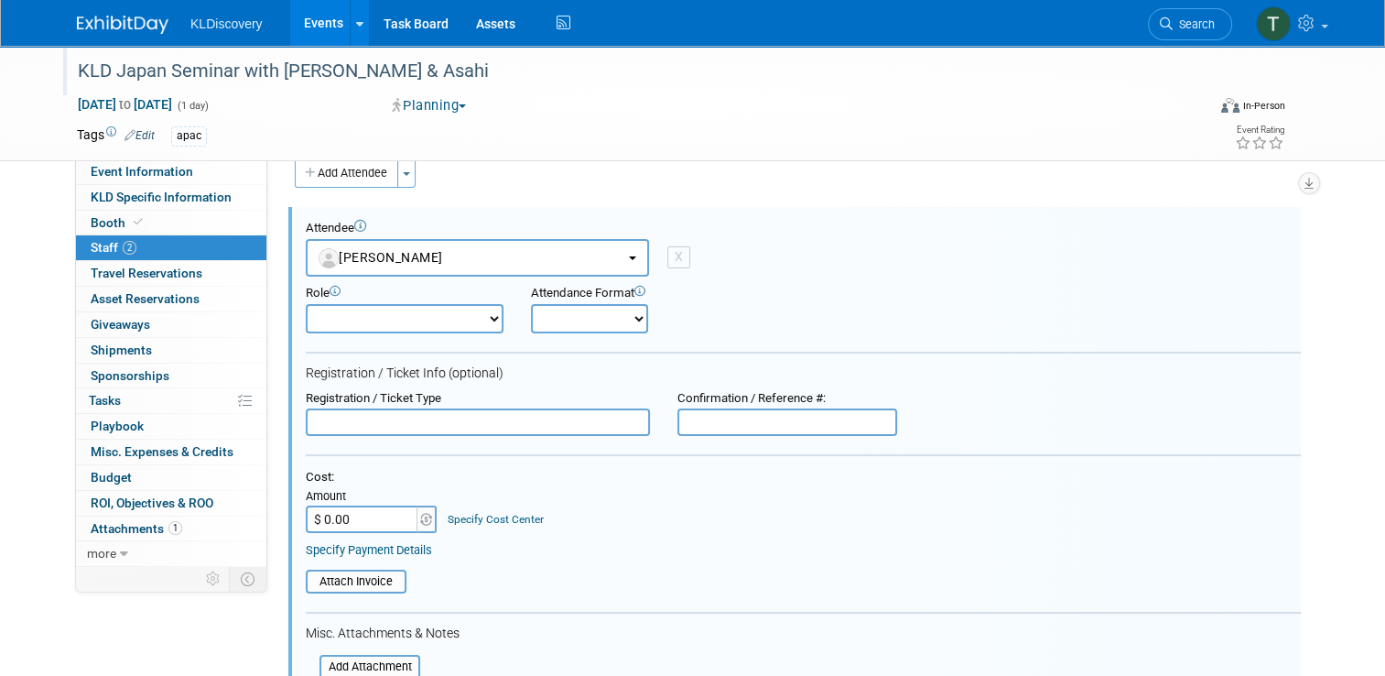
click at [667, 254] on div "X" at bounding box center [678, 257] width 23 height 22
select select
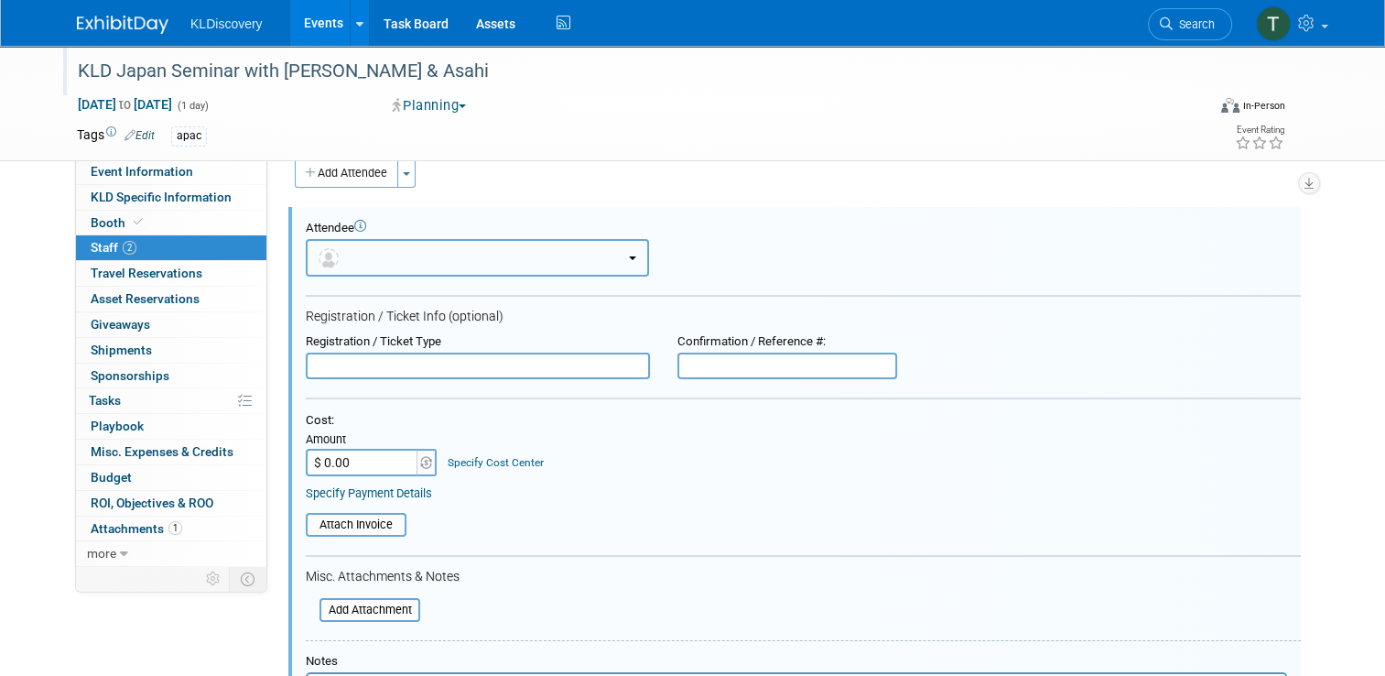
click at [521, 255] on button "button" at bounding box center [477, 258] width 343 height 38
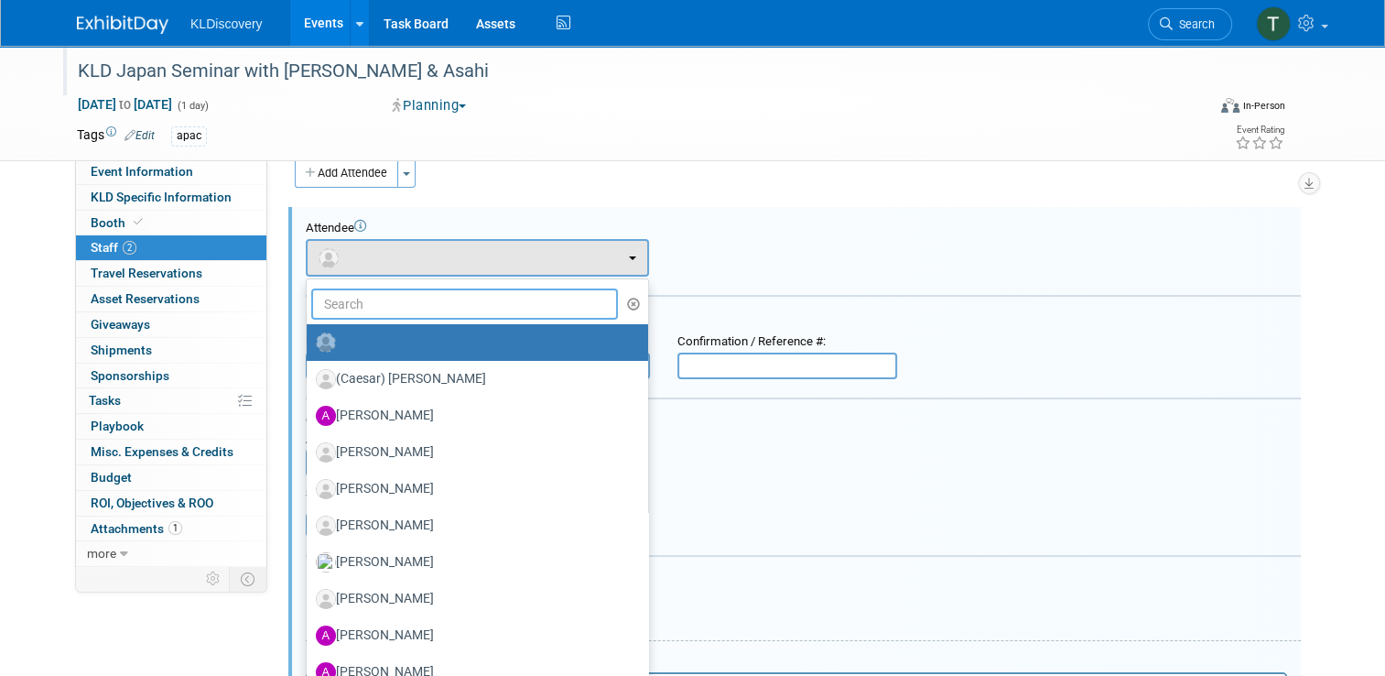
click at [434, 306] on input "text" at bounding box center [464, 303] width 307 height 31
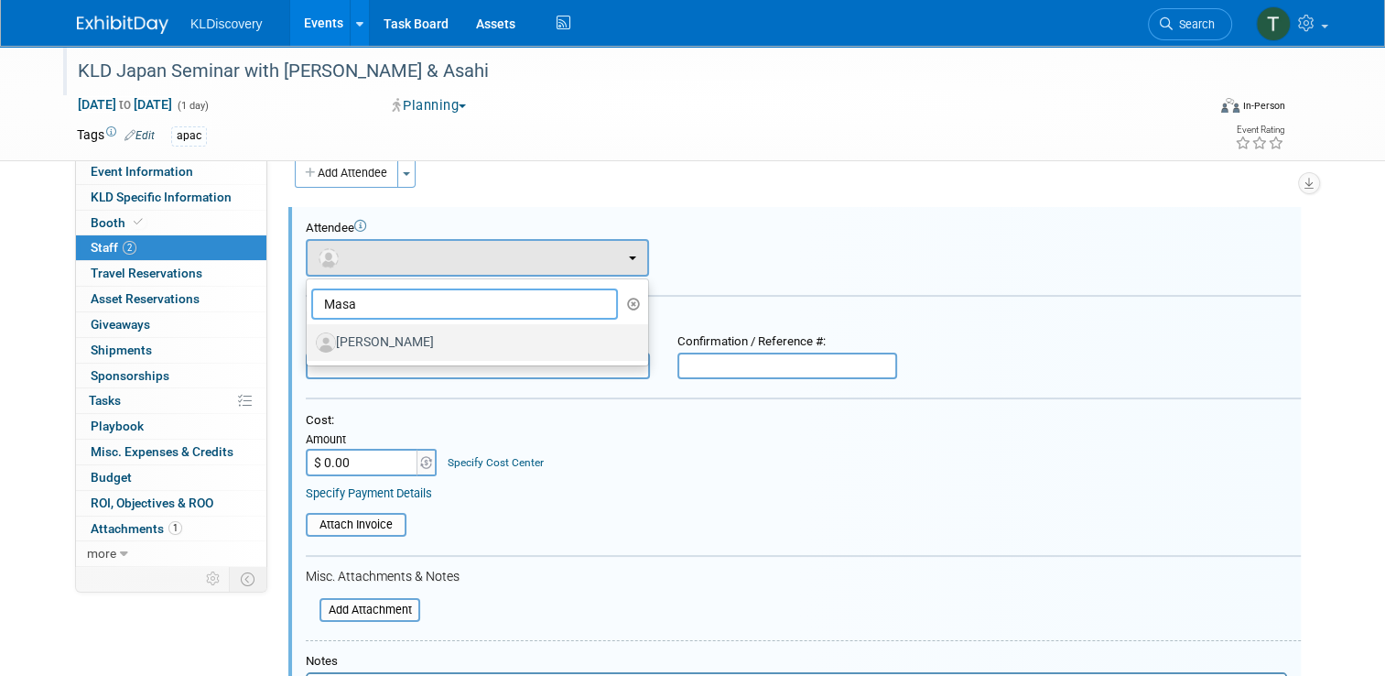
type input "Masa"
click at [424, 356] on link "[PERSON_NAME]" at bounding box center [478, 342] width 342 height 37
click at [428, 346] on label "[PERSON_NAME]" at bounding box center [473, 342] width 314 height 29
click at [309, 346] on input "[PERSON_NAME]" at bounding box center [304, 340] width 12 height 12
select select "09af9e8a-1711-47d0-9880-3fac925a2fbc"
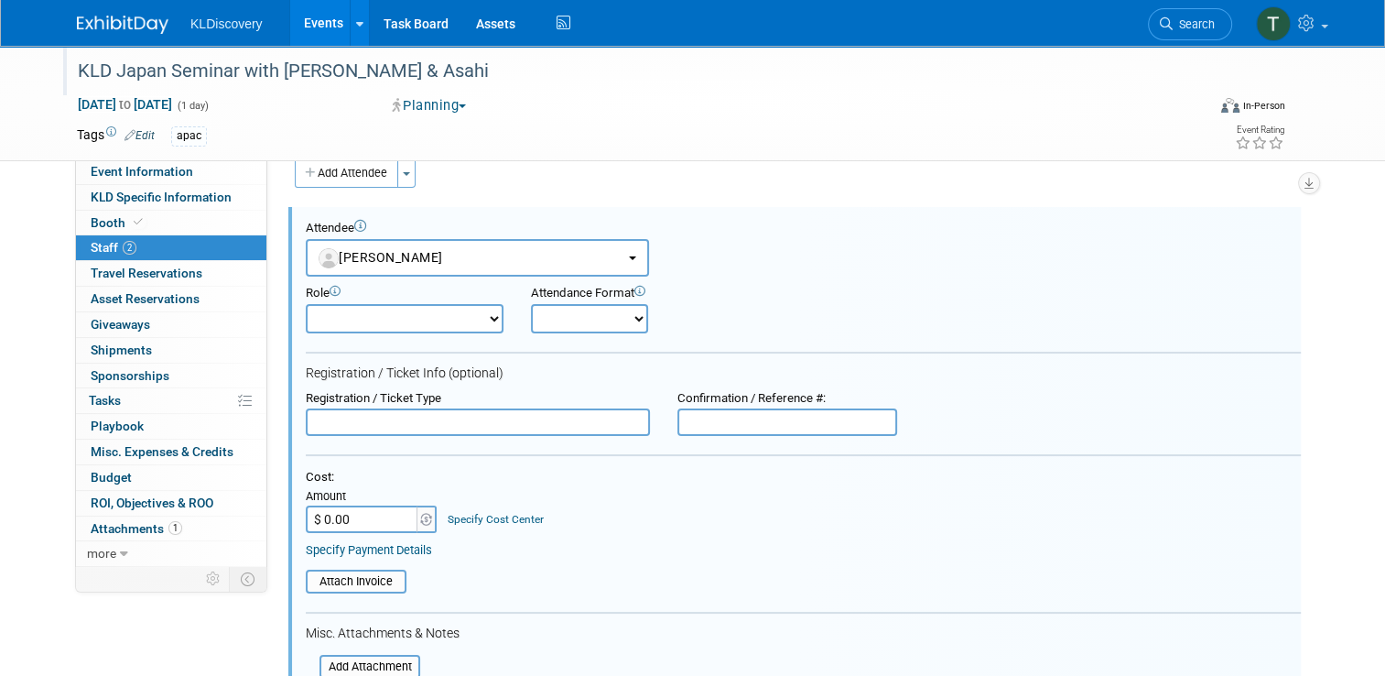
click at [486, 315] on select "Demonstrator Host Planner Presenter Sales Representative Set-up/Dismantle Crew …" at bounding box center [405, 318] width 198 height 29
select select "5"
click at [306, 304] on select "Demonstrator Host Planner Presenter Sales Representative Set-up/Dismantle Crew …" at bounding box center [405, 318] width 198 height 29
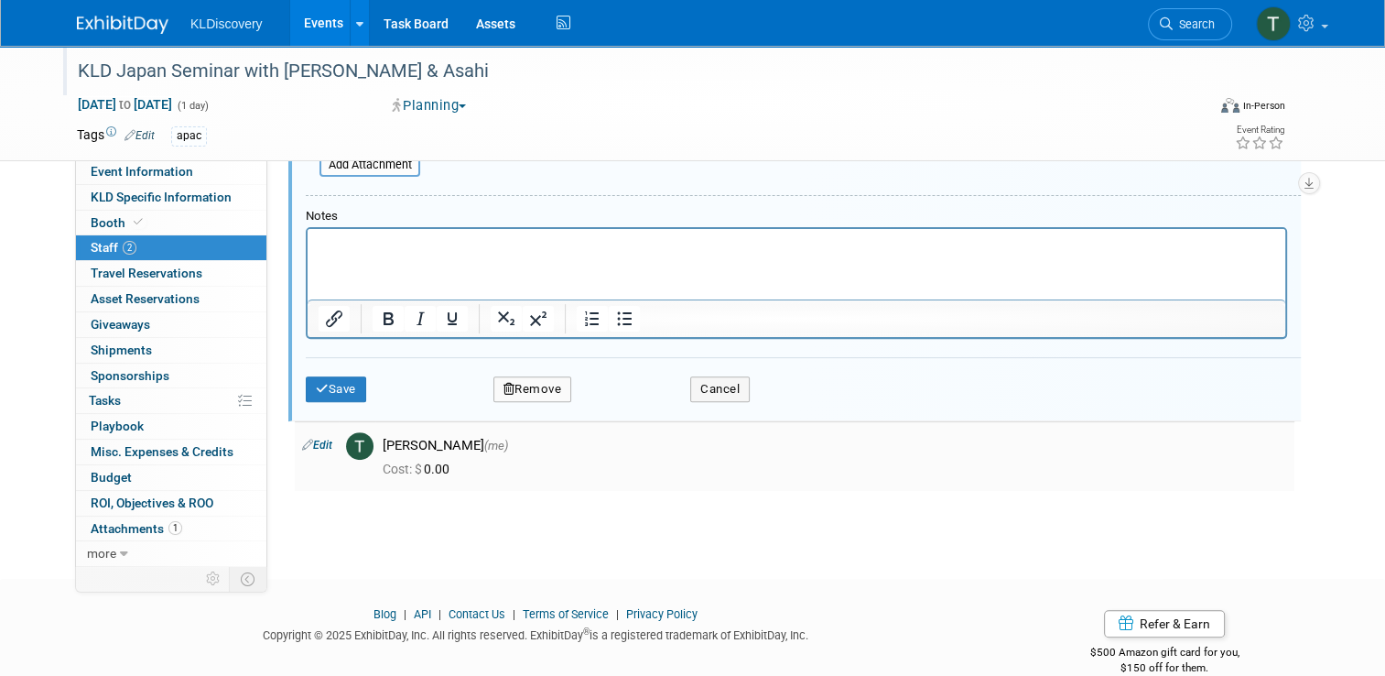
scroll to position [551, 0]
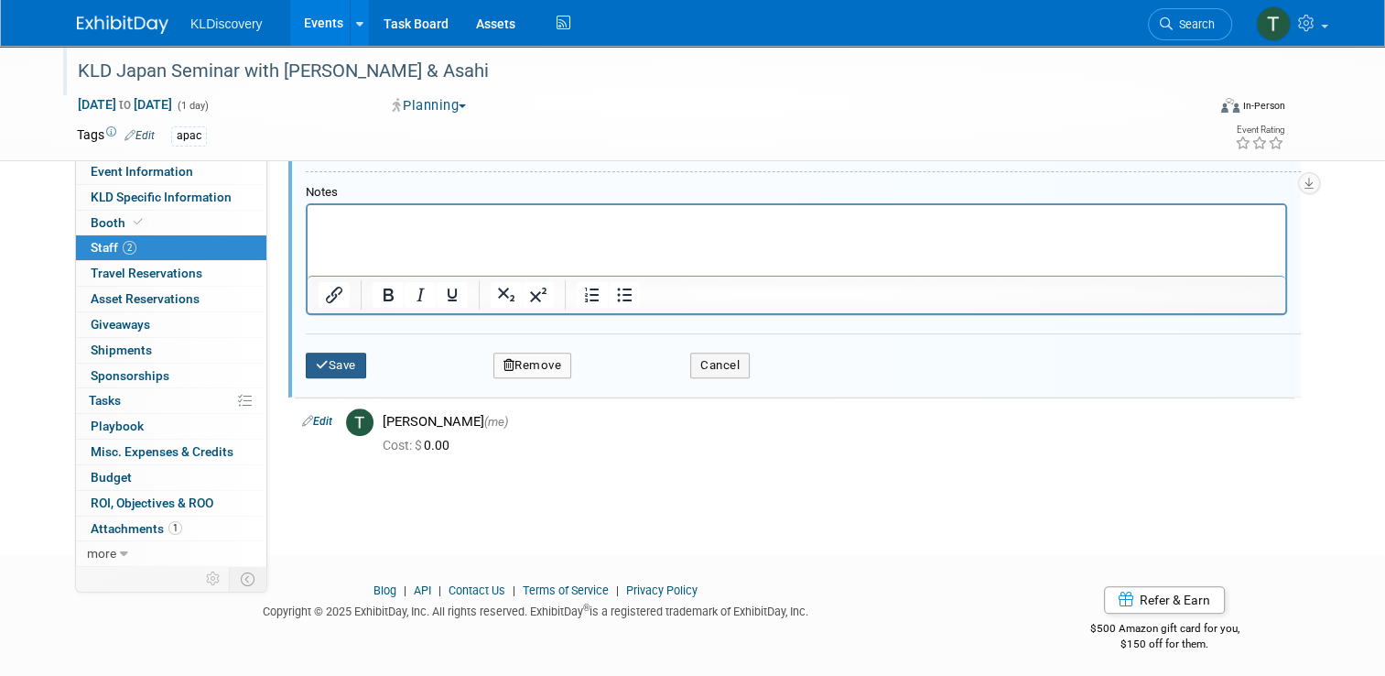
click at [316, 359] on icon "submit" at bounding box center [322, 365] width 13 height 12
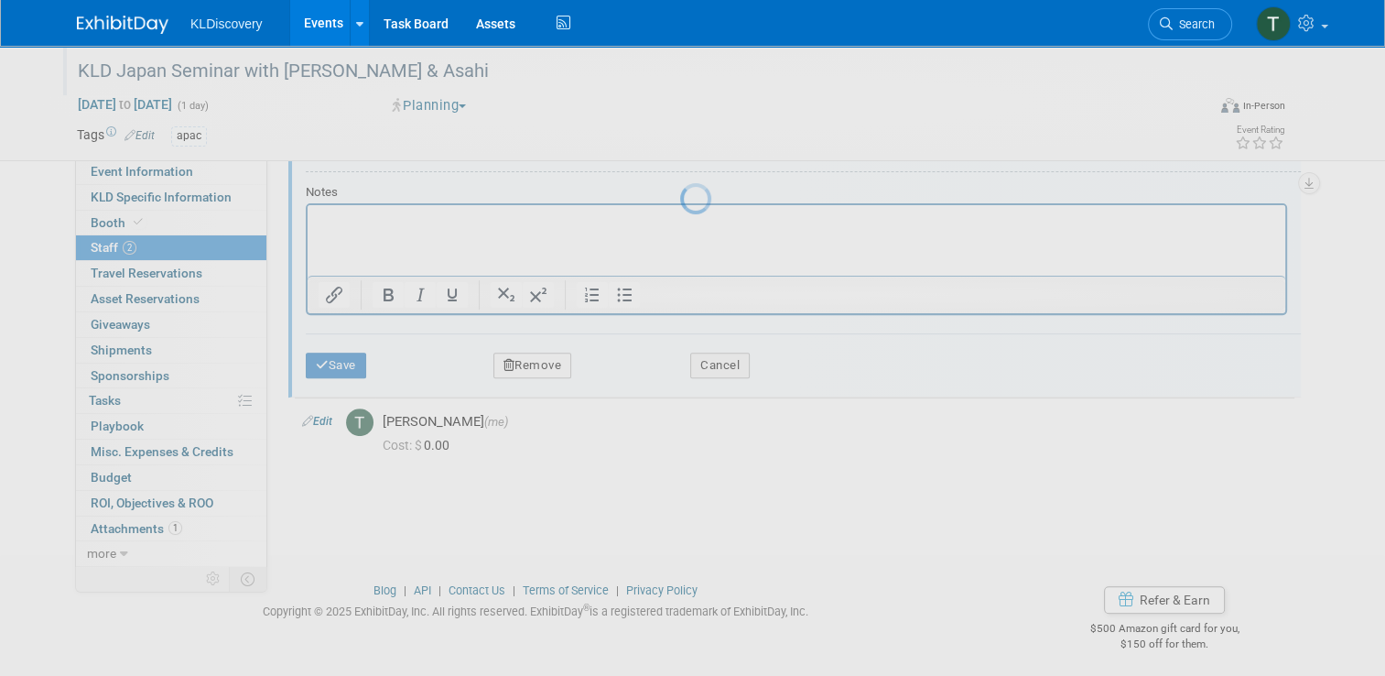
scroll to position [85, 0]
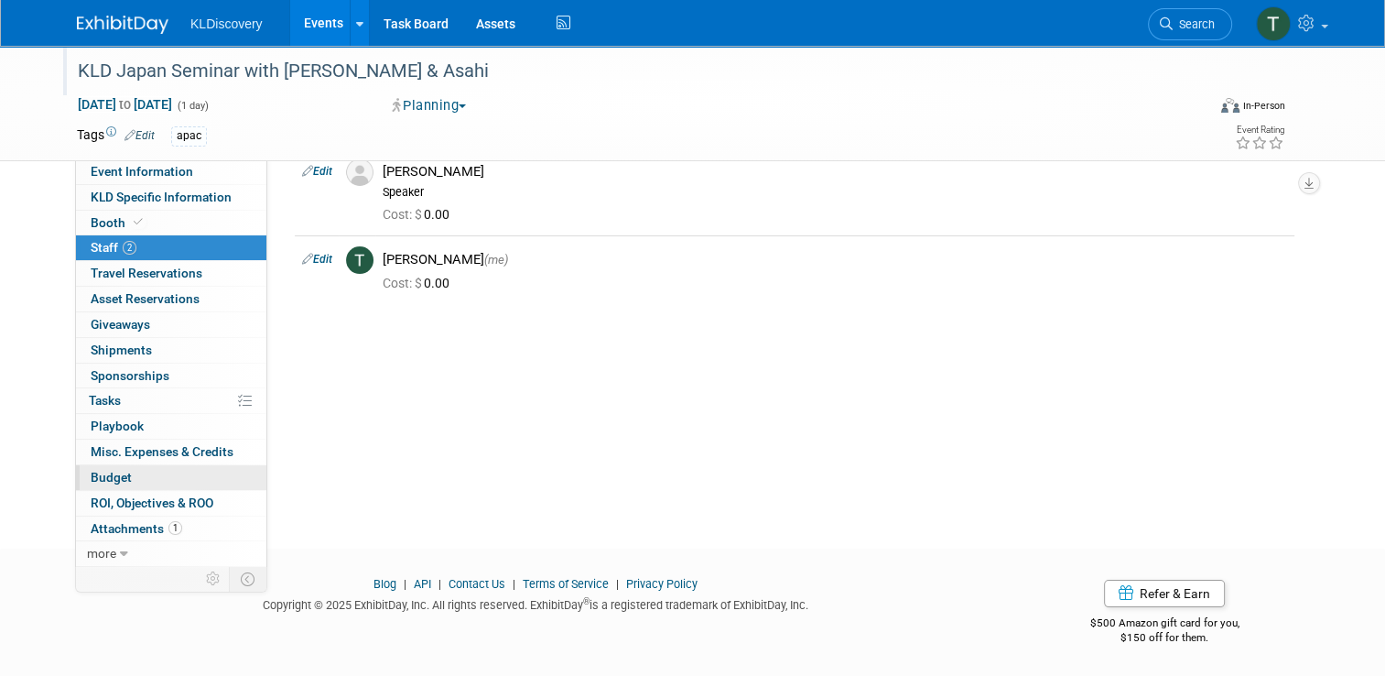
click at [92, 477] on span "Budget" at bounding box center [111, 477] width 41 height 15
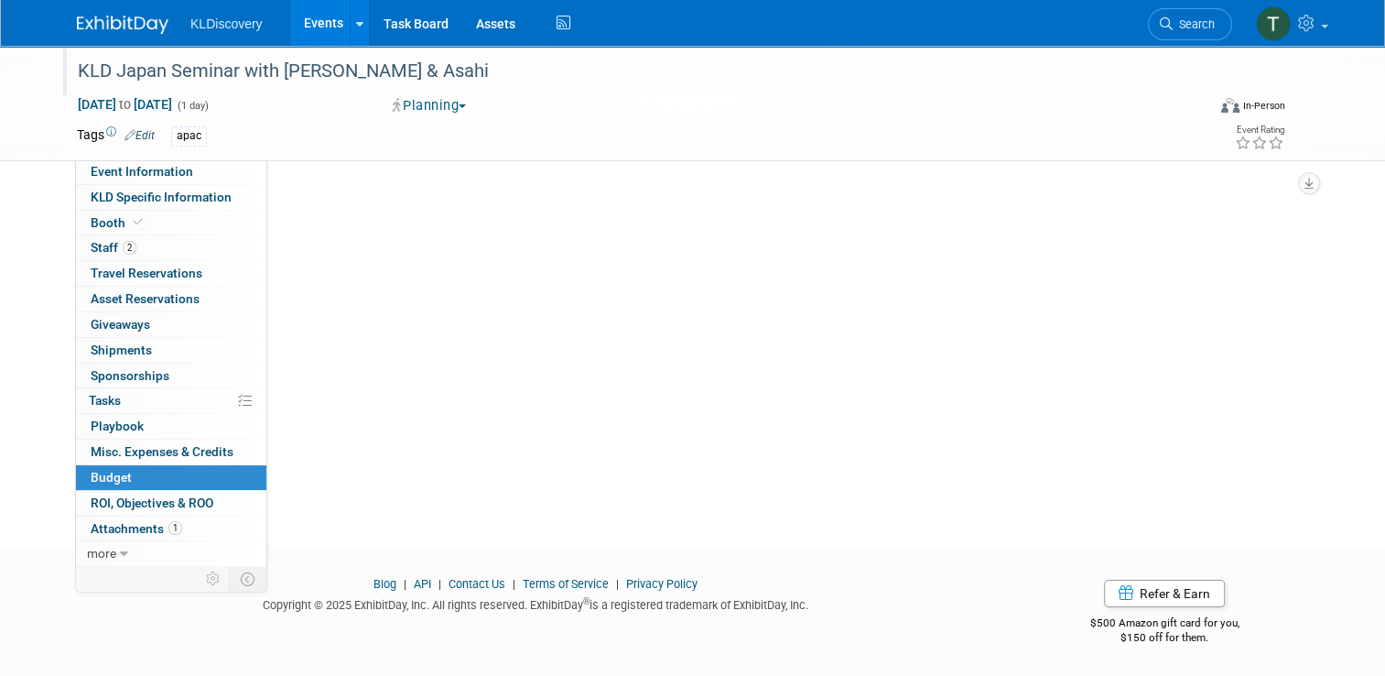
scroll to position [0, 0]
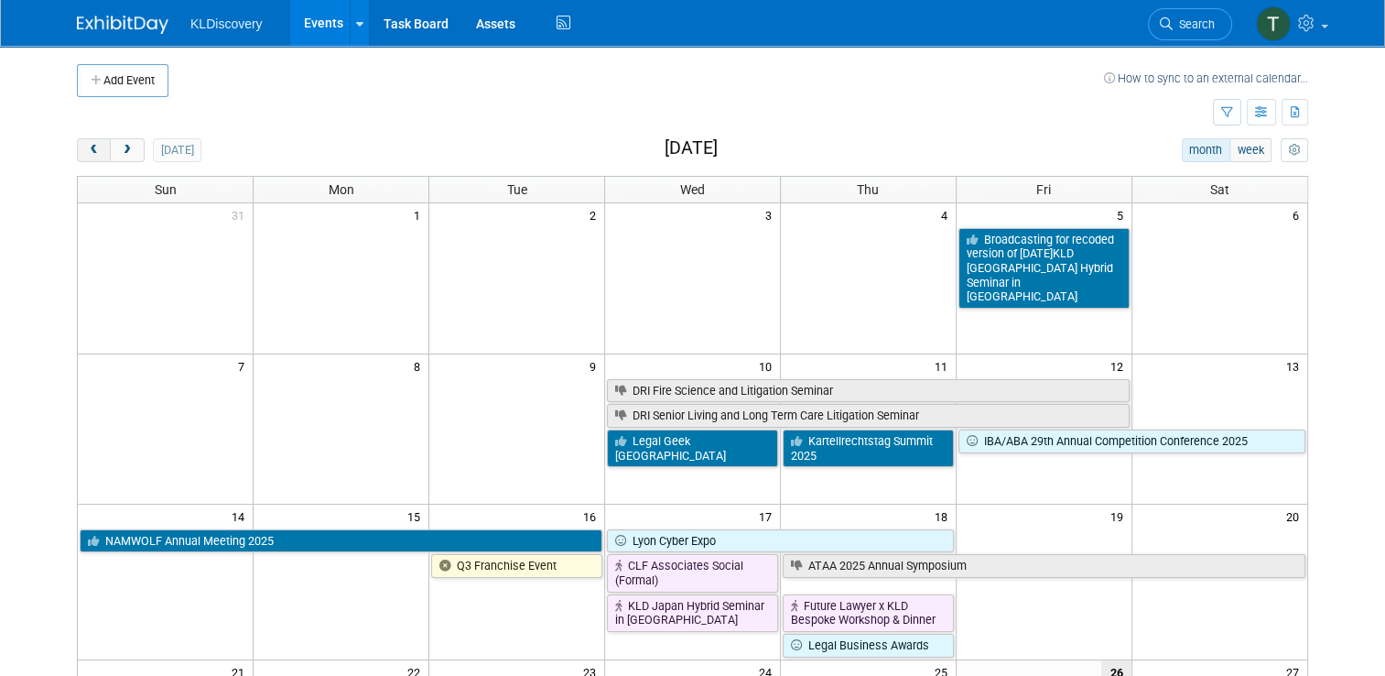
click at [87, 145] on span "prev" at bounding box center [94, 151] width 14 height 12
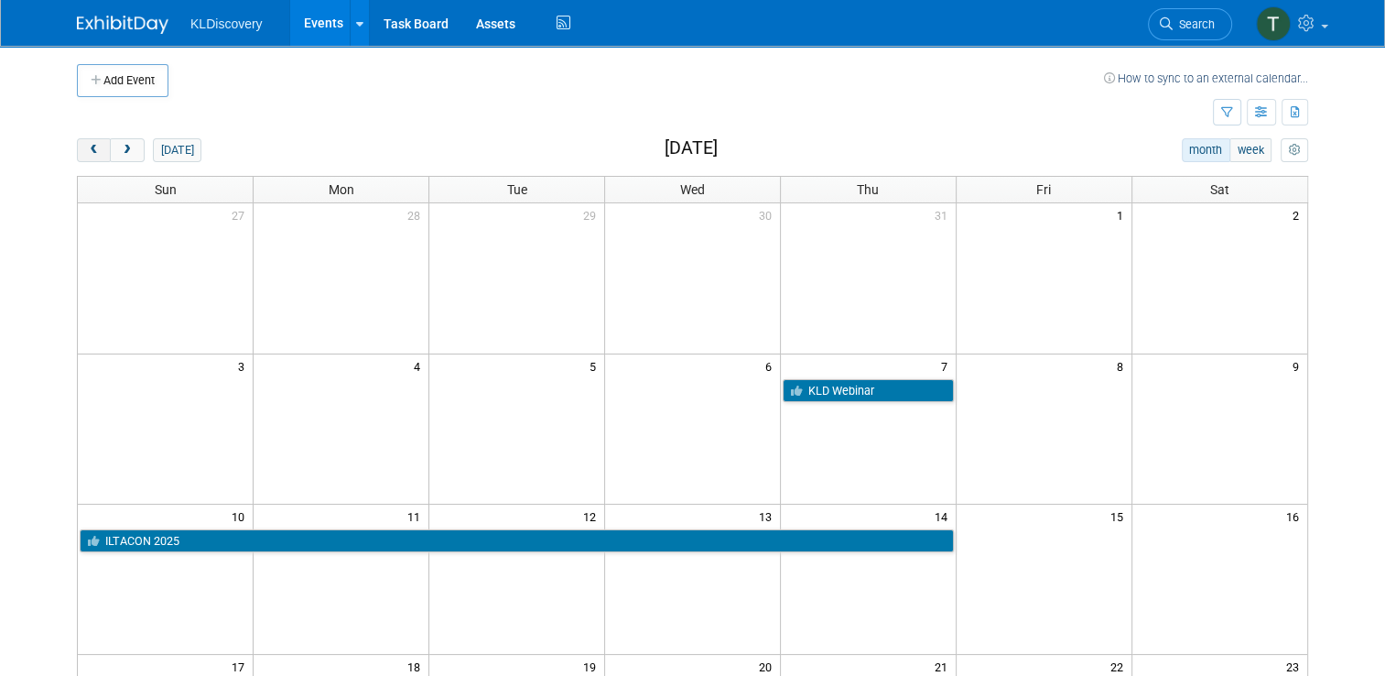
click at [87, 145] on span "prev" at bounding box center [94, 151] width 14 height 12
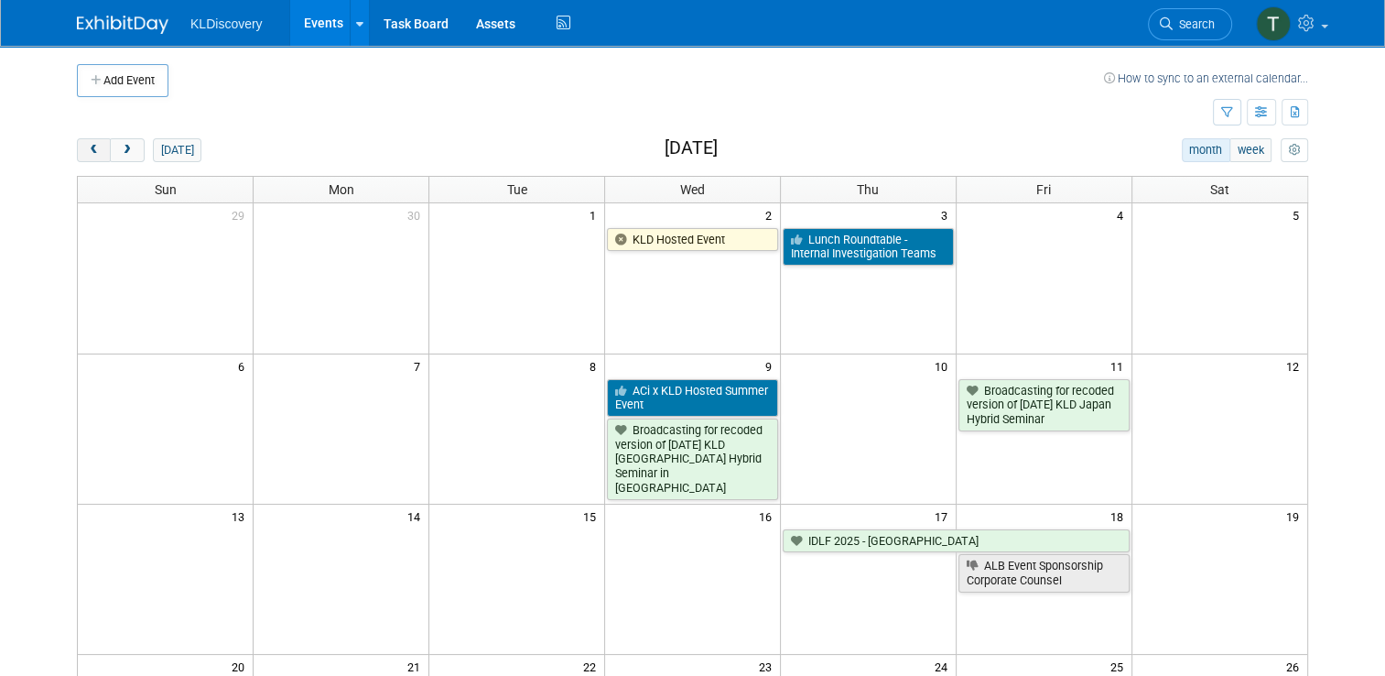
click at [87, 145] on span "prev" at bounding box center [94, 151] width 14 height 12
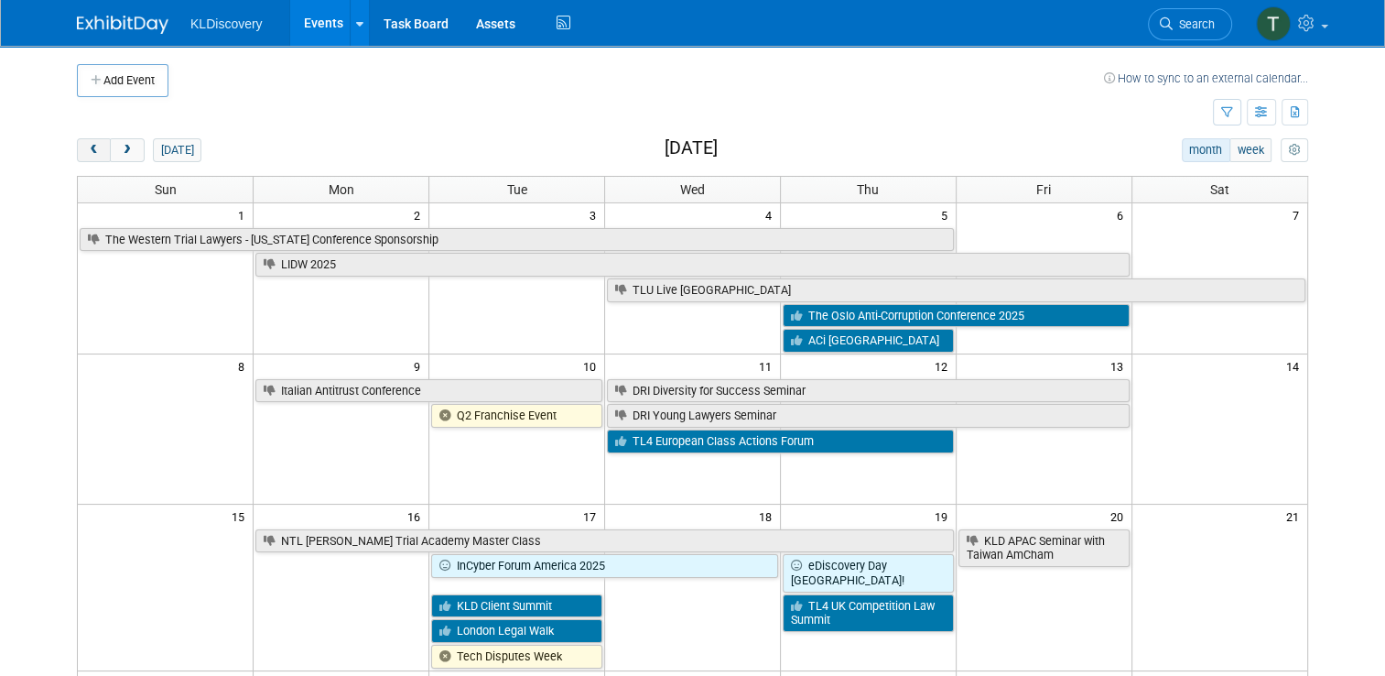
click at [87, 145] on span "prev" at bounding box center [94, 151] width 14 height 12
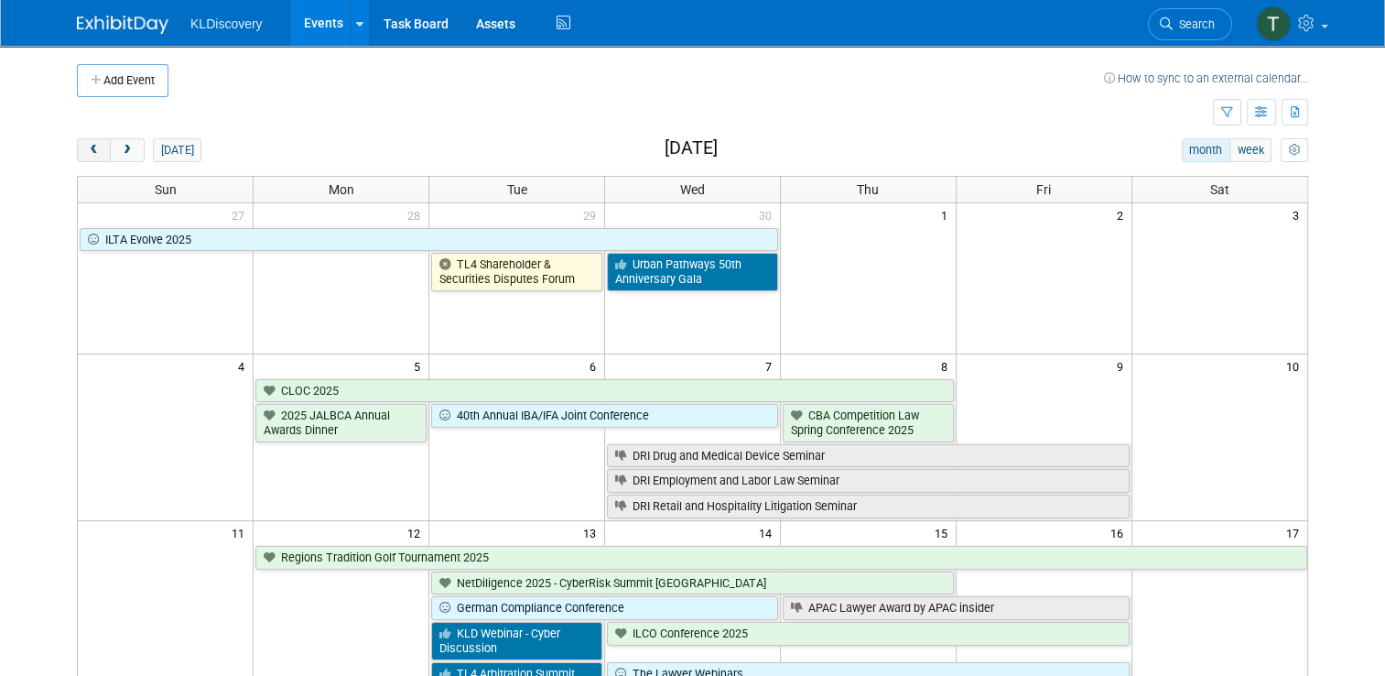
click at [87, 145] on span "prev" at bounding box center [94, 151] width 14 height 12
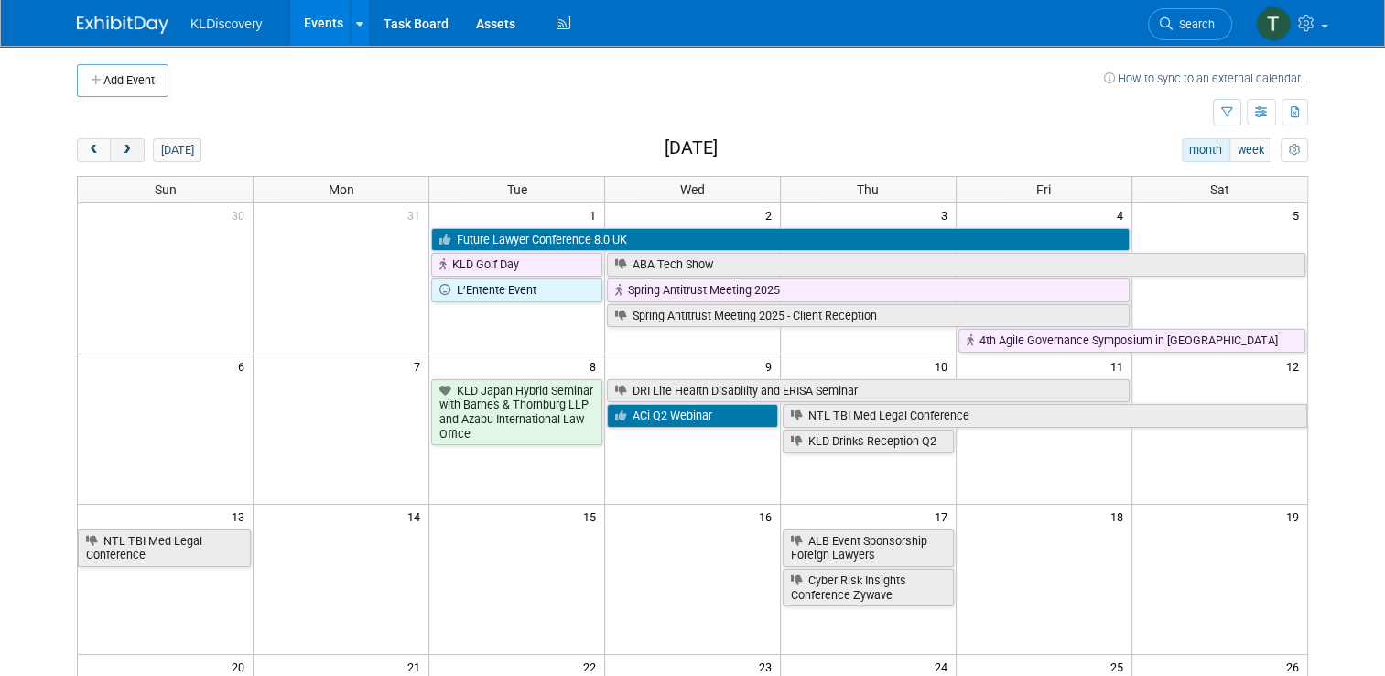
click at [121, 148] on span "next" at bounding box center [127, 151] width 14 height 12
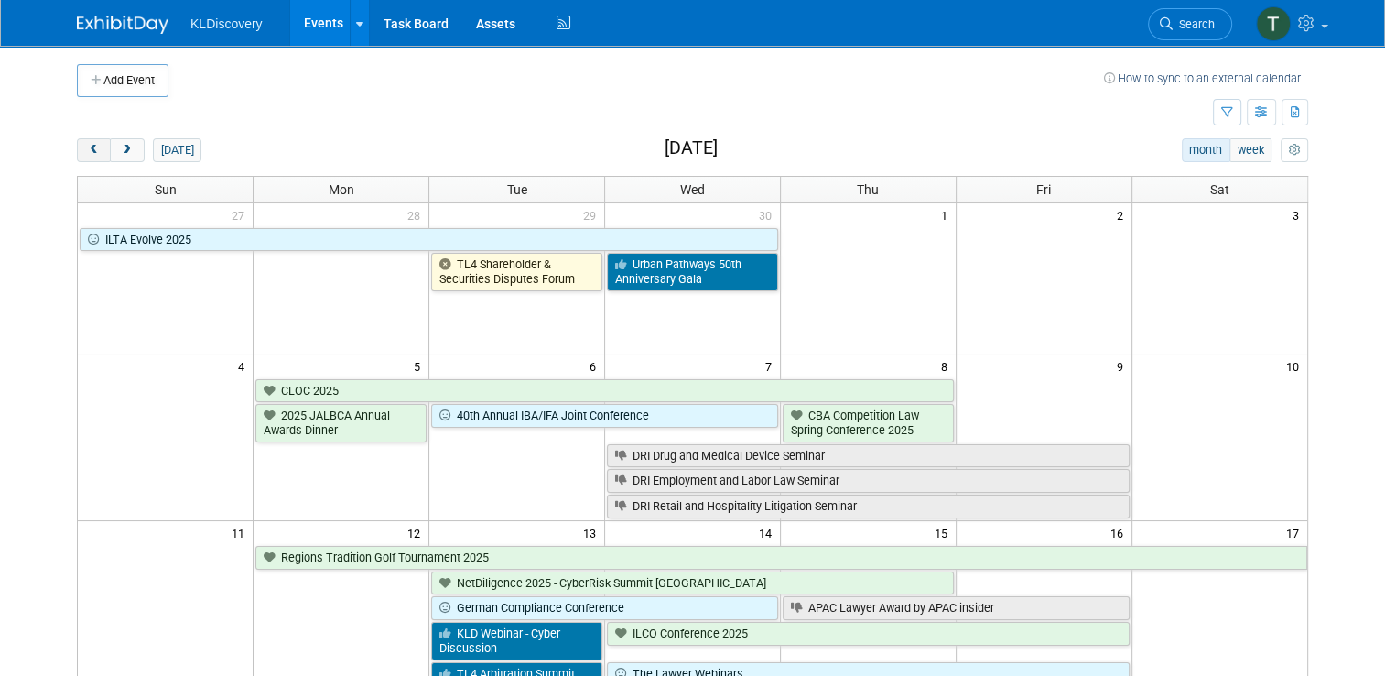
click at [77, 150] on button "prev" at bounding box center [94, 150] width 34 height 24
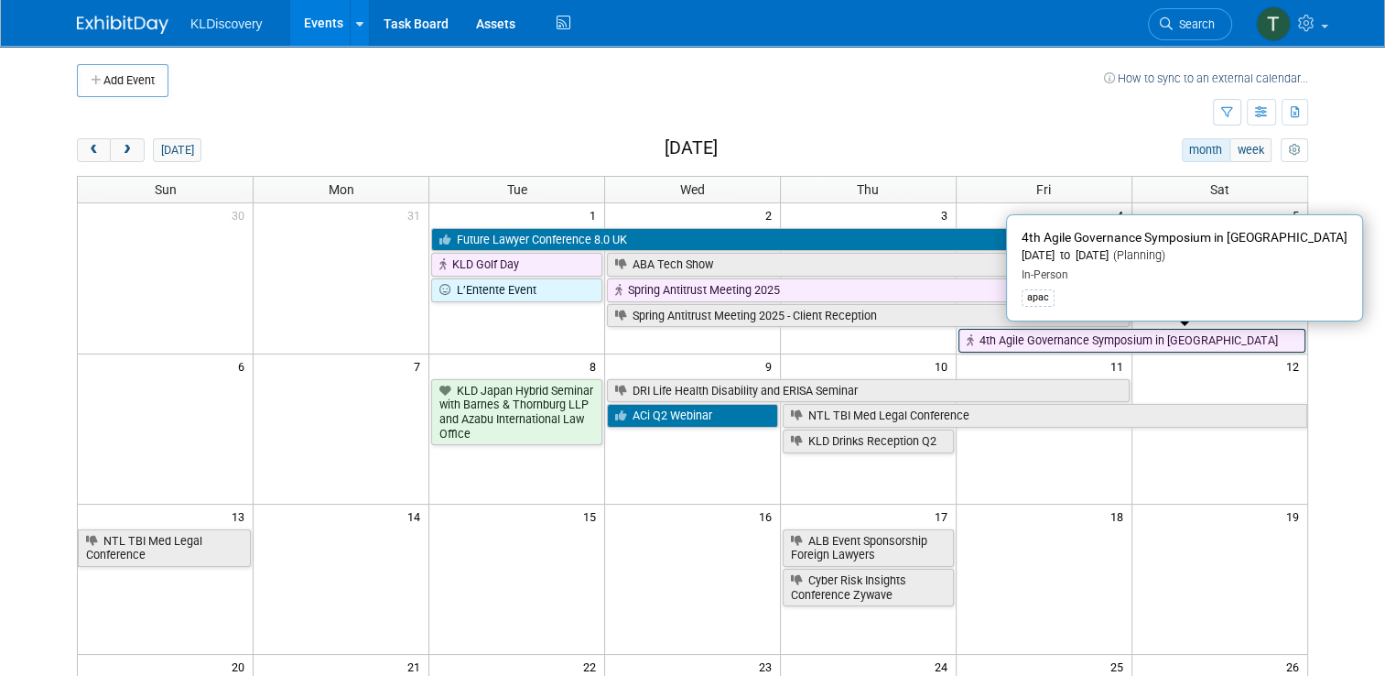
click at [1023, 342] on link "4th Agile Governance Symposium in [GEOGRAPHIC_DATA]" at bounding box center [1132, 341] width 347 height 24
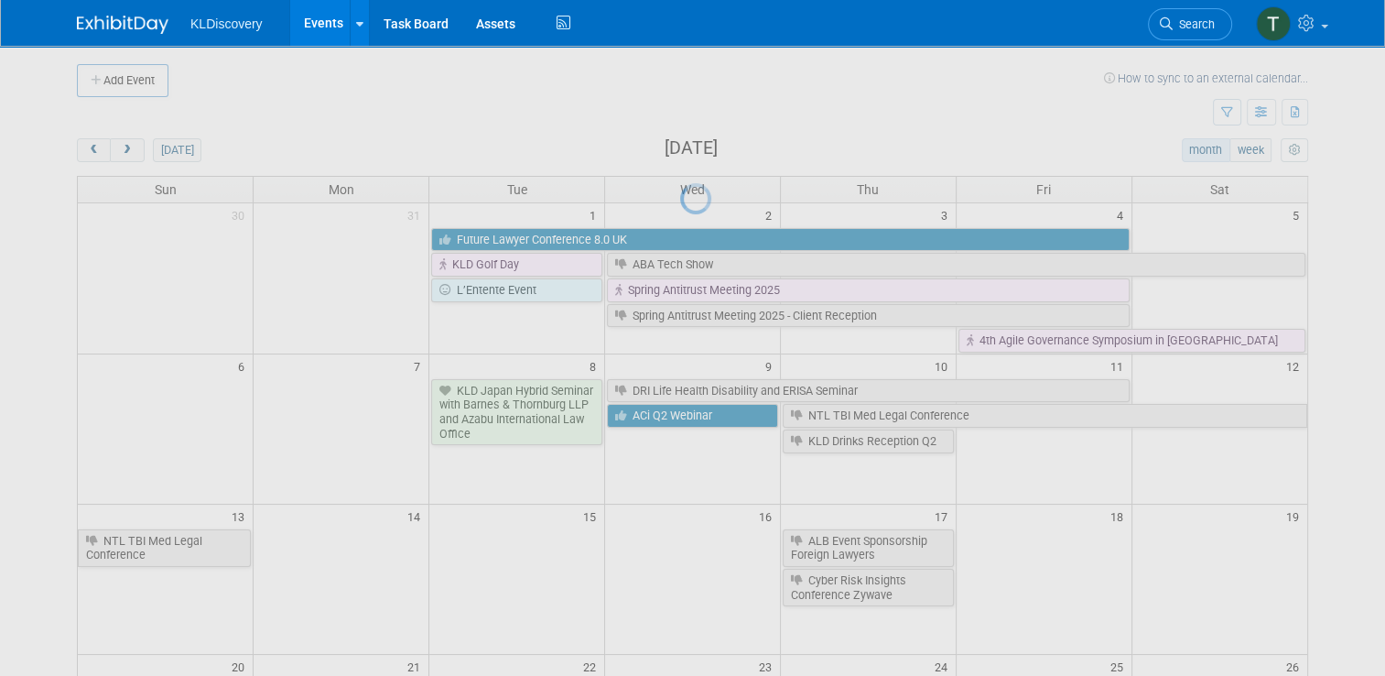
click at [706, 341] on div at bounding box center [693, 338] width 26 height 676
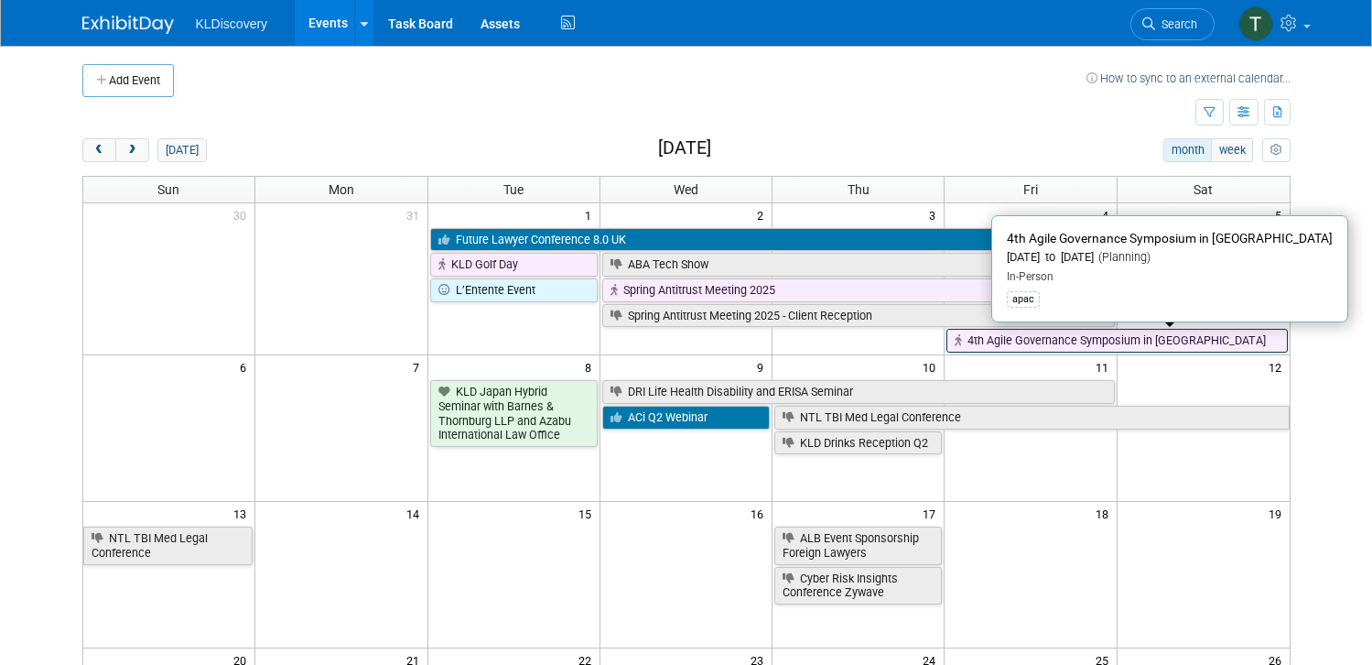
click at [1066, 342] on link "4th Agile Governance Symposium in [GEOGRAPHIC_DATA]" at bounding box center [1117, 341] width 341 height 24
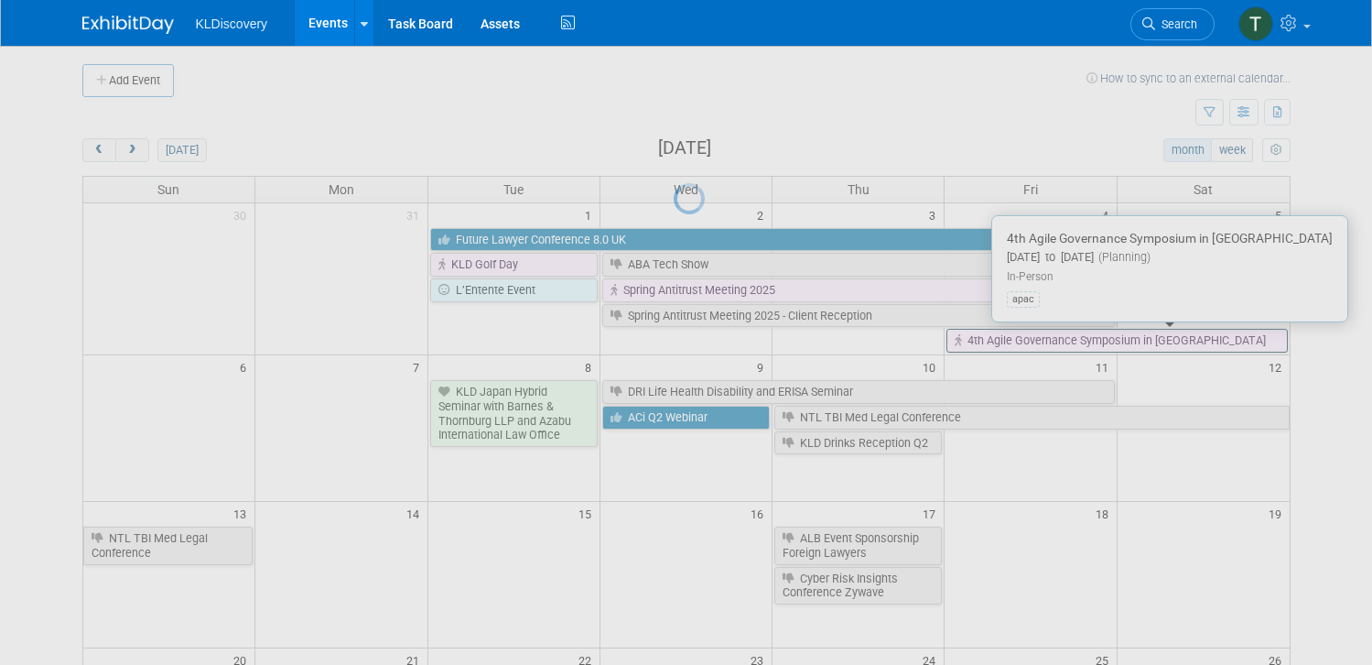
click at [700, 342] on div at bounding box center [687, 332] width 26 height 665
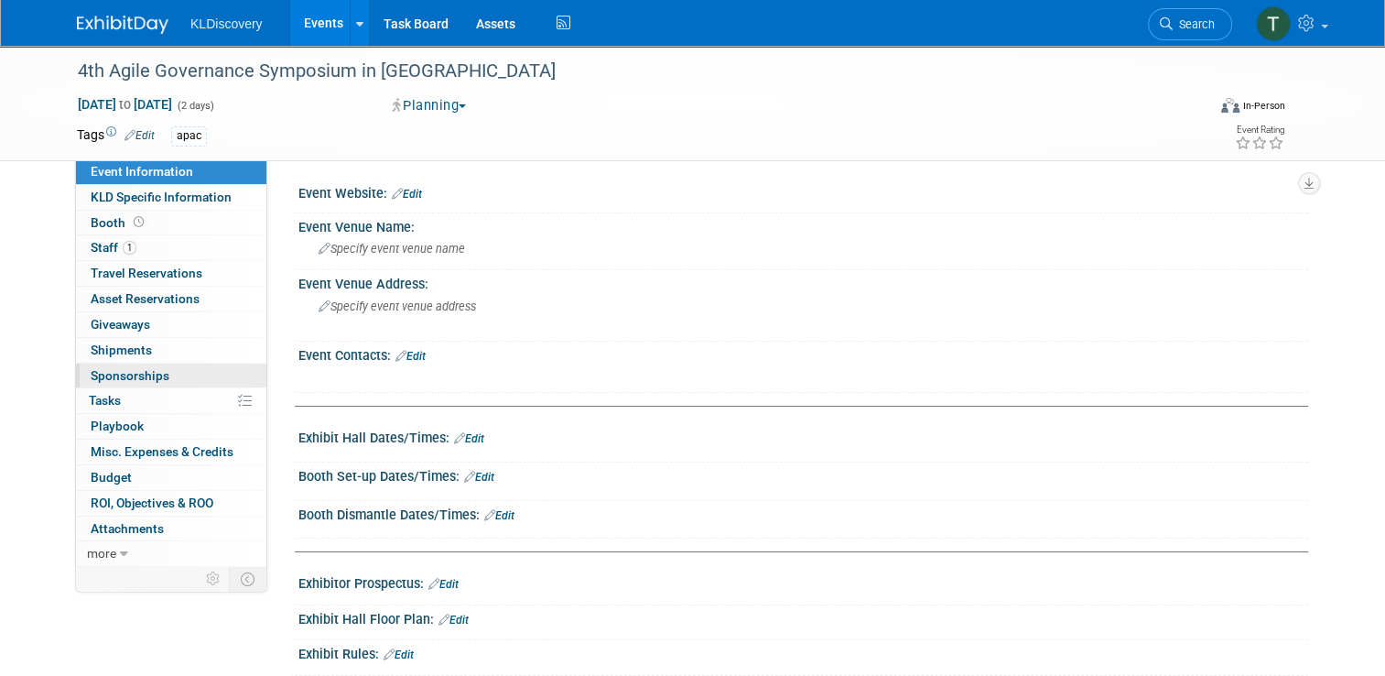
click at [102, 383] on link "0 Sponsorships 0" at bounding box center [171, 375] width 190 height 25
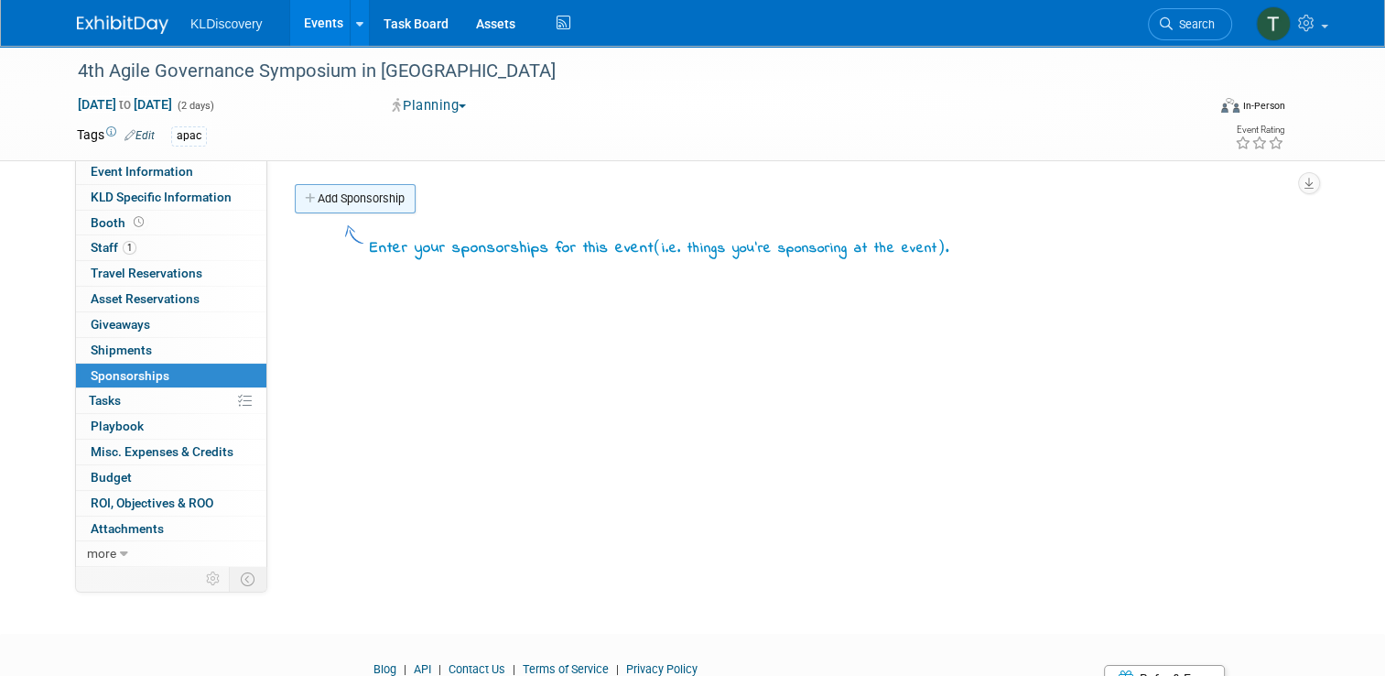
click at [346, 197] on link "Add Sponsorship" at bounding box center [355, 198] width 121 height 29
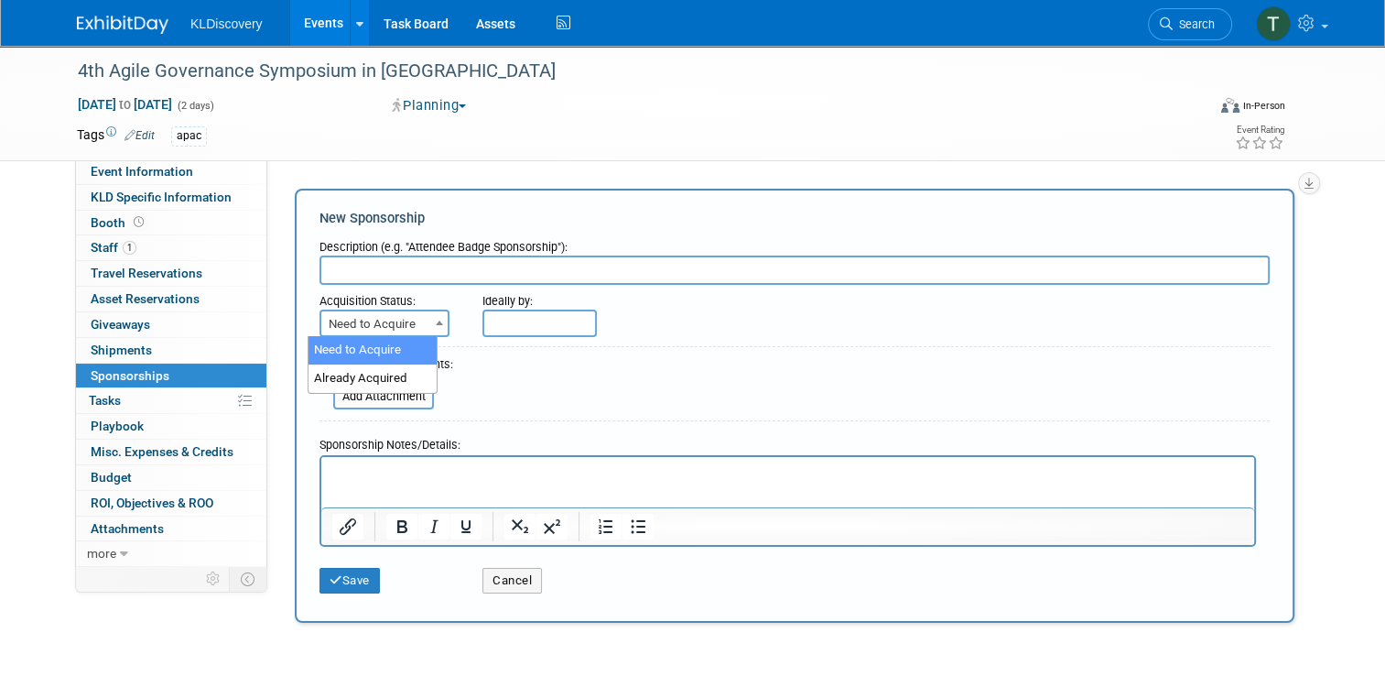
click at [430, 325] on span at bounding box center [439, 322] width 18 height 24
select select "2"
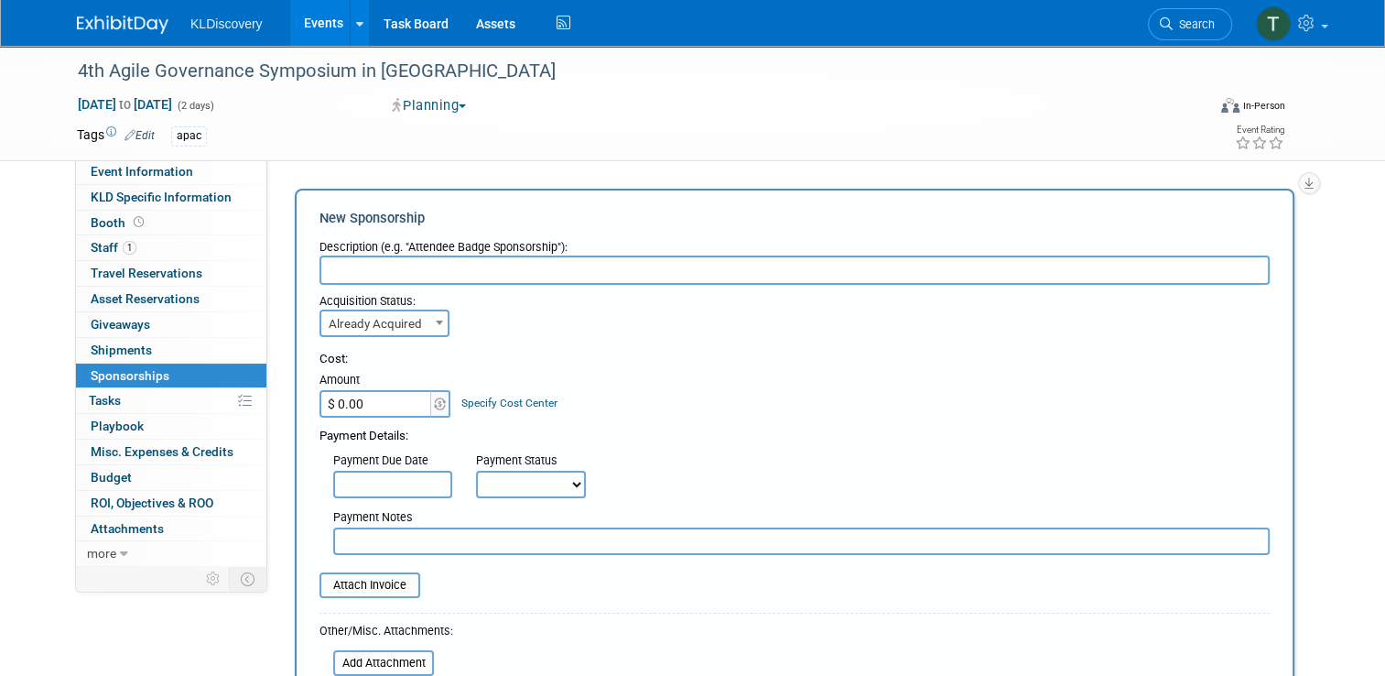
click at [349, 267] on input "text" at bounding box center [795, 269] width 950 height 29
drag, startPoint x: 419, startPoint y: 70, endPoint x: 62, endPoint y: 67, distance: 357.1
click at [71, 67] on div "4th Agile Governance Symposium in [GEOGRAPHIC_DATA]" at bounding box center [627, 71] width 1112 height 33
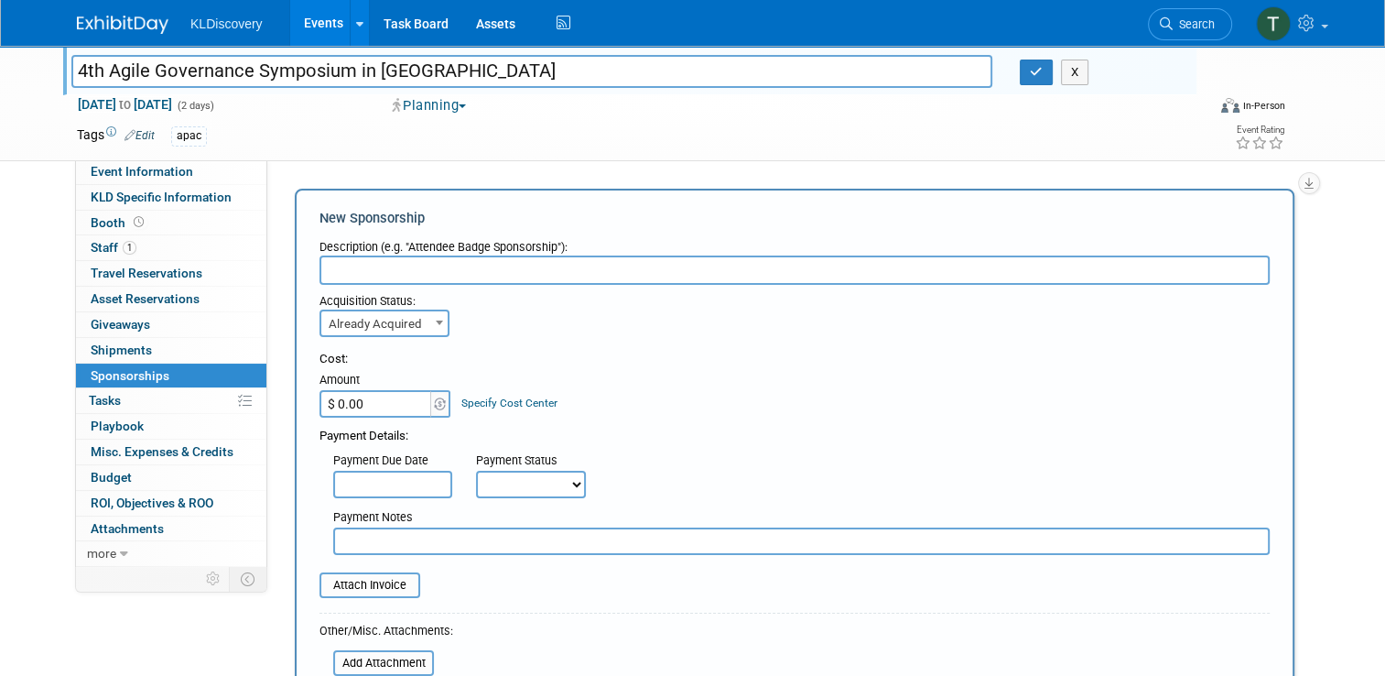
drag, startPoint x: 423, startPoint y: 68, endPoint x: 62, endPoint y: 63, distance: 360.8
click at [71, 63] on input "4th Agile Governance Symposium in [GEOGRAPHIC_DATA]" at bounding box center [531, 71] width 921 height 32
click at [371, 271] on input "text" at bounding box center [795, 269] width 950 height 29
paste input "4th Agile Governance Symposium in [GEOGRAPHIC_DATA]"
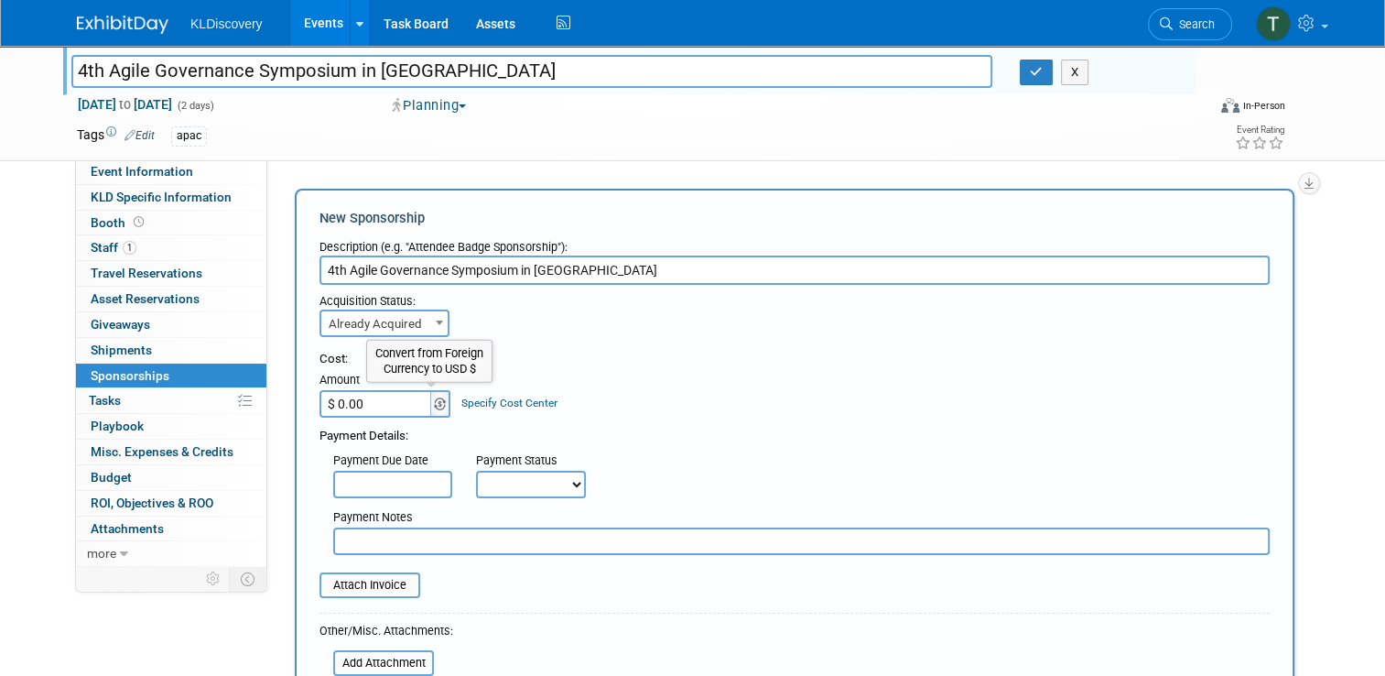
type input "4th Agile Governance Symposium in [GEOGRAPHIC_DATA]"
click at [434, 406] on img at bounding box center [440, 403] width 12 height 13
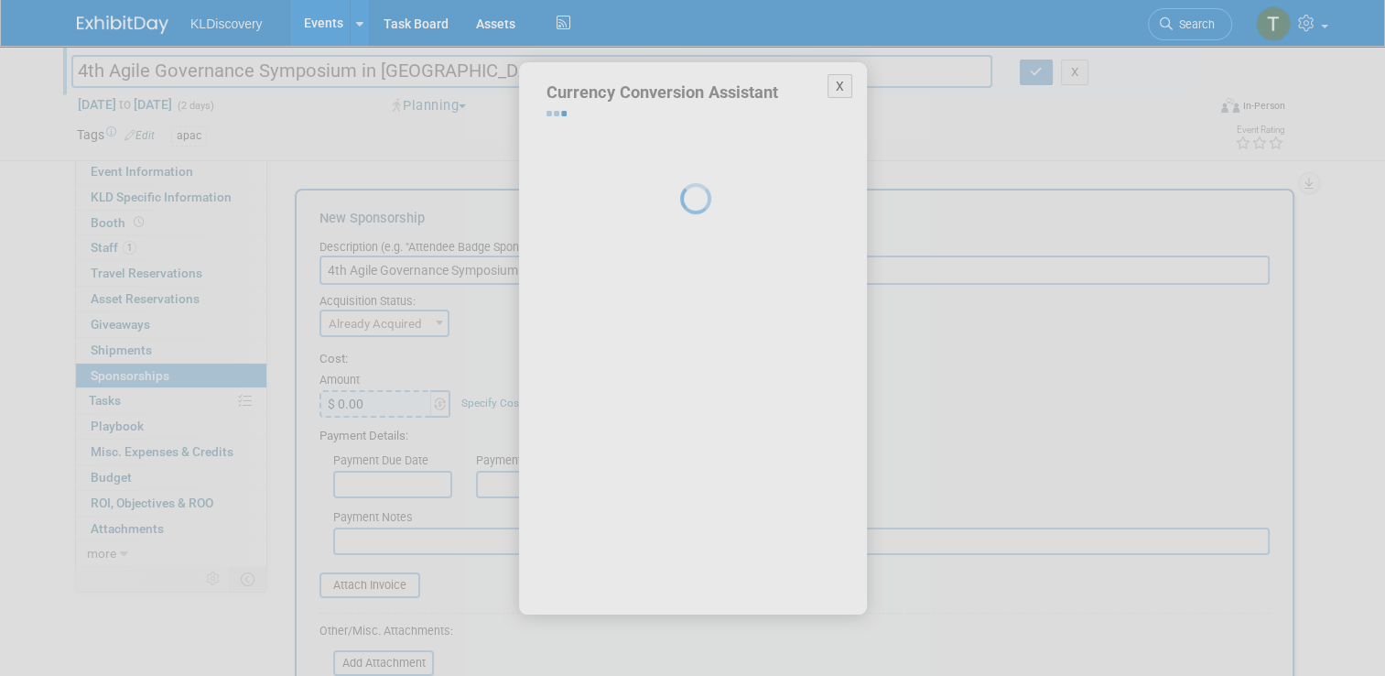
select select "3"
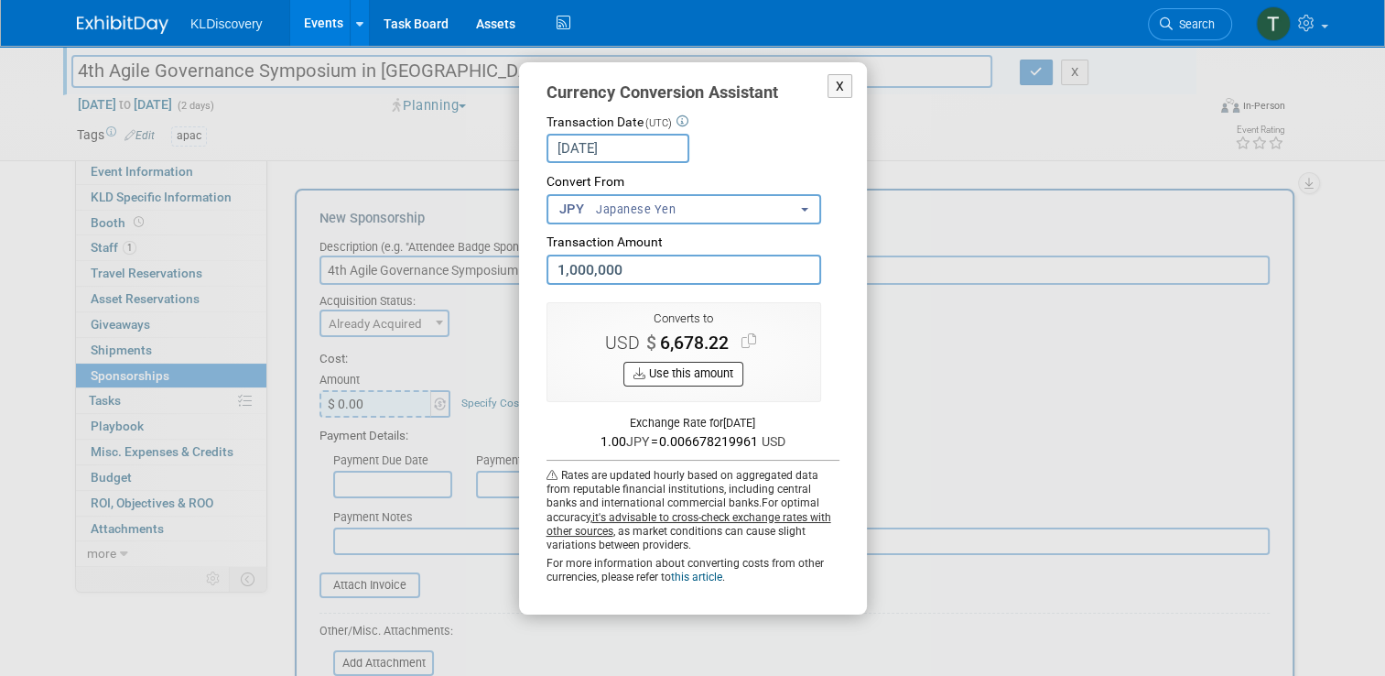
type input "1,000,000.00"
click at [692, 380] on button "Use this amount" at bounding box center [684, 374] width 120 height 25
type input "$ 6,678.22"
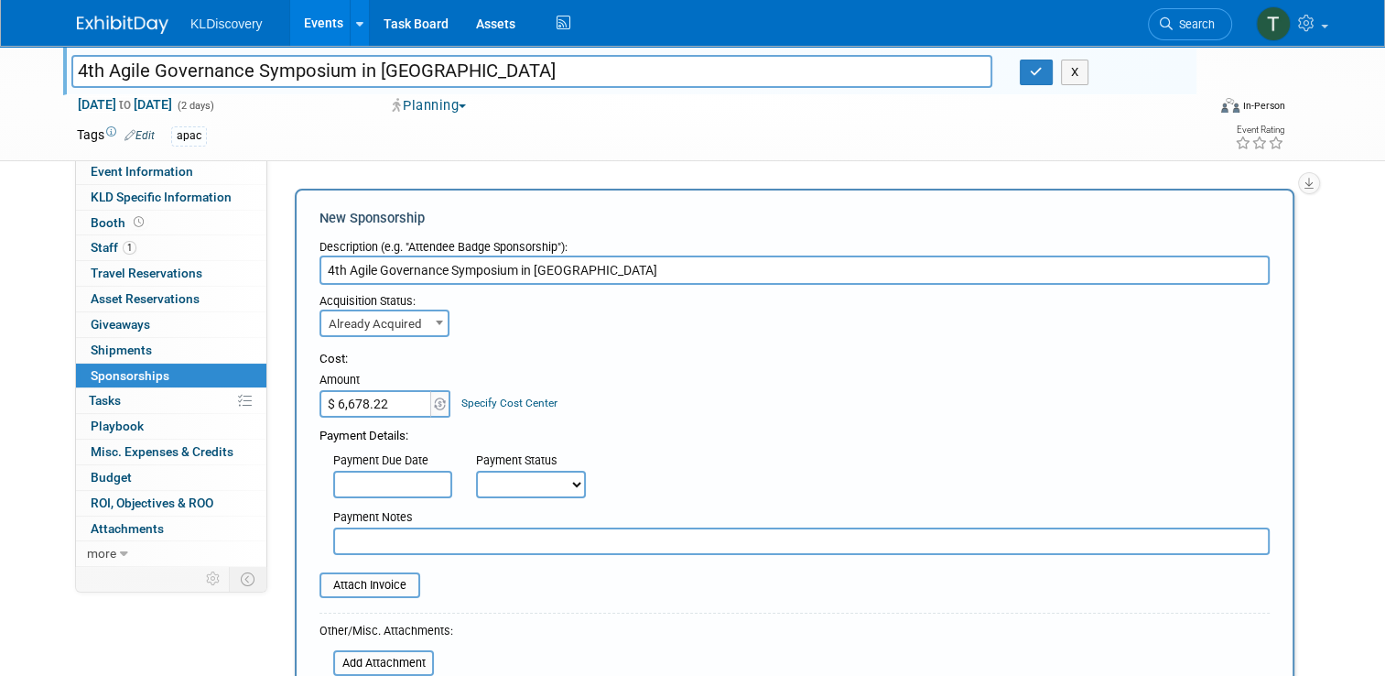
click at [391, 479] on input "text" at bounding box center [392, 484] width 119 height 27
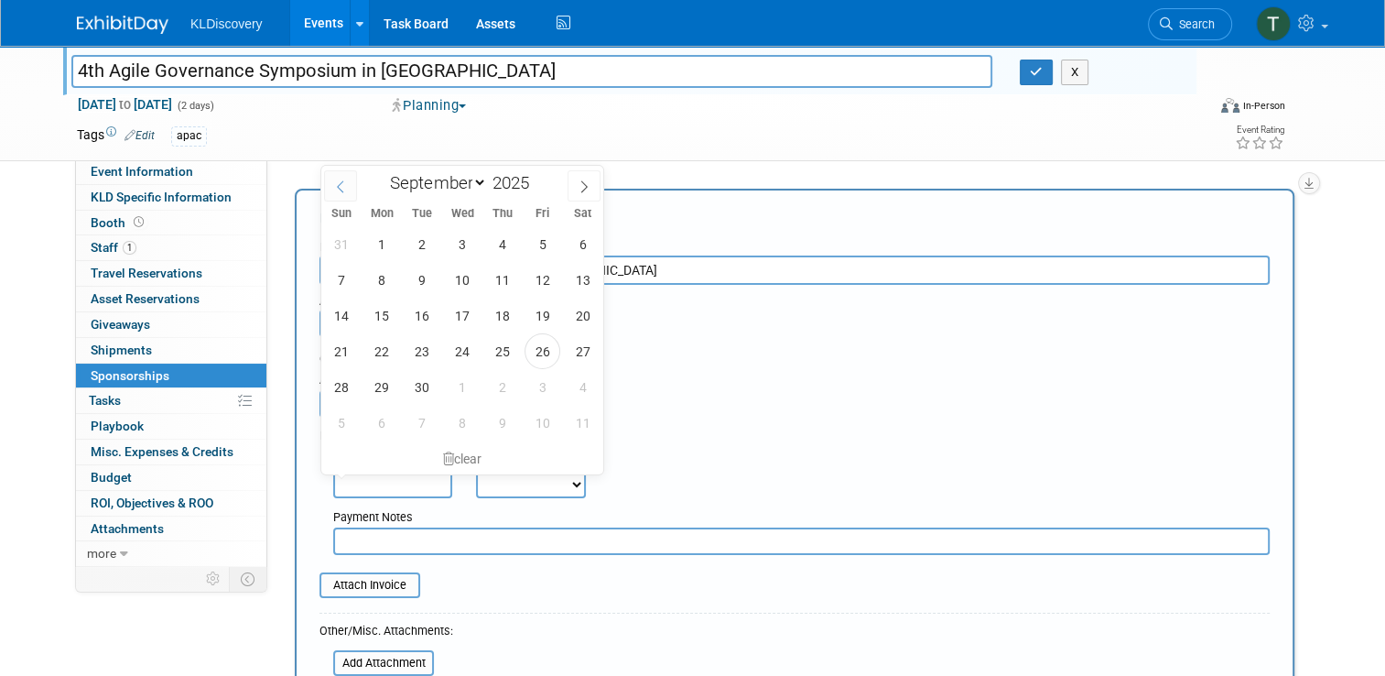
click at [352, 184] on span at bounding box center [340, 185] width 33 height 31
click at [351, 184] on span at bounding box center [340, 185] width 33 height 31
select select "4"
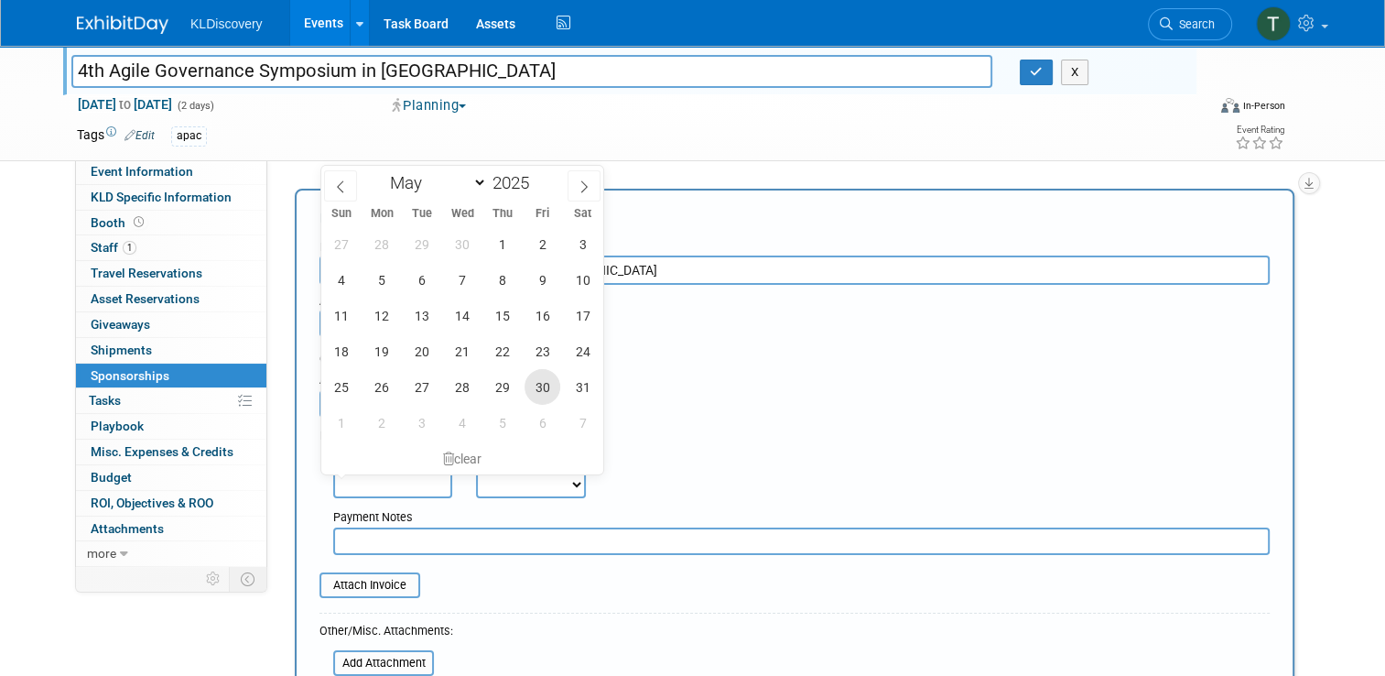
click at [538, 383] on span "30" at bounding box center [543, 387] width 36 height 36
type input "May 30, 2025"
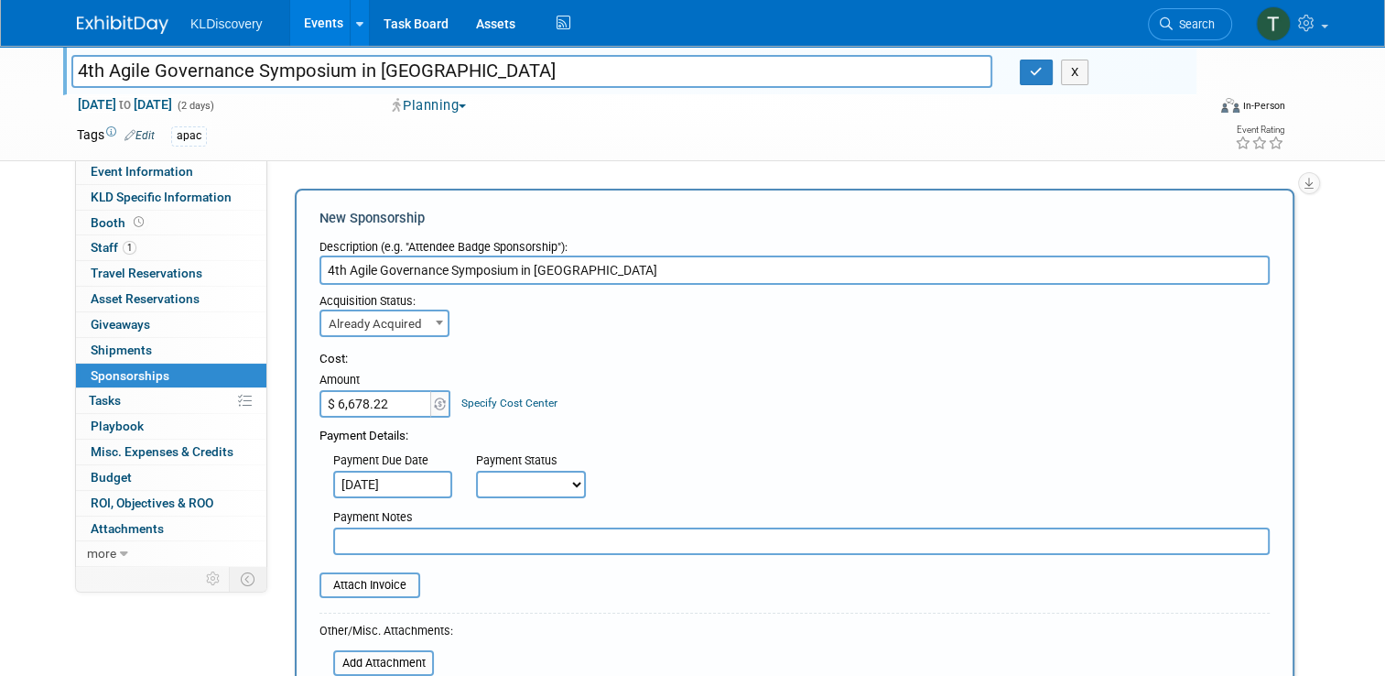
click at [557, 481] on select "Not Paid Yet Partially Paid Paid in Full" at bounding box center [531, 484] width 110 height 27
select select "1"
click at [476, 471] on select "Not Paid Yet Partially Paid Paid in Full" at bounding box center [531, 484] width 110 height 27
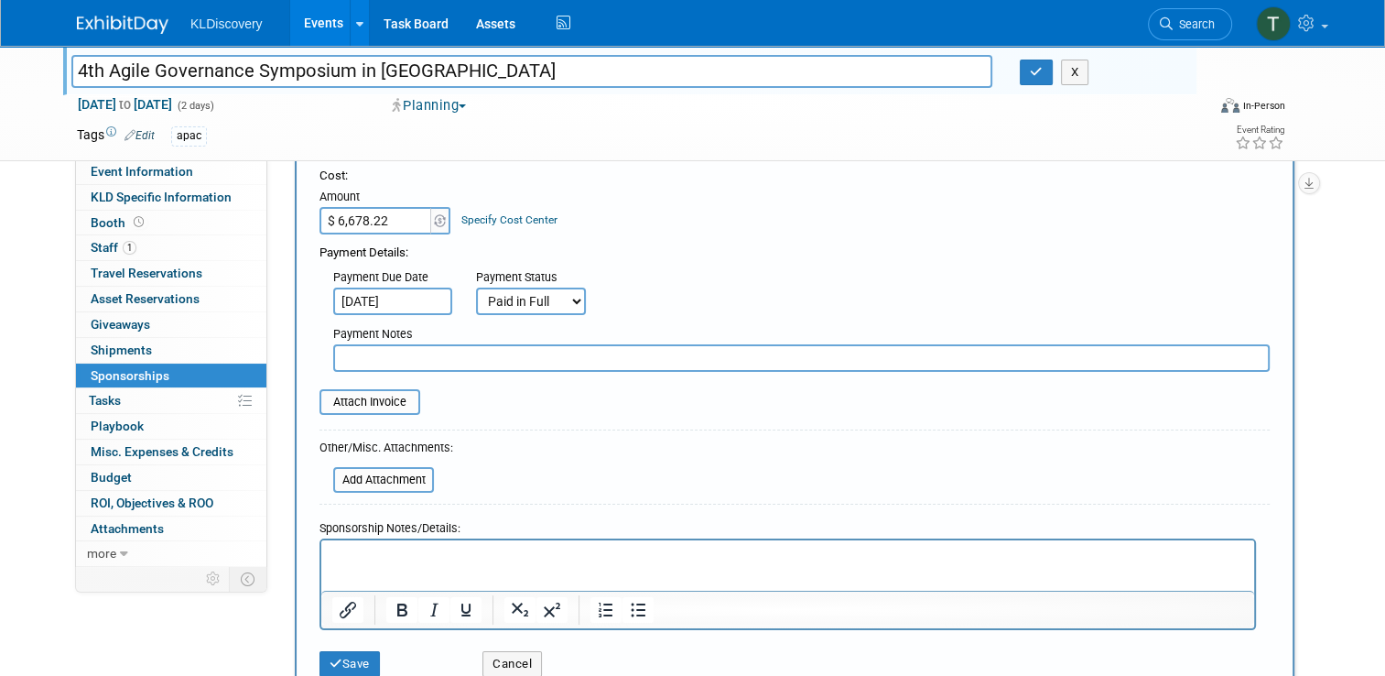
scroll to position [366, 0]
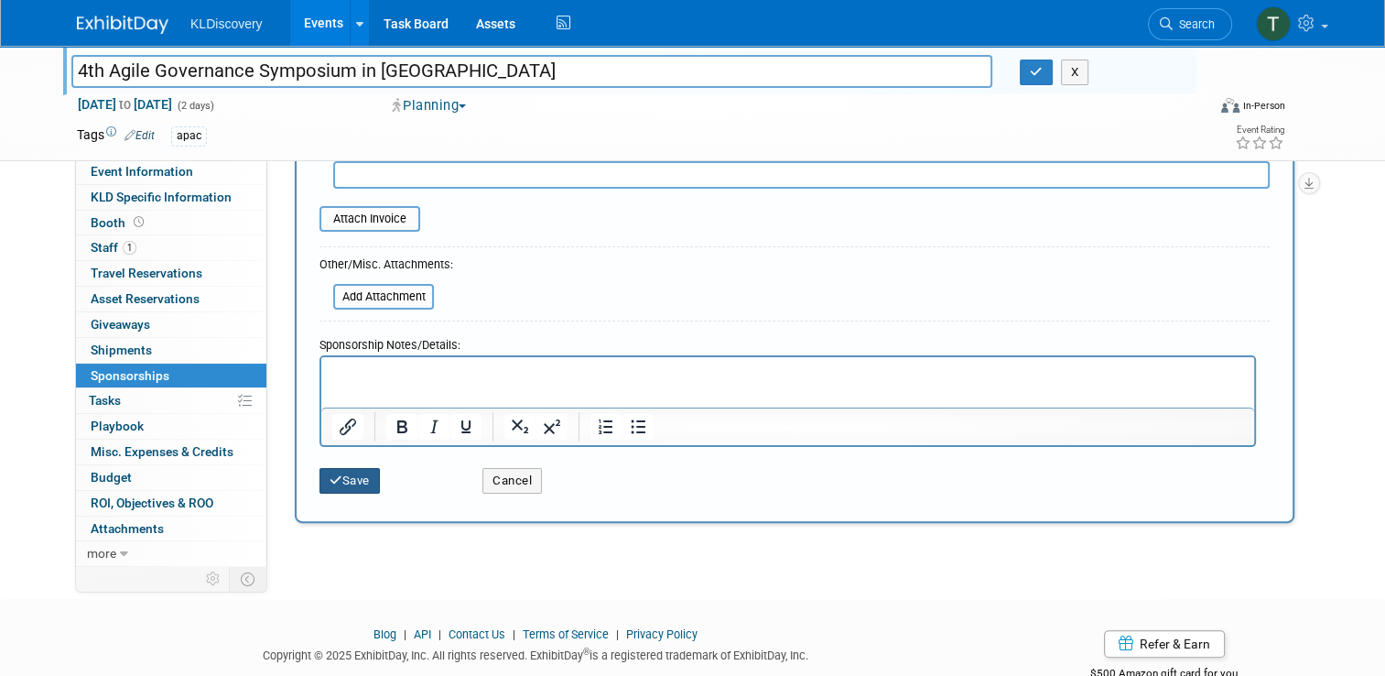
click at [350, 483] on button "Save" at bounding box center [350, 481] width 60 height 26
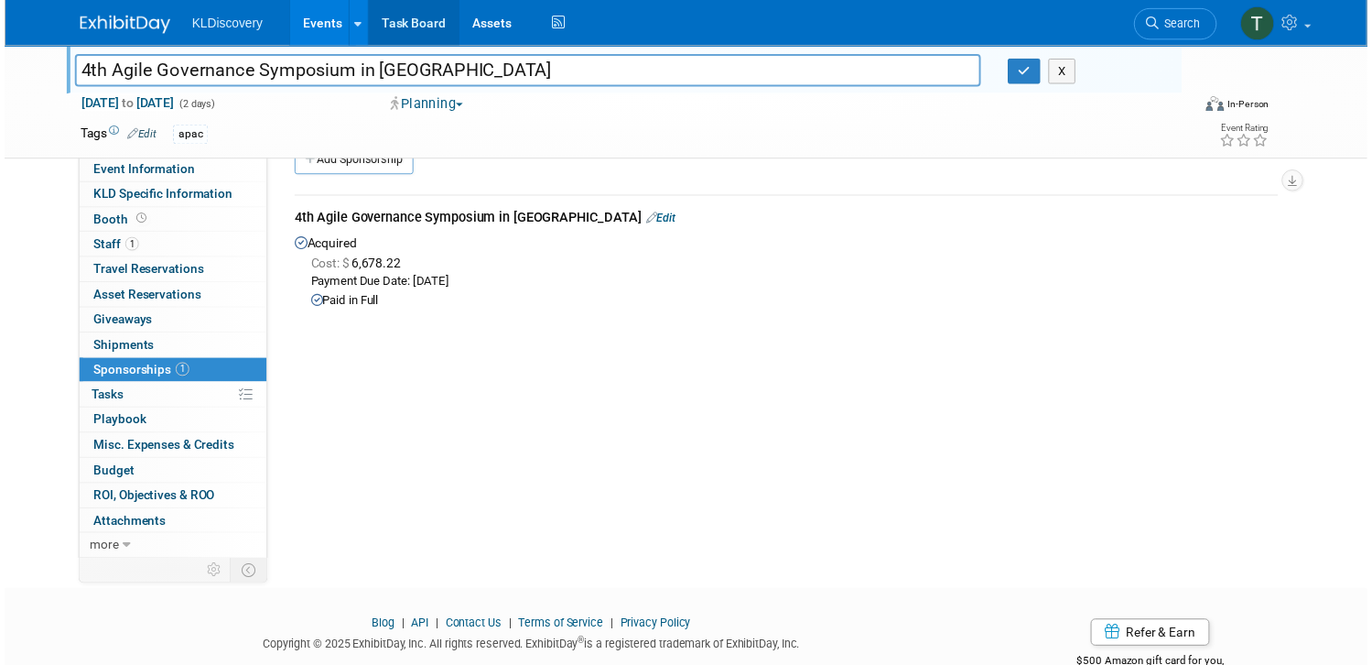
scroll to position [38, 0]
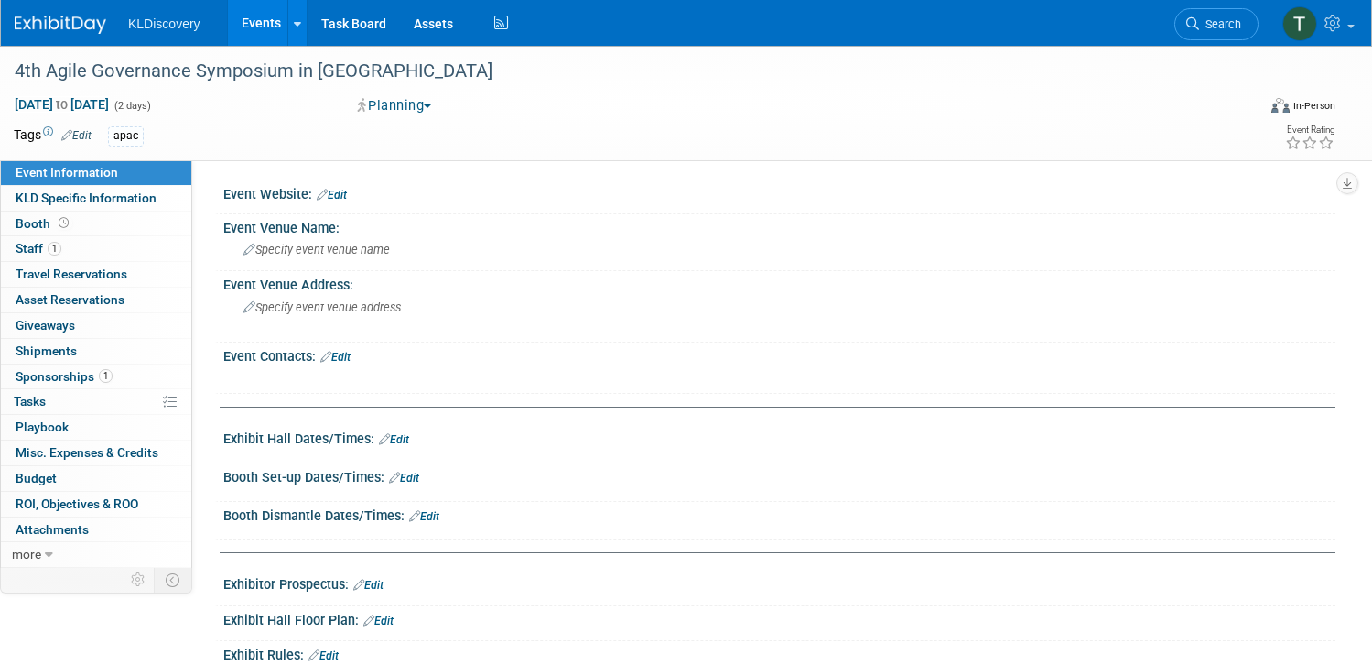
click at [435, 103] on button "Planning" at bounding box center [396, 105] width 88 height 19
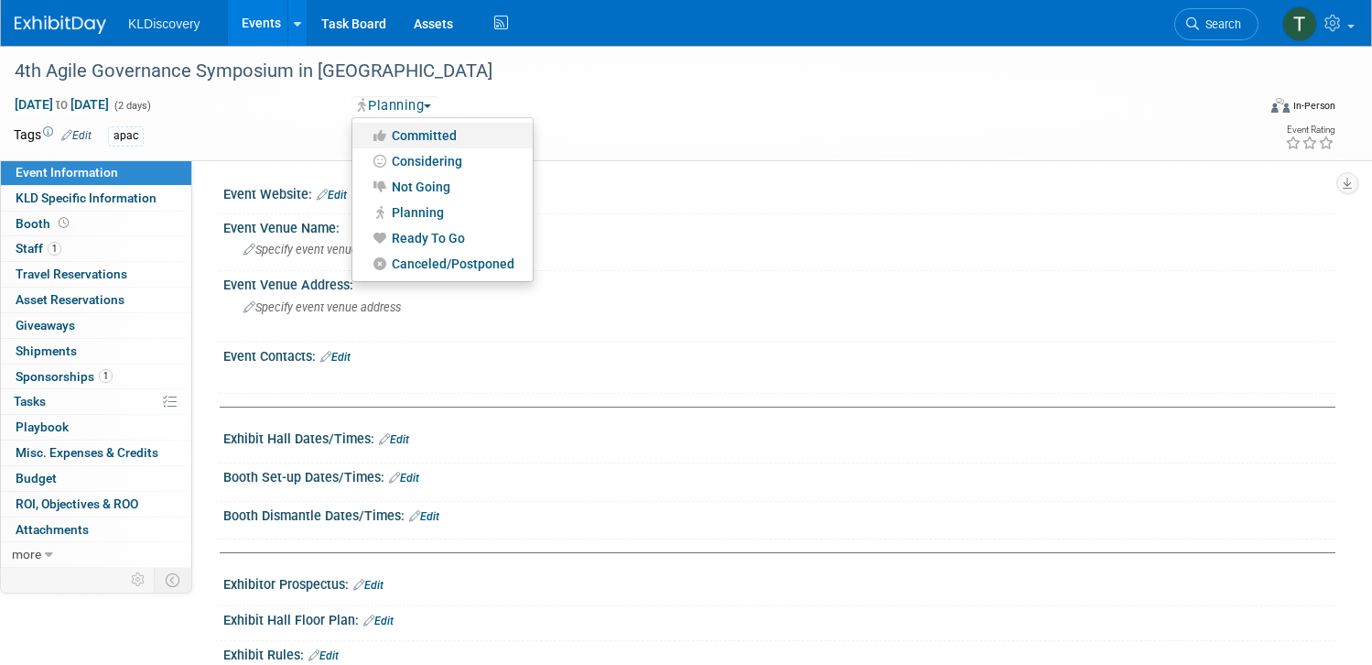
click at [443, 135] on link "Committed" at bounding box center [442, 136] width 180 height 26
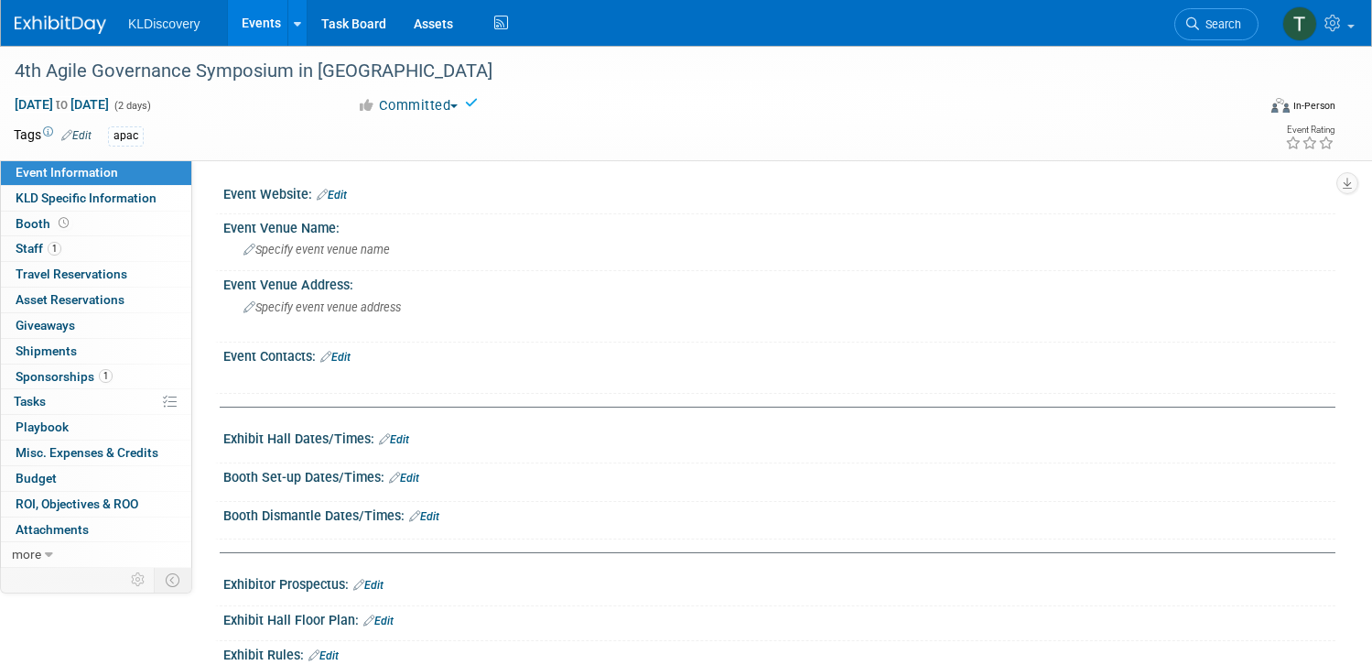
click at [438, 103] on button "Committed" at bounding box center [409, 105] width 114 height 19
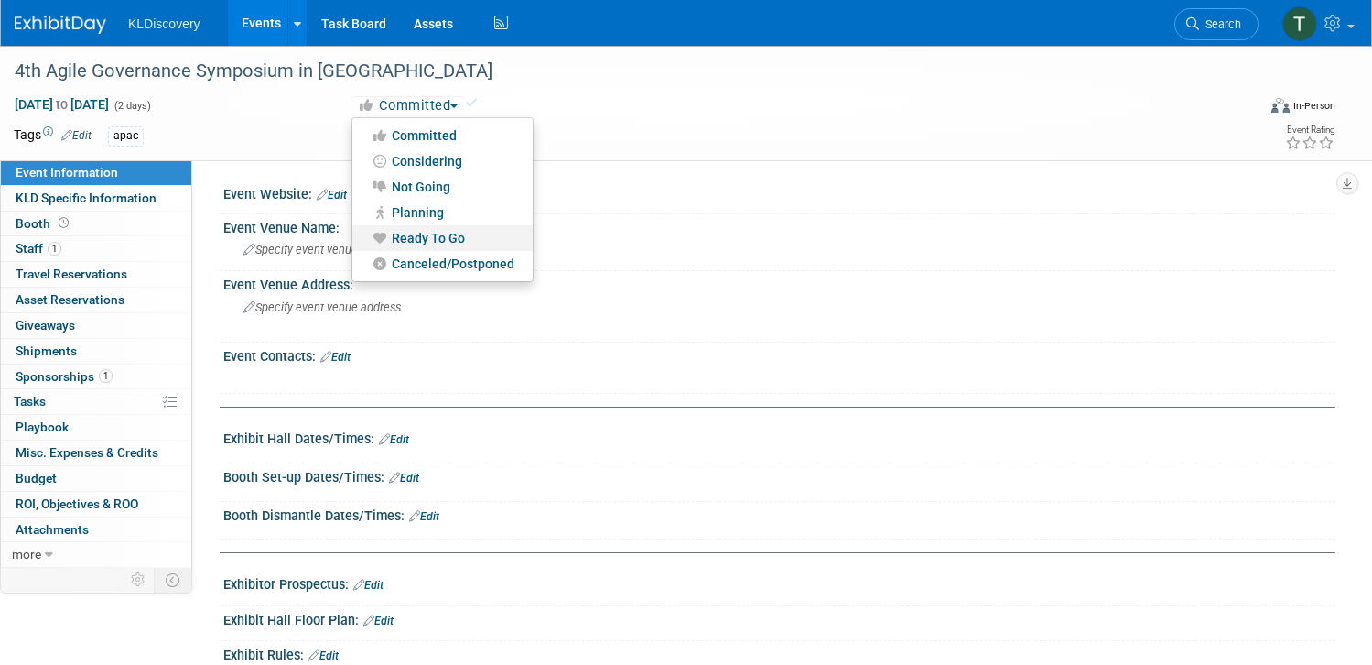
click at [441, 243] on link "Ready To Go" at bounding box center [442, 238] width 180 height 26
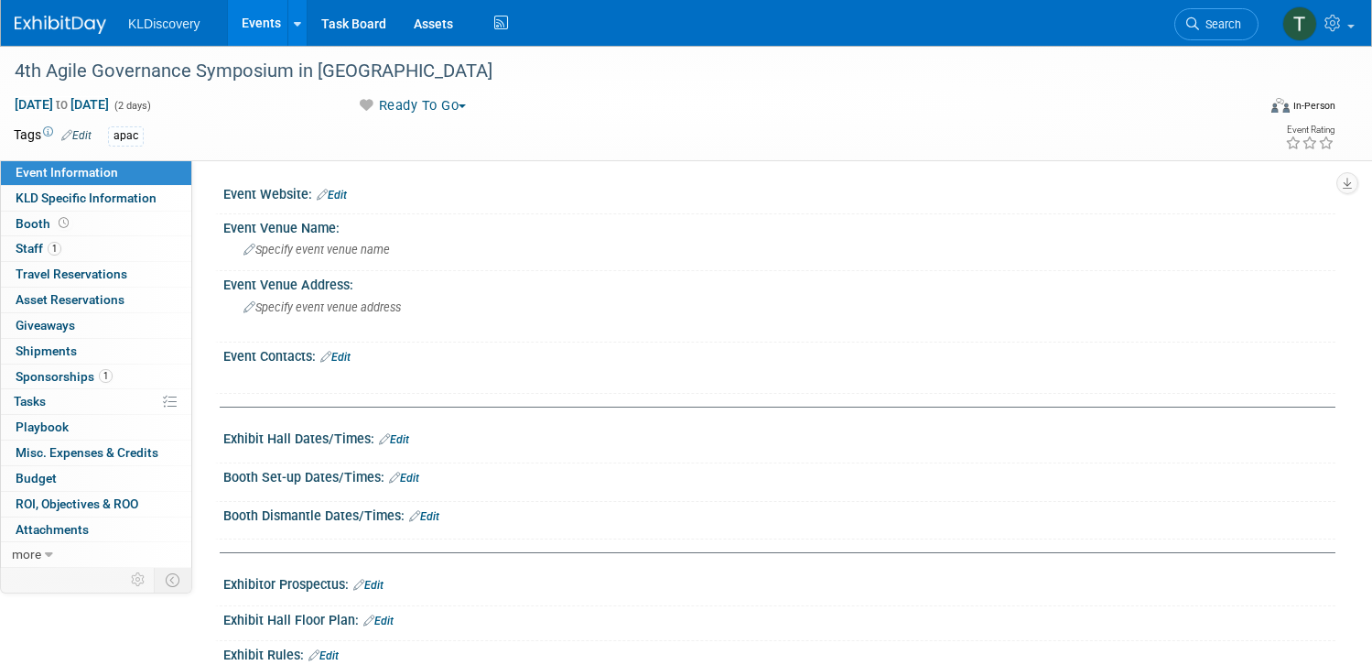
click at [295, 25] on link "Events" at bounding box center [261, 23] width 67 height 46
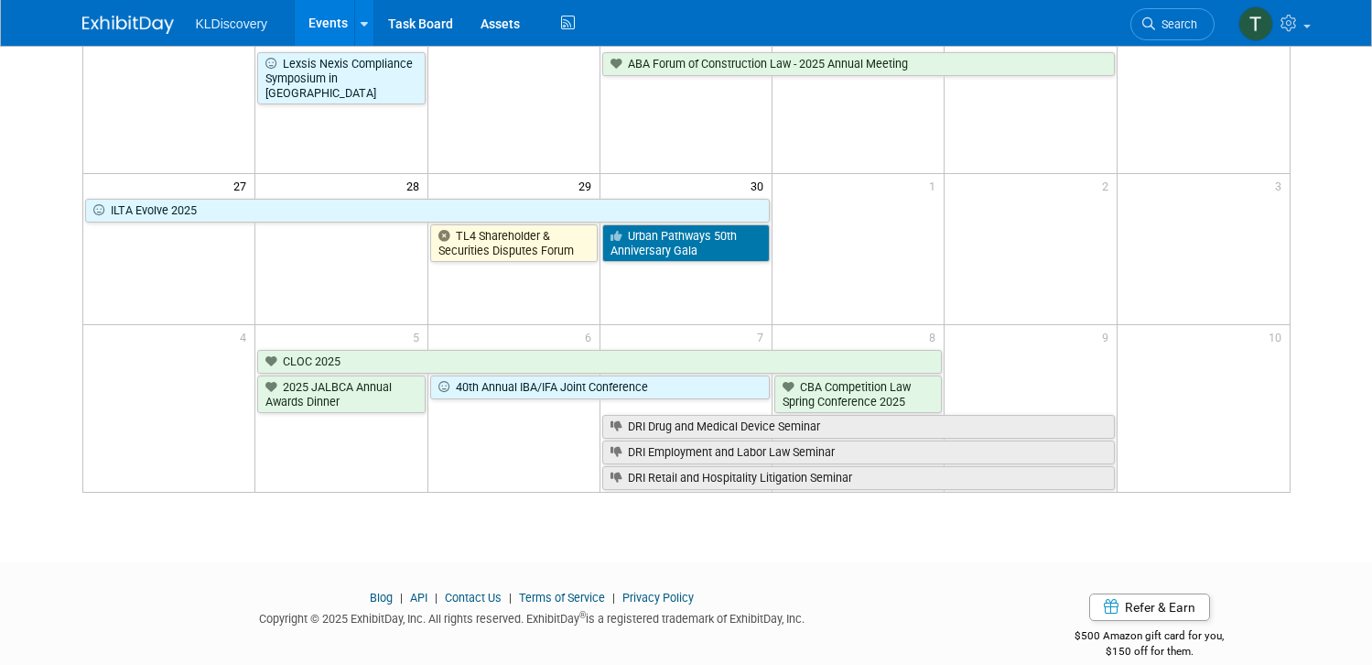
scroll to position [647, 0]
